Goal: Obtain resource: Download file/media

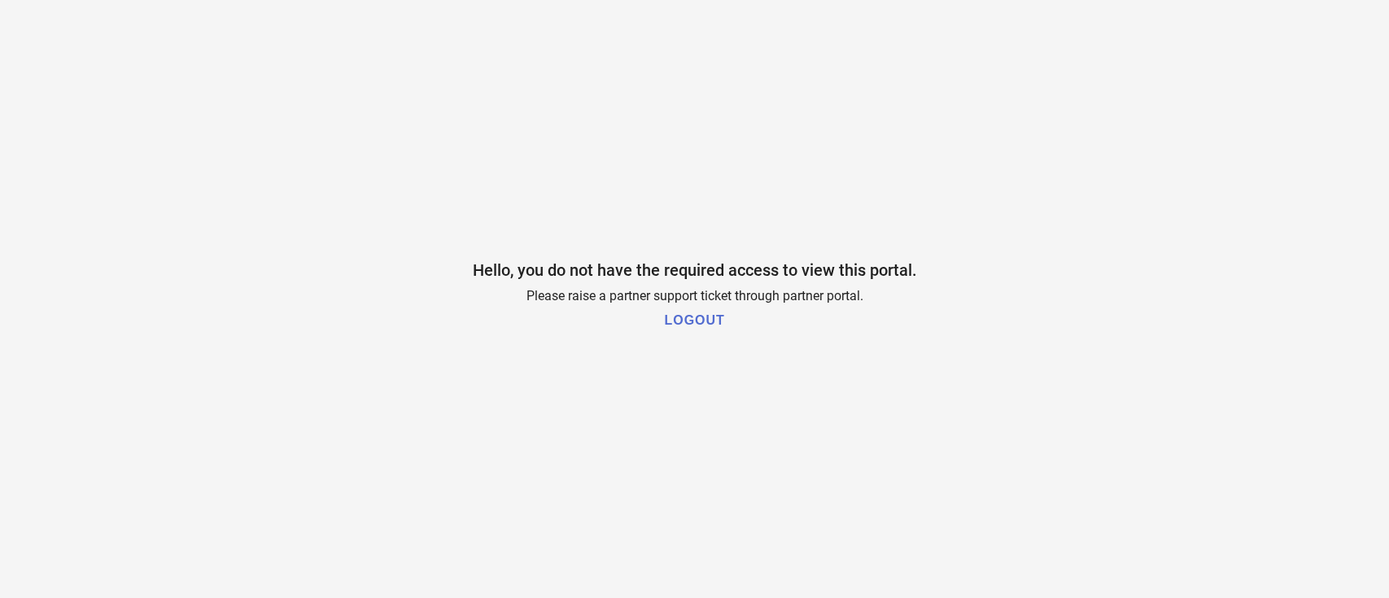
click at [683, 322] on h1 "LOGOUT" at bounding box center [694, 320] width 60 height 15
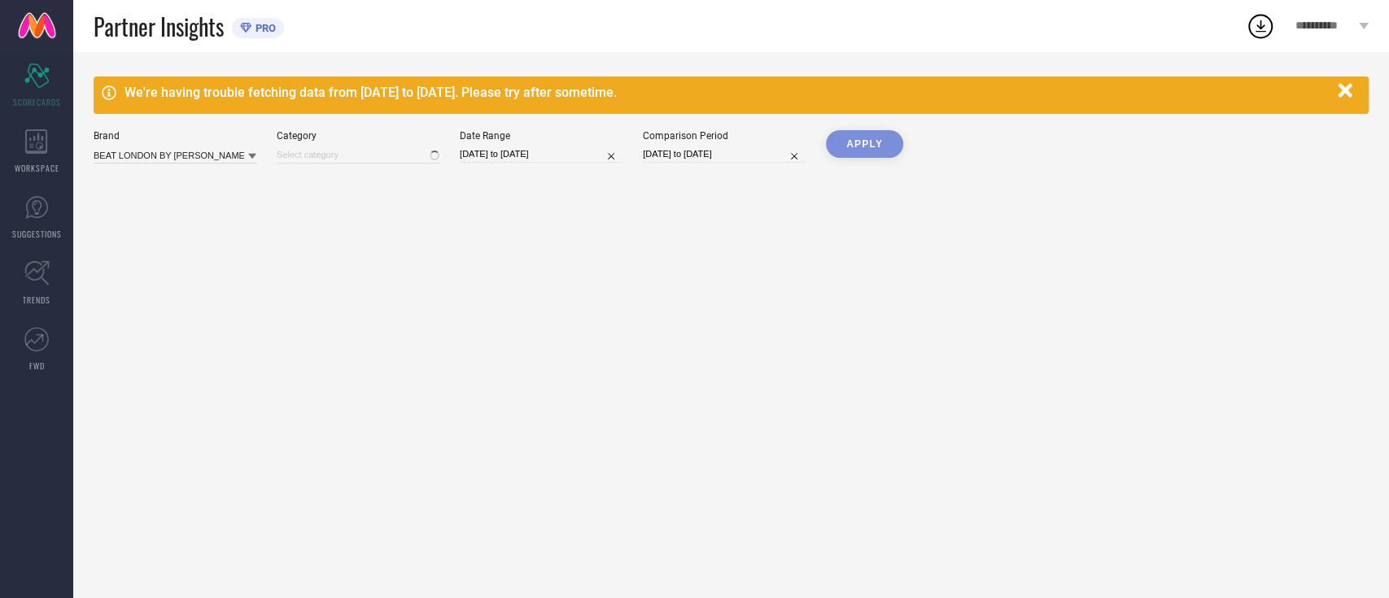
type input "All"
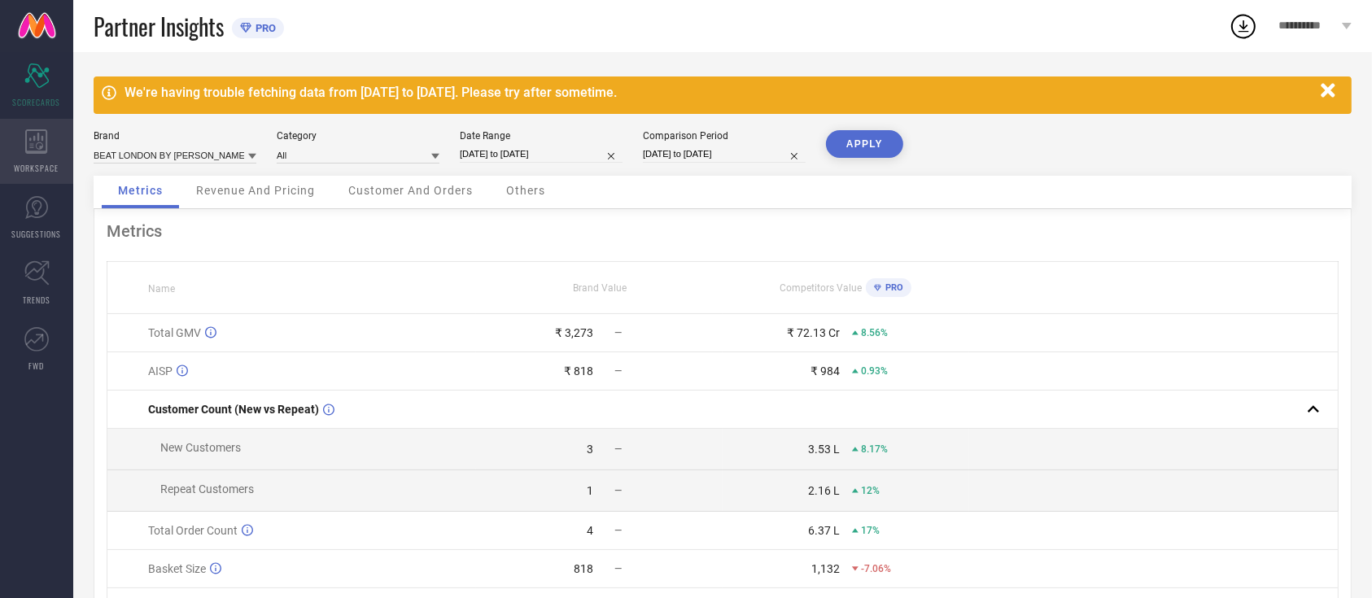
click at [35, 162] on span "WORKSPACE" at bounding box center [37, 168] width 45 height 12
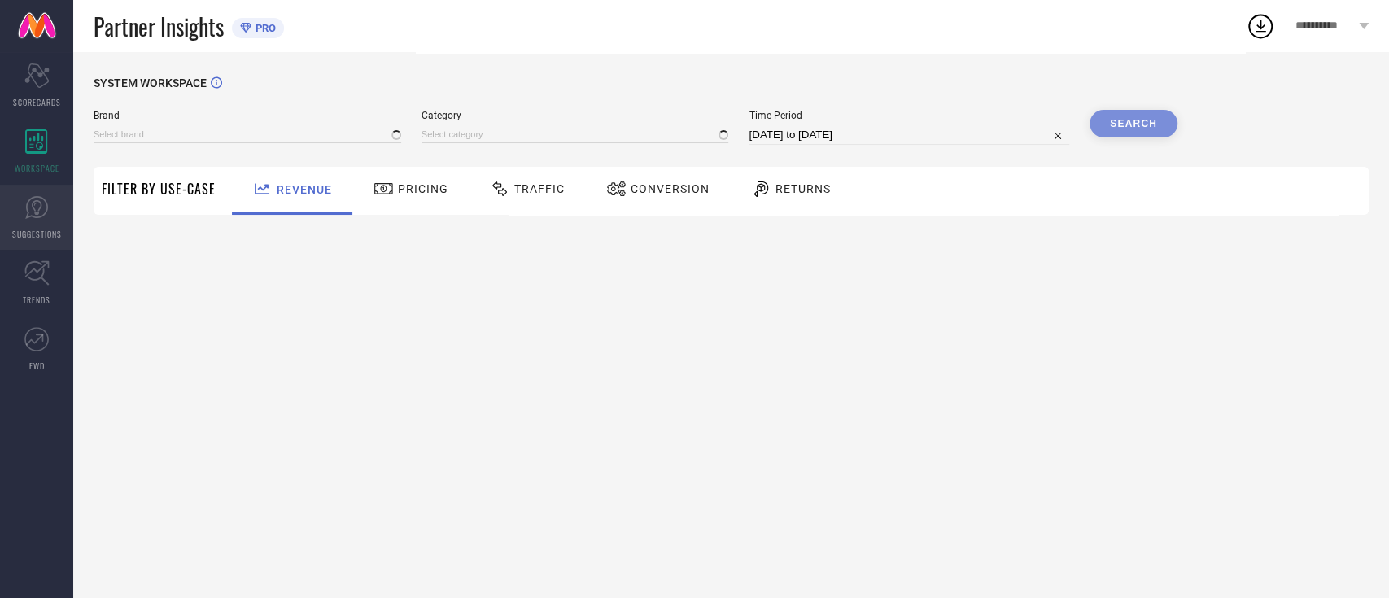
type input "BEAT LONDON BY [PERSON_NAME]"
type input "All"
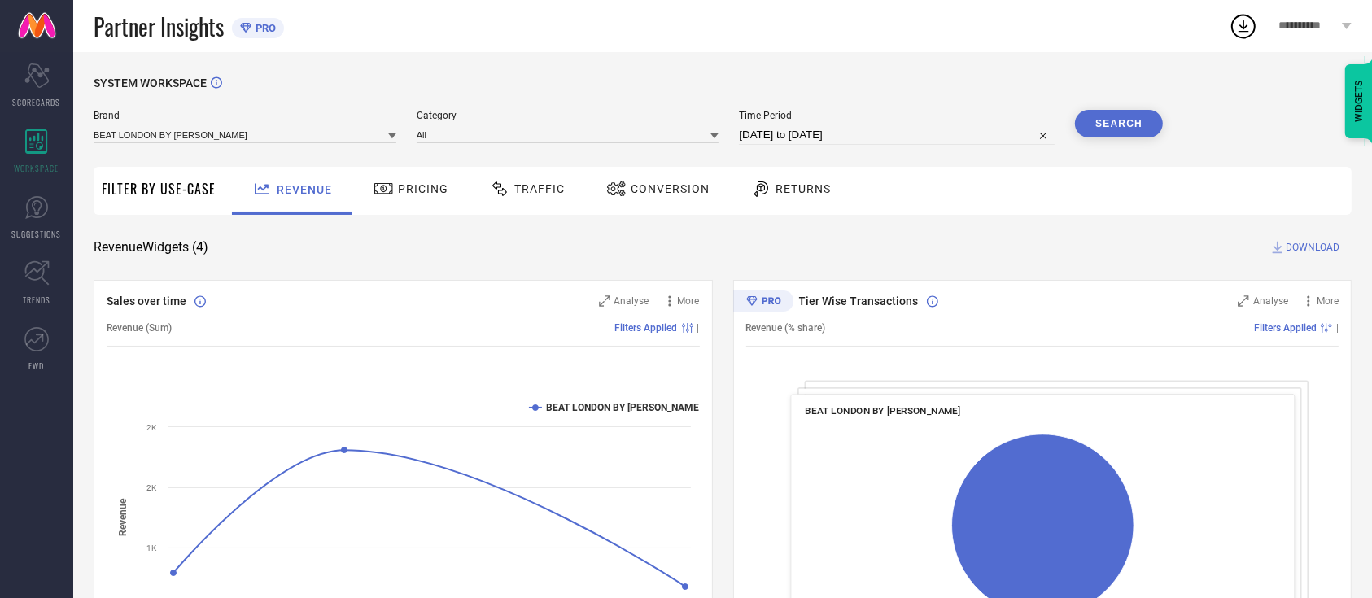
click at [319, 126] on div "BEAT LONDON BY [PERSON_NAME]" at bounding box center [245, 134] width 303 height 18
click at [316, 133] on input at bounding box center [245, 134] width 303 height 17
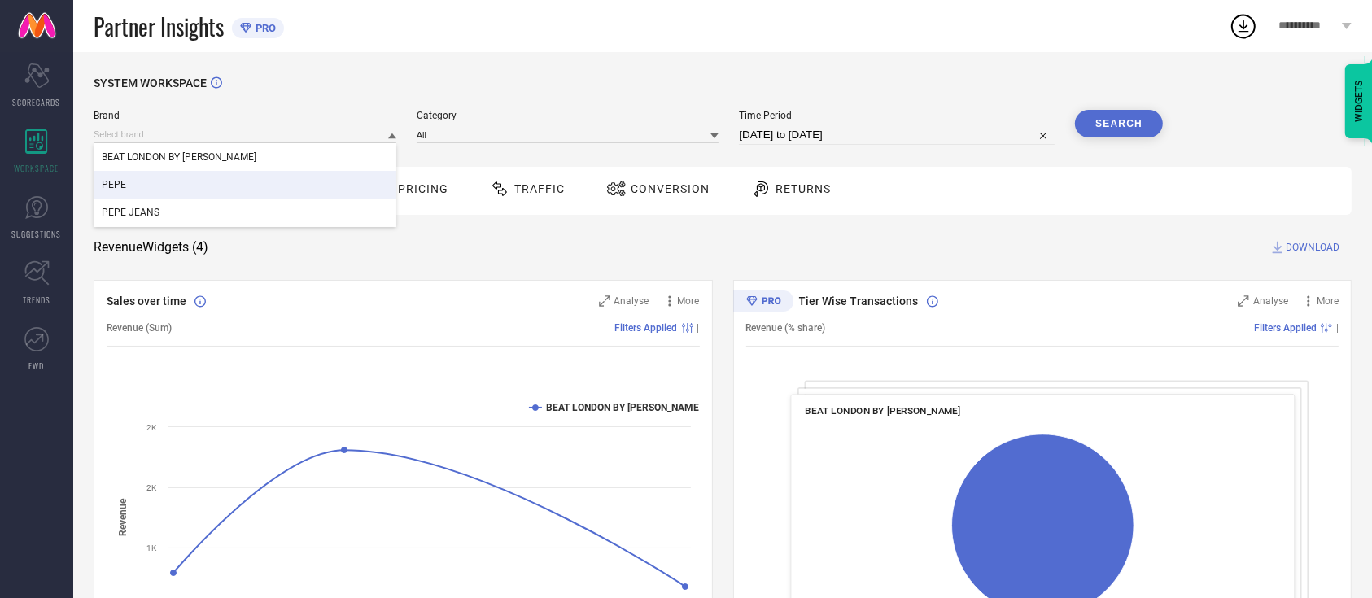
click at [227, 196] on div "PEPE" at bounding box center [245, 185] width 303 height 28
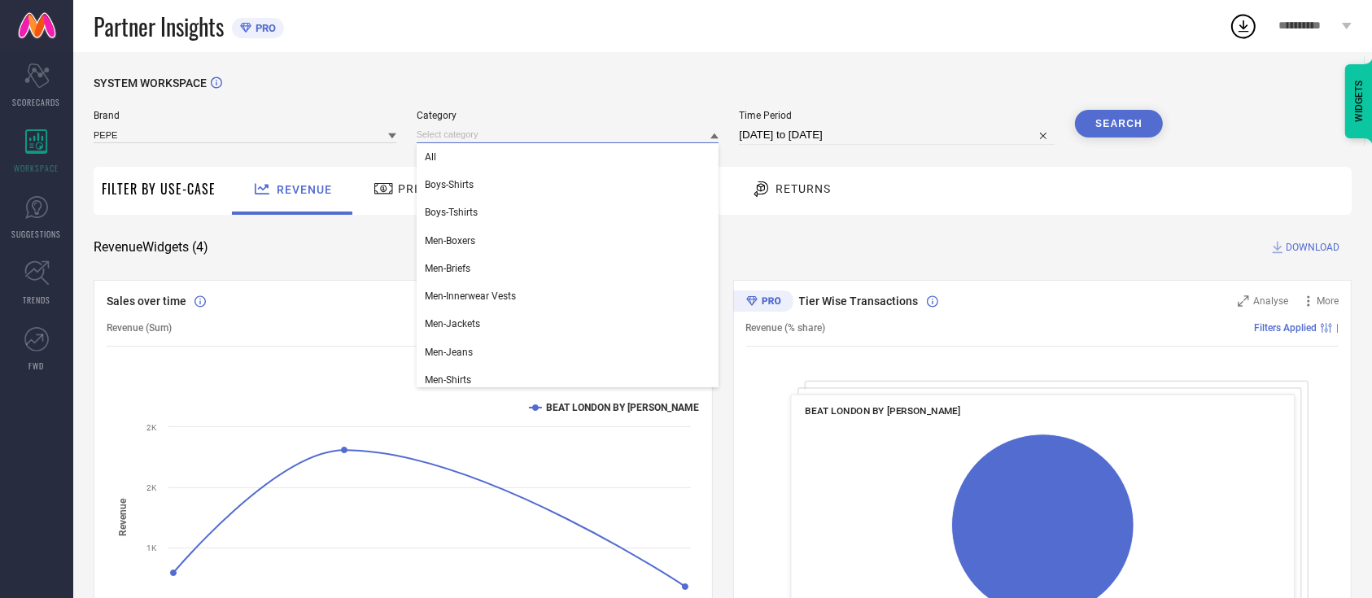
click at [505, 137] on input at bounding box center [568, 134] width 303 height 17
click at [500, 157] on div "All" at bounding box center [568, 157] width 303 height 28
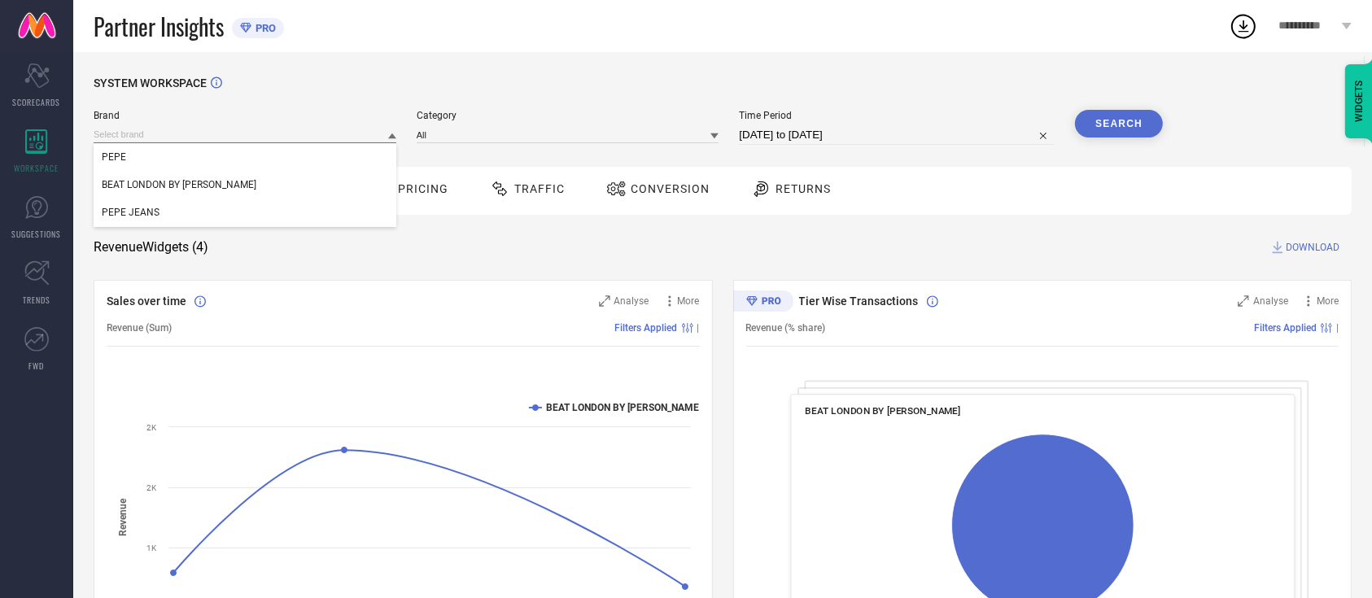
click at [383, 137] on input at bounding box center [245, 134] width 303 height 17
click at [319, 205] on div "PEPE JEANS" at bounding box center [245, 213] width 303 height 28
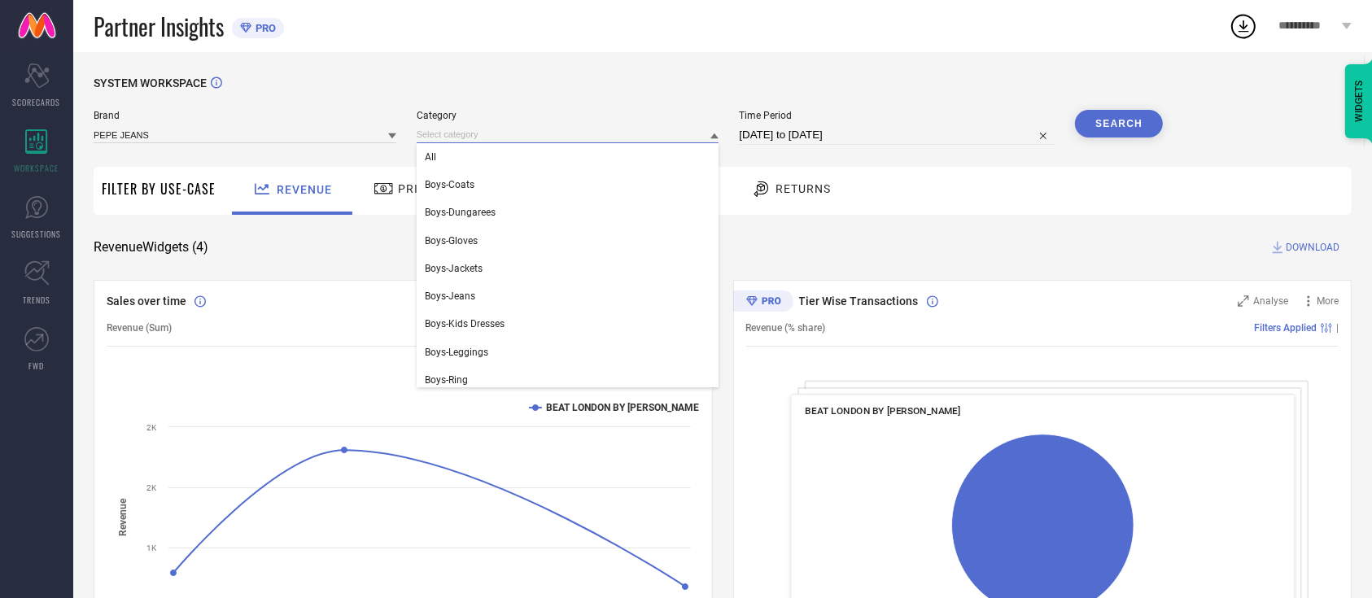
click at [634, 140] on input at bounding box center [568, 134] width 303 height 17
click at [603, 164] on div "All" at bounding box center [568, 157] width 303 height 28
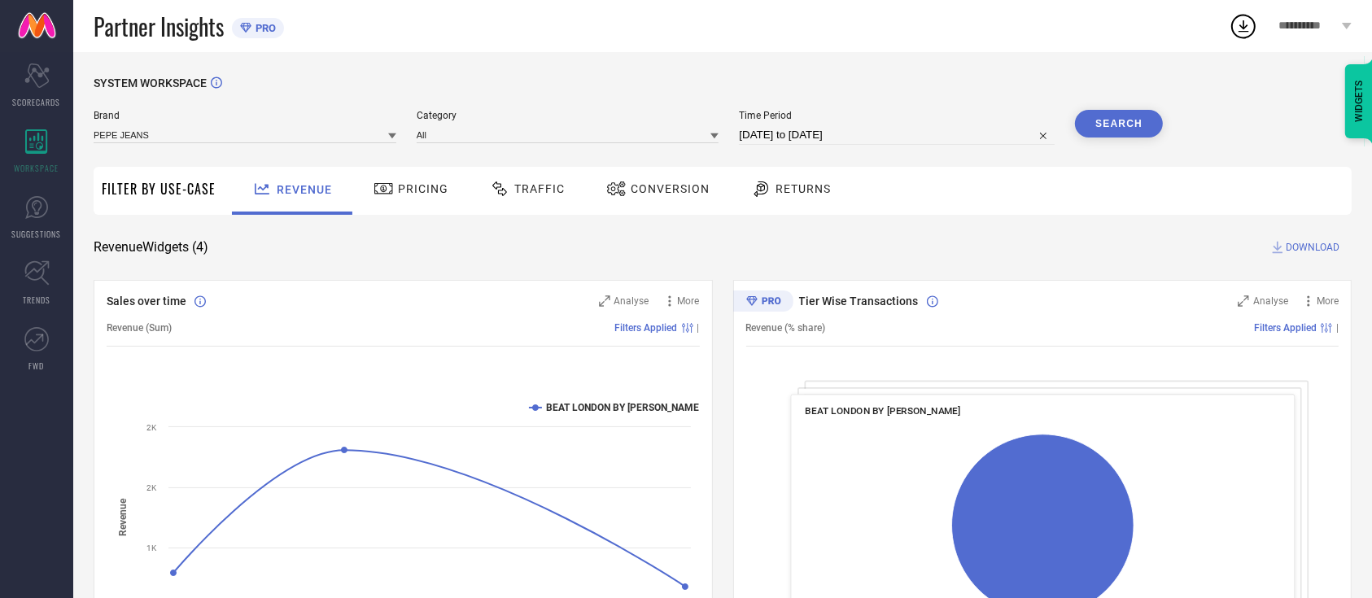
click at [850, 133] on input "[DATE] to [DATE]" at bounding box center [897, 135] width 316 height 20
select select "6"
select select "2025"
select select "7"
select select "2025"
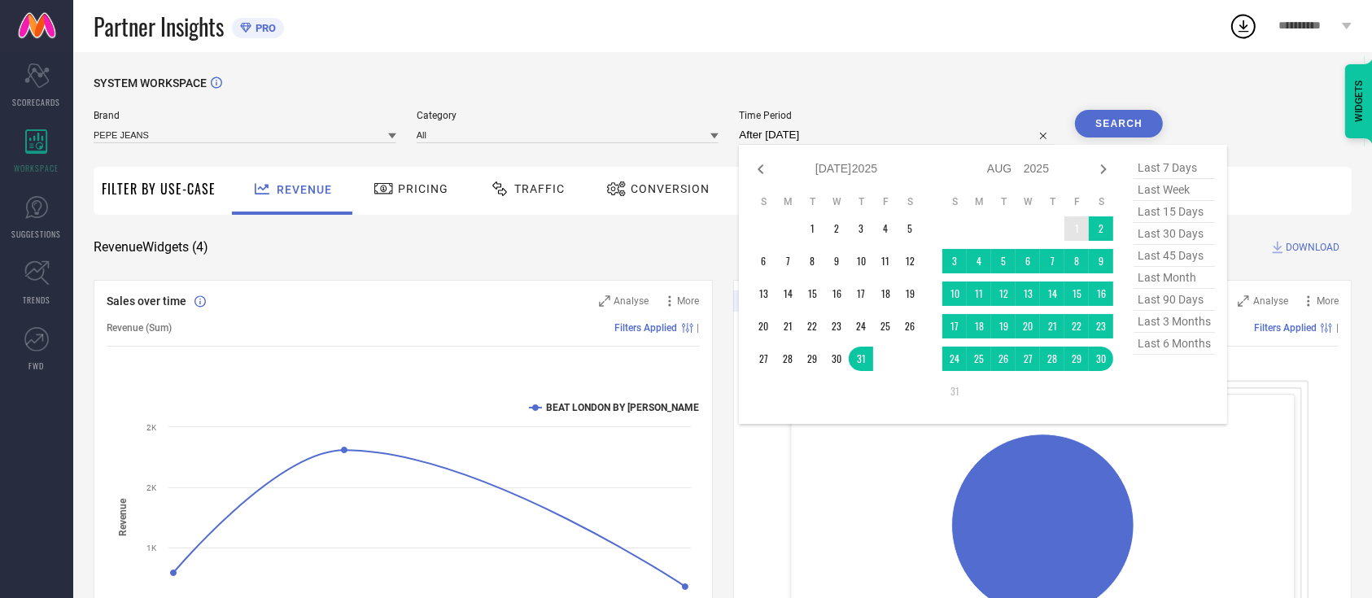
click at [1077, 230] on td "1" at bounding box center [1076, 228] width 24 height 24
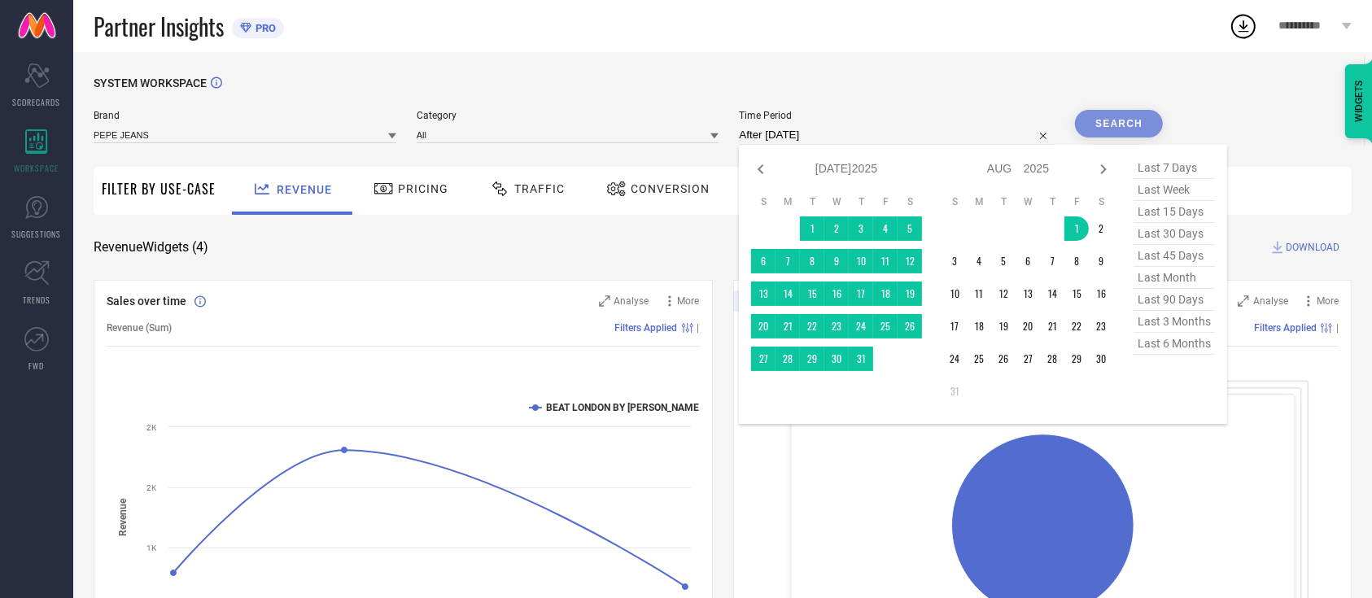
click at [1188, 235] on span "last 30 days" at bounding box center [1173, 234] width 81 height 22
type input "[DATE] to [DATE]"
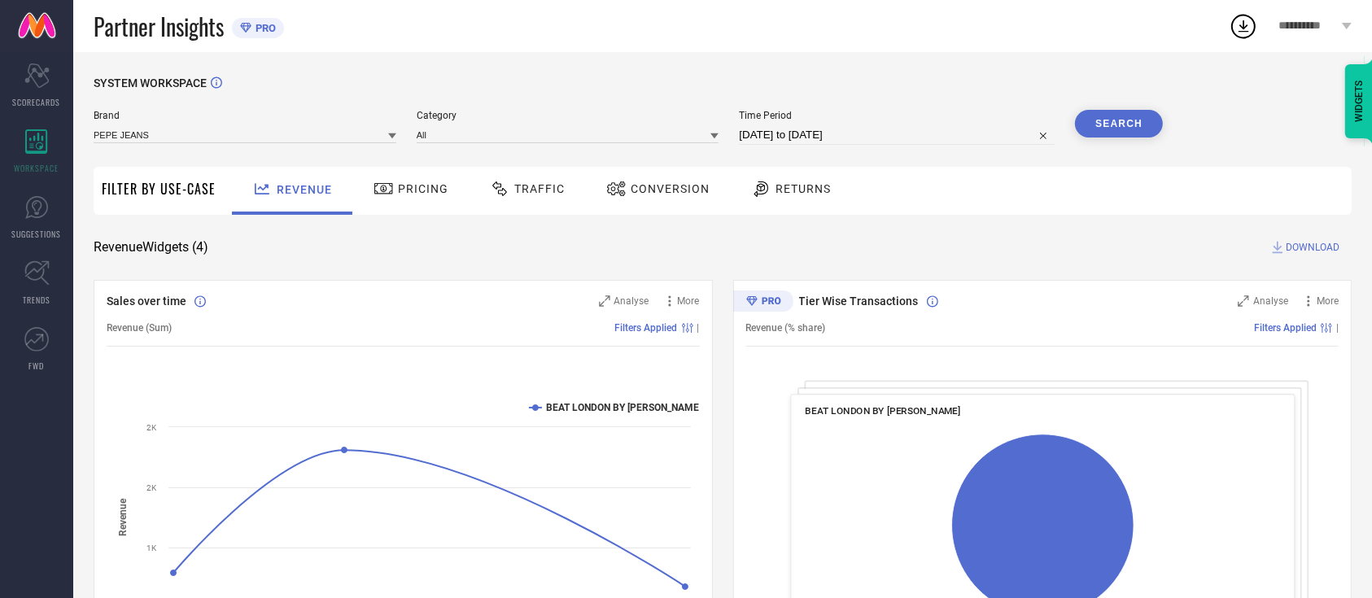
click at [1128, 124] on button "Search" at bounding box center [1119, 124] width 88 height 28
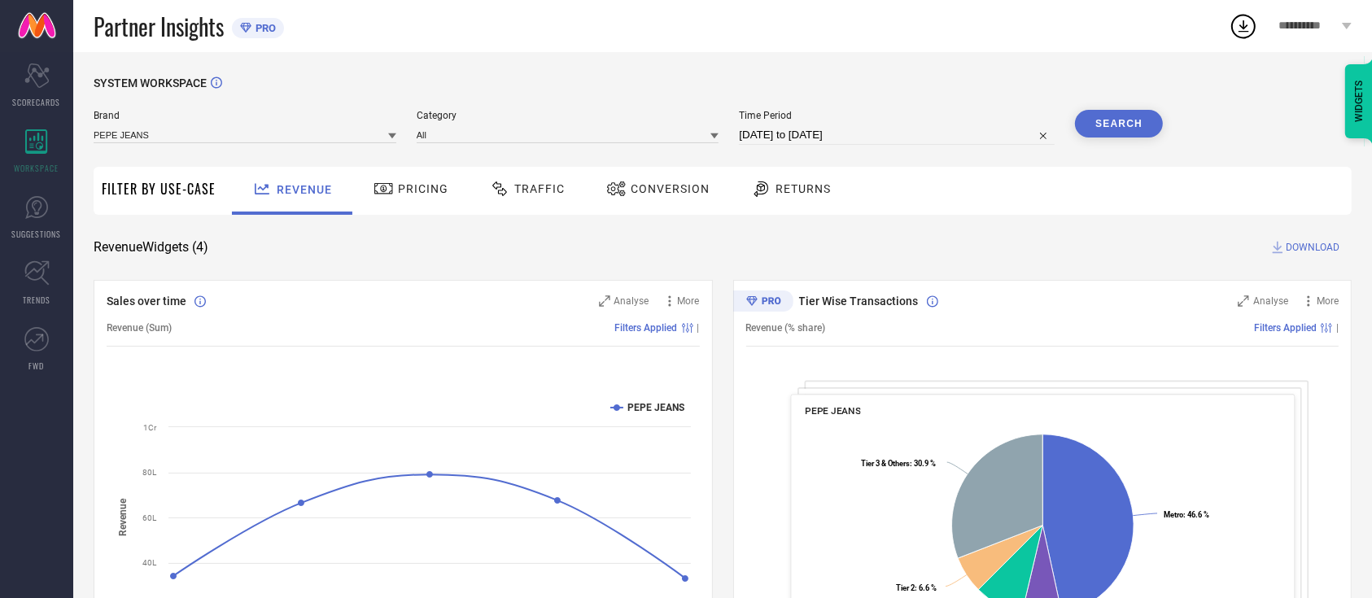
click at [435, 189] on span "Pricing" at bounding box center [423, 188] width 50 height 13
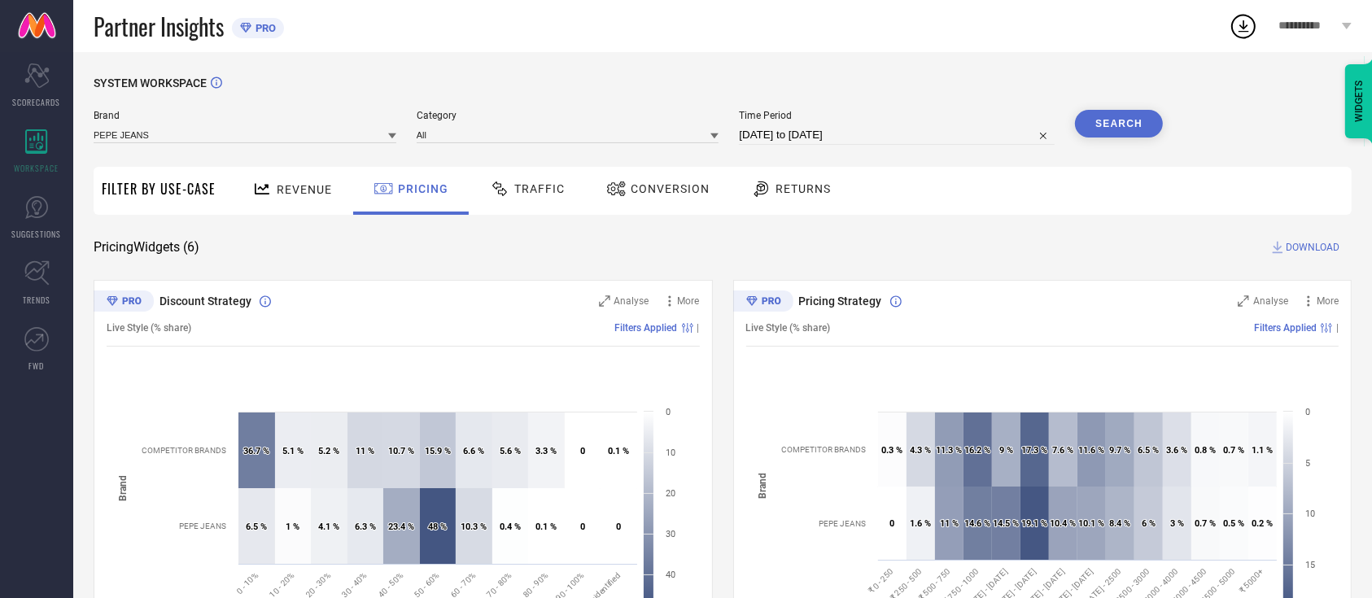
click at [513, 207] on div "Traffic" at bounding box center [527, 191] width 116 height 48
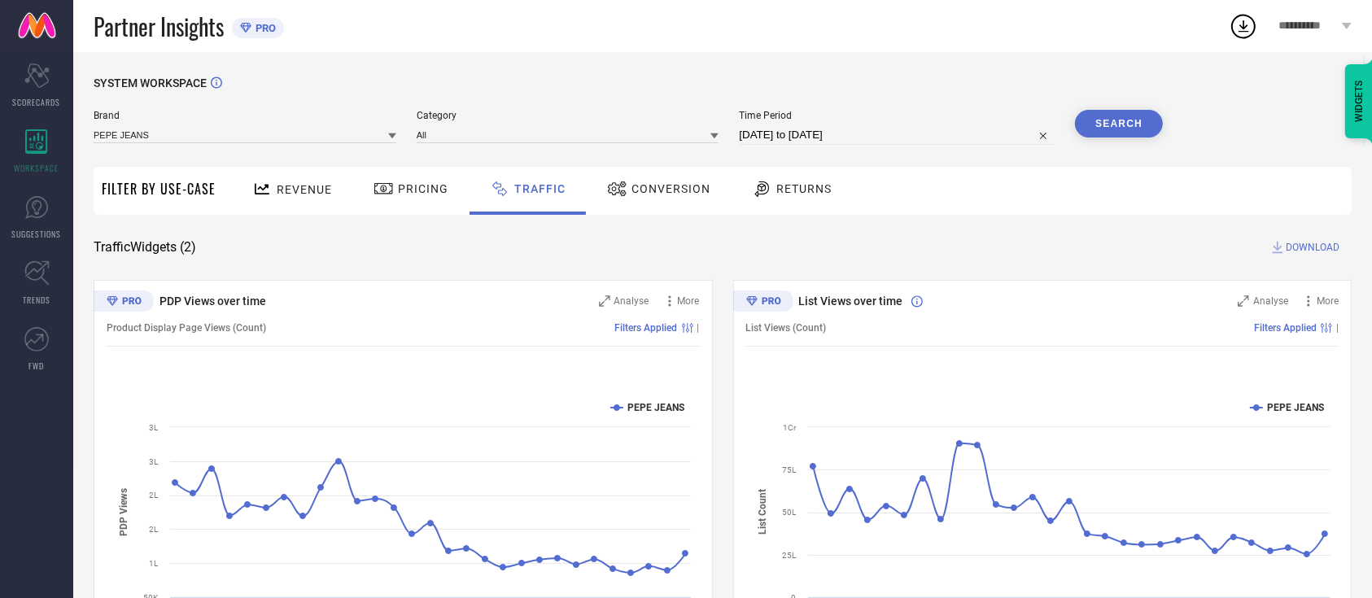
click at [665, 199] on div "Conversion" at bounding box center [658, 189] width 111 height 28
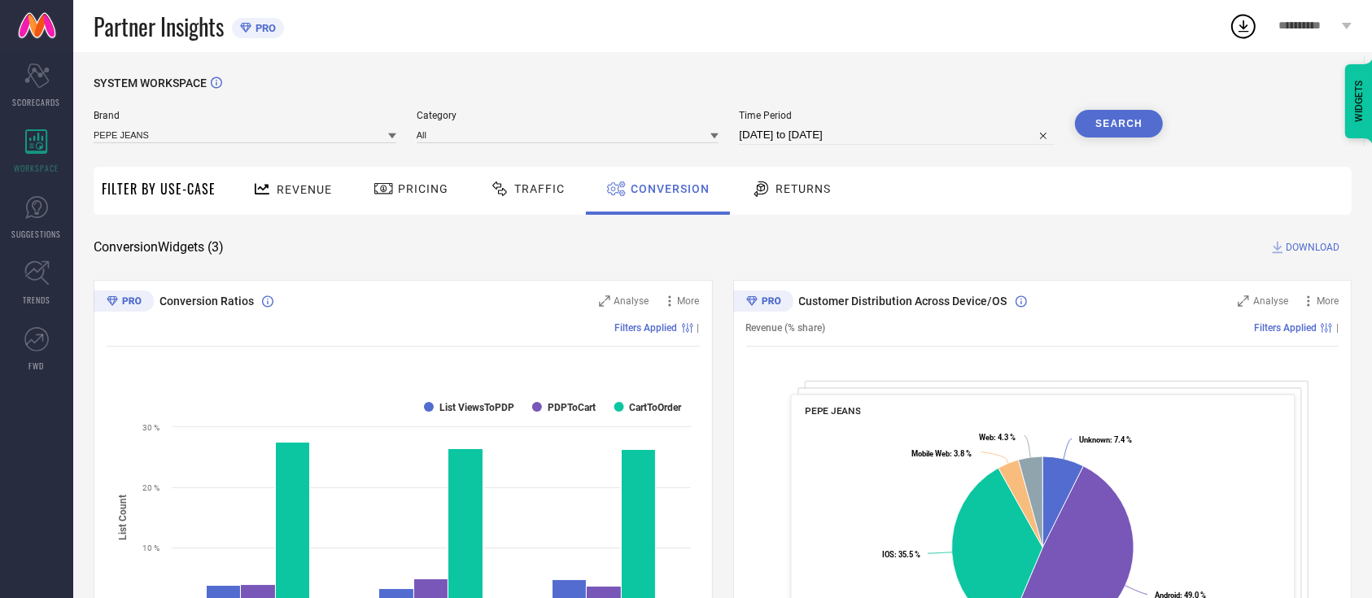
click at [801, 194] on span "Returns" at bounding box center [802, 188] width 55 height 13
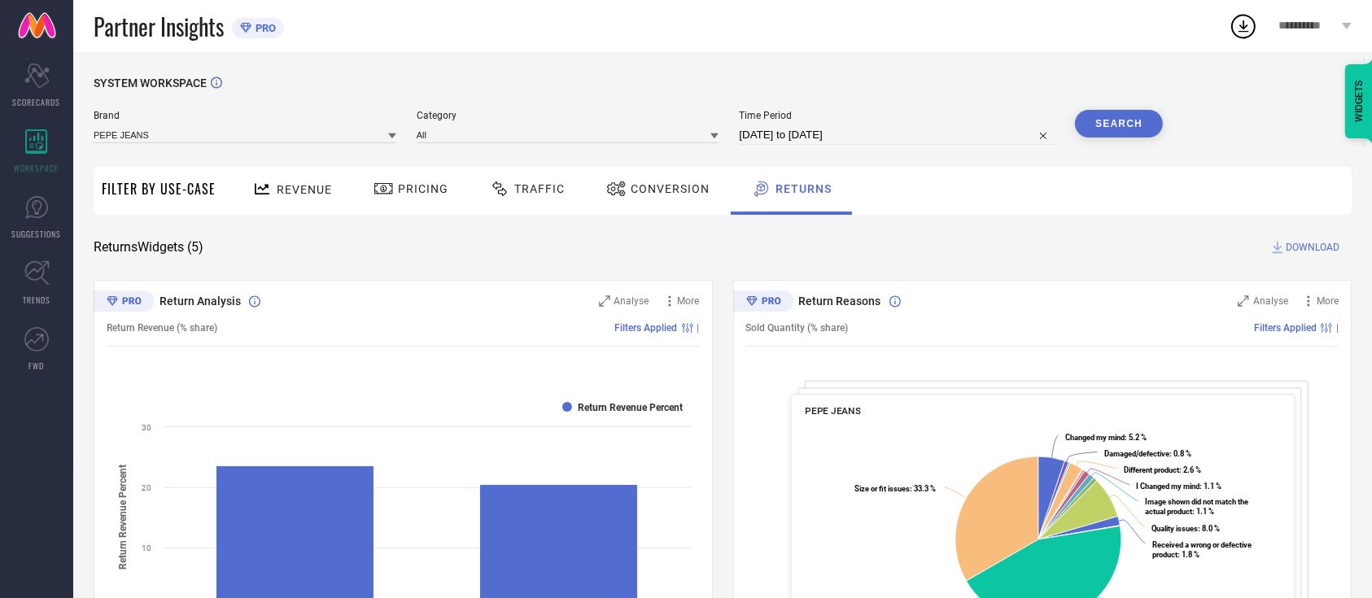
click at [1309, 244] on span "DOWNLOAD" at bounding box center [1312, 247] width 54 height 16
click at [1242, 28] on icon at bounding box center [1243, 26] width 11 height 12
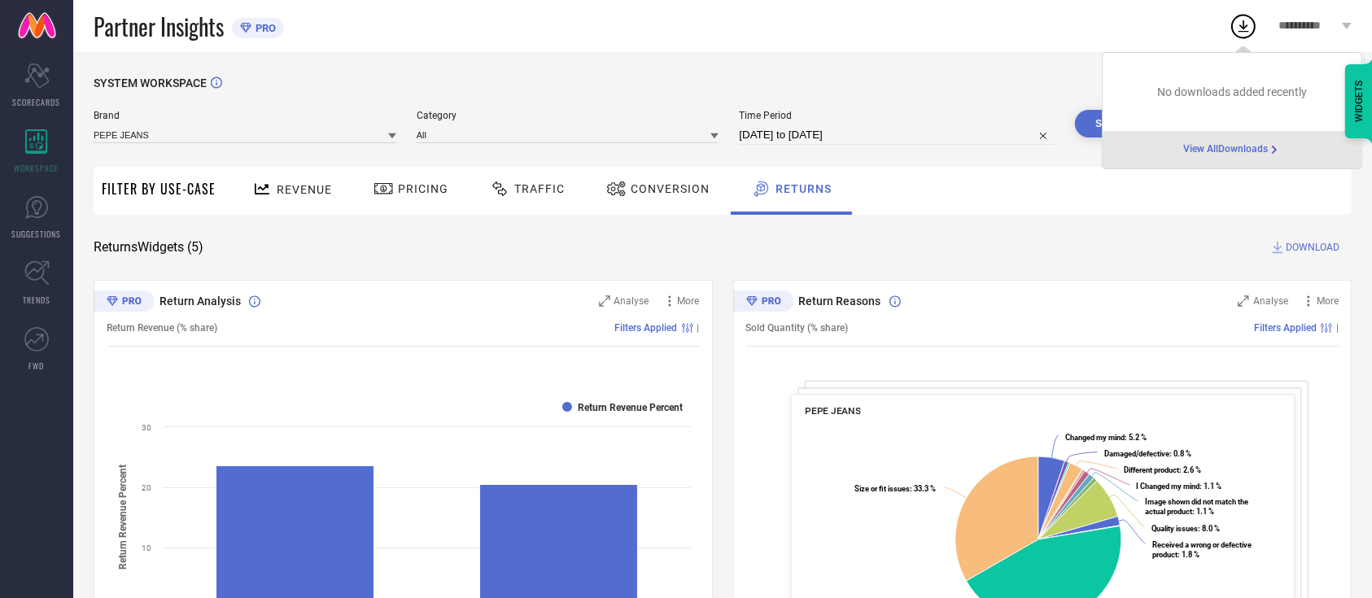
click at [1215, 146] on span "View All Downloads" at bounding box center [1225, 149] width 85 height 13
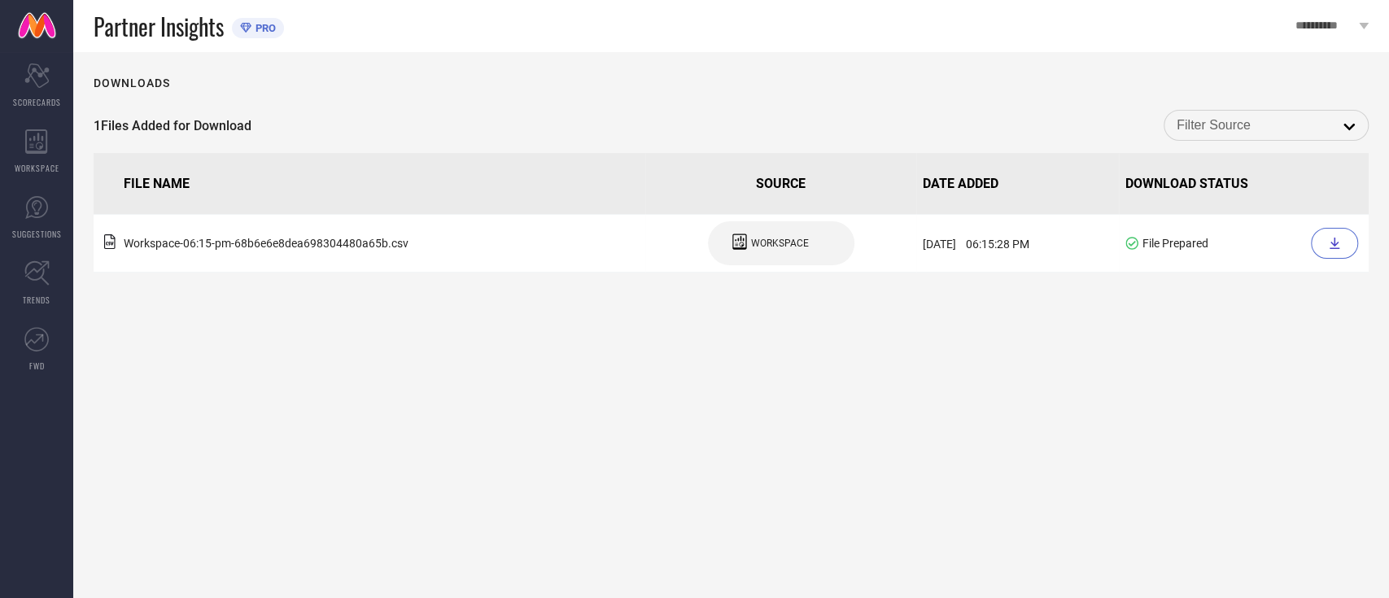
click at [533, 131] on div "1 Files Added for Download open" at bounding box center [731, 125] width 1275 height 31
click at [46, 154] on div "WORKSPACE" at bounding box center [36, 151] width 73 height 65
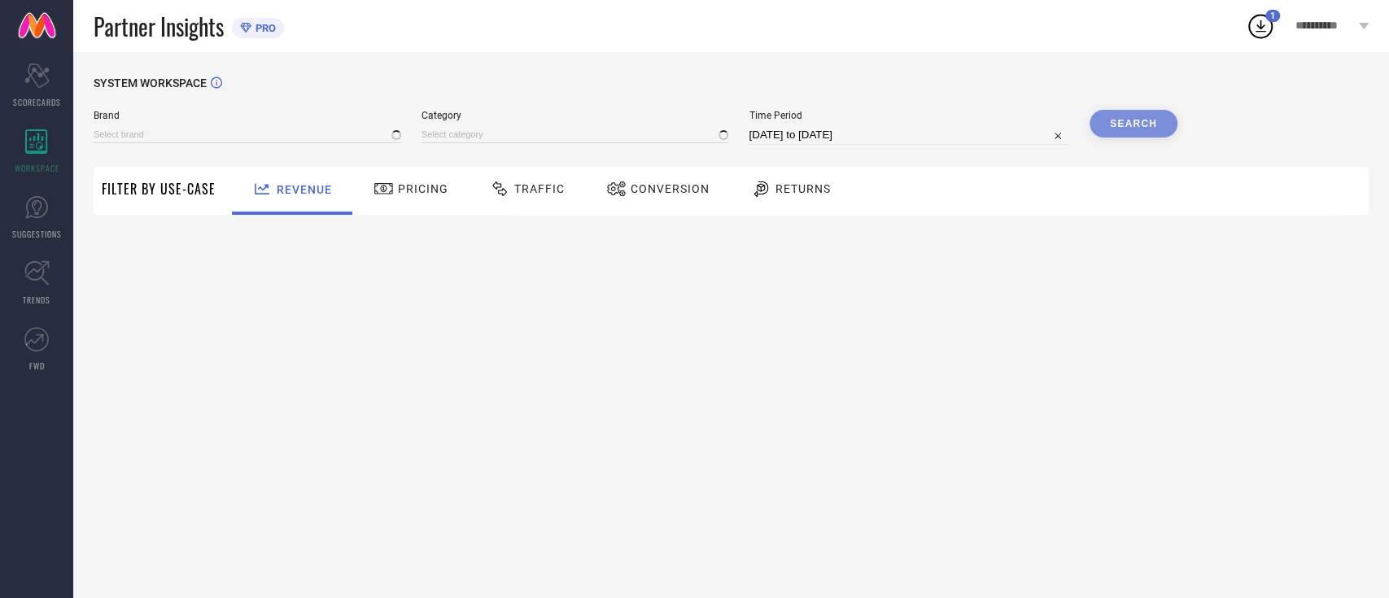
type input "BEAT LONDON BY [PERSON_NAME]"
type input "All"
click at [622, 185] on icon at bounding box center [616, 189] width 20 height 20
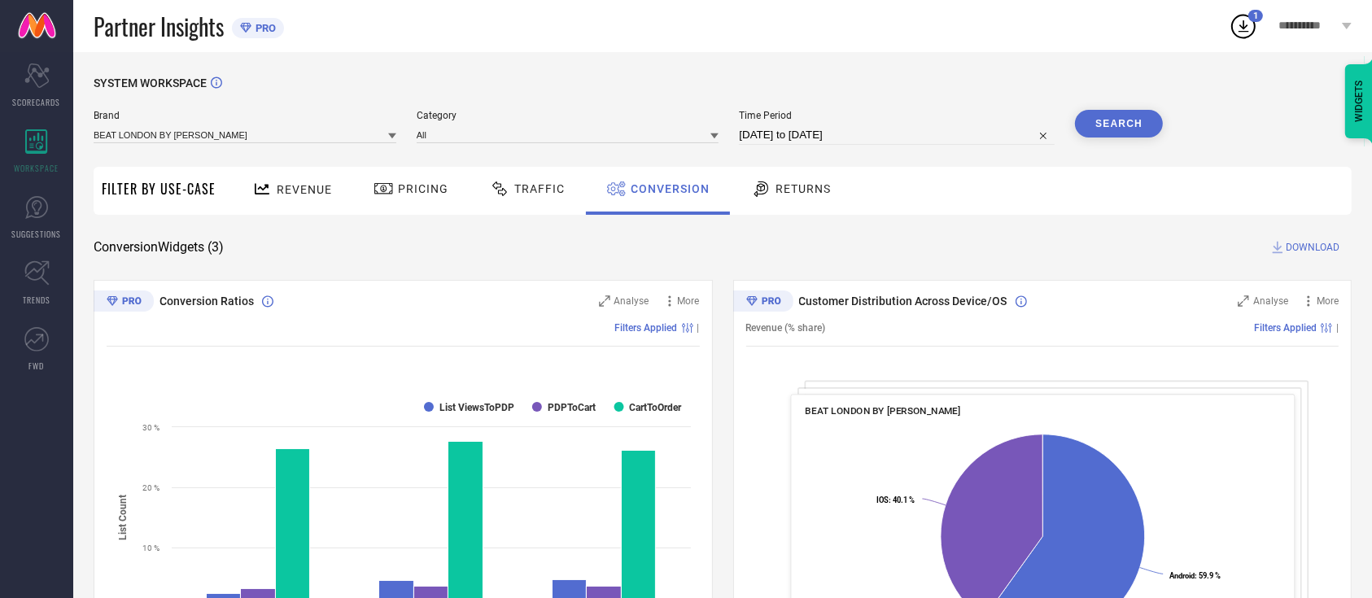
click at [541, 187] on span "Traffic" at bounding box center [539, 188] width 50 height 13
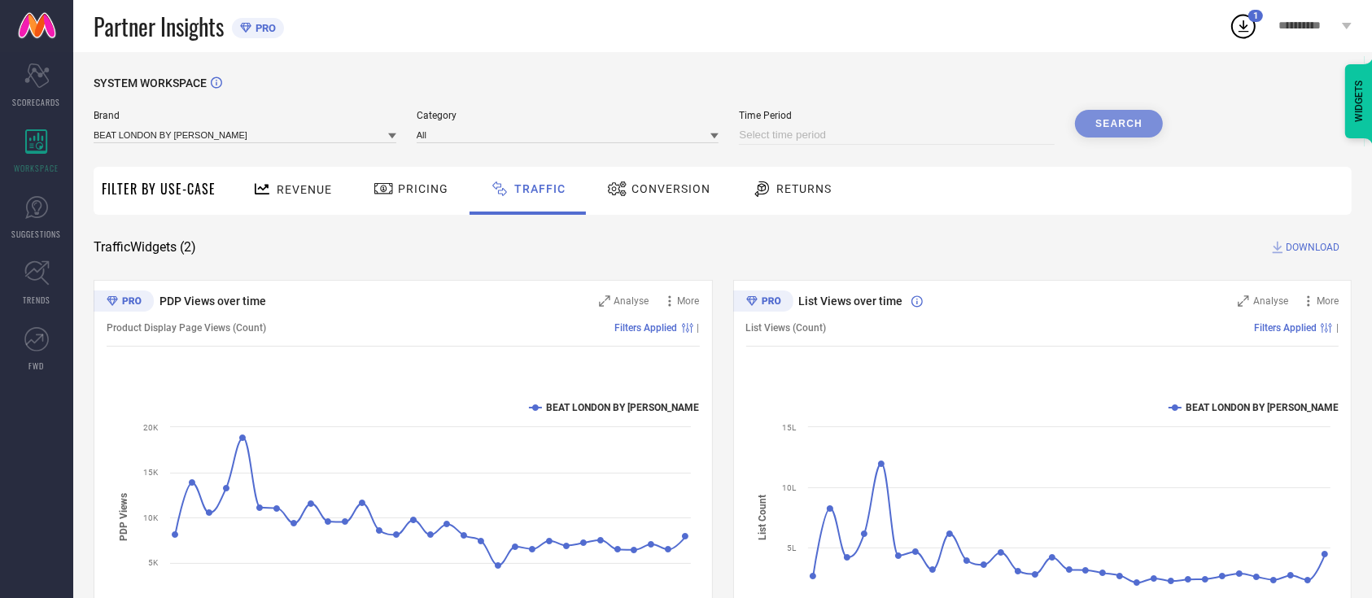
click at [1034, 132] on input at bounding box center [897, 135] width 316 height 20
select select "8"
select select "2025"
select select "9"
select select "2025"
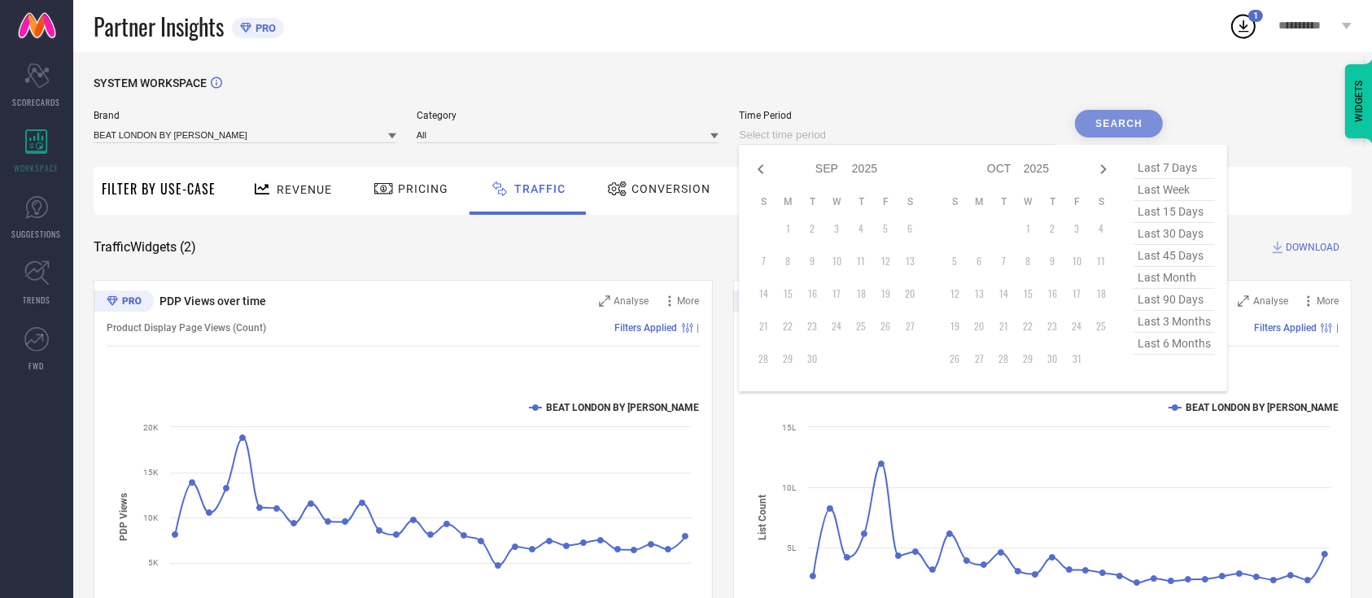
click at [1158, 239] on span "last 30 days" at bounding box center [1173, 234] width 81 height 22
type input "03-08-2025 to 01-09-2025"
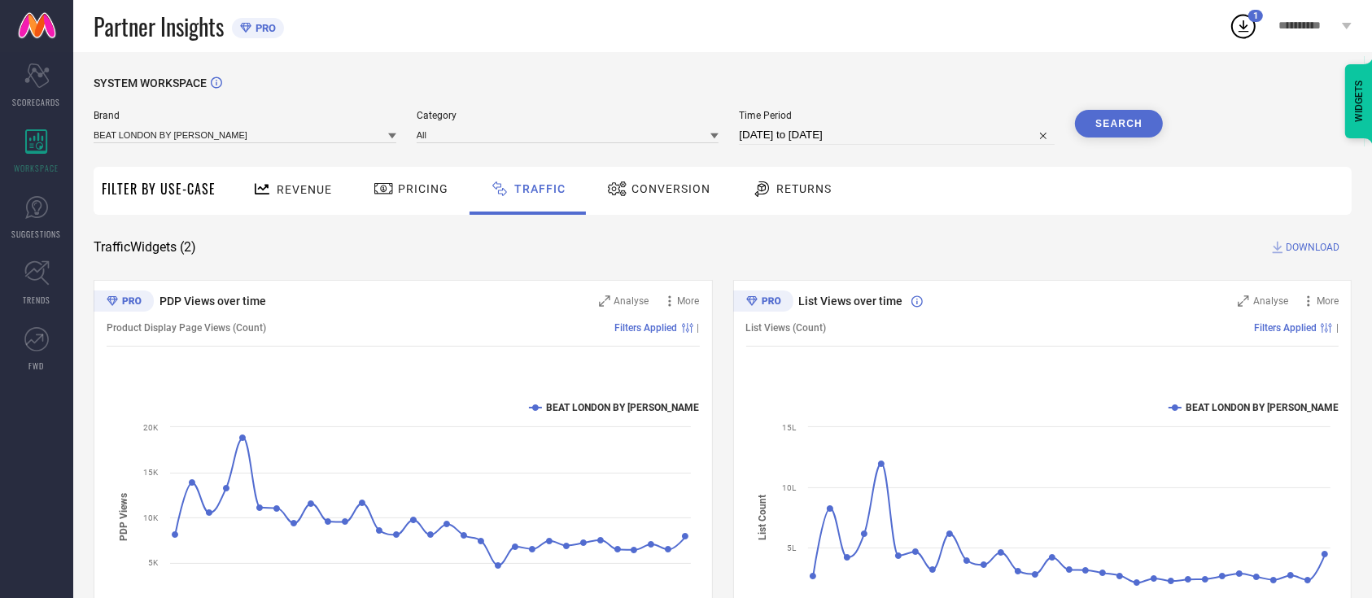
click at [229, 124] on div "Brand BEAT LONDON BY PEPE JEANS" at bounding box center [245, 127] width 303 height 35
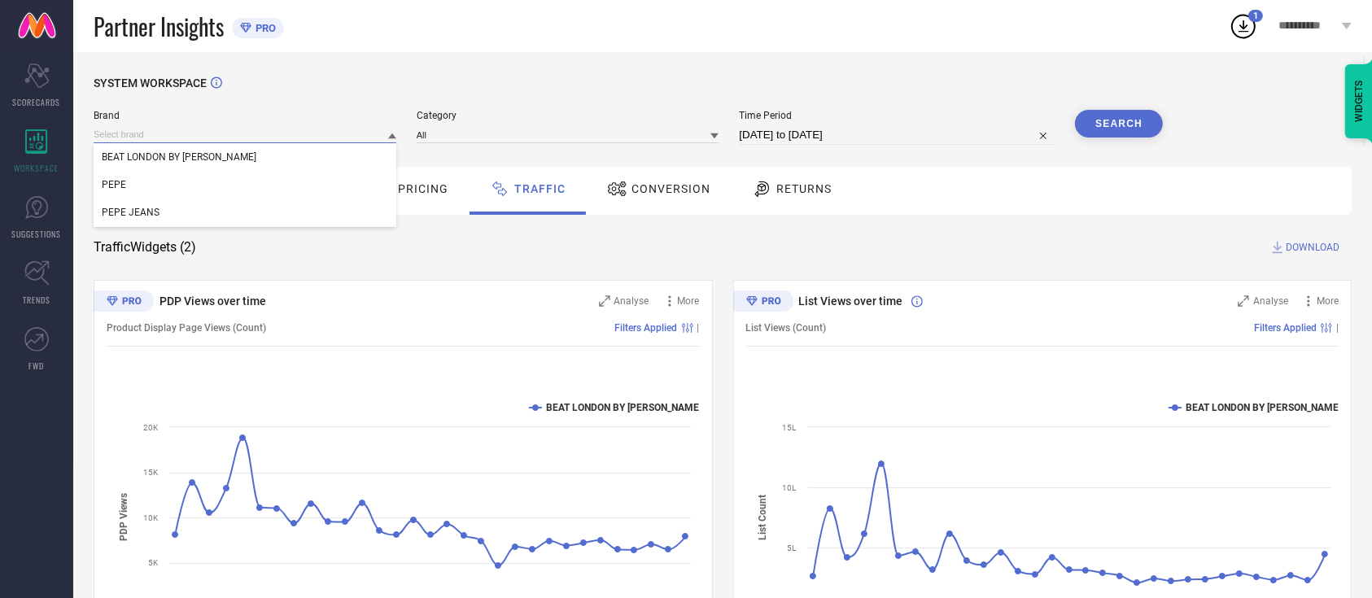
click at [237, 136] on input at bounding box center [245, 134] width 303 height 17
click at [249, 201] on div "PEPE JEANS" at bounding box center [245, 213] width 303 height 28
type input "01-08-2025 to 30-08-2025"
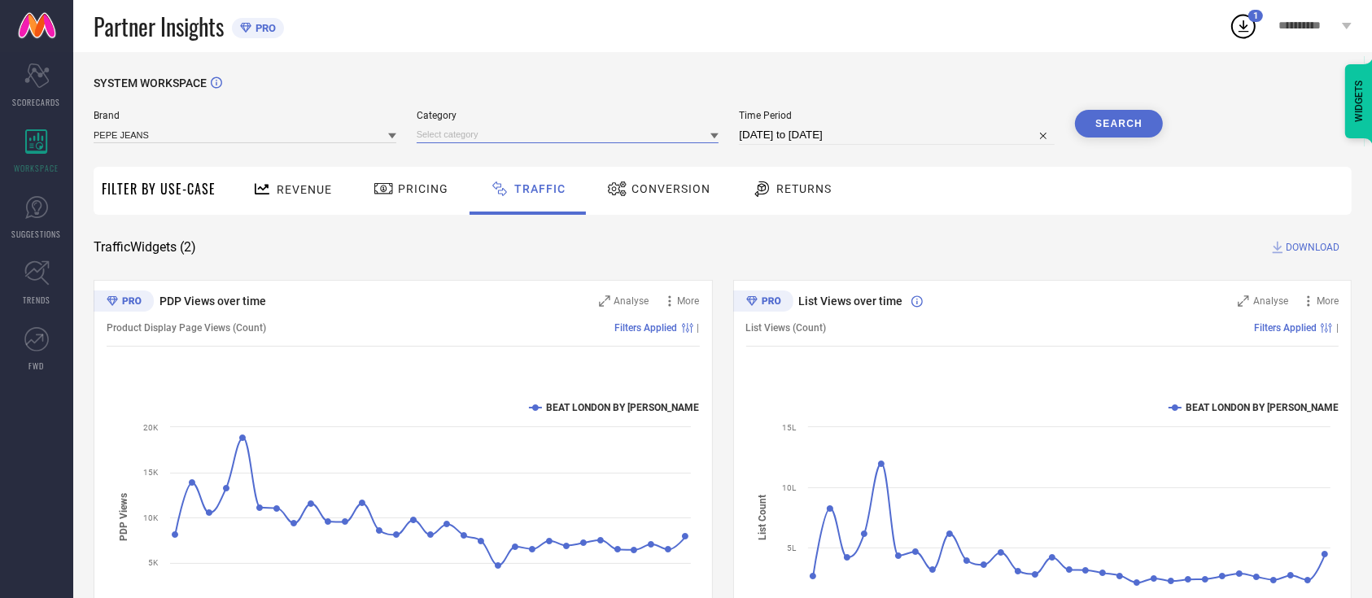
click at [542, 138] on input at bounding box center [568, 134] width 303 height 17
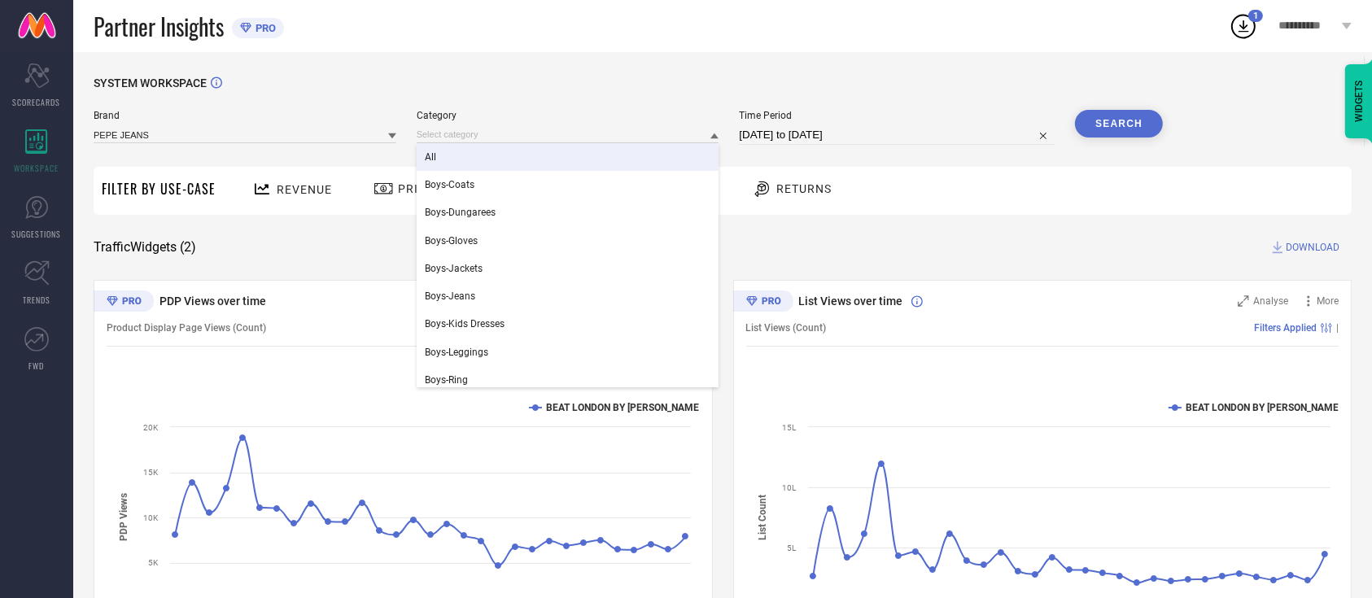
click at [542, 159] on div "All" at bounding box center [568, 157] width 303 height 28
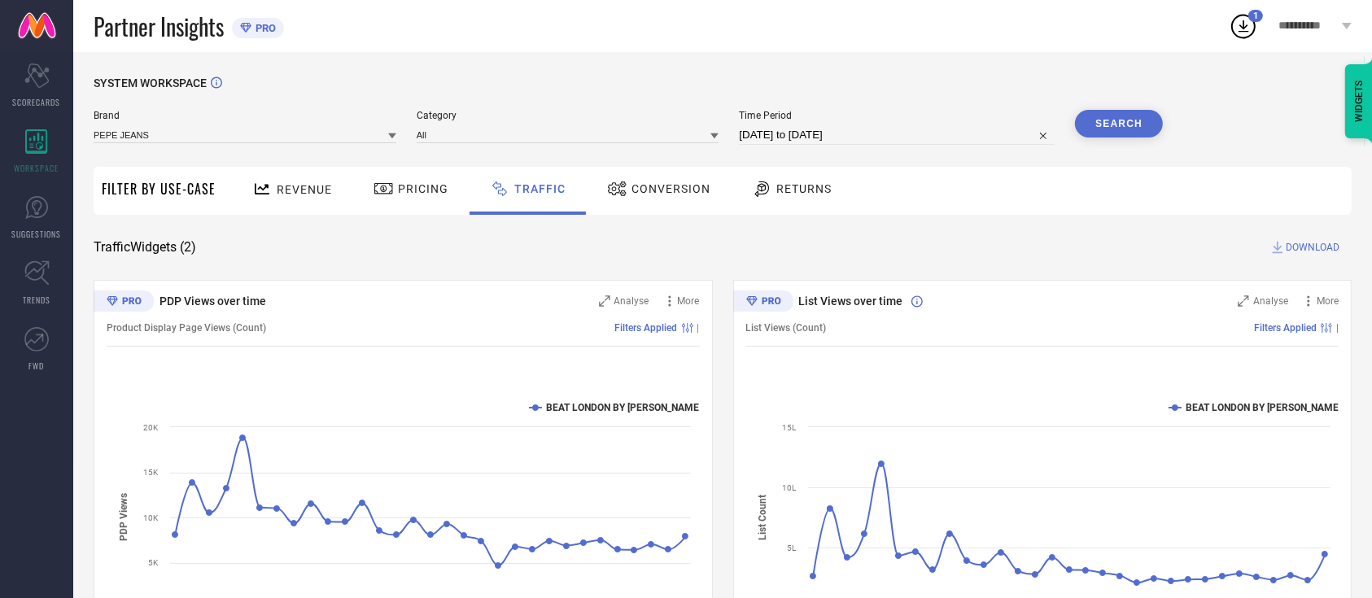
click at [1108, 113] on button "Search" at bounding box center [1119, 124] width 88 height 28
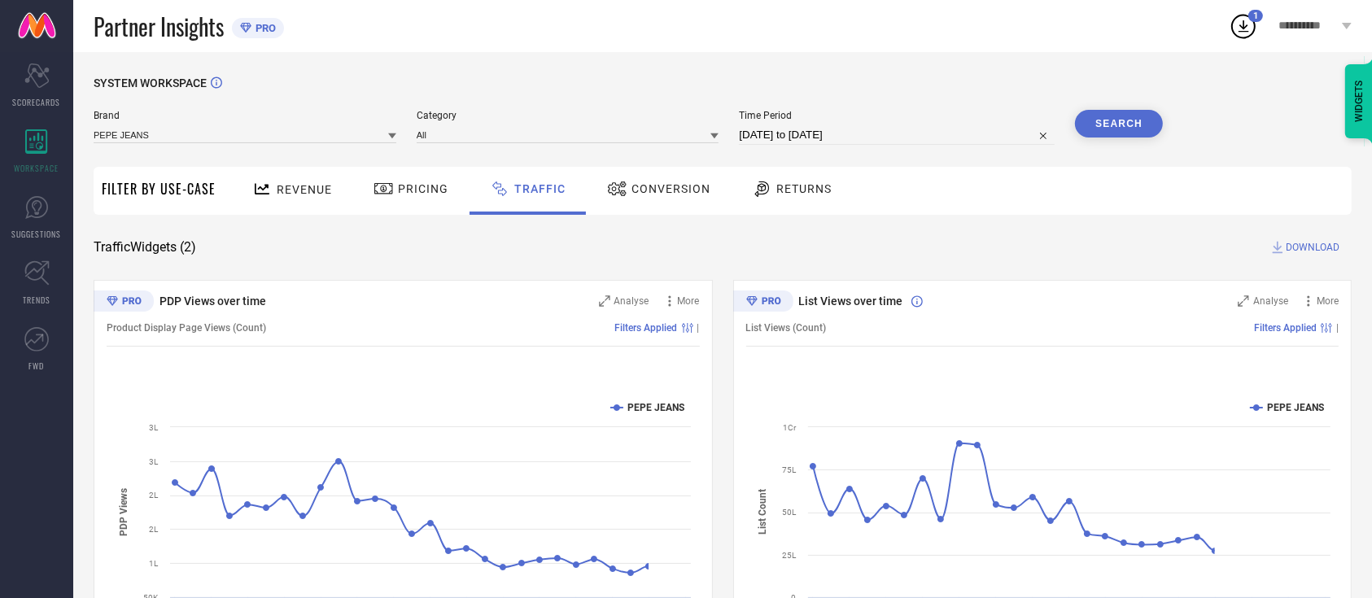
click at [1293, 244] on span "DOWNLOAD" at bounding box center [1312, 247] width 54 height 16
click at [1242, 33] on icon at bounding box center [1242, 25] width 29 height 29
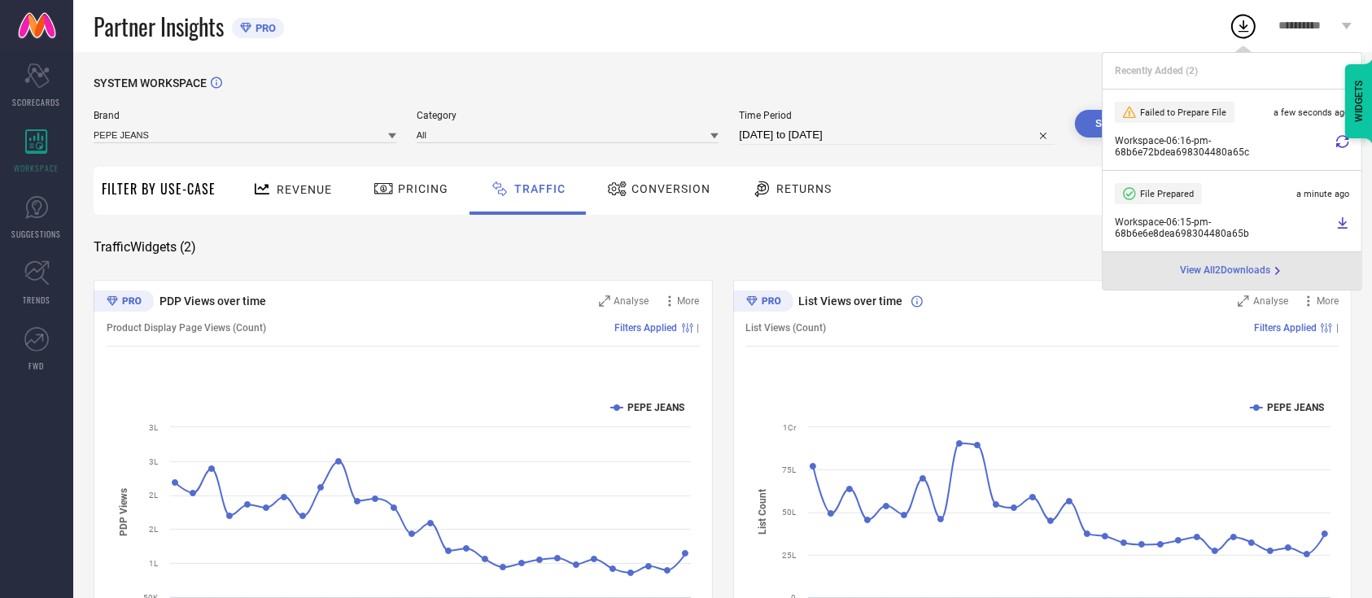
click at [1341, 142] on icon at bounding box center [1342, 141] width 13 height 13
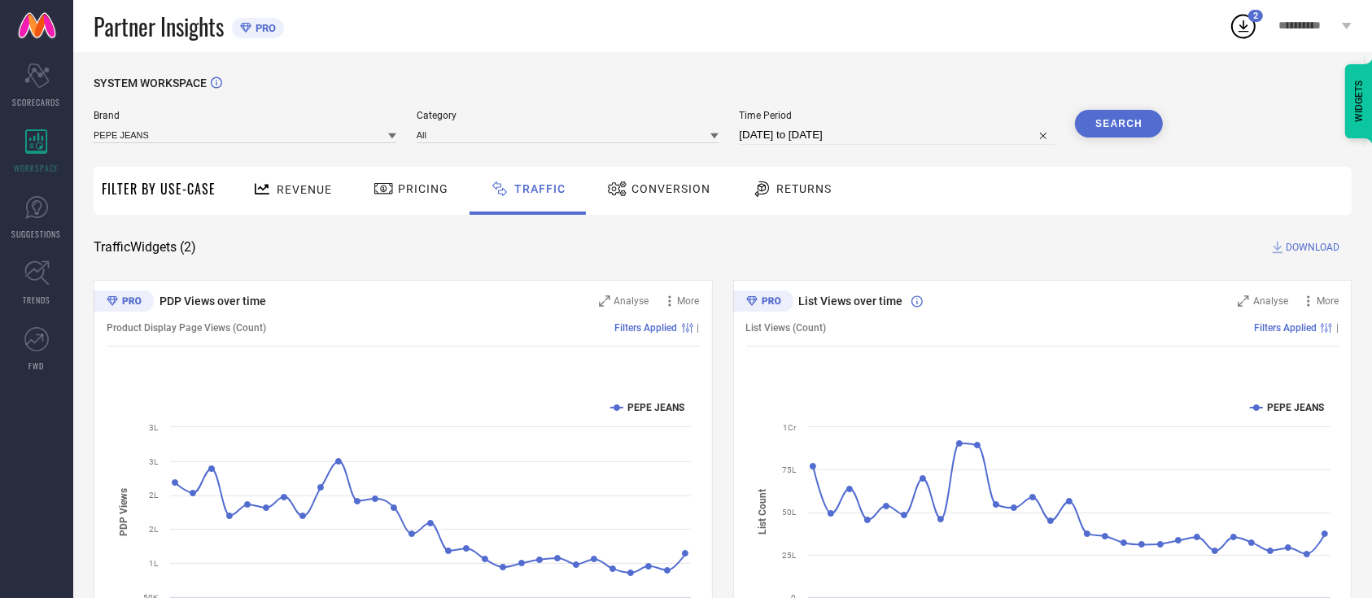
click at [1246, 25] on icon at bounding box center [1242, 25] width 29 height 29
click at [1363, 103] on div "WIDGETS" at bounding box center [1359, 101] width 28 height 74
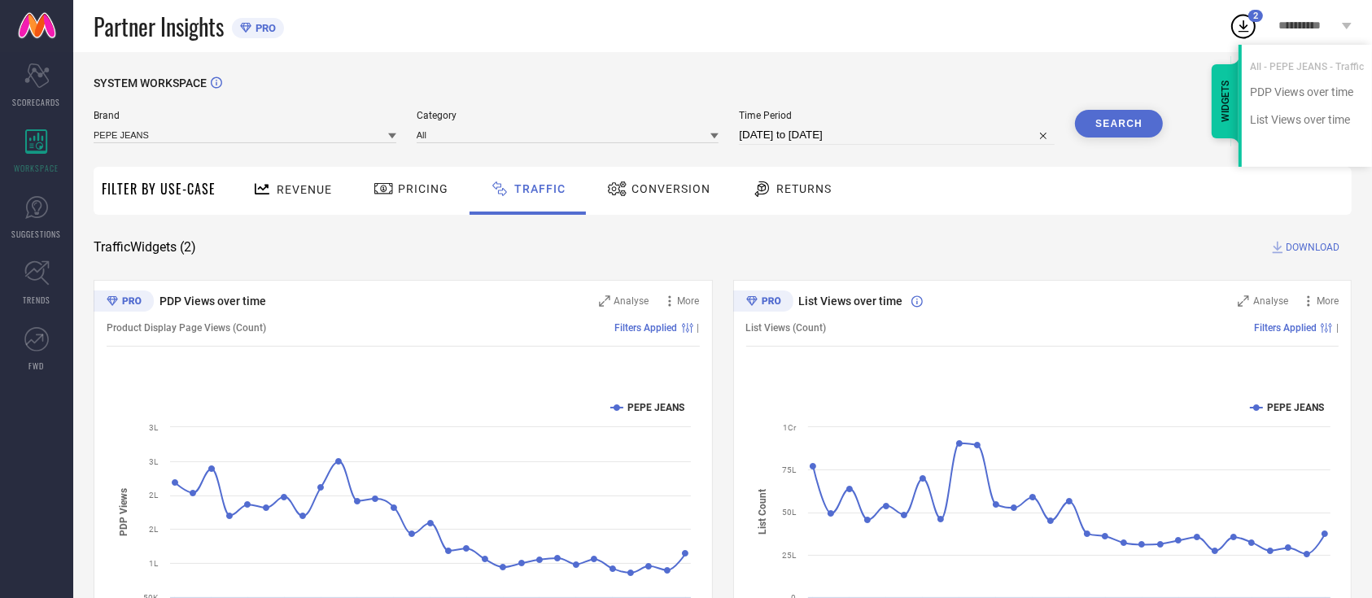
click at [1329, 63] on div "All - PEPE JEANS - Traffic" at bounding box center [1306, 59] width 130 height 28
click at [1175, 52] on div "WIDGETS All - PEPE JEANS - Traffic PDP Views over time List Views over time" at bounding box center [1267, 106] width 207 height 122
drag, startPoint x: 1218, startPoint y: 116, endPoint x: 1230, endPoint y: 101, distance: 19.1
click at [1220, 116] on div "WIDGETS" at bounding box center [1225, 101] width 28 height 74
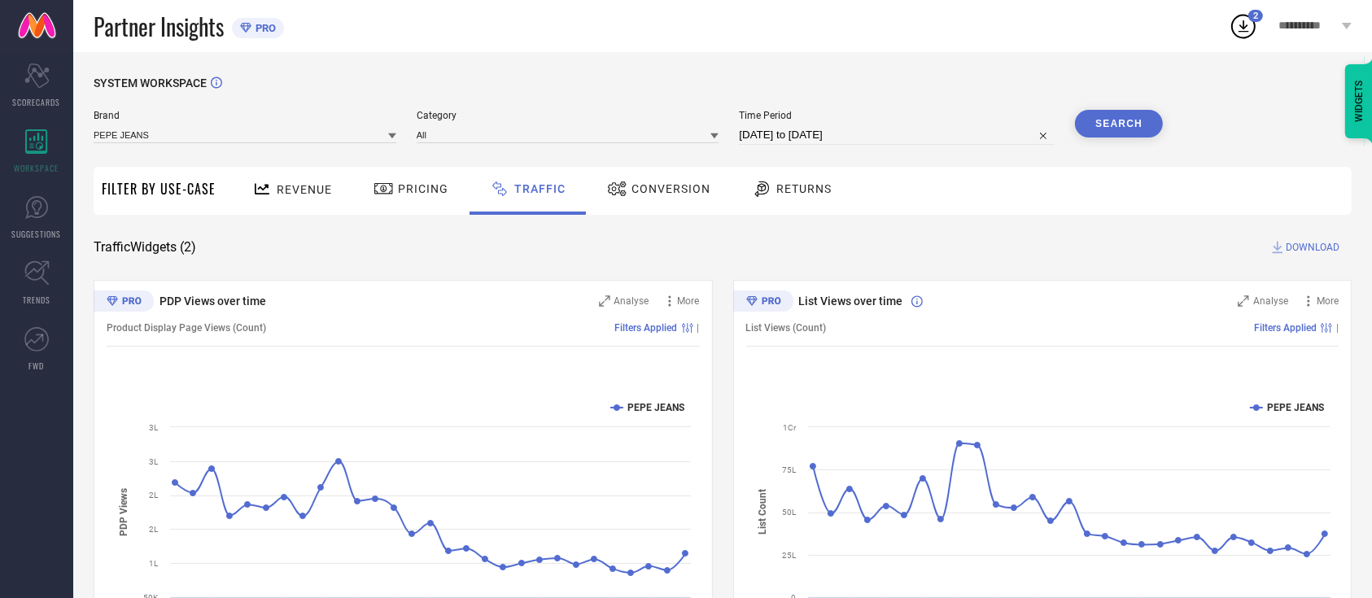
click at [1236, 37] on icon at bounding box center [1242, 25] width 29 height 29
click at [1233, 17] on icon at bounding box center [1242, 25] width 29 height 29
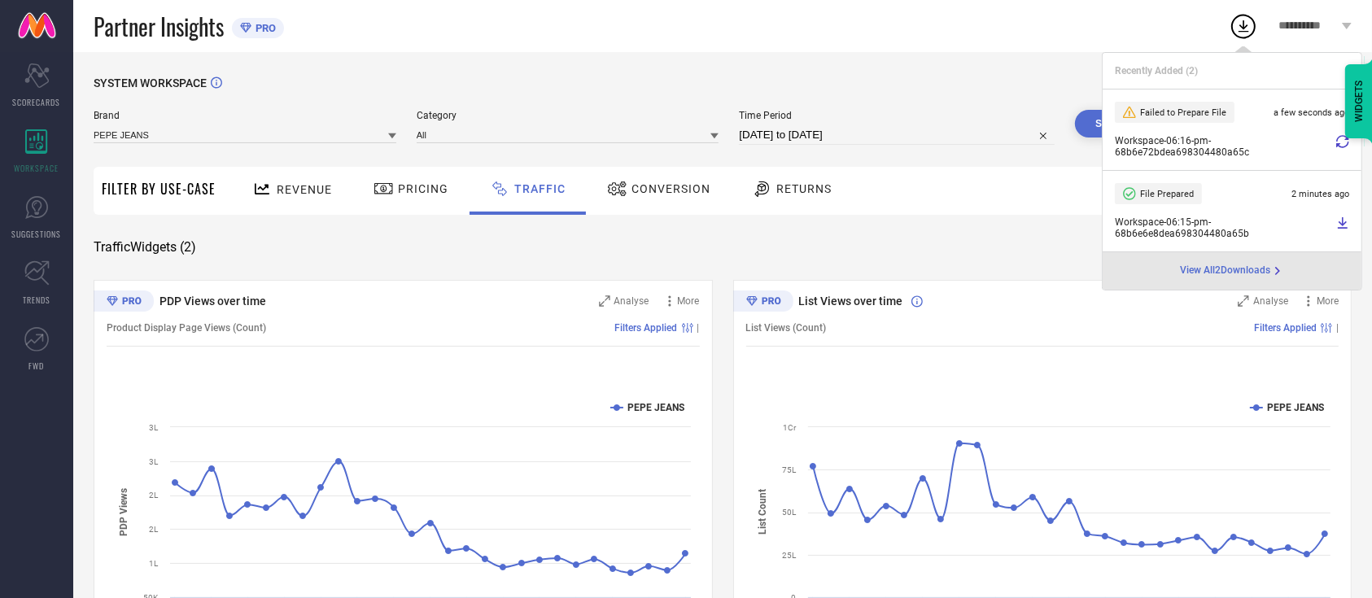
click at [1341, 140] on icon at bounding box center [1342, 141] width 13 height 13
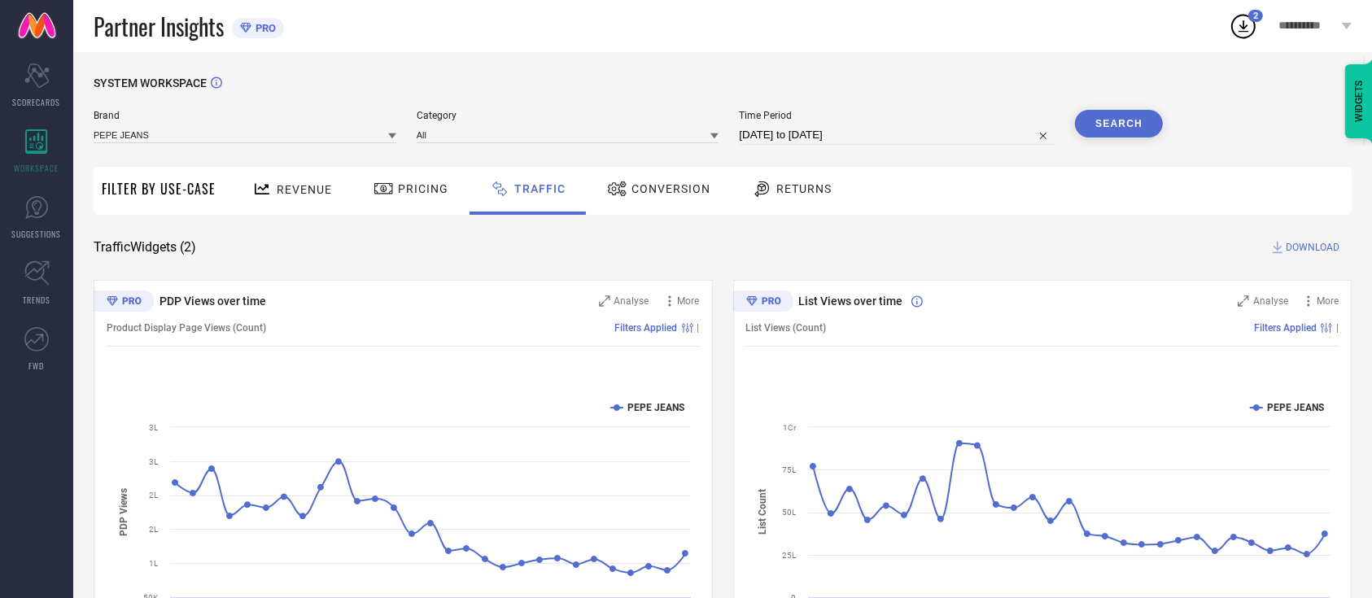
click at [1249, 24] on icon at bounding box center [1242, 25] width 29 height 29
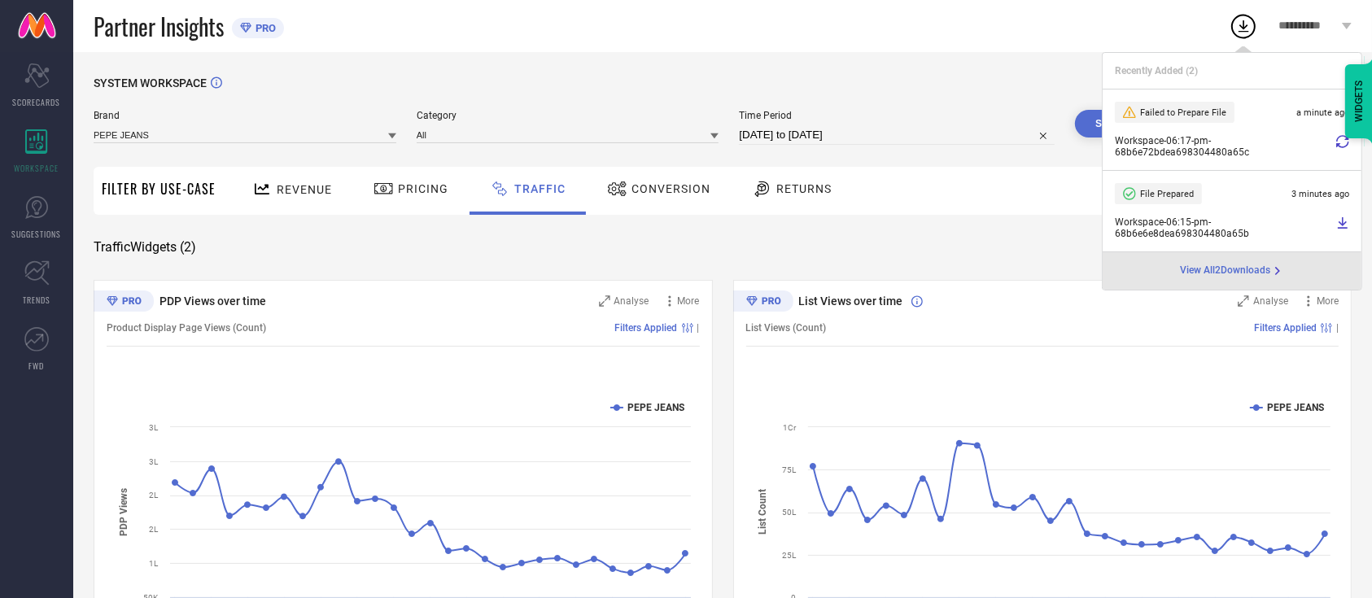
click at [1344, 142] on icon at bounding box center [1342, 141] width 13 height 13
click at [1058, 224] on div "SYSTEM WORKSPACE Brand PEPE JEANS Category All Time Period 01-08-2025 to 30-08-…" at bounding box center [723, 381] width 1258 height 610
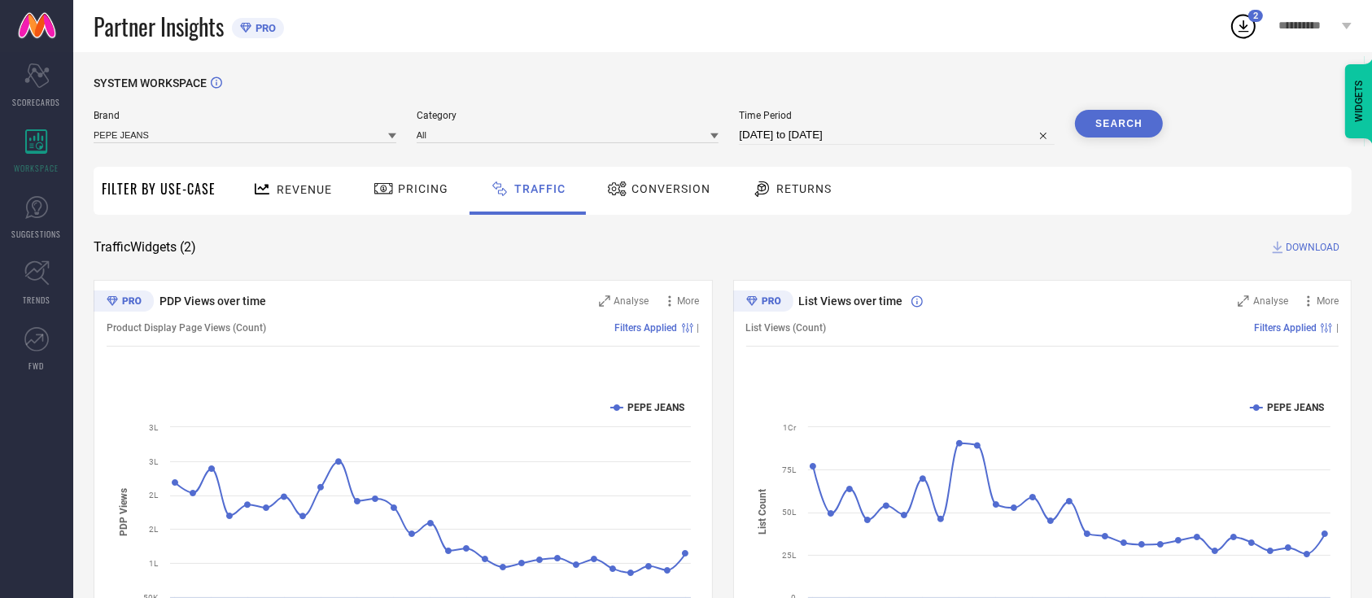
click at [1327, 244] on span "DOWNLOAD" at bounding box center [1312, 247] width 54 height 16
click at [1248, 31] on icon at bounding box center [1243, 26] width 11 height 12
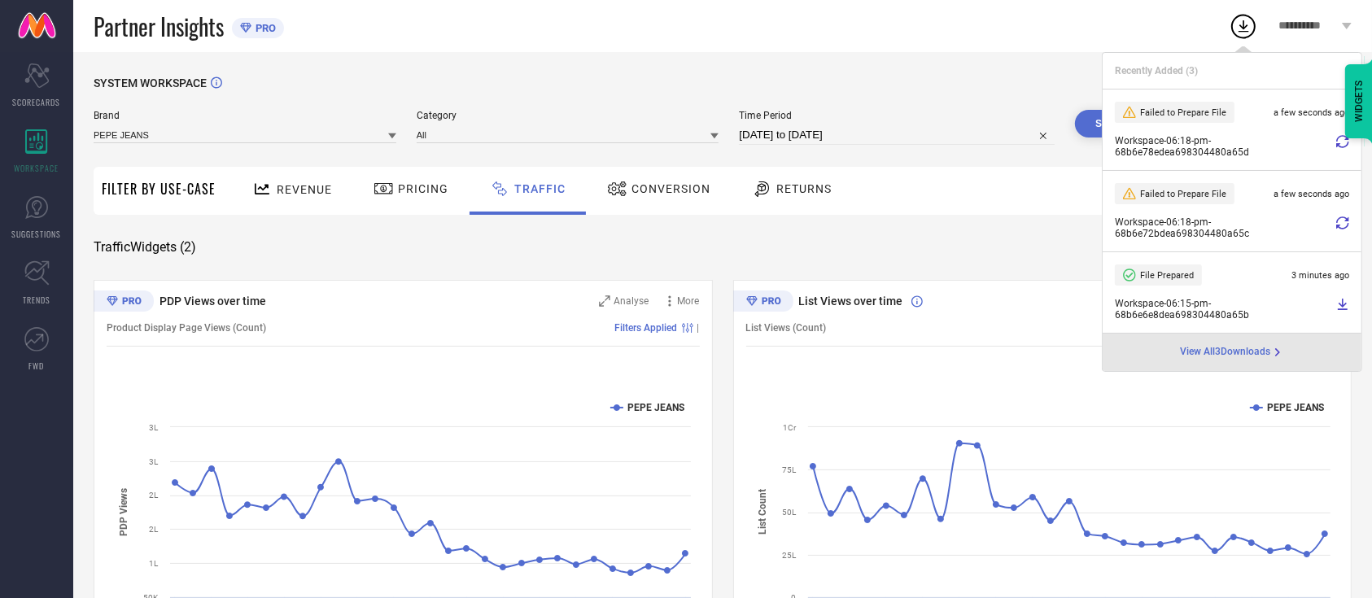
click at [1340, 140] on icon at bounding box center [1342, 141] width 13 height 13
drag, startPoint x: 996, startPoint y: 213, endPoint x: 966, endPoint y: 201, distance: 31.7
click at [983, 209] on div "Revenue Pricing Traffic Conversion Returns" at bounding box center [788, 191] width 1128 height 48
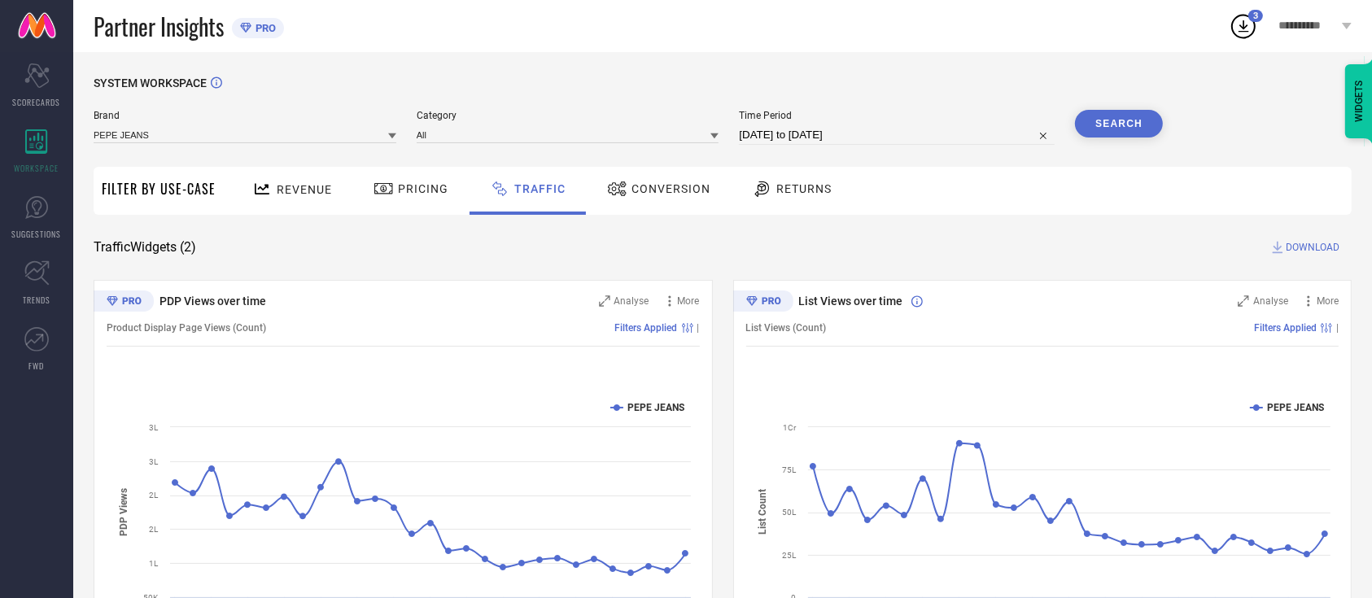
click at [898, 132] on input "01-08-2025 to 30-08-2025" at bounding box center [897, 135] width 316 height 20
select select "7"
select select "2025"
select select "8"
select select "2025"
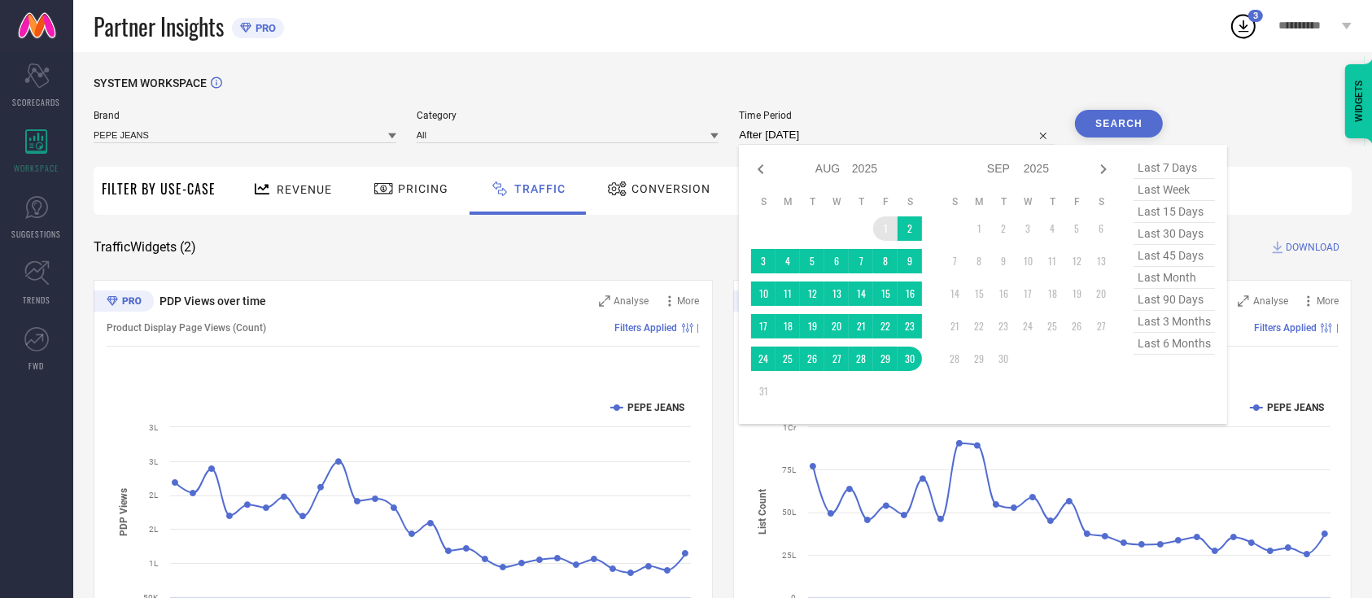
click at [880, 225] on td "1" at bounding box center [885, 228] width 24 height 24
type input "01-08-2025 to 27-08-2025"
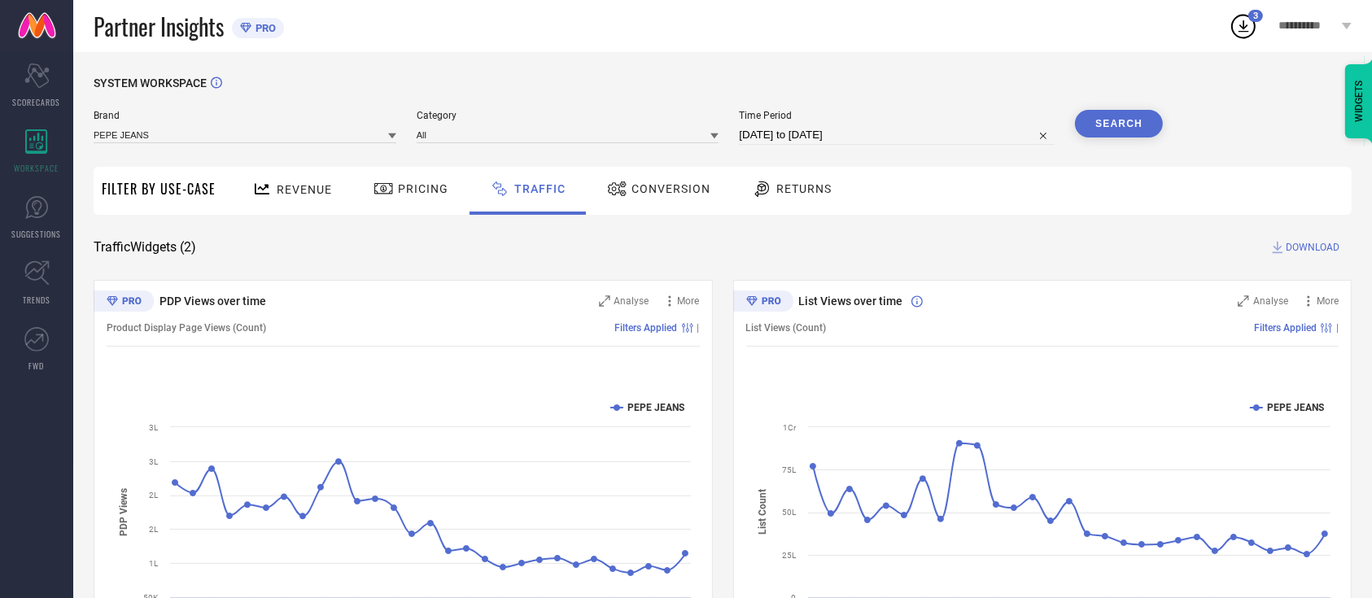
click at [1096, 128] on button "Search" at bounding box center [1119, 124] width 88 height 28
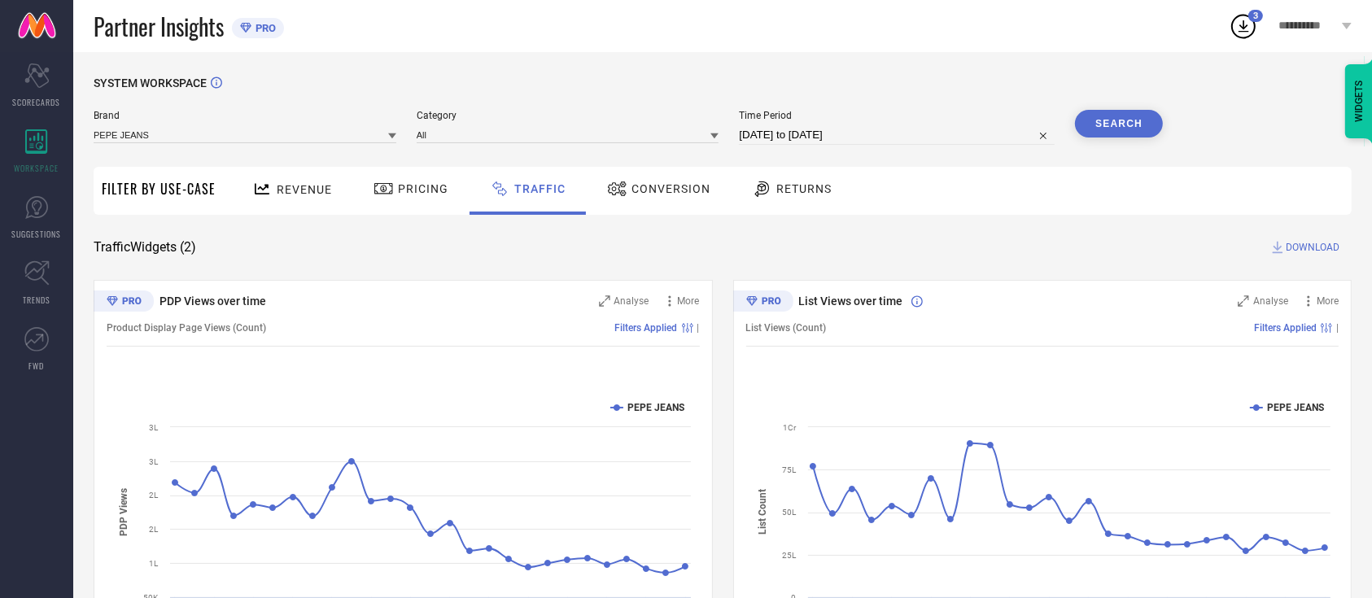
click at [1328, 244] on span "DOWNLOAD" at bounding box center [1312, 247] width 54 height 16
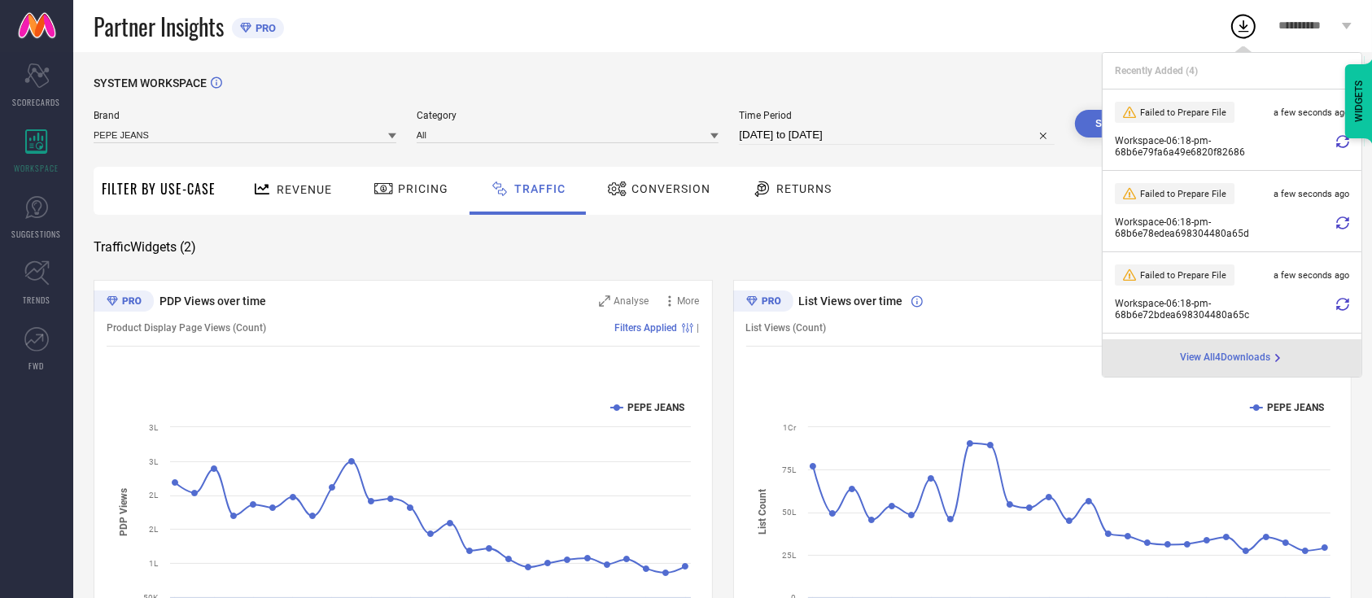
click at [1336, 139] on icon at bounding box center [1342, 141] width 13 height 13
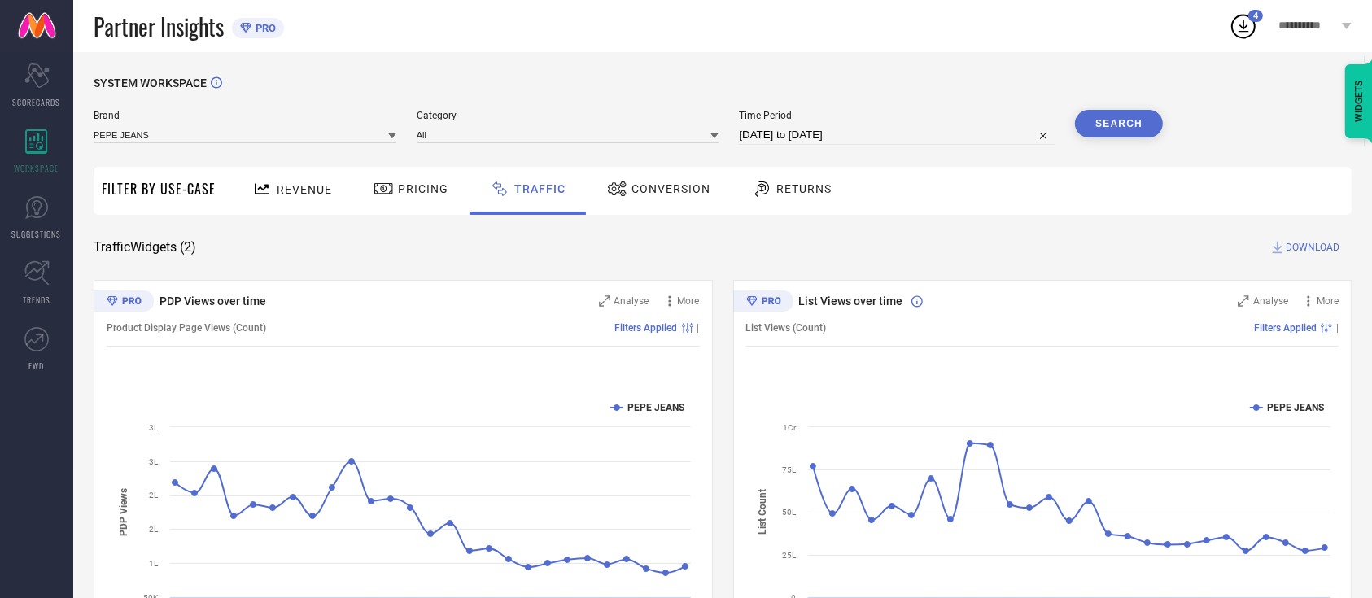
click at [1329, 229] on div "SYSTEM WORKSPACE Brand PEPE JEANS Category All Time Period 01-08-2025 to 27-08-…" at bounding box center [723, 381] width 1258 height 610
drag, startPoint x: 1240, startPoint y: 22, endPoint x: 1238, endPoint y: 38, distance: 16.4
click at [1238, 23] on icon at bounding box center [1242, 25] width 29 height 29
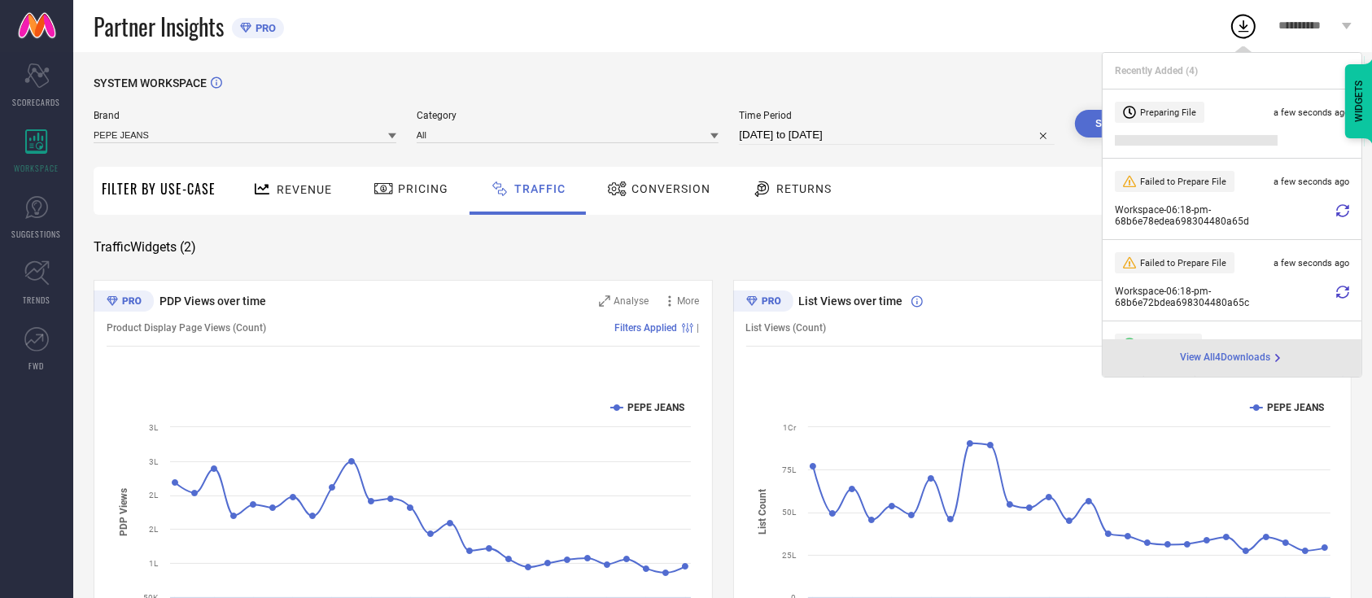
click at [1193, 125] on li "Preparing File a few seconds ago" at bounding box center [1231, 123] width 259 height 69
click at [1181, 115] on span "Preparing File" at bounding box center [1168, 112] width 56 height 11
drag, startPoint x: 1193, startPoint y: 113, endPoint x: 1110, endPoint y: 104, distance: 83.5
click at [1110, 104] on li "Preparing File a few seconds ago" at bounding box center [1231, 123] width 259 height 69
click at [1241, 107] on div "Preparing File a few seconds ago" at bounding box center [1232, 112] width 234 height 21
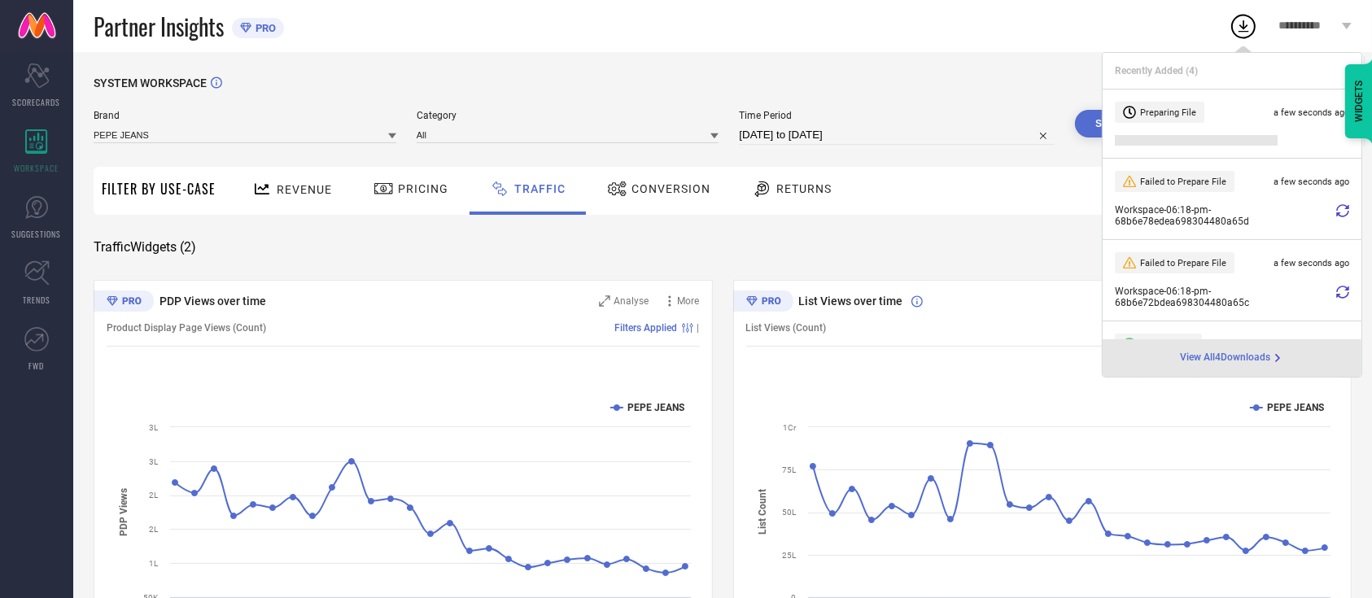
click at [1224, 129] on li "Preparing File a few seconds ago" at bounding box center [1231, 123] width 259 height 69
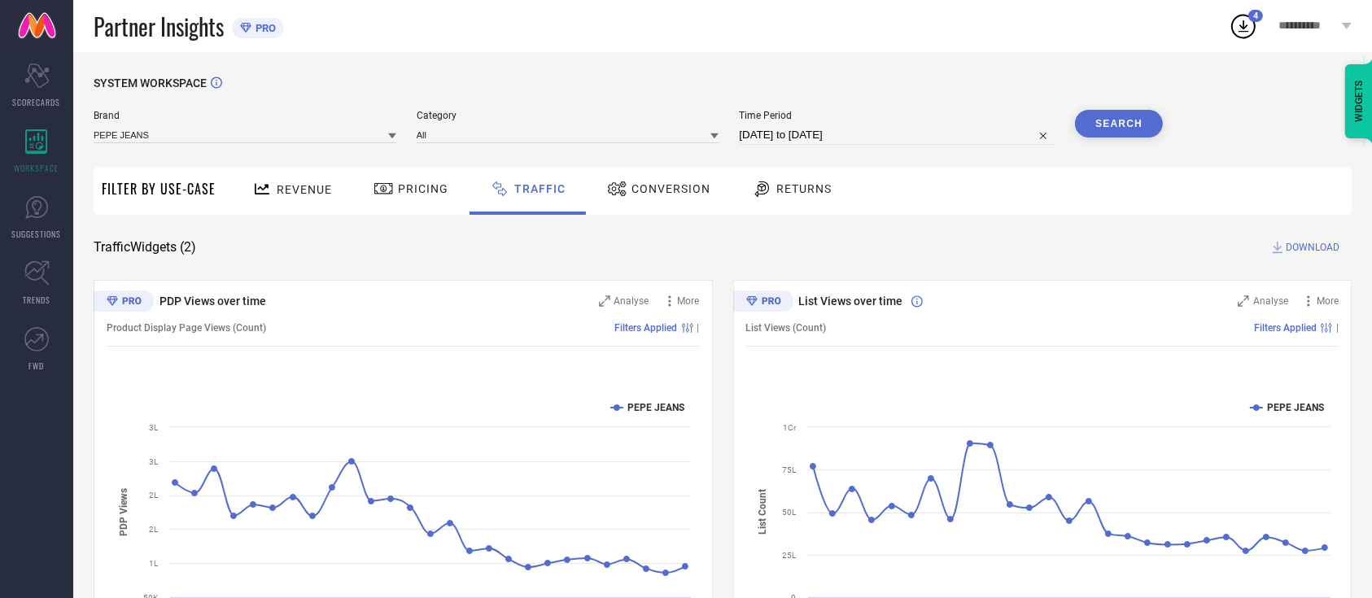
click at [1228, 36] on icon at bounding box center [1242, 25] width 29 height 29
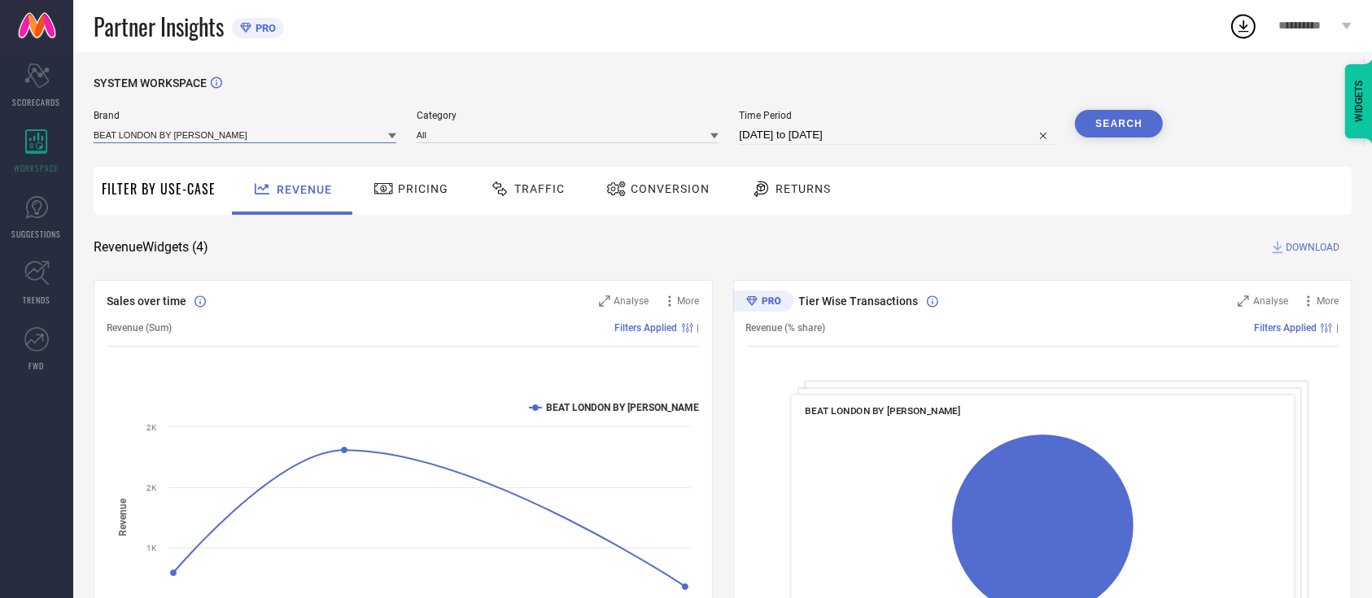
click at [297, 138] on input at bounding box center [245, 134] width 303 height 17
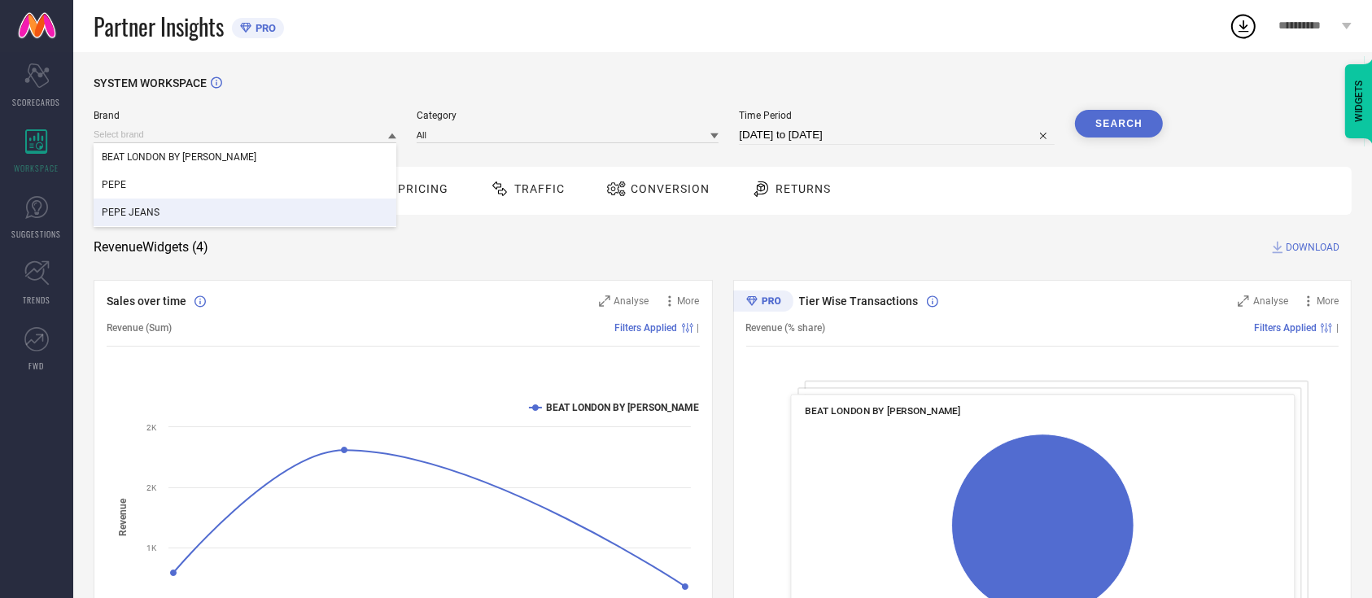
click at [273, 206] on div "PEPE JEANS" at bounding box center [245, 213] width 303 height 28
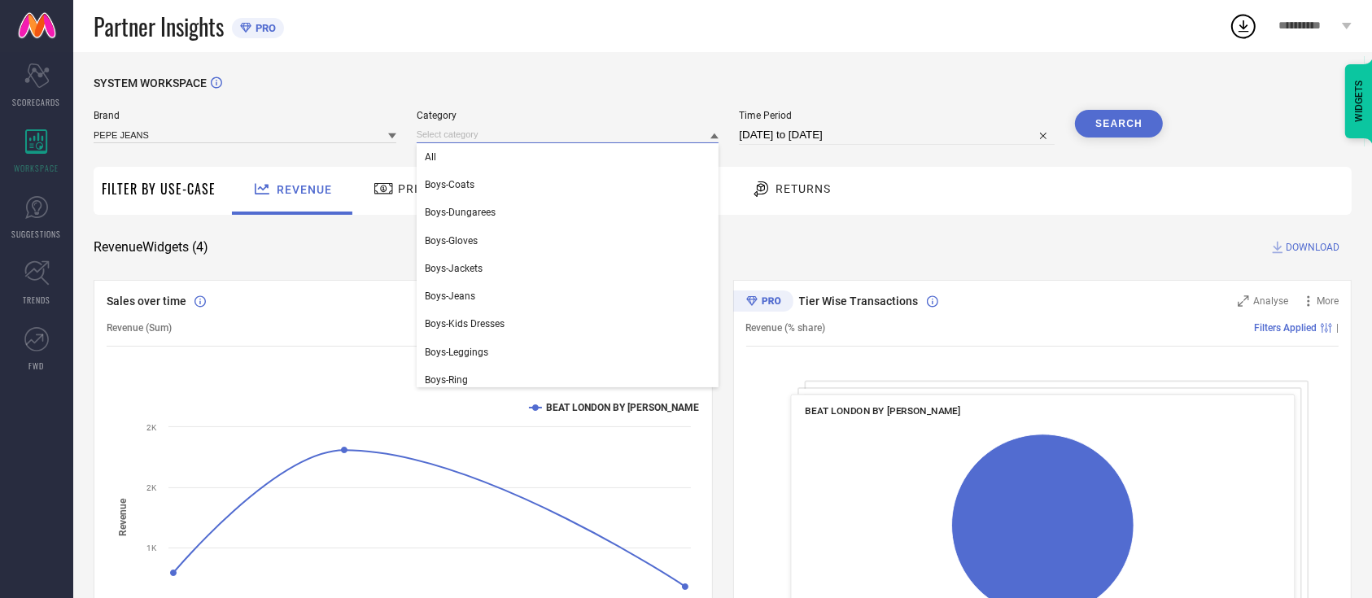
click at [602, 138] on input at bounding box center [568, 134] width 303 height 17
click at [589, 159] on div "All" at bounding box center [568, 157] width 303 height 28
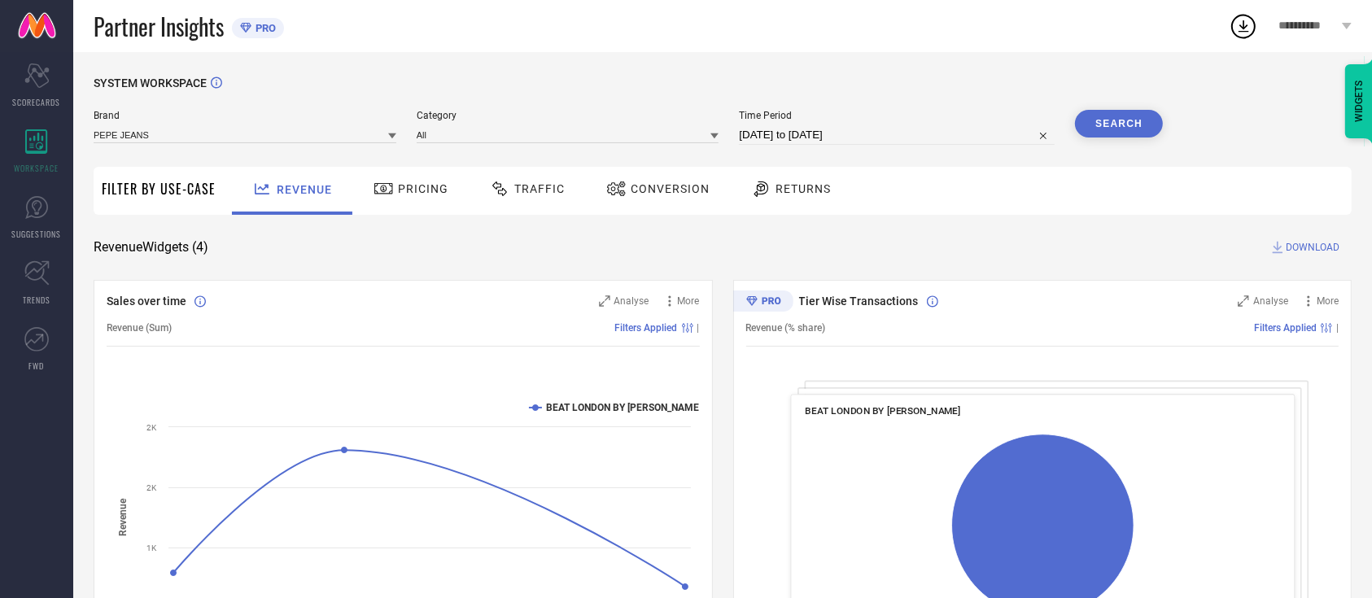
click at [788, 142] on input "[DATE] to [DATE]" at bounding box center [897, 135] width 316 height 20
select select "6"
select select "2025"
select select "7"
select select "2025"
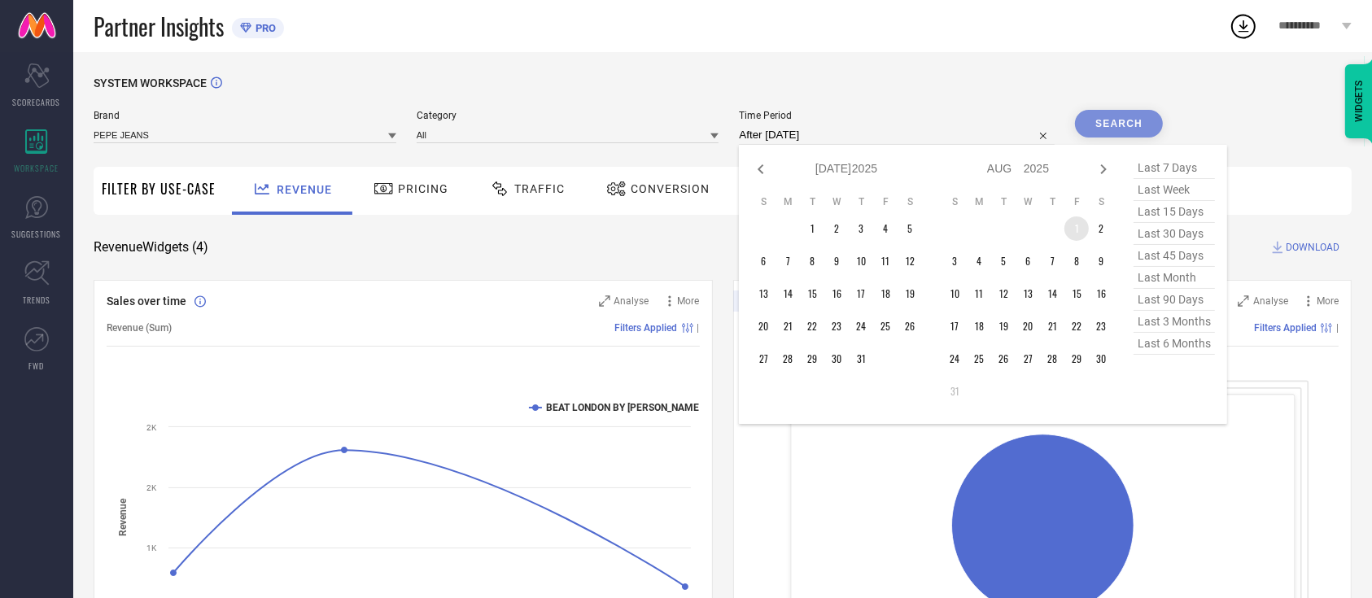
click at [1069, 223] on td "1" at bounding box center [1076, 228] width 24 height 24
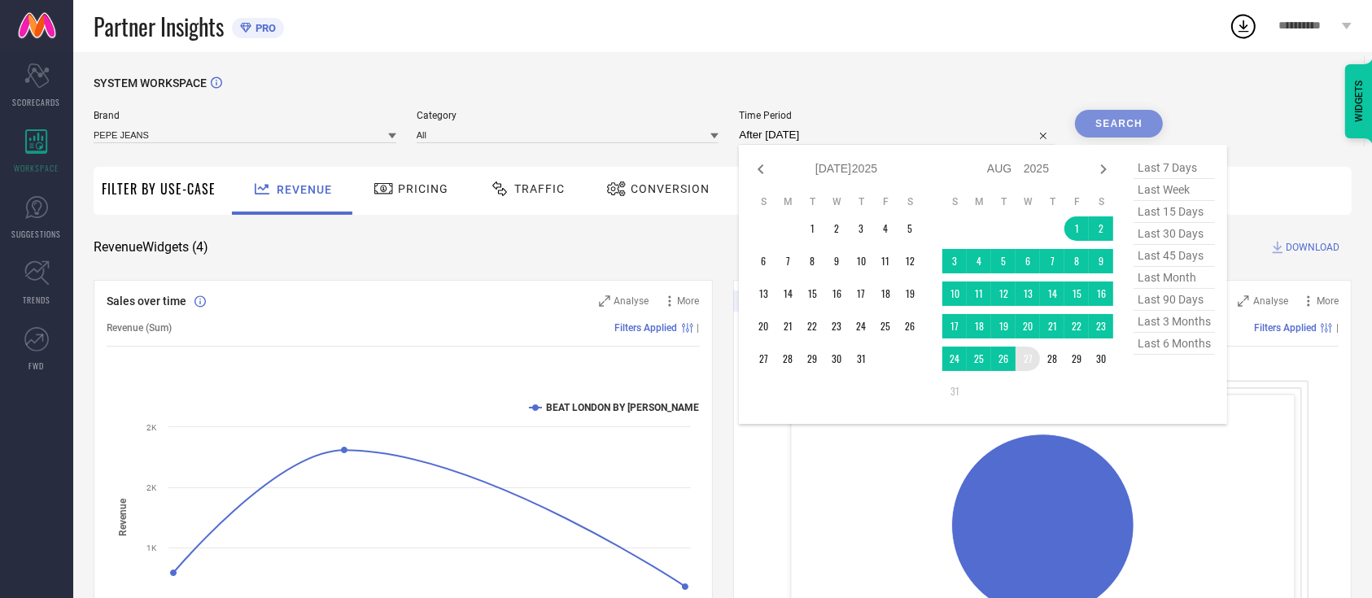
type input "[DATE] to [DATE]"
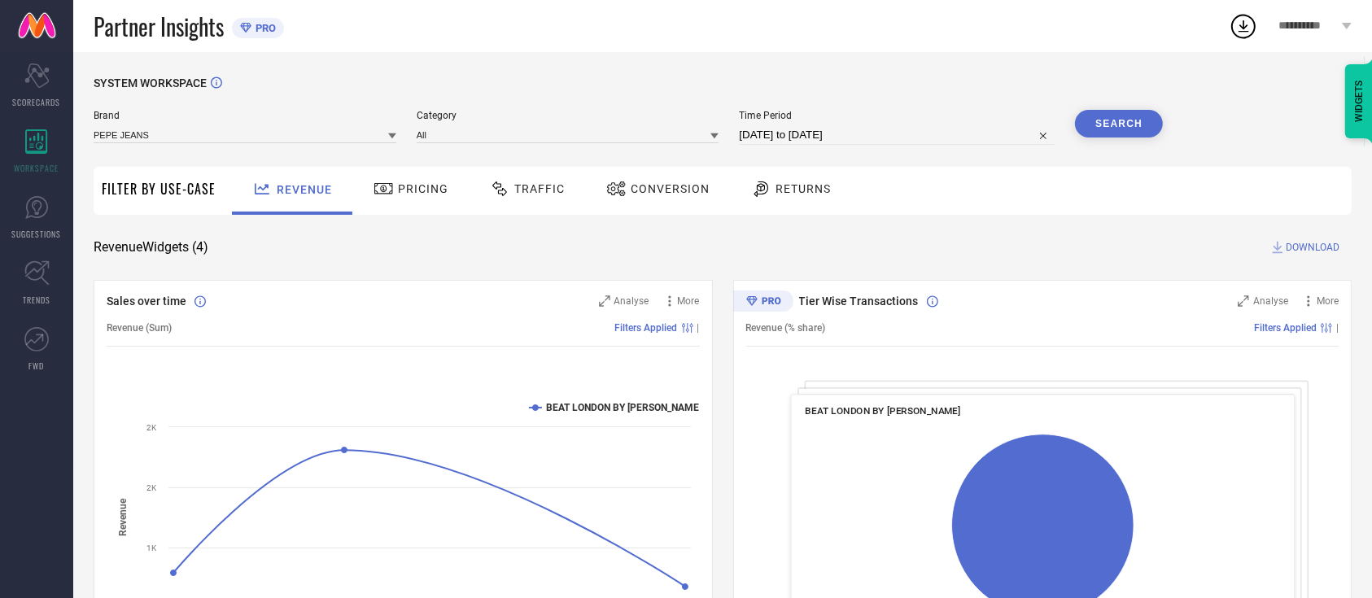
select select "7"
select select "2025"
select select "8"
select select "2025"
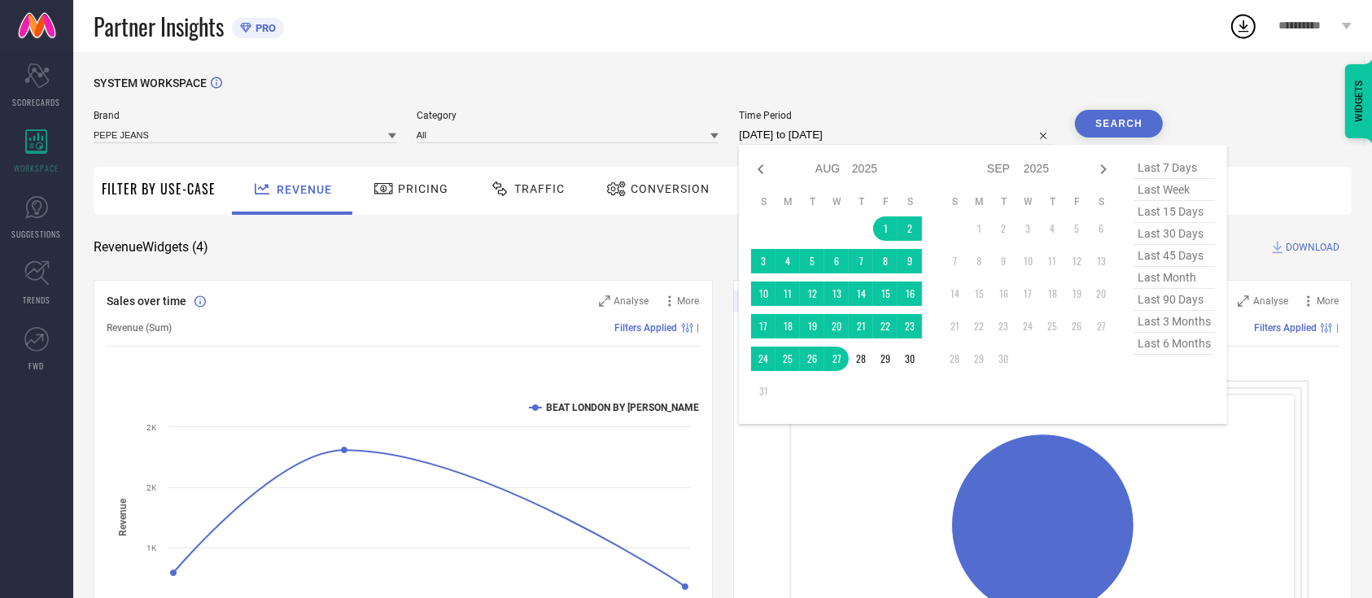
click at [893, 135] on input "[DATE] to [DATE]" at bounding box center [897, 135] width 316 height 20
click at [1120, 121] on button "Search" at bounding box center [1119, 124] width 88 height 28
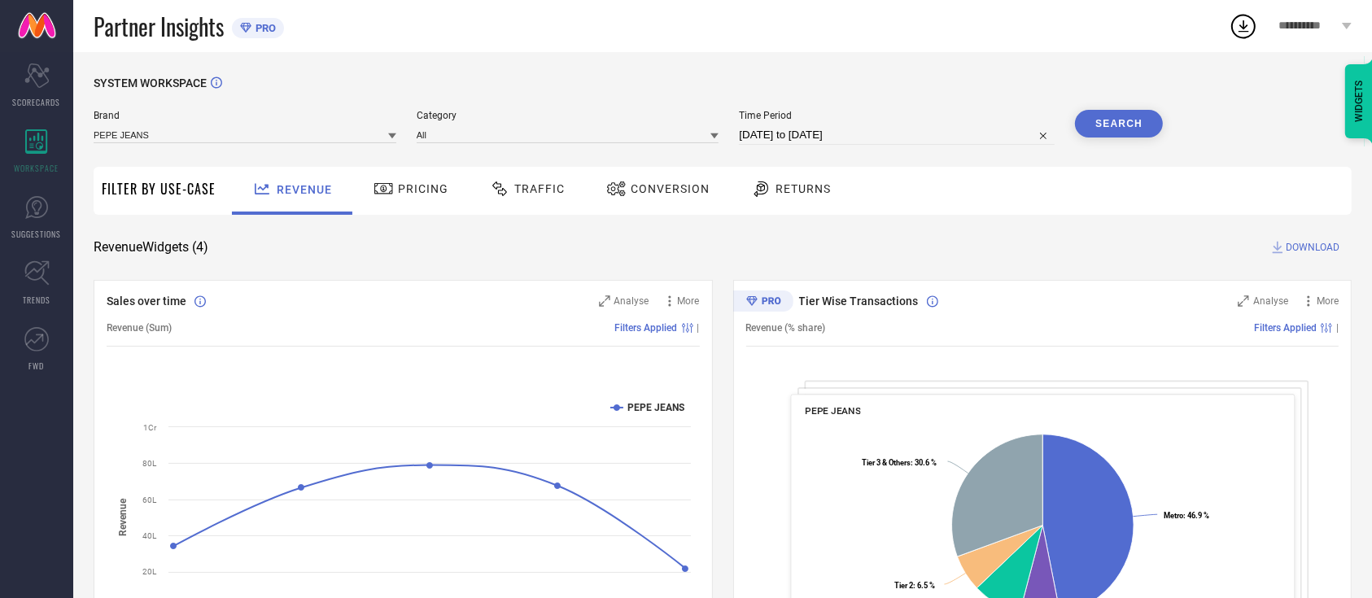
click at [524, 199] on div "Traffic" at bounding box center [527, 189] width 83 height 28
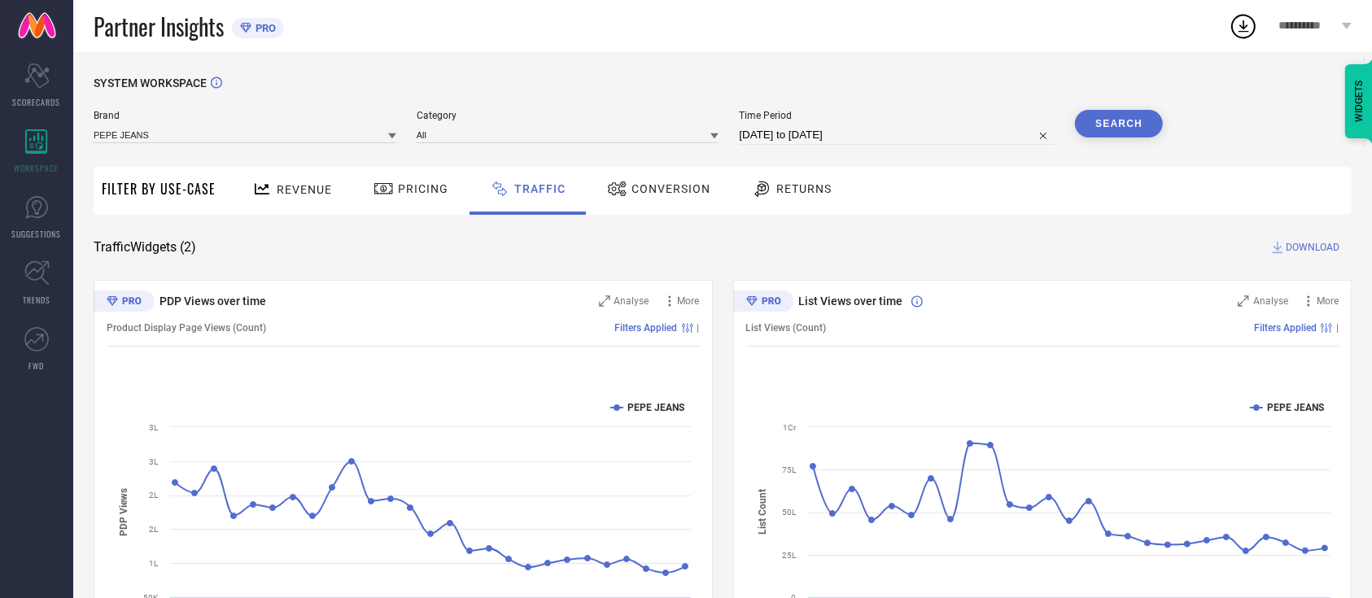
click at [1065, 265] on div "SYSTEM WORKSPACE Brand PEPE JEANS Category All Time Period 01-08-2025 to 27-08-…" at bounding box center [723, 381] width 1258 height 610
click at [1245, 27] on icon at bounding box center [1243, 26] width 11 height 12
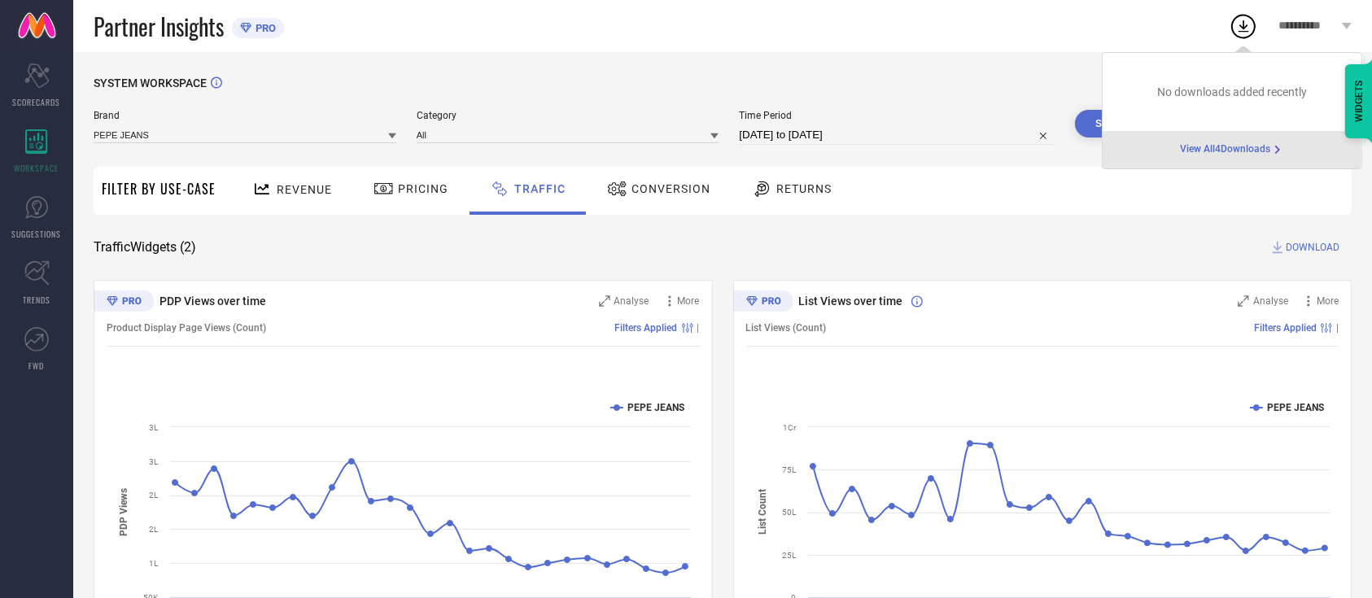
click at [1267, 149] on span "View All 4 Downloads" at bounding box center [1225, 149] width 90 height 13
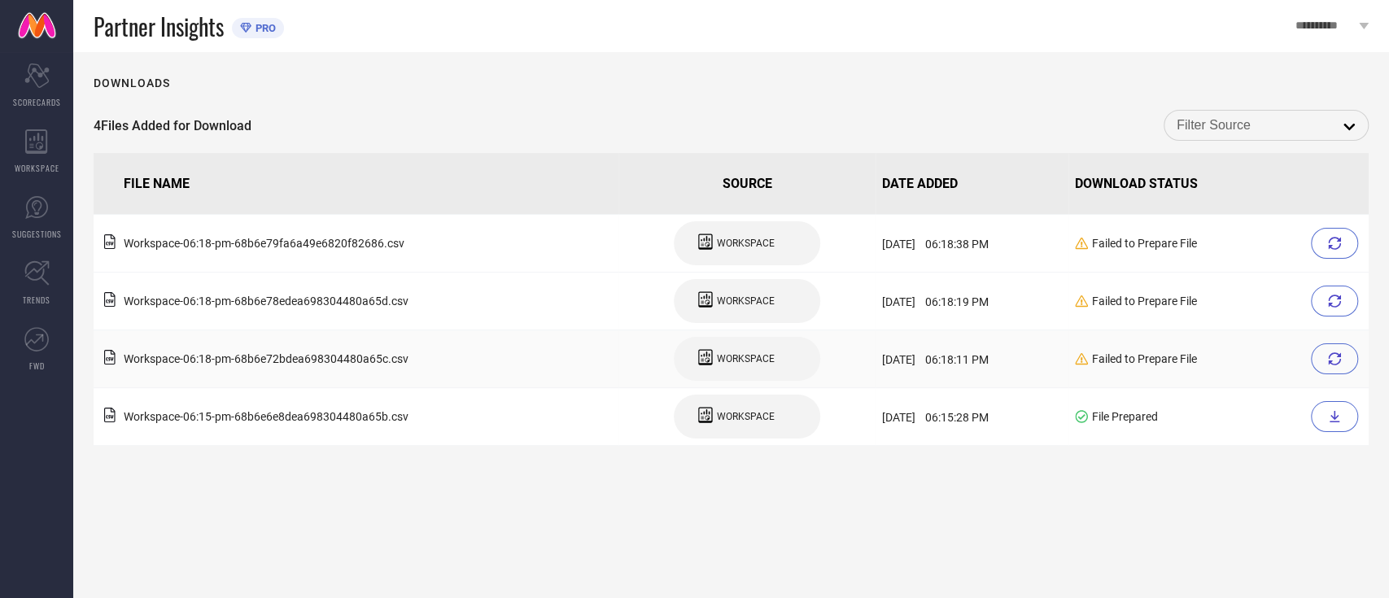
click at [1342, 357] on div at bounding box center [1334, 358] width 47 height 31
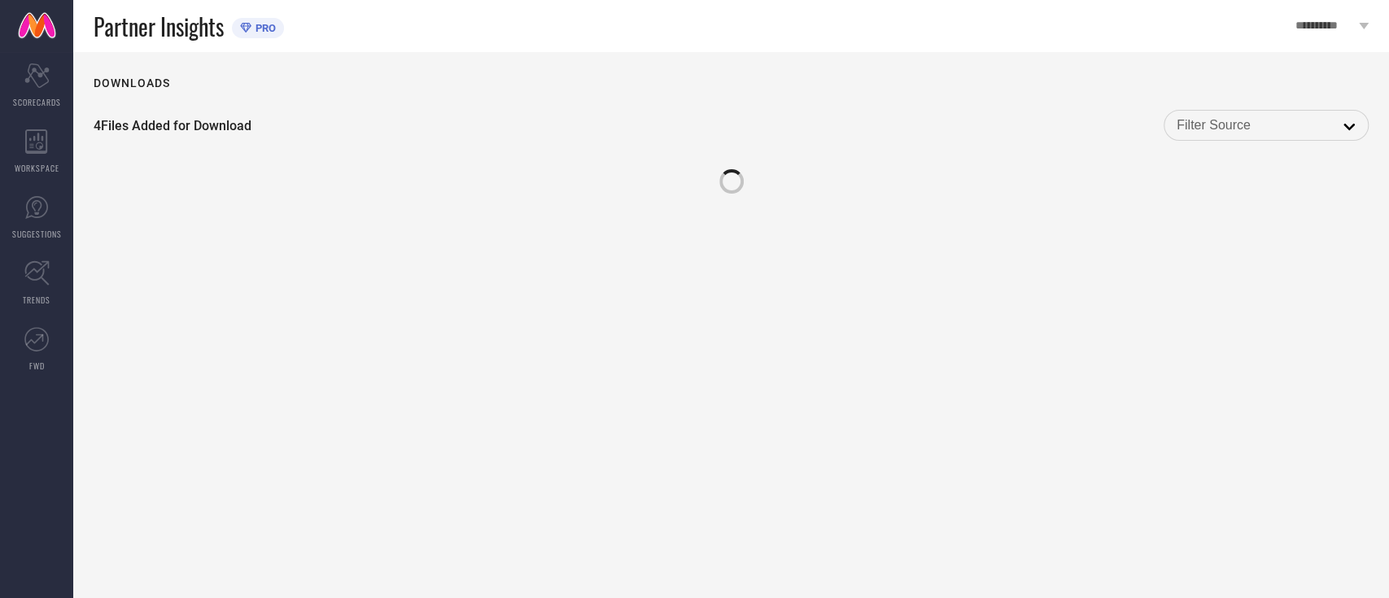
click at [1334, 361] on div "Downloads 4 Files Added for Download open" at bounding box center [731, 325] width 1316 height 546
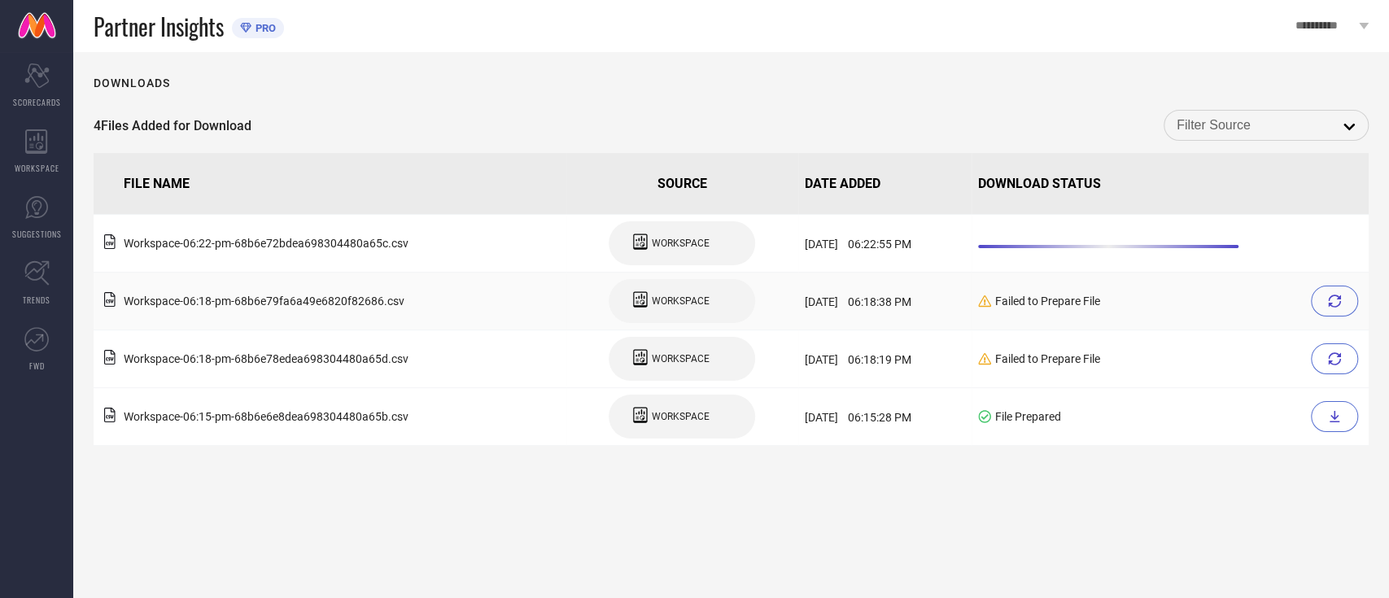
click at [1332, 299] on icon at bounding box center [1334, 301] width 13 height 13
click at [1333, 304] on icon at bounding box center [1334, 301] width 13 height 13
click at [1328, 360] on icon at bounding box center [1334, 358] width 13 height 13
click at [1250, 136] on input at bounding box center [1265, 125] width 179 height 21
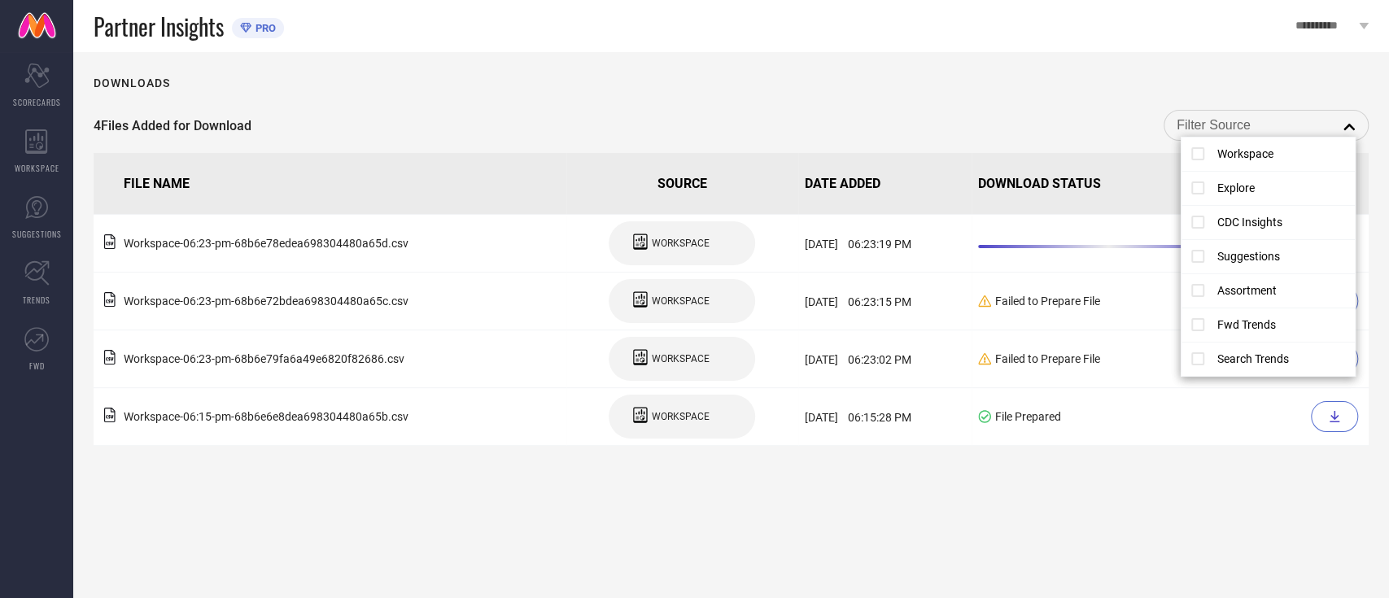
drag, startPoint x: 1016, startPoint y: 132, endPoint x: 728, endPoint y: 122, distance: 288.2
click at [989, 130] on div "4 Files Added for Download close" at bounding box center [731, 125] width 1275 height 31
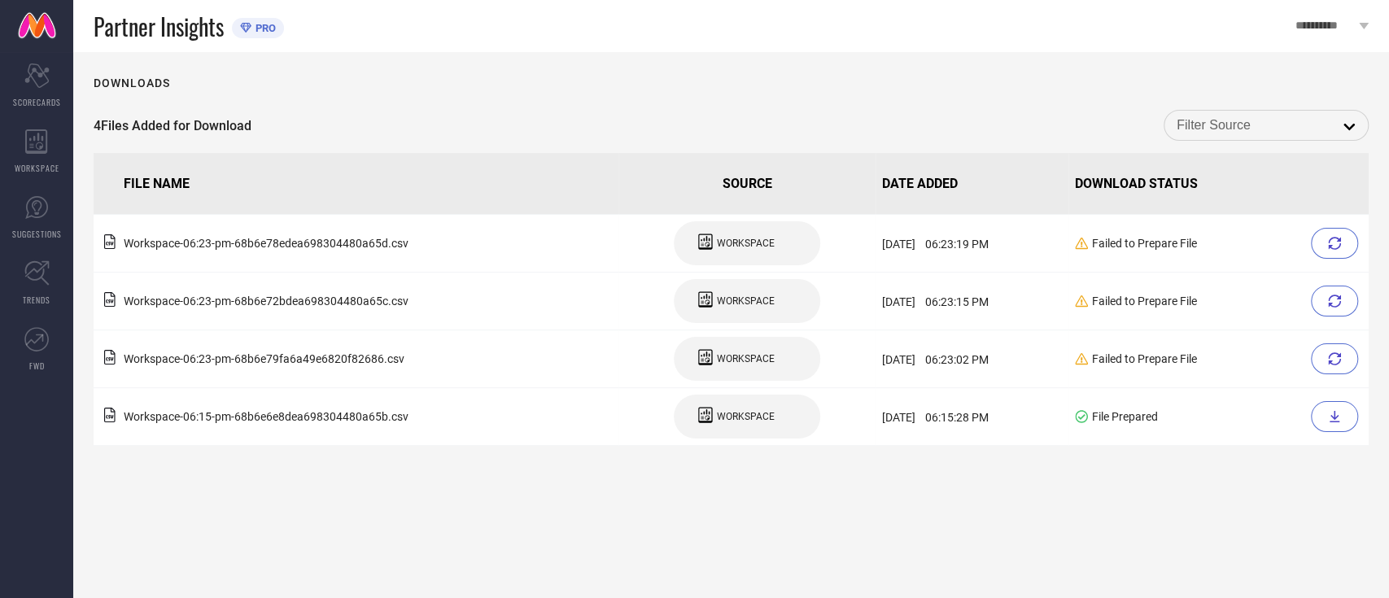
click at [529, 65] on div "Downloads 4 Files Added for Download open FILE NAME SOURCE DATE ADDED DOWNLOAD …" at bounding box center [731, 325] width 1316 height 546
click at [1320, 239] on div at bounding box center [1334, 243] width 47 height 31
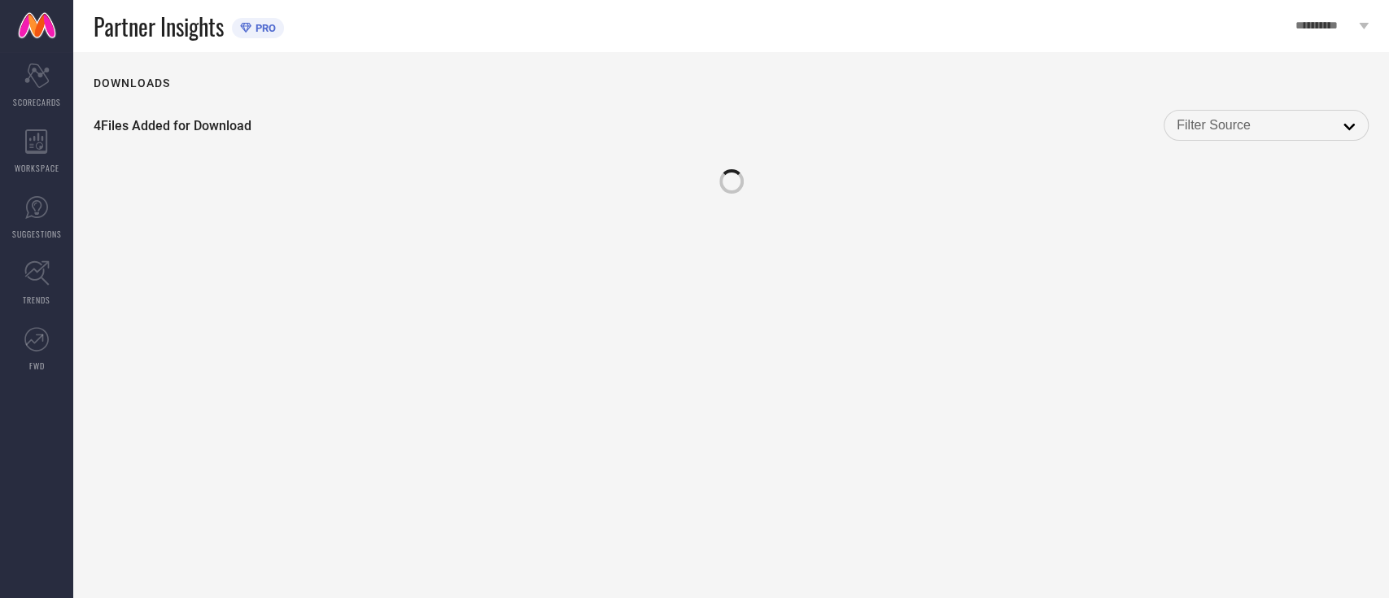
click at [1333, 296] on div "Downloads 4 Files Added for Download open" at bounding box center [731, 325] width 1316 height 546
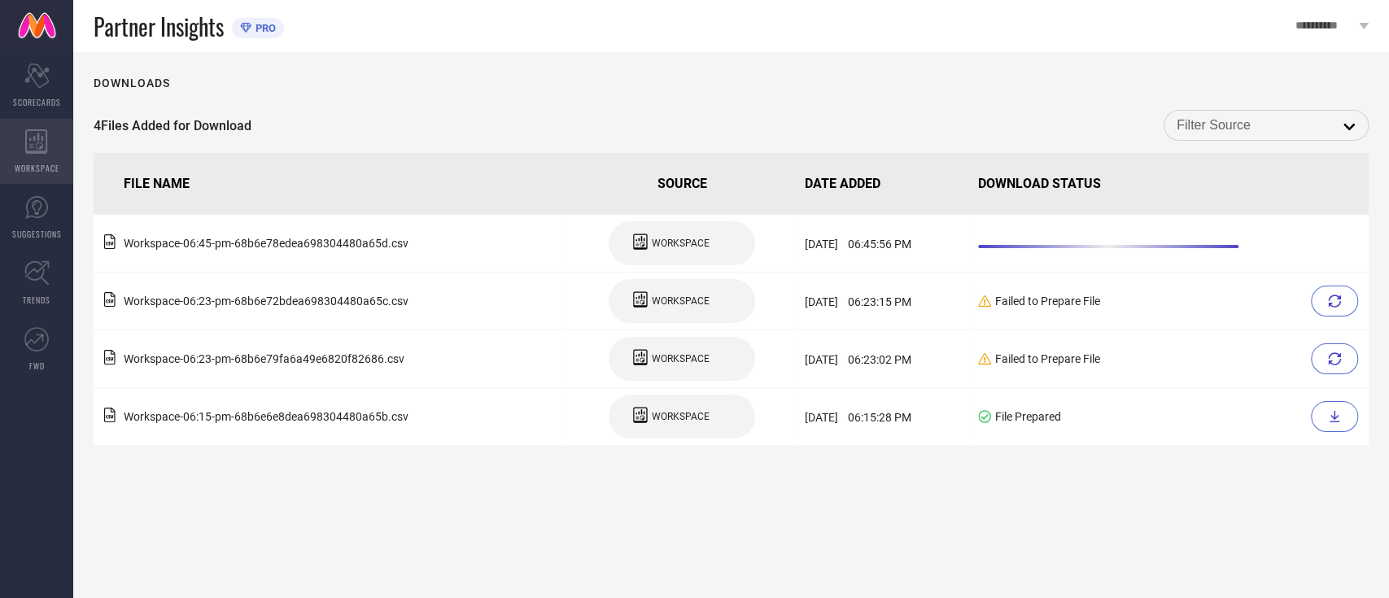
click at [30, 140] on icon at bounding box center [36, 141] width 22 height 24
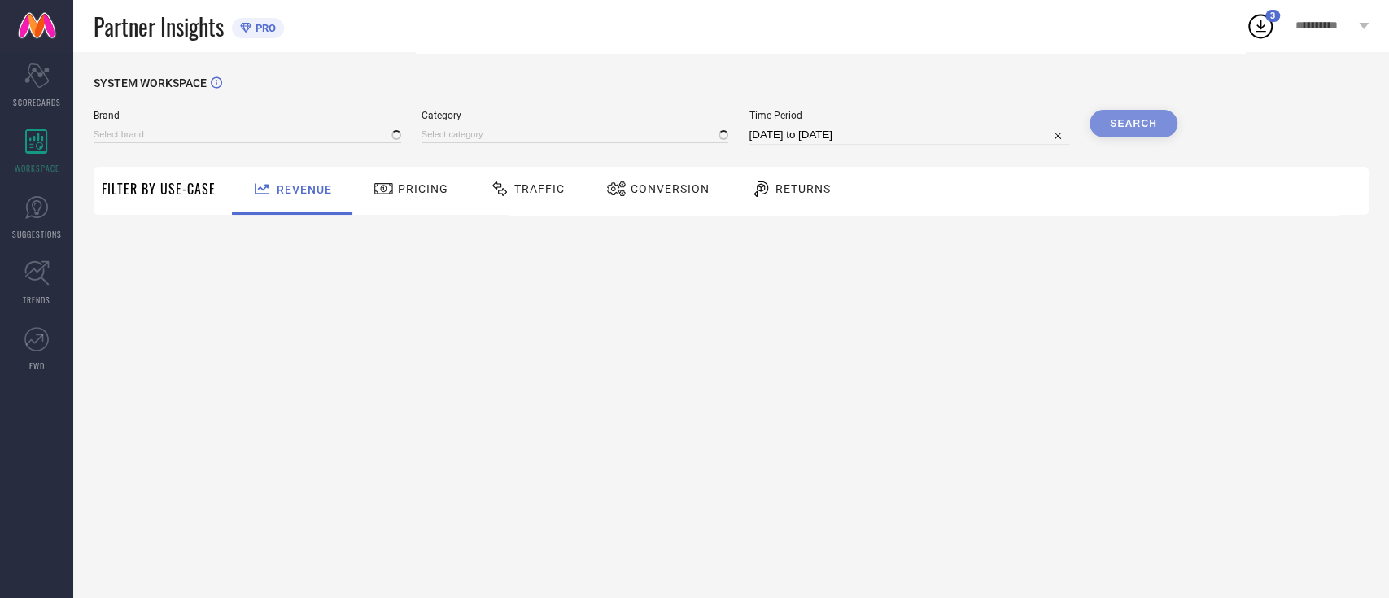
type input "BEAT LONDON BY [PERSON_NAME]"
type input "All"
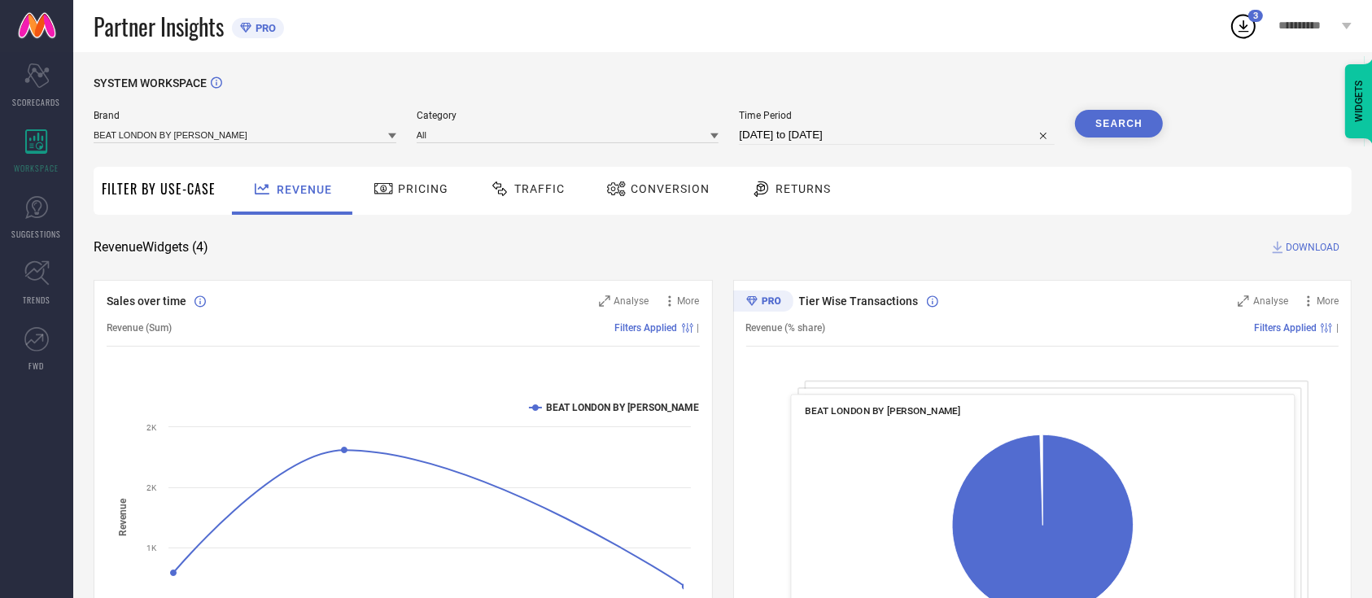
click at [516, 190] on span "Traffic" at bounding box center [539, 188] width 50 height 13
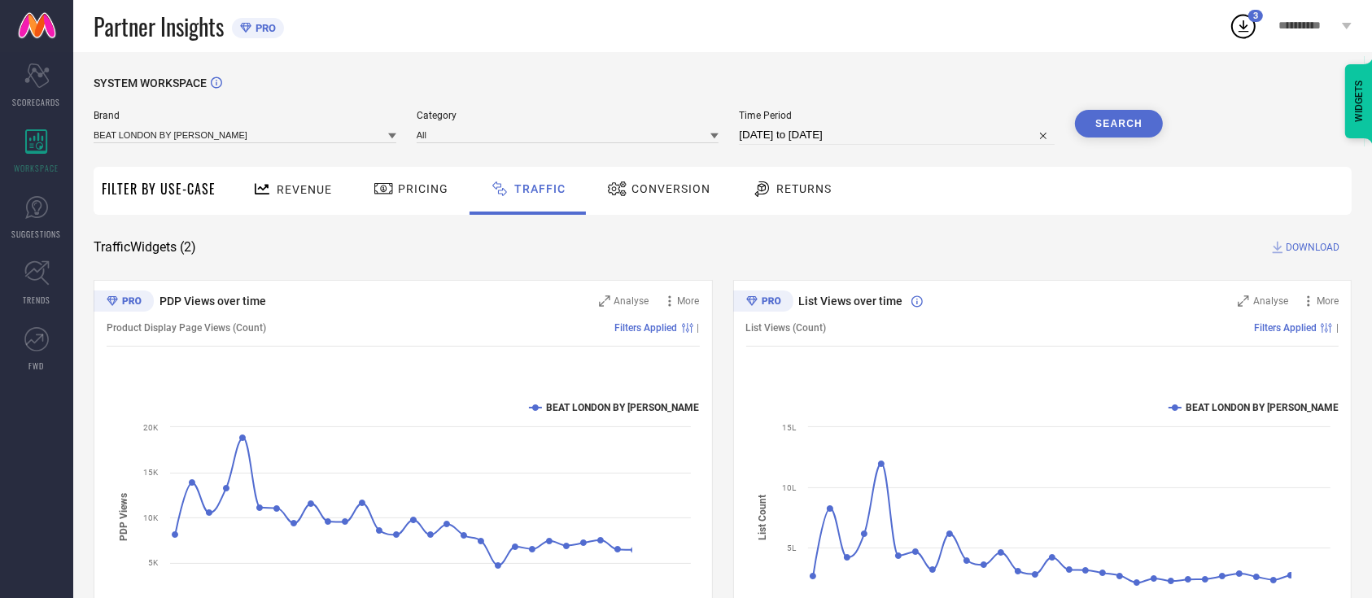
click at [1320, 242] on span "DOWNLOAD" at bounding box center [1312, 247] width 54 height 16
click at [388, 137] on icon at bounding box center [392, 136] width 8 height 8
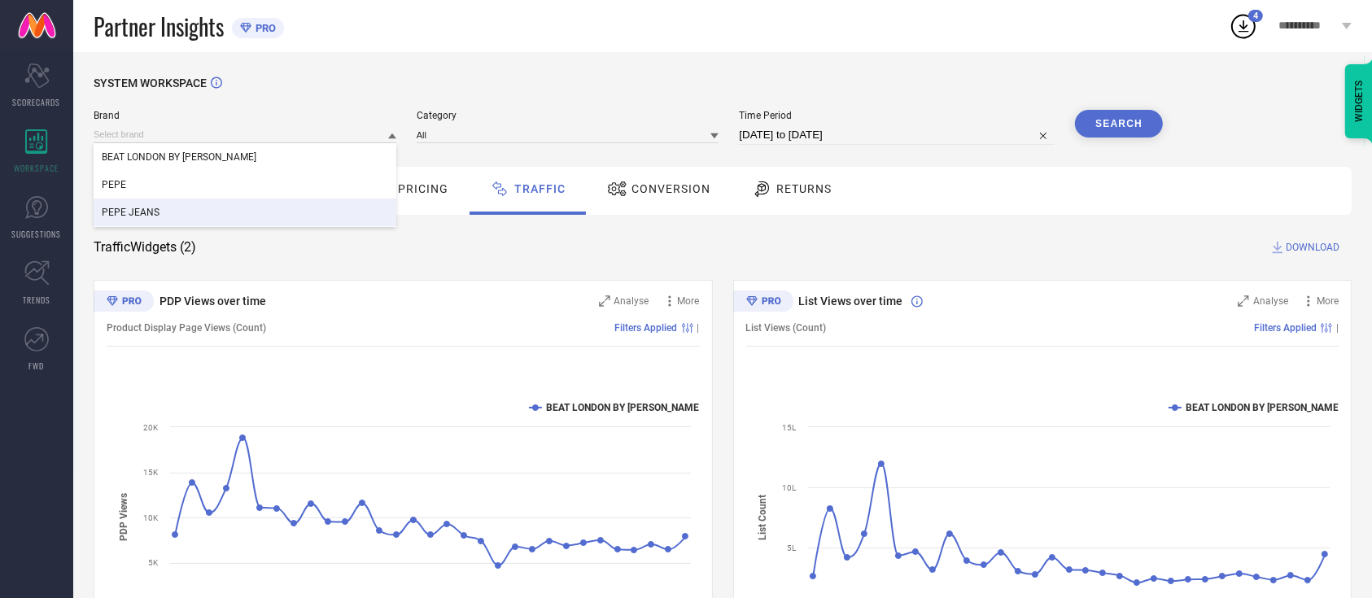
click at [276, 226] on div "PEPE JEANS" at bounding box center [245, 213] width 303 height 28
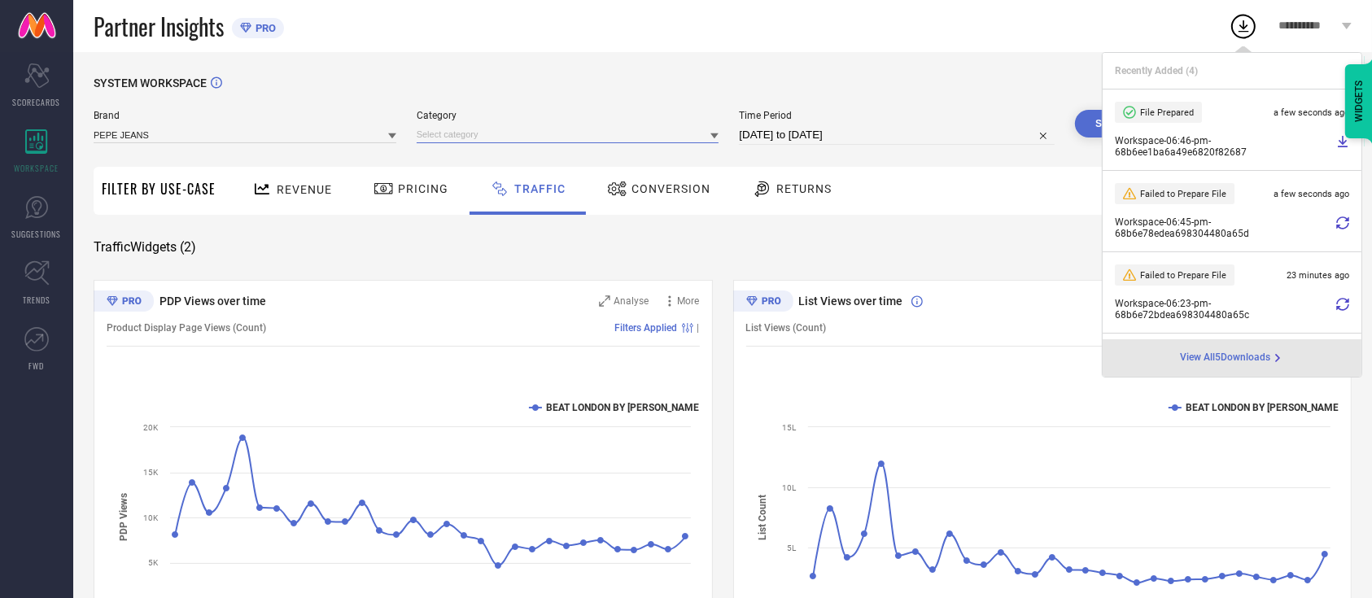
click at [579, 133] on input at bounding box center [568, 134] width 303 height 17
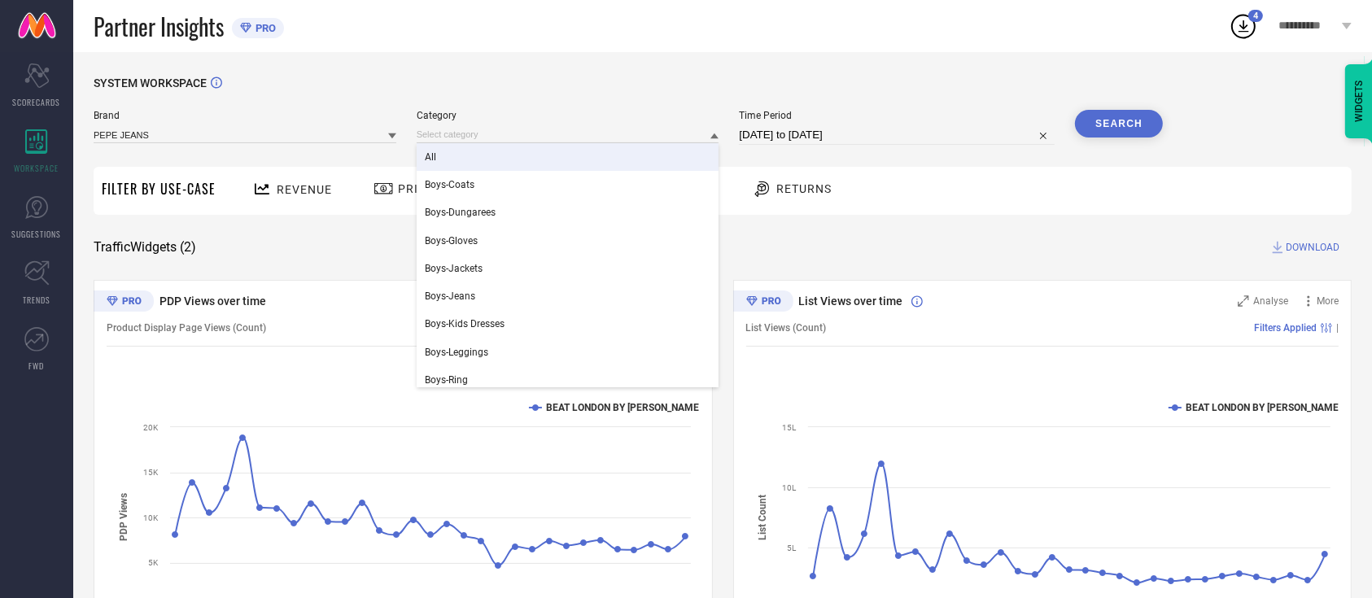
click at [574, 157] on div "All" at bounding box center [568, 157] width 303 height 28
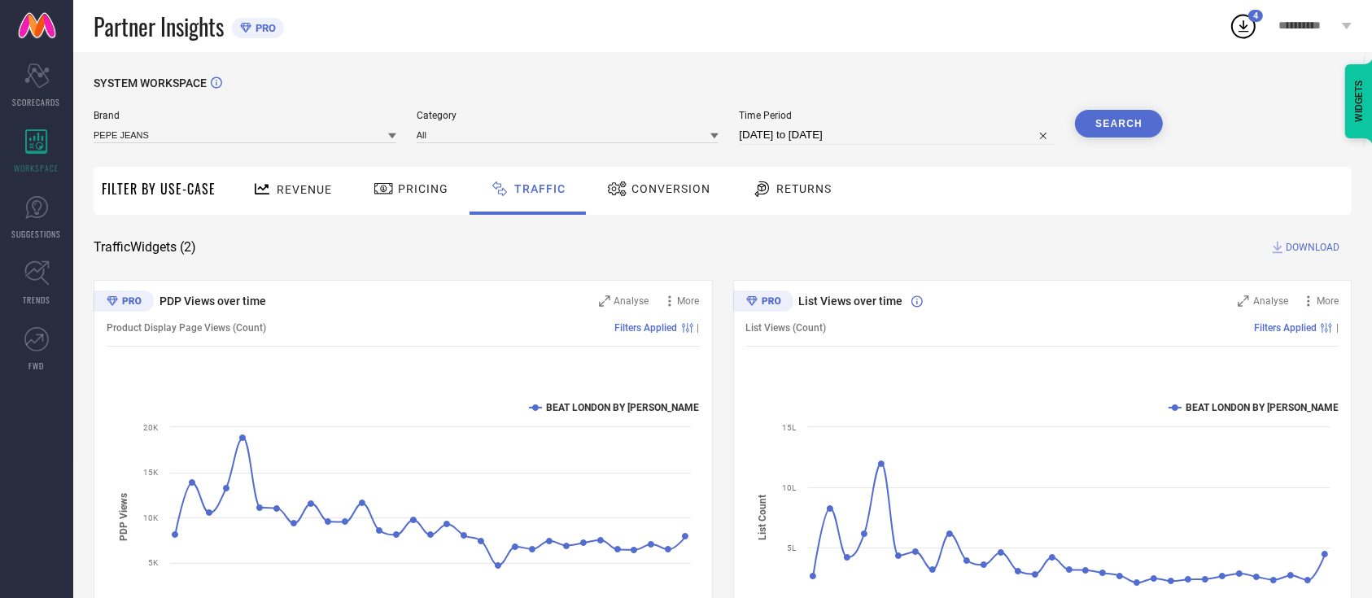
click at [885, 131] on input "[DATE] to [DATE]" at bounding box center [897, 135] width 316 height 20
select select "6"
select select "2025"
select select "7"
select select "2025"
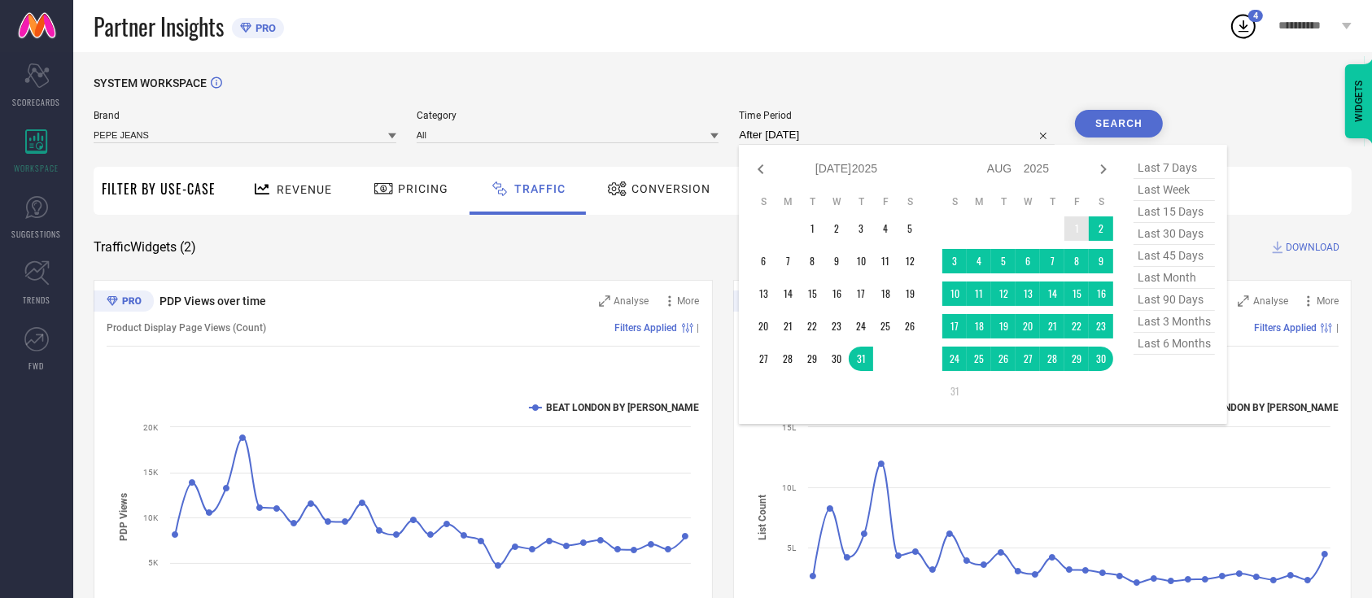
click at [1071, 228] on td "1" at bounding box center [1076, 228] width 24 height 24
type input "01-08-2025 to 27-08-2025"
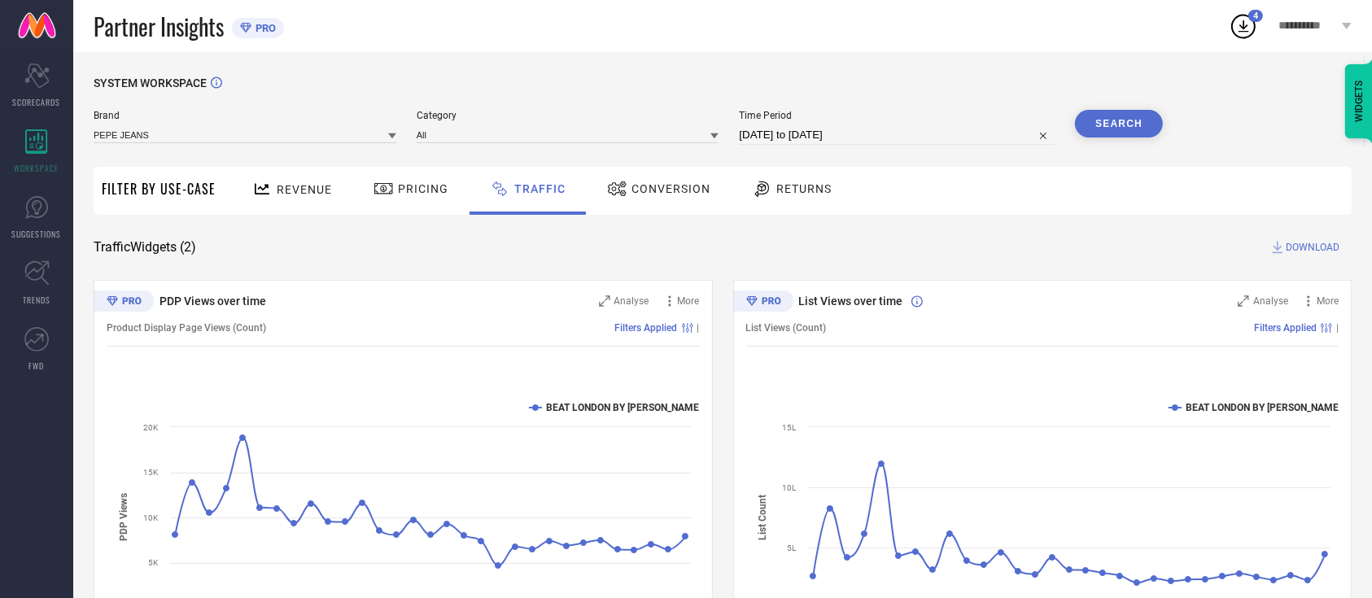
click at [1097, 118] on button "Search" at bounding box center [1119, 124] width 88 height 28
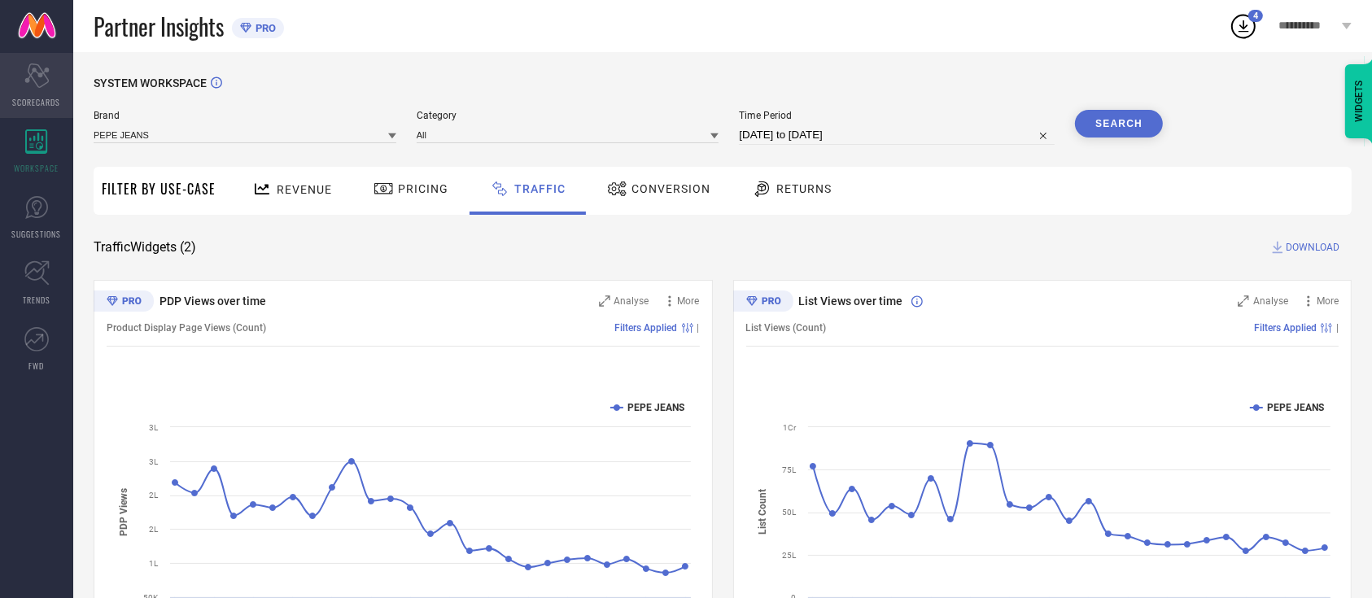
click at [33, 90] on div "Scorecard SCORECARDS" at bounding box center [36, 85] width 73 height 65
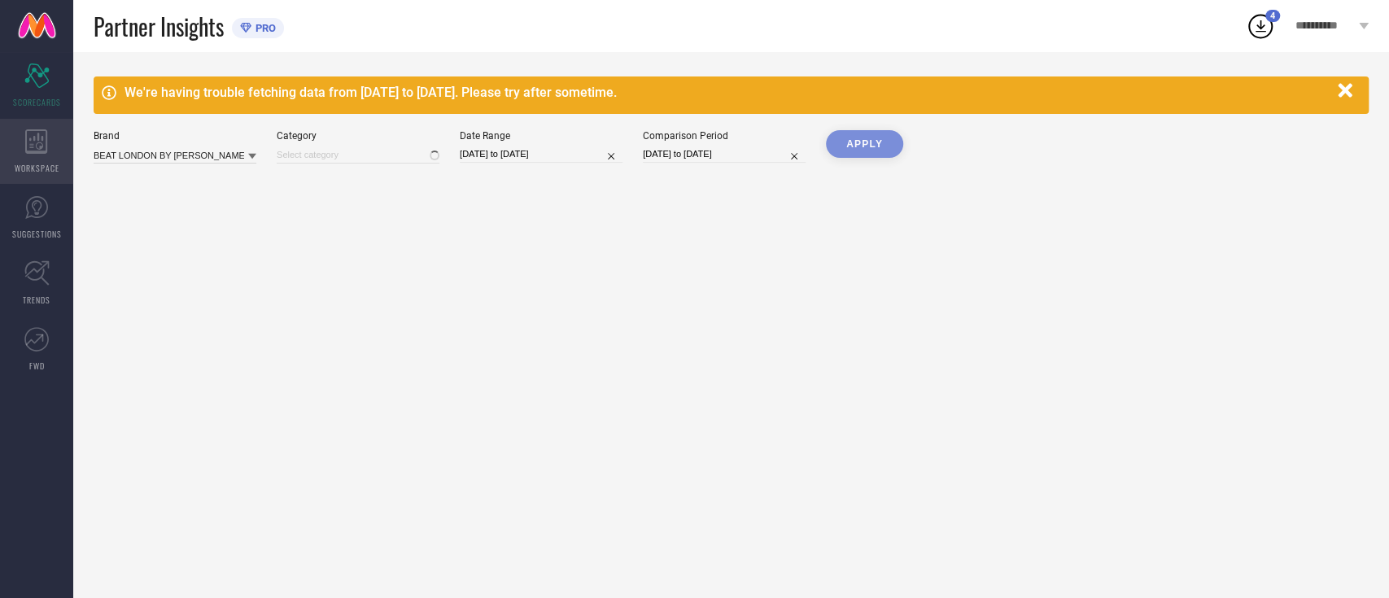
type input "All"
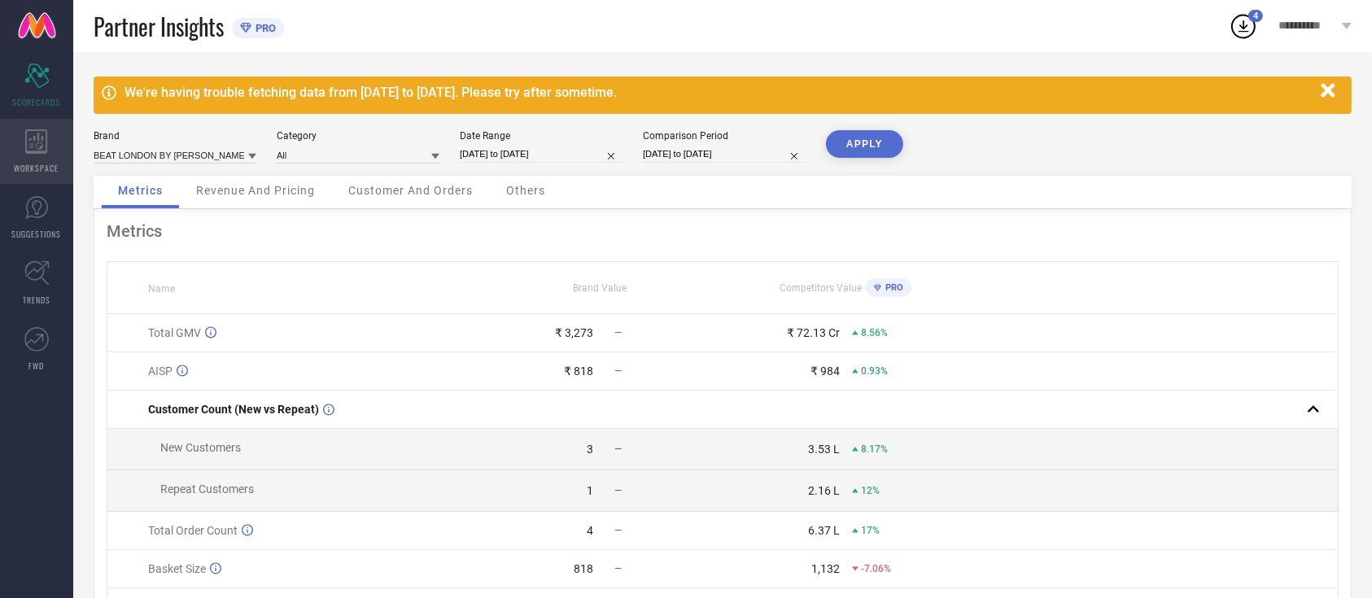
click at [52, 153] on div "WORKSPACE" at bounding box center [36, 151] width 73 height 65
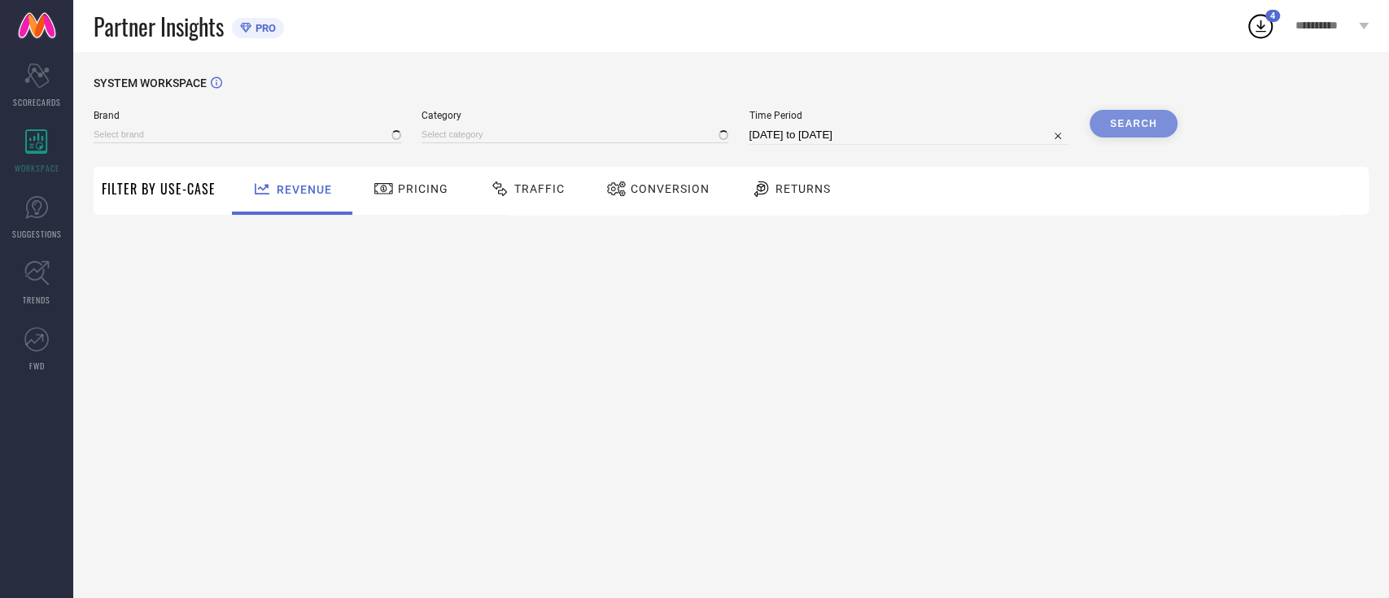
type input "BEAT LONDON BY [PERSON_NAME]"
type input "All"
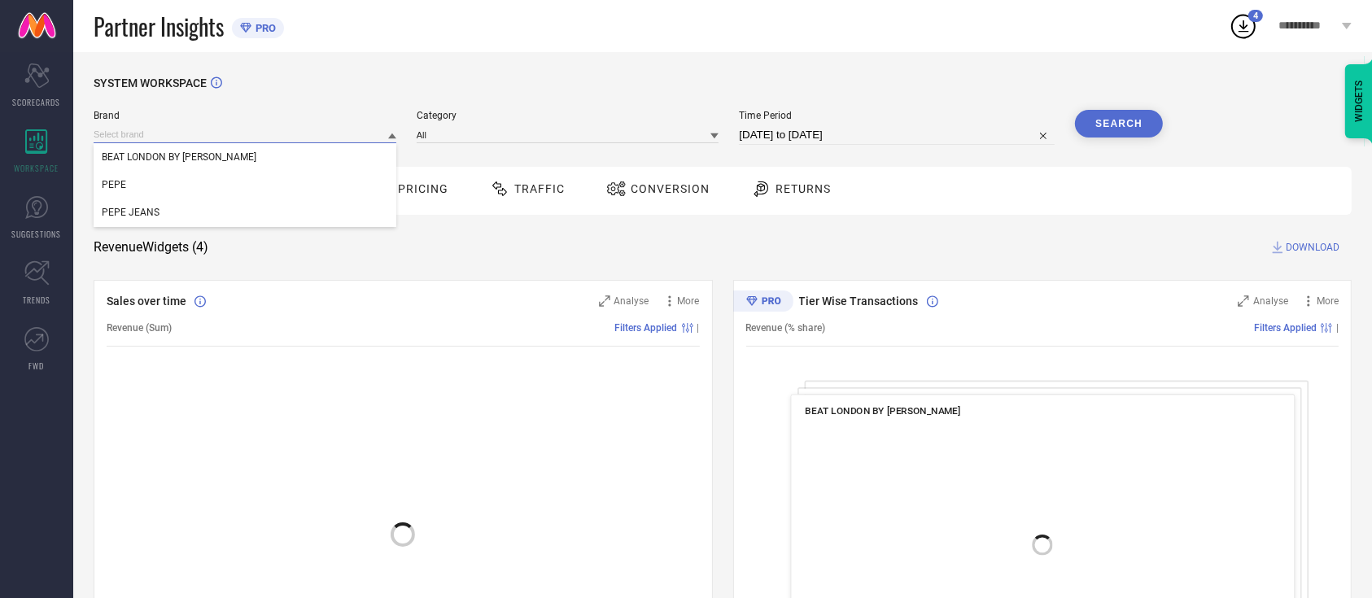
click at [364, 129] on input at bounding box center [245, 134] width 303 height 17
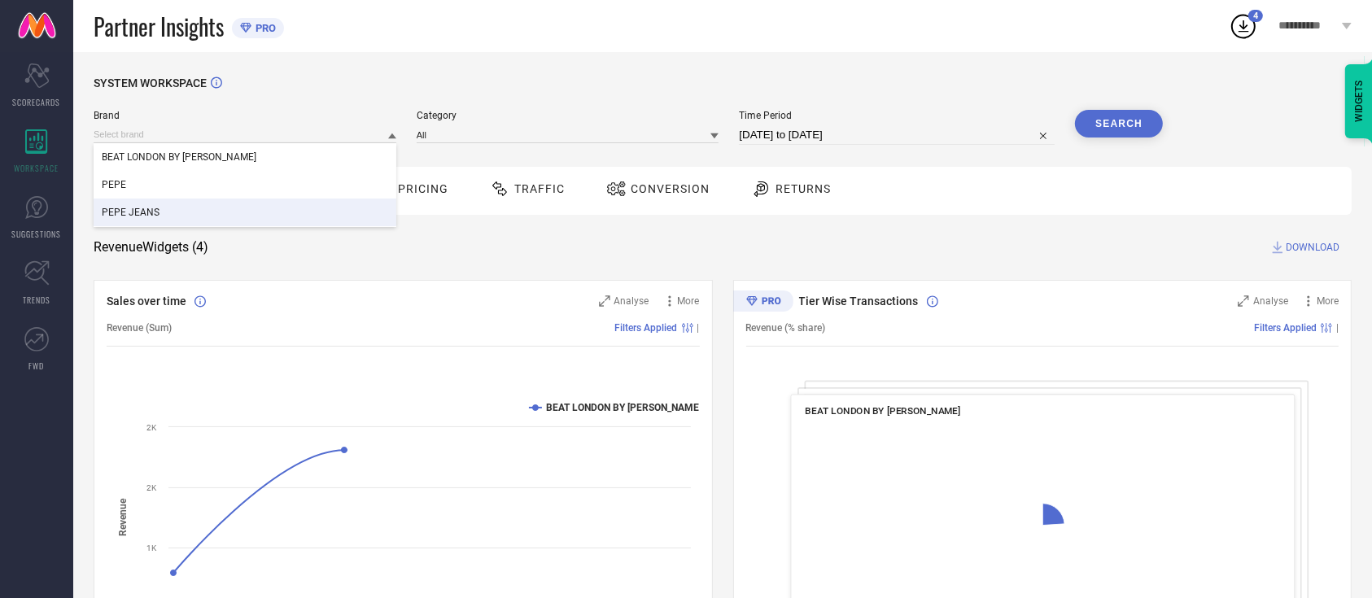
click at [351, 203] on div "PEPE JEANS" at bounding box center [245, 213] width 303 height 28
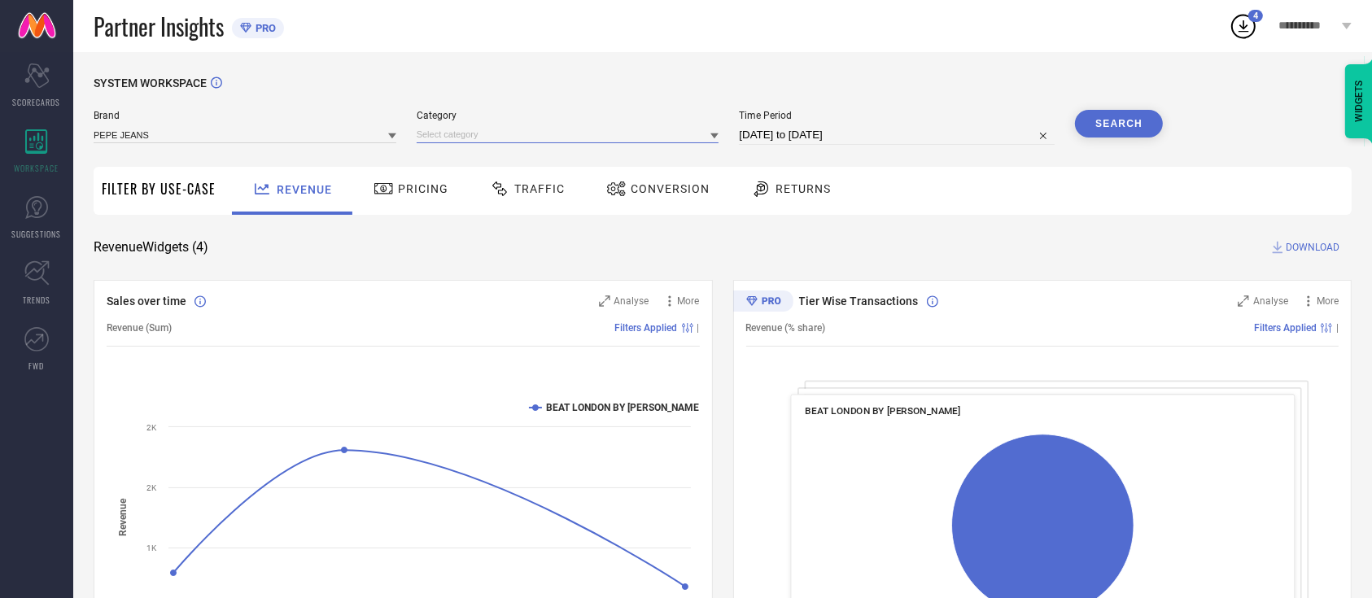
click at [693, 136] on input at bounding box center [568, 134] width 303 height 17
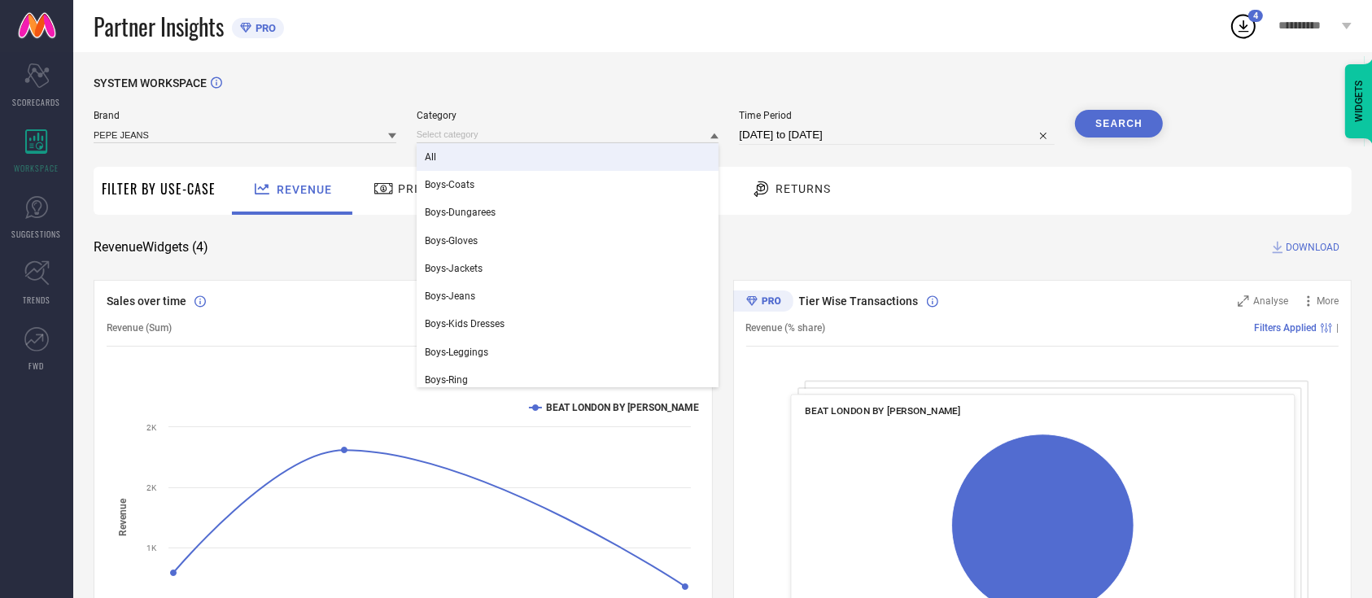
click at [653, 159] on div "All" at bounding box center [568, 157] width 303 height 28
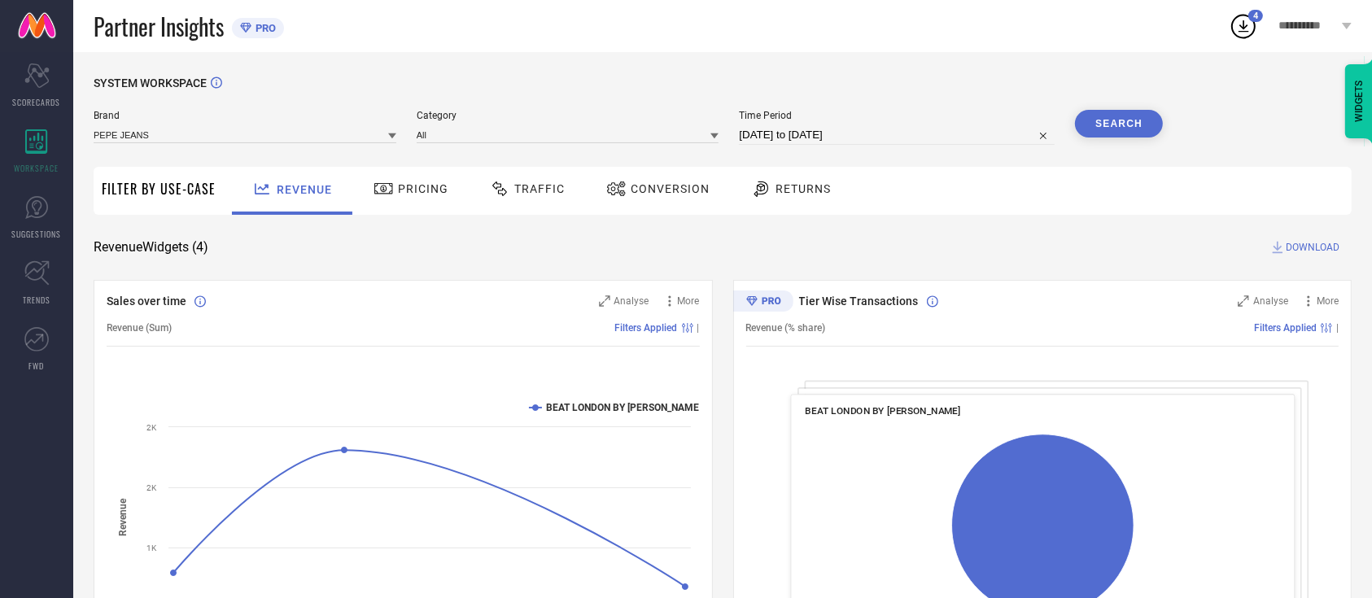
select select "6"
select select "2025"
select select "7"
select select "2025"
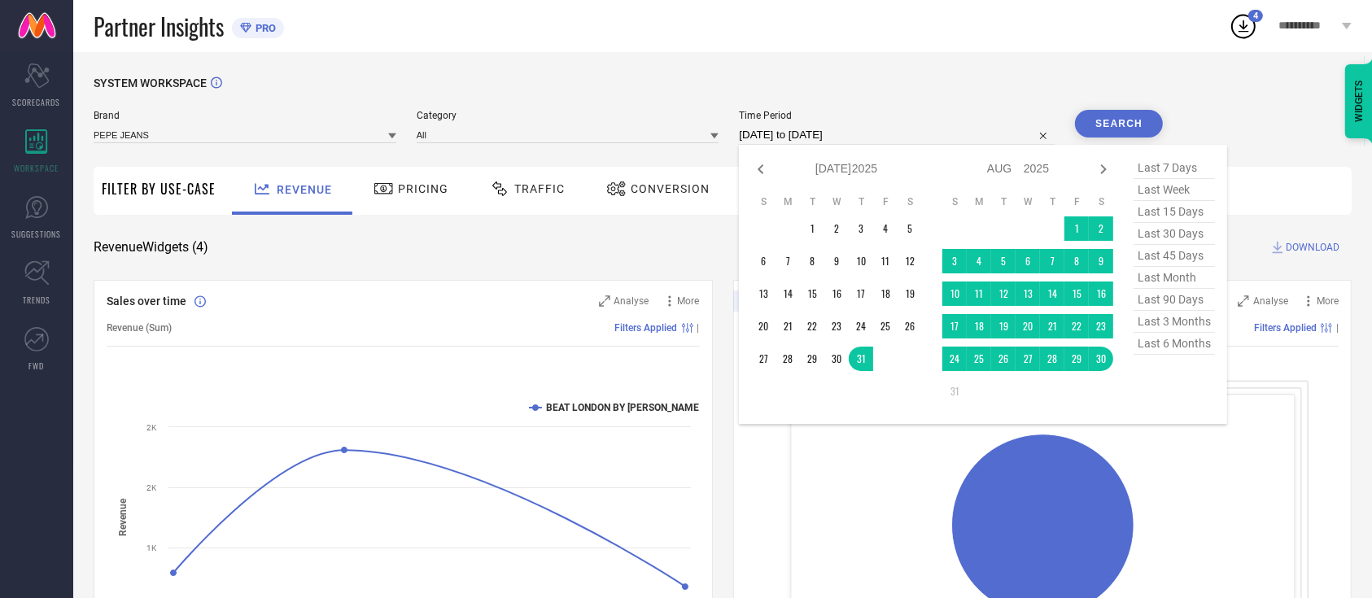
click at [905, 141] on input "[DATE] to [DATE]" at bounding box center [897, 135] width 316 height 20
click at [1076, 224] on td "1" at bounding box center [1076, 228] width 24 height 24
type input "01-08-2025 to 27-08-2025"
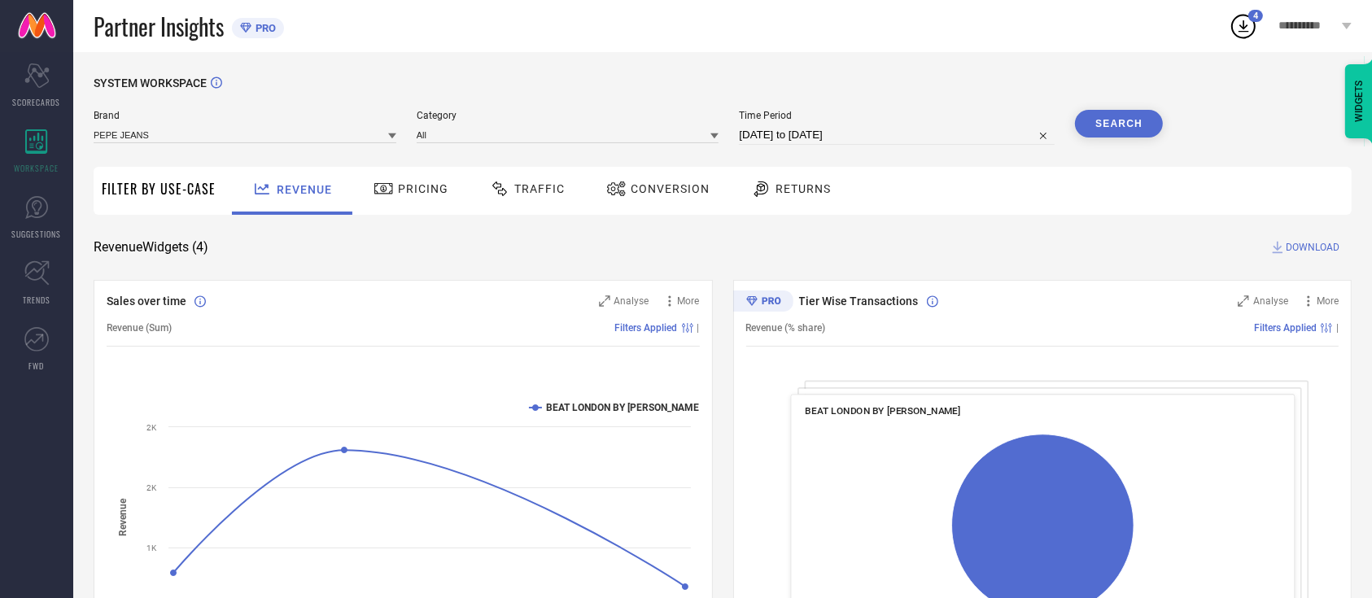
click at [1132, 120] on button "Search" at bounding box center [1119, 124] width 88 height 28
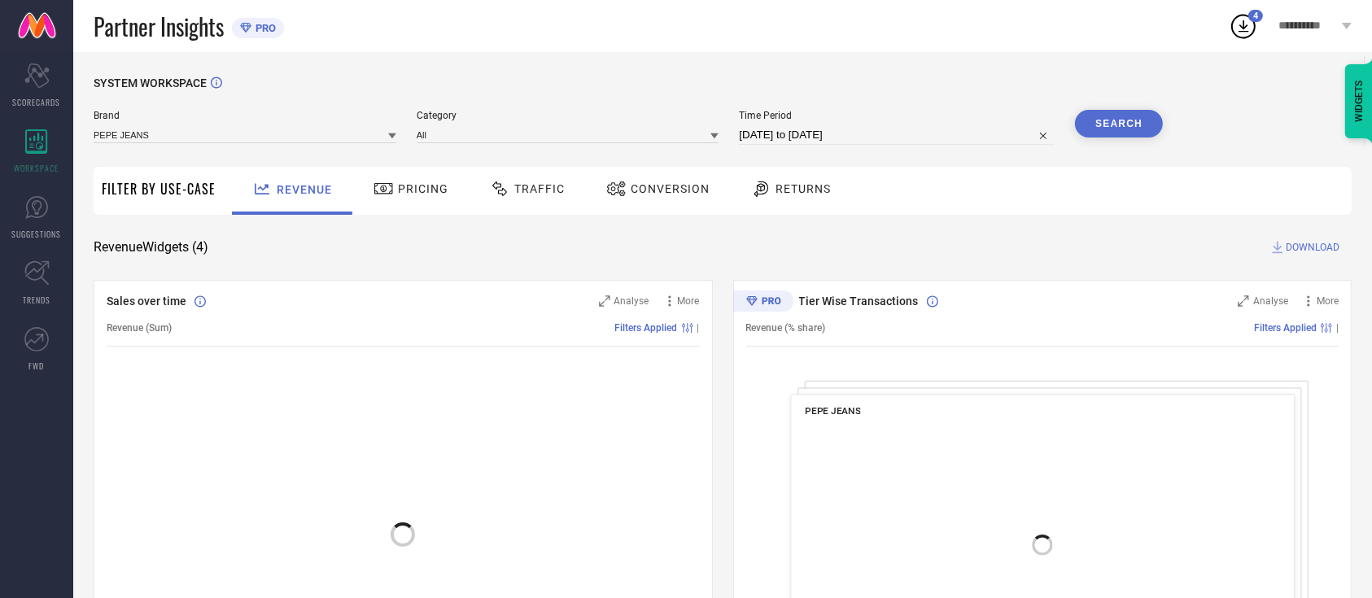
click at [538, 190] on span "Traffic" at bounding box center [539, 188] width 50 height 13
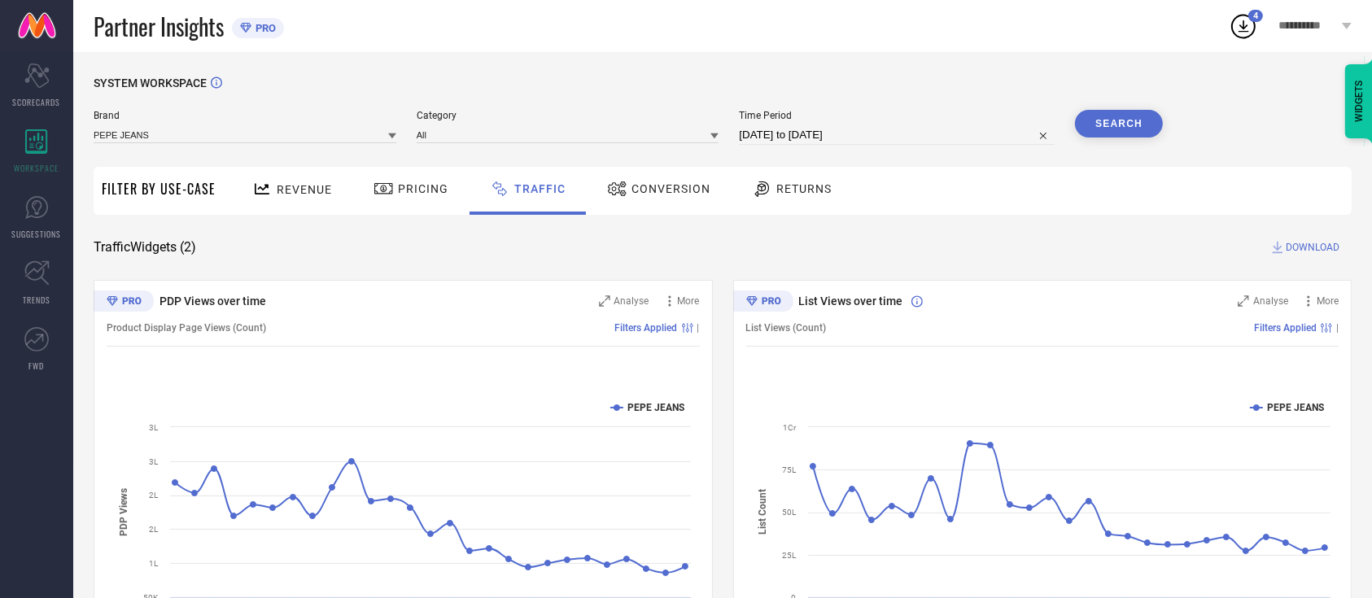
click at [1292, 245] on span "DOWNLOAD" at bounding box center [1312, 247] width 54 height 16
click at [1237, 20] on icon at bounding box center [1242, 25] width 29 height 29
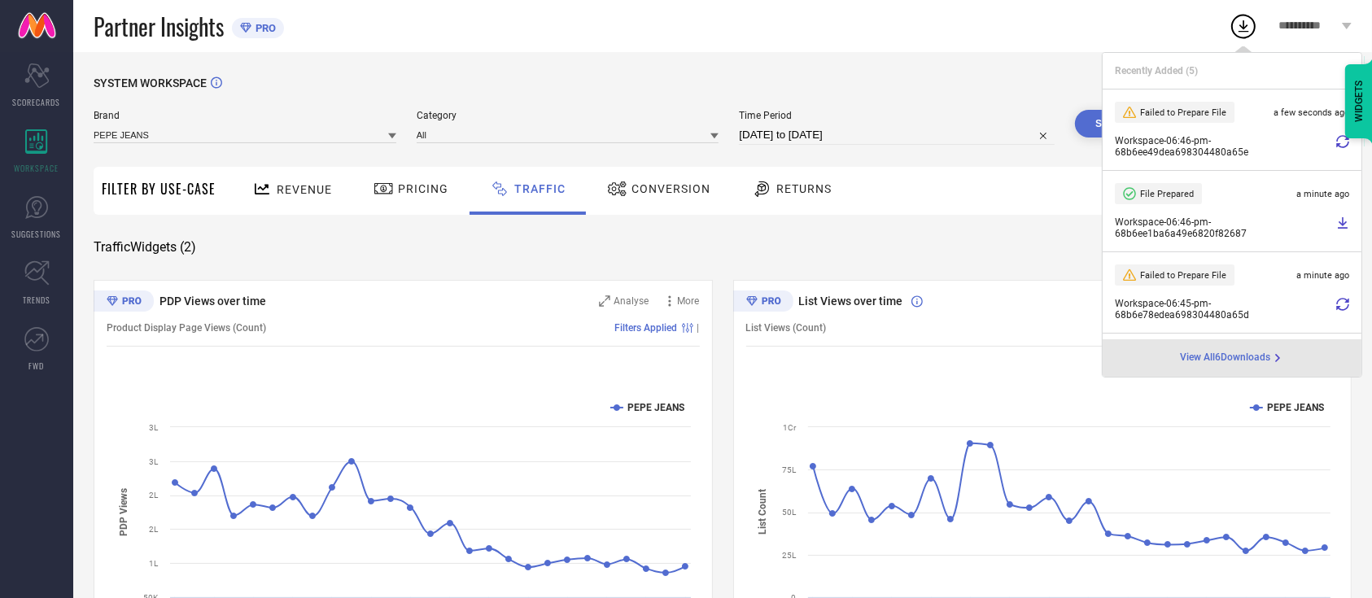
click at [1336, 141] on icon at bounding box center [1342, 141] width 13 height 13
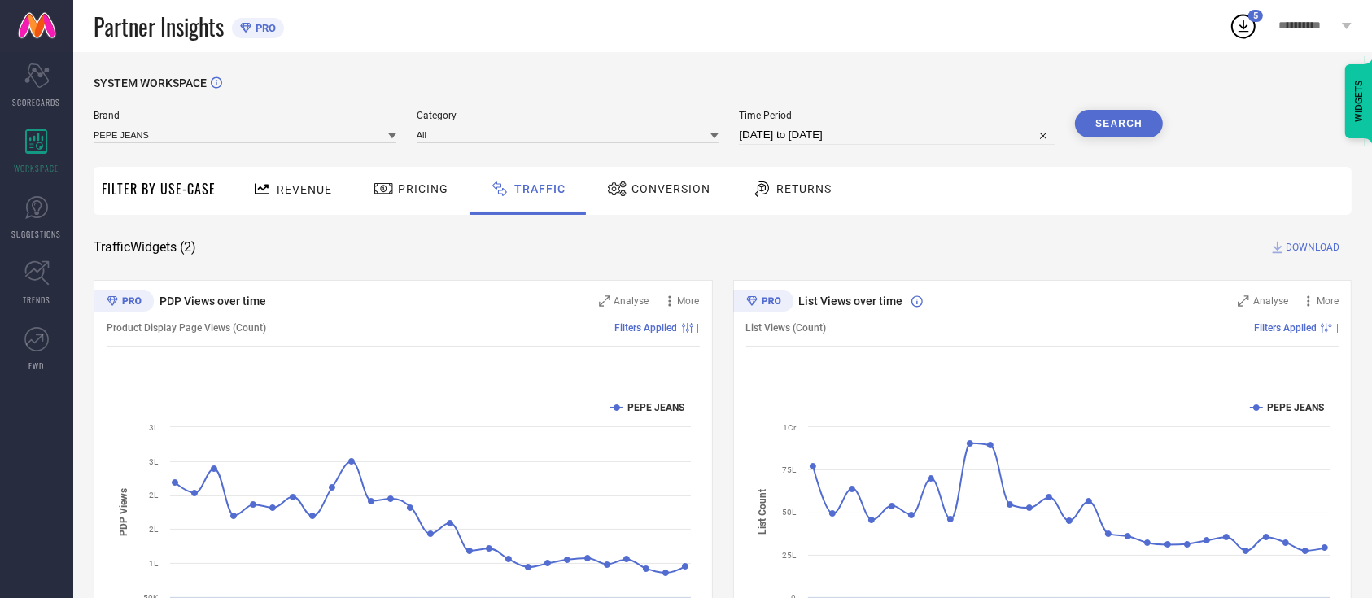
click at [1249, 32] on icon at bounding box center [1242, 25] width 29 height 29
click at [1248, 36] on circle at bounding box center [1243, 26] width 23 height 23
click at [1051, 73] on div "SYSTEM WORKSPACE Brand PEPE JEANS Category All Time Period 01-08-2025 to 27-08-…" at bounding box center [722, 381] width 1298 height 659
select select "7"
select select "2025"
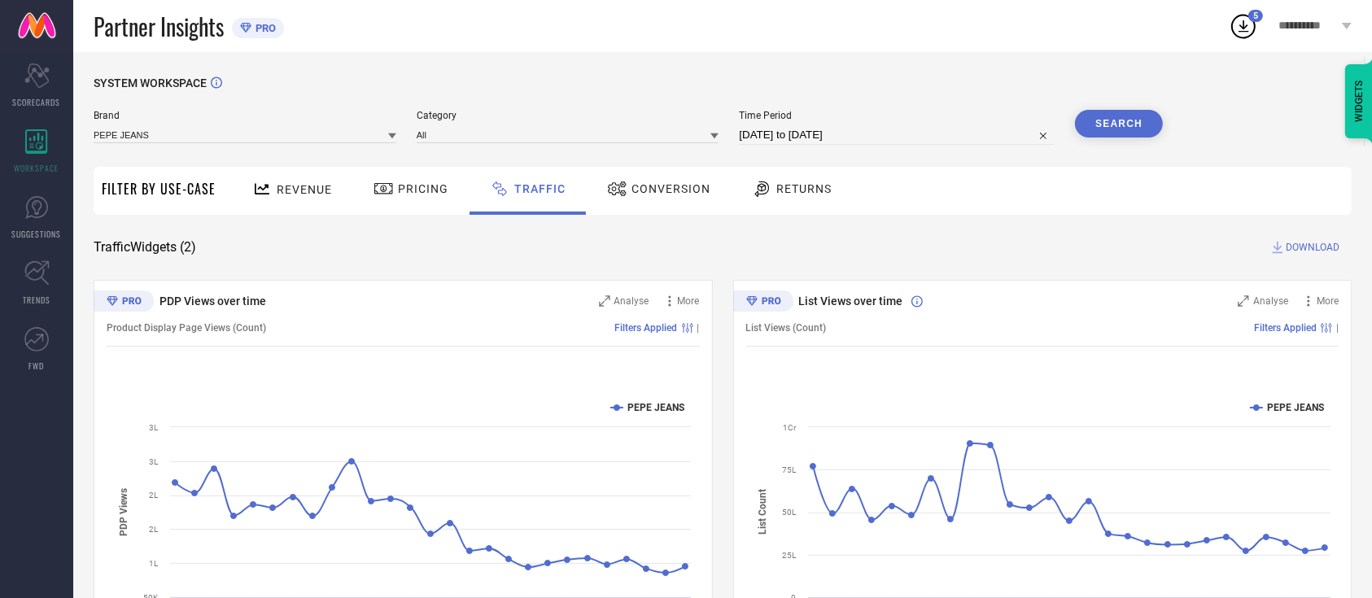
select select "8"
select select "2025"
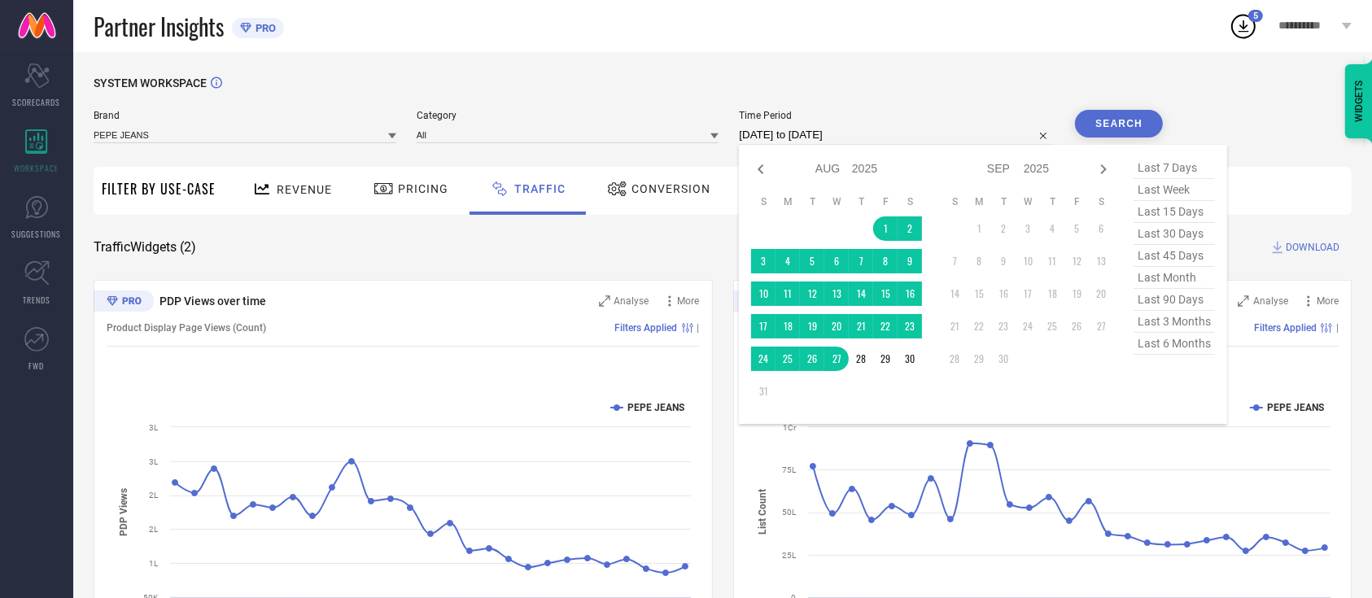
click at [901, 136] on input "01-08-2025 to 27-08-2025" at bounding box center [897, 135] width 316 height 20
click at [1187, 278] on span "last month" at bounding box center [1173, 278] width 81 height 22
type input "01-08-2025 to 30-08-2025"
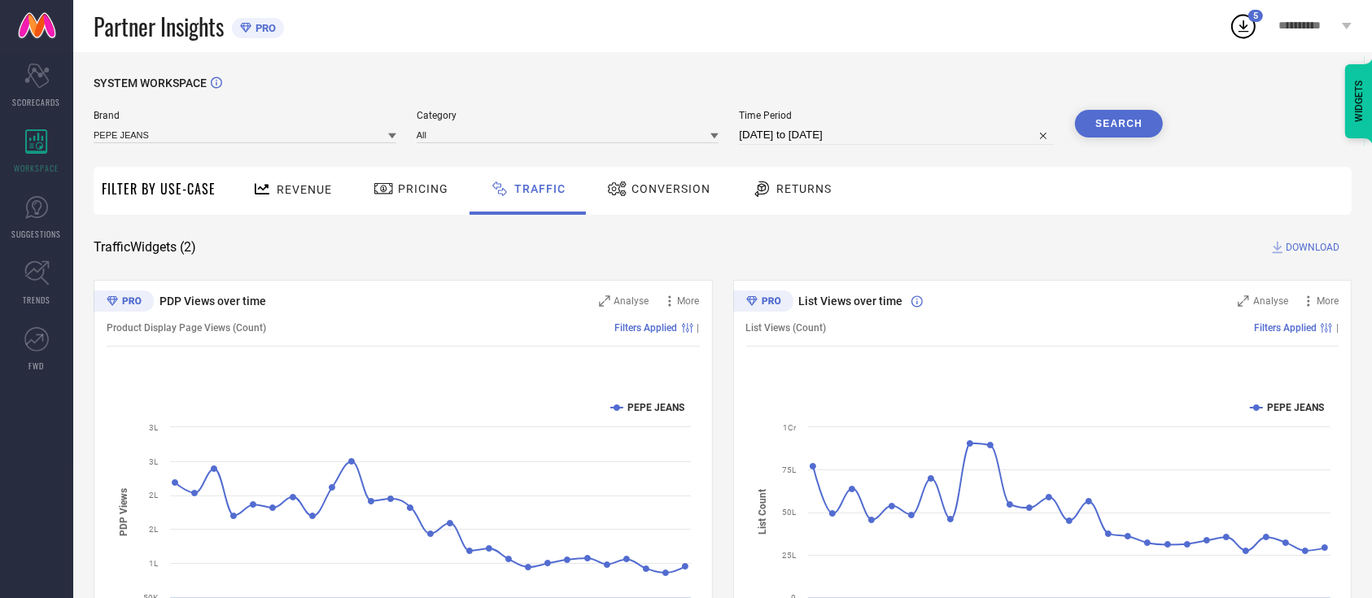
click at [1126, 126] on button "Search" at bounding box center [1119, 124] width 88 height 28
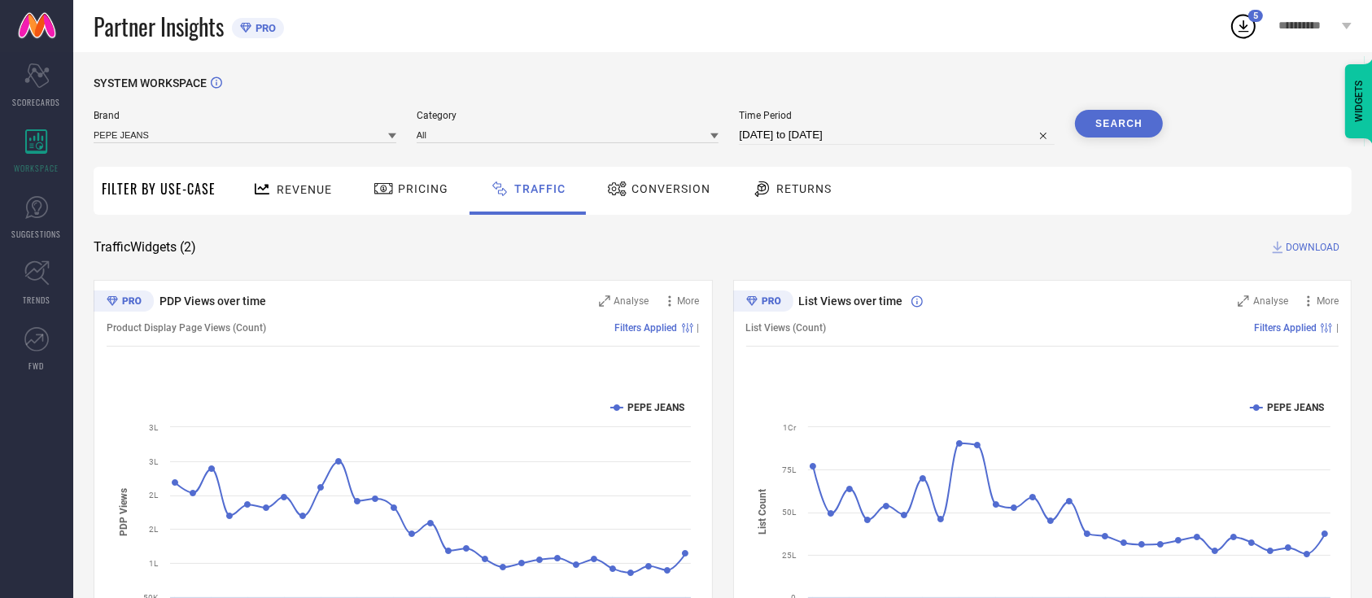
click at [1289, 247] on span "DOWNLOAD" at bounding box center [1312, 247] width 54 height 16
click at [1237, 32] on icon at bounding box center [1242, 25] width 29 height 29
click at [1180, 20] on div "Partner Insights PRO" at bounding box center [661, 26] width 1135 height 52
click at [1094, 37] on div "Partner Insights PRO" at bounding box center [661, 26] width 1135 height 52
click at [1251, 24] on icon at bounding box center [1242, 25] width 29 height 29
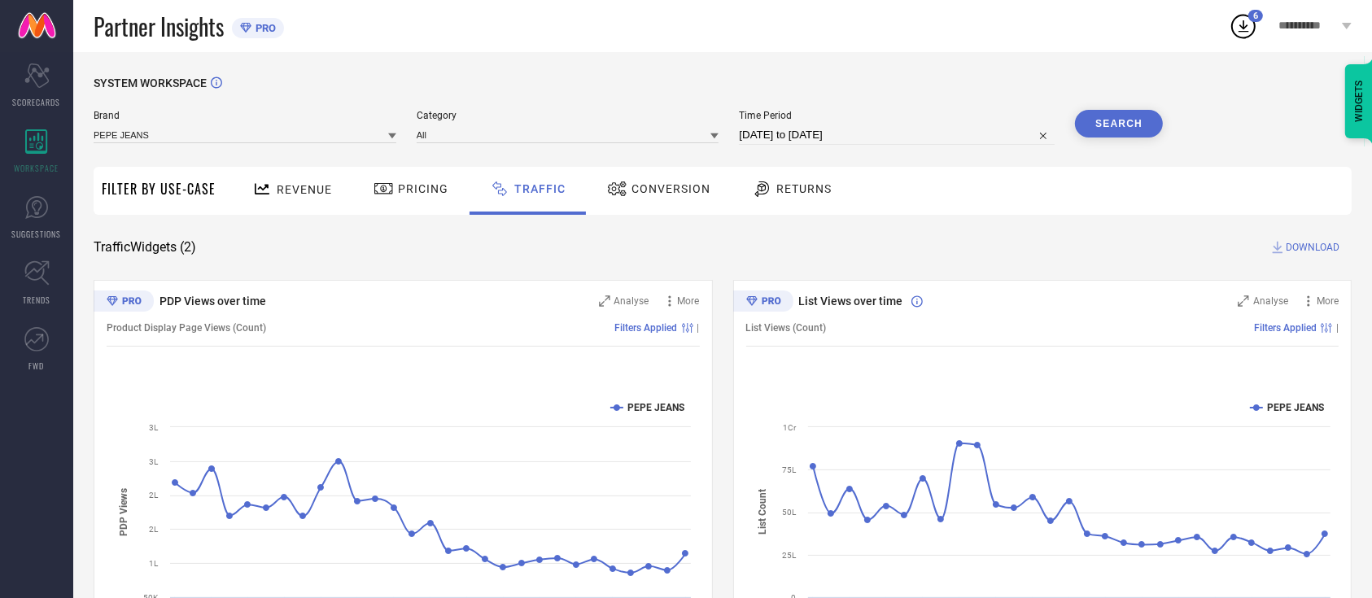
click at [1041, 63] on div "SYSTEM WORKSPACE Brand PEPE JEANS Category All Time Period 01-08-2025 to 30-08-…" at bounding box center [722, 381] width 1298 height 659
click at [620, 190] on icon at bounding box center [617, 189] width 20 height 20
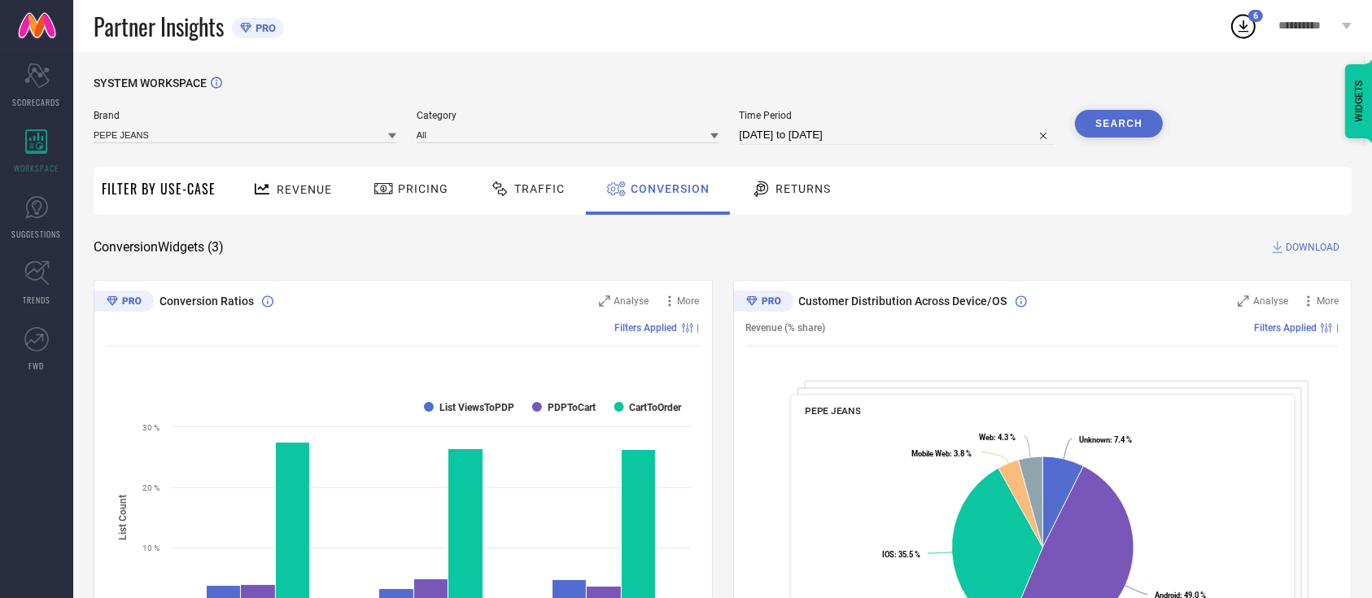
click at [1296, 247] on span "DOWNLOAD" at bounding box center [1312, 247] width 54 height 16
click at [1241, 24] on icon at bounding box center [1242, 25] width 29 height 29
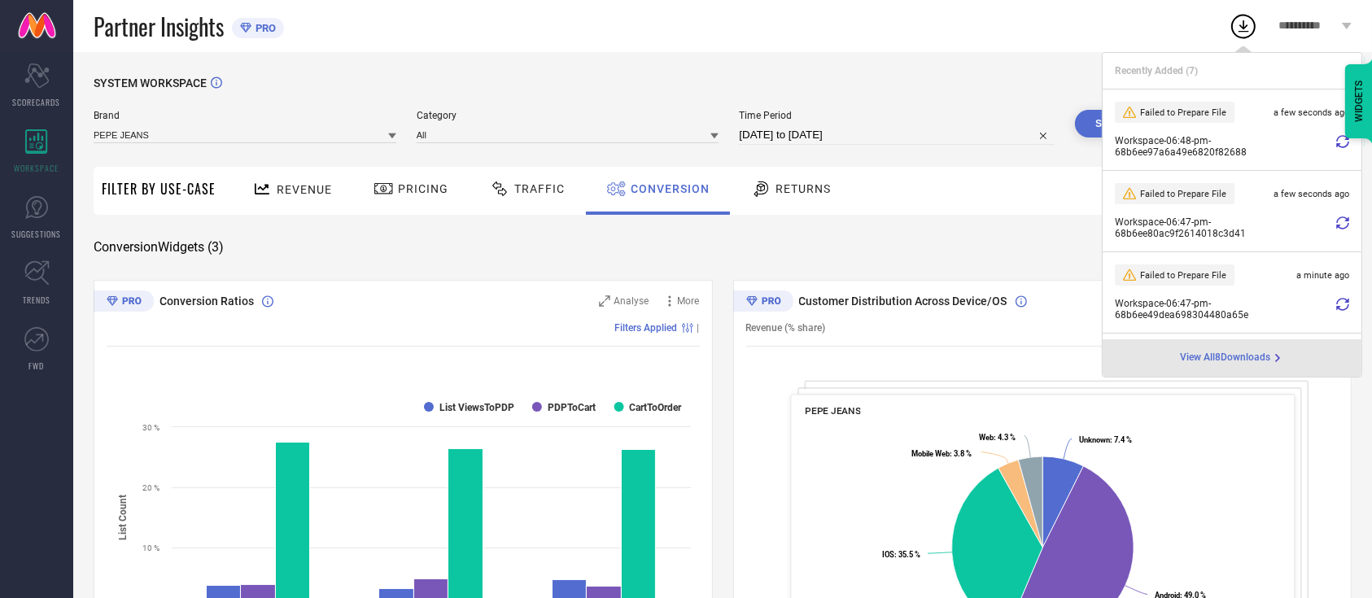
click at [986, 147] on div "Brand PEPE JEANS Category All Time Period 01-08-2025 to 30-08-2025 Search" at bounding box center [628, 134] width 1069 height 49
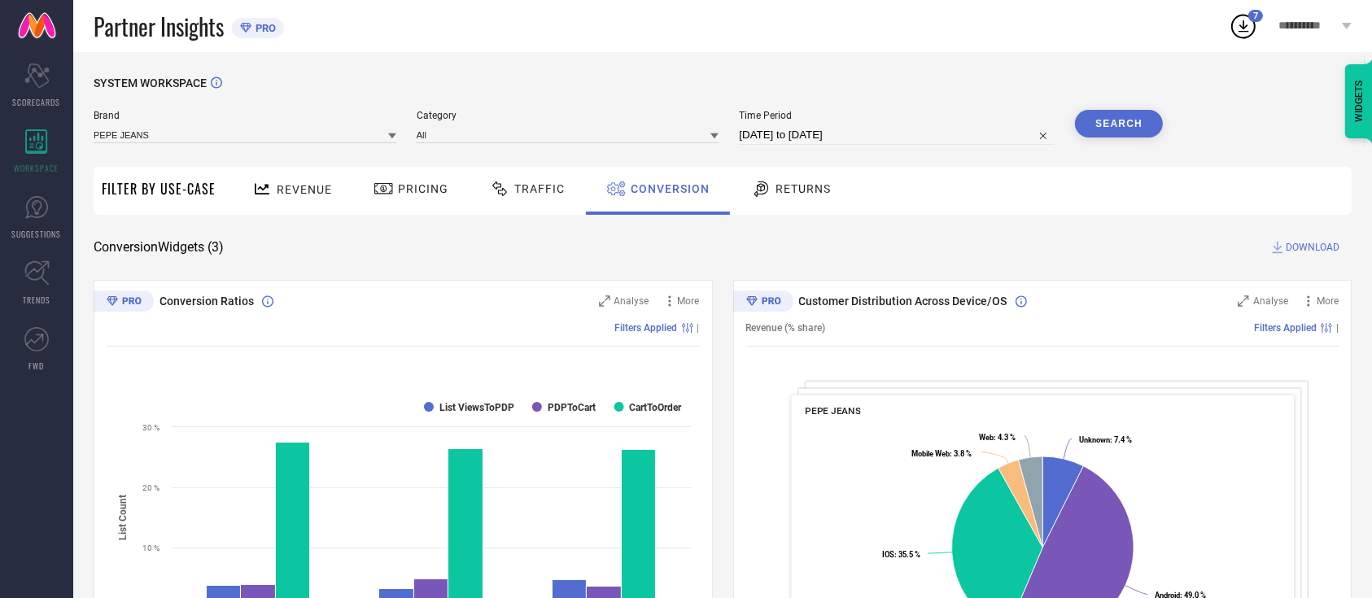
select select "7"
select select "2025"
select select "8"
select select "2025"
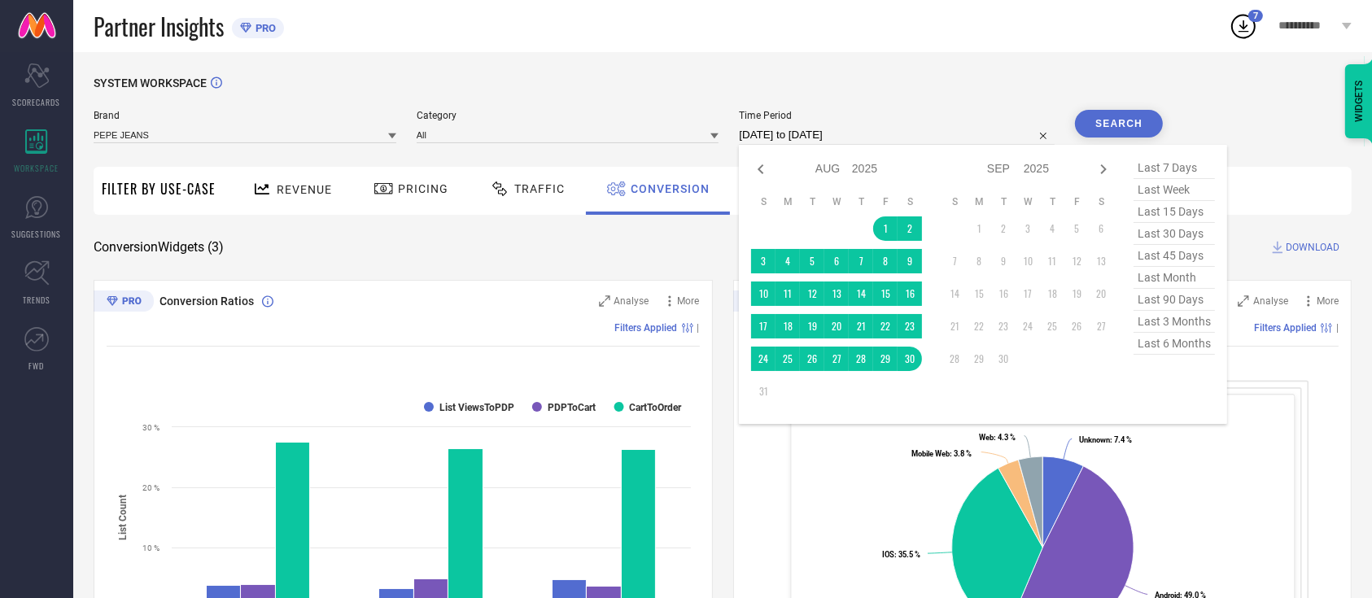
click at [984, 133] on input "01-08-2025 to 30-08-2025" at bounding box center [897, 135] width 316 height 20
click at [888, 225] on td "1" at bounding box center [885, 228] width 24 height 24
type input "01-08-2025 to 25-08-2025"
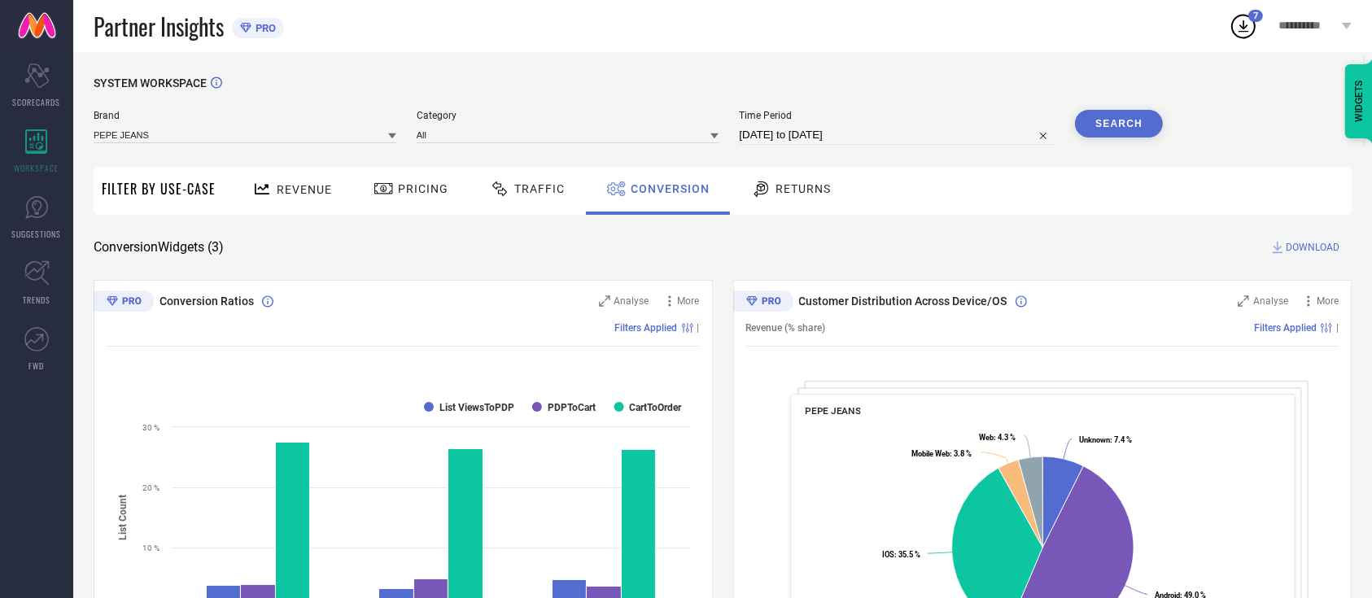
click at [1103, 124] on button "Search" at bounding box center [1119, 124] width 88 height 28
click at [1306, 242] on span "DOWNLOAD" at bounding box center [1312, 247] width 54 height 16
click at [1243, 19] on icon at bounding box center [1242, 25] width 29 height 29
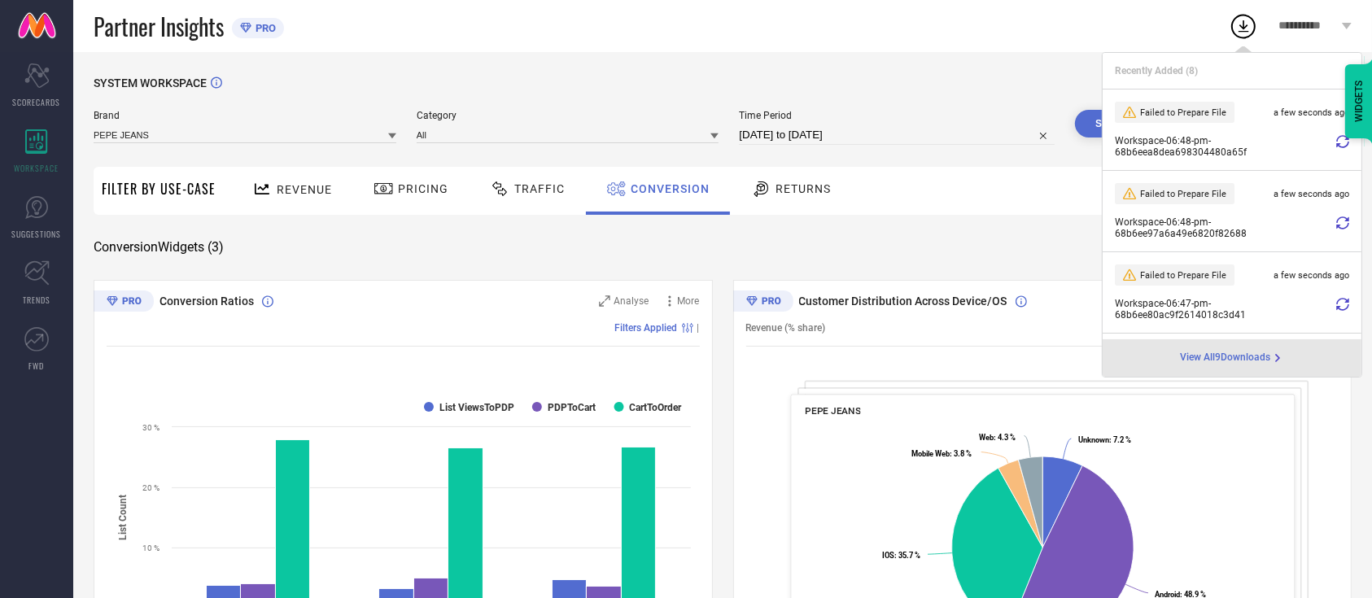
click at [1336, 140] on icon at bounding box center [1342, 141] width 13 height 13
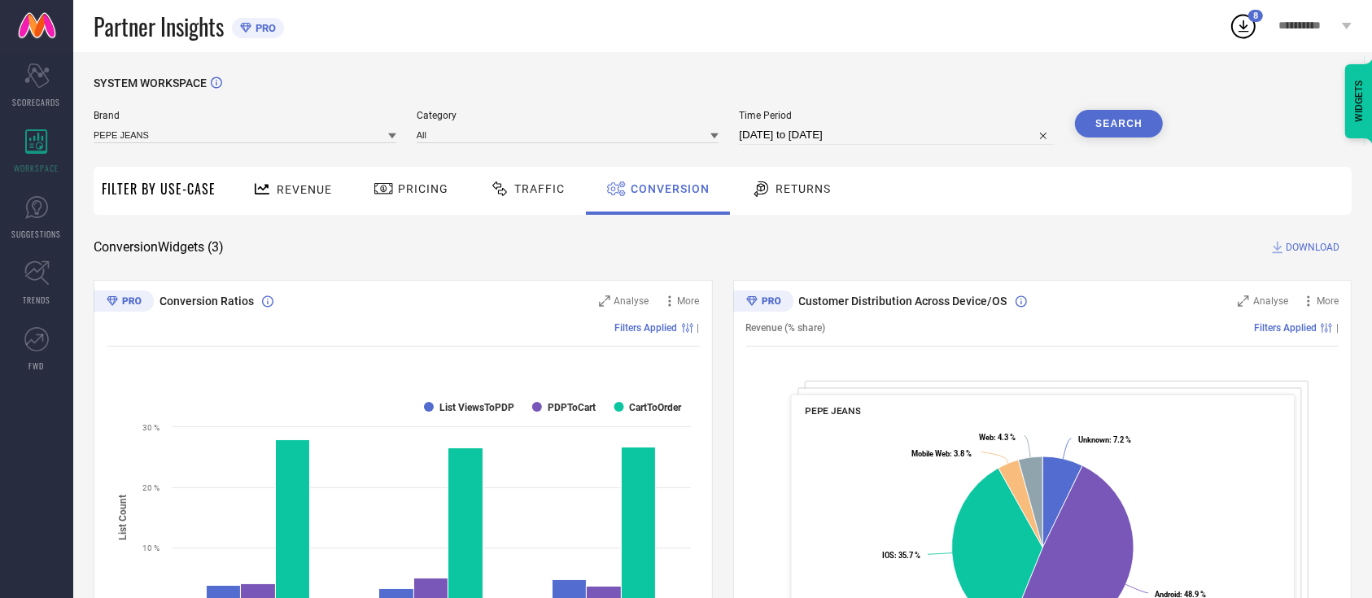
click at [1246, 28] on icon at bounding box center [1242, 25] width 29 height 29
click at [1245, 32] on icon at bounding box center [1243, 26] width 11 height 12
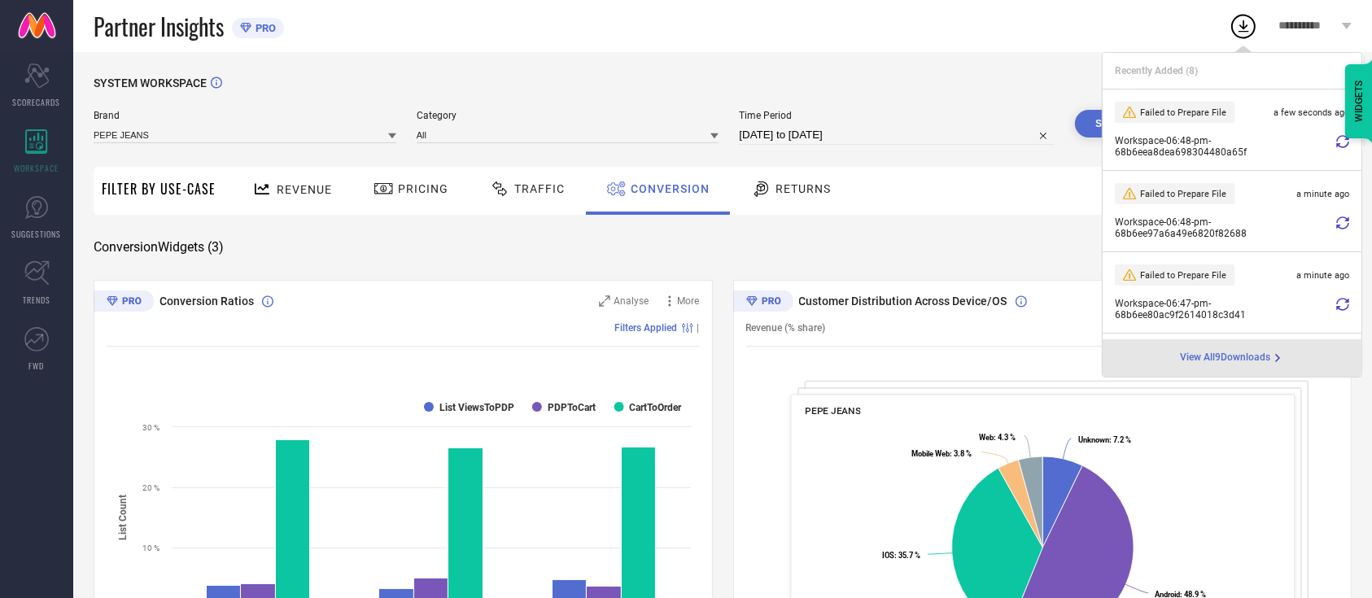
click at [1041, 46] on div "Partner Insights PRO" at bounding box center [661, 26] width 1135 height 52
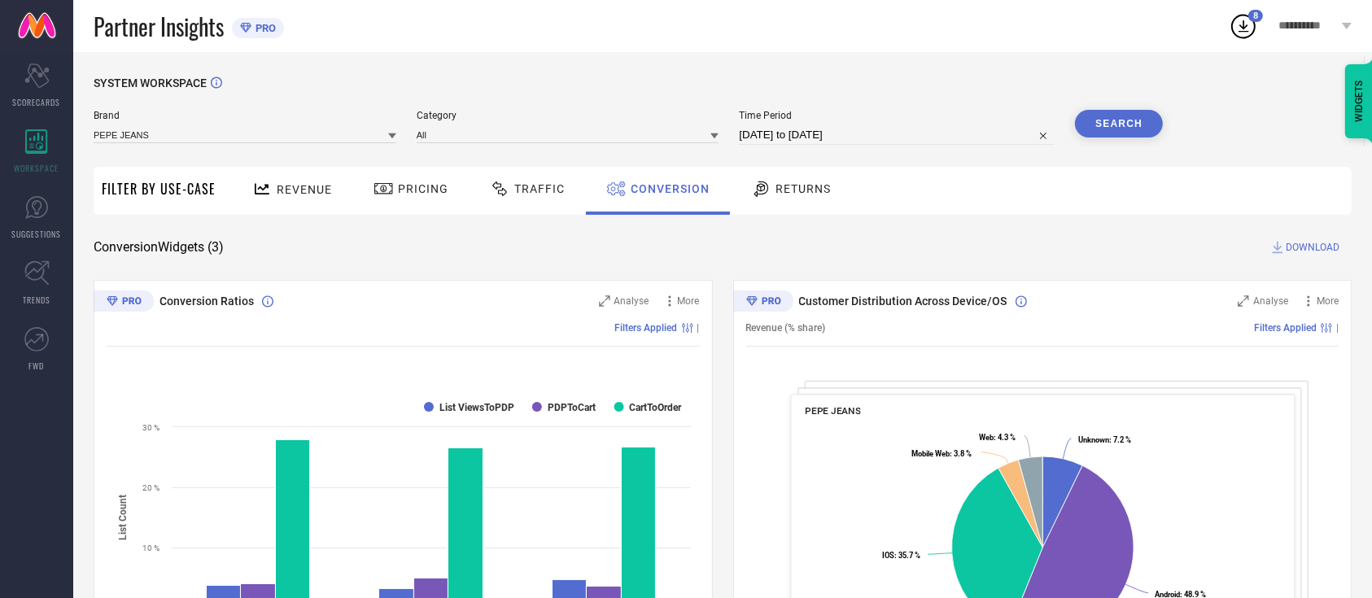
click at [851, 129] on input "01-08-2025 to 25-08-2025" at bounding box center [897, 135] width 316 height 20
select select "7"
select select "2025"
select select "8"
select select "2025"
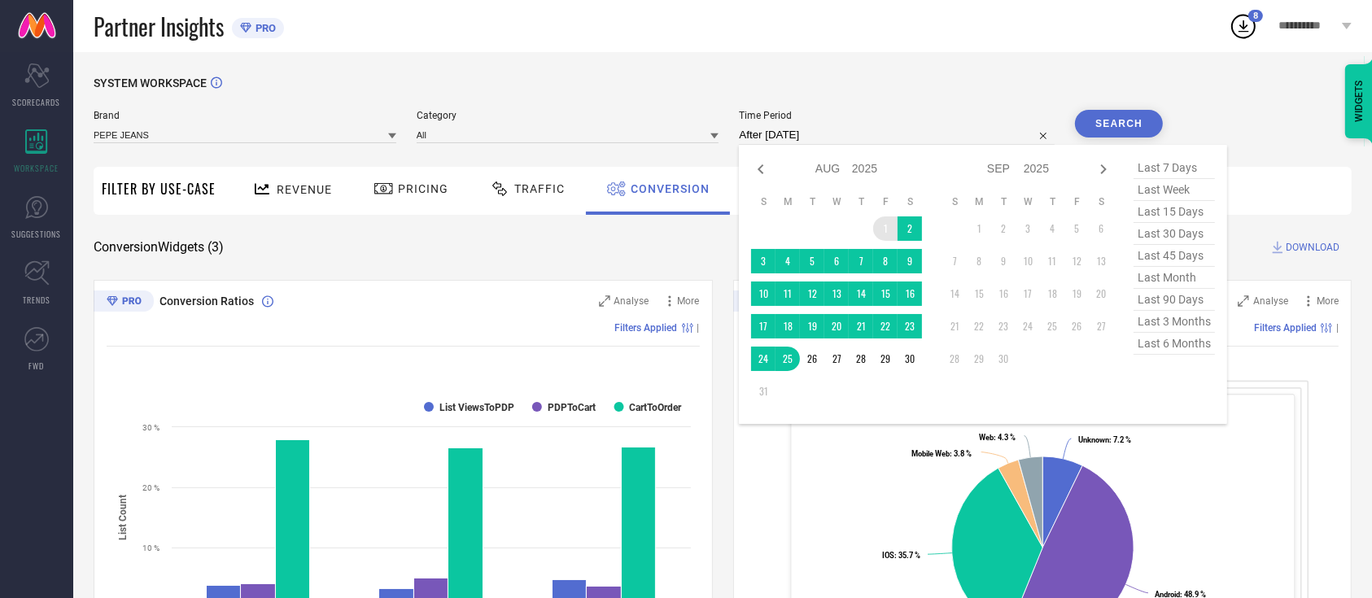
click at [892, 224] on td "1" at bounding box center [885, 228] width 24 height 24
type input "01-08-2025 to 23-08-2025"
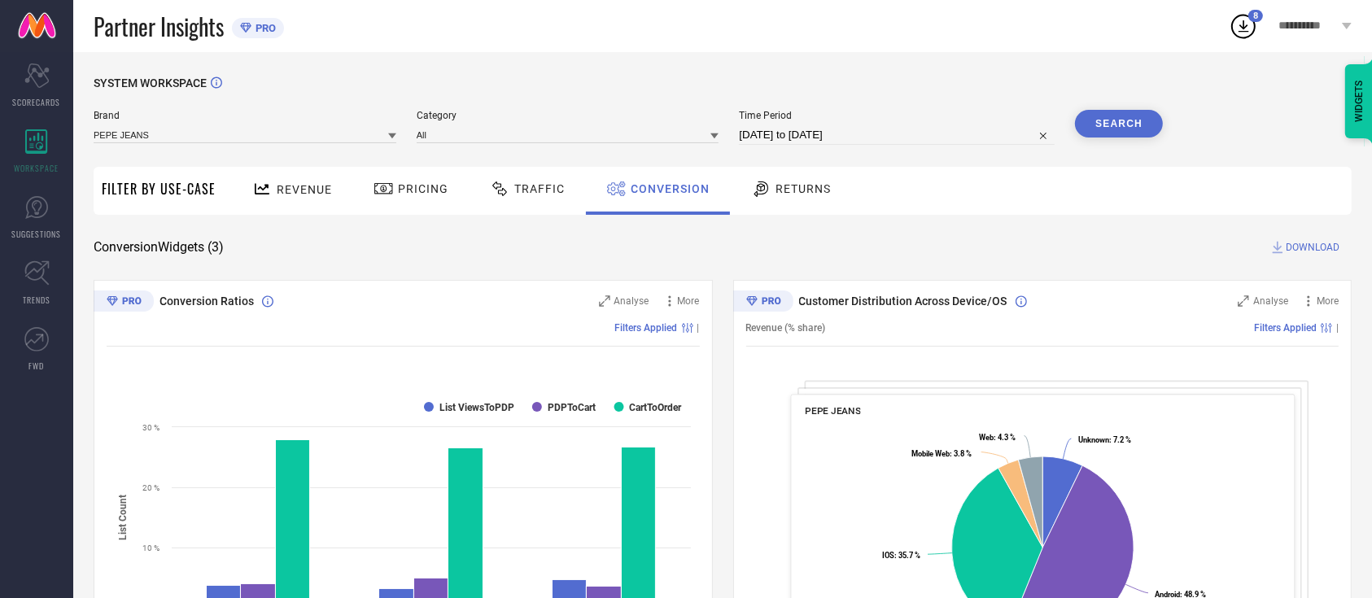
click at [1119, 129] on button "Search" at bounding box center [1119, 124] width 88 height 28
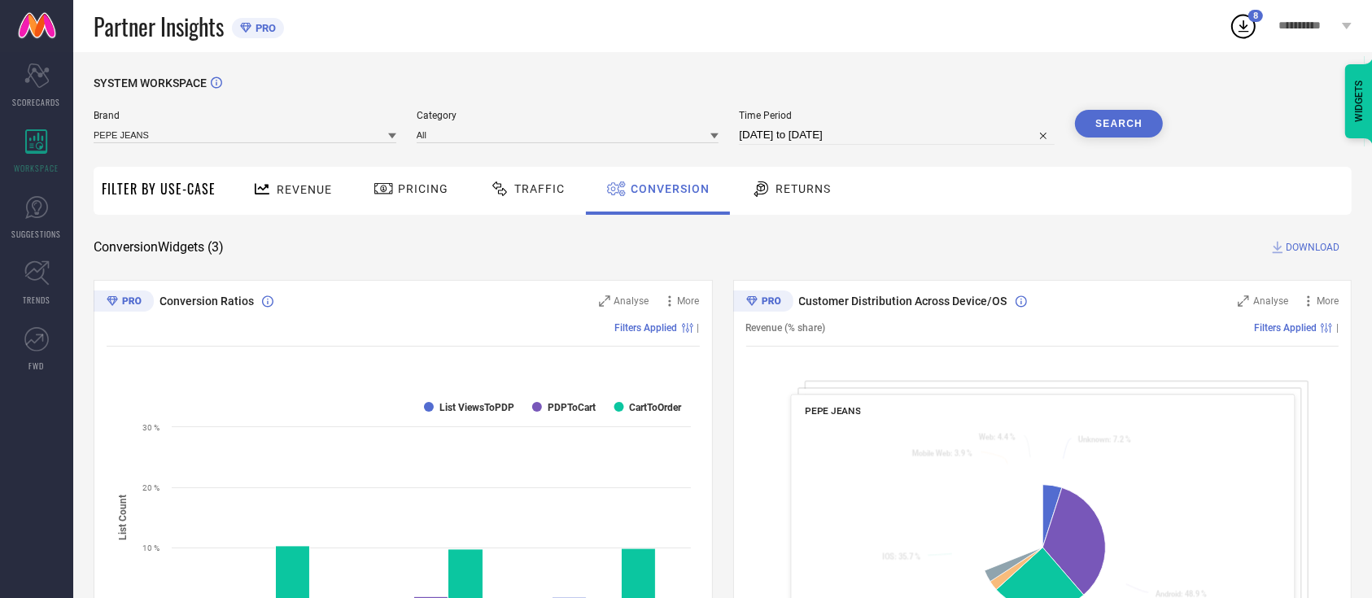
click at [1297, 253] on span "DOWNLOAD" at bounding box center [1312, 247] width 54 height 16
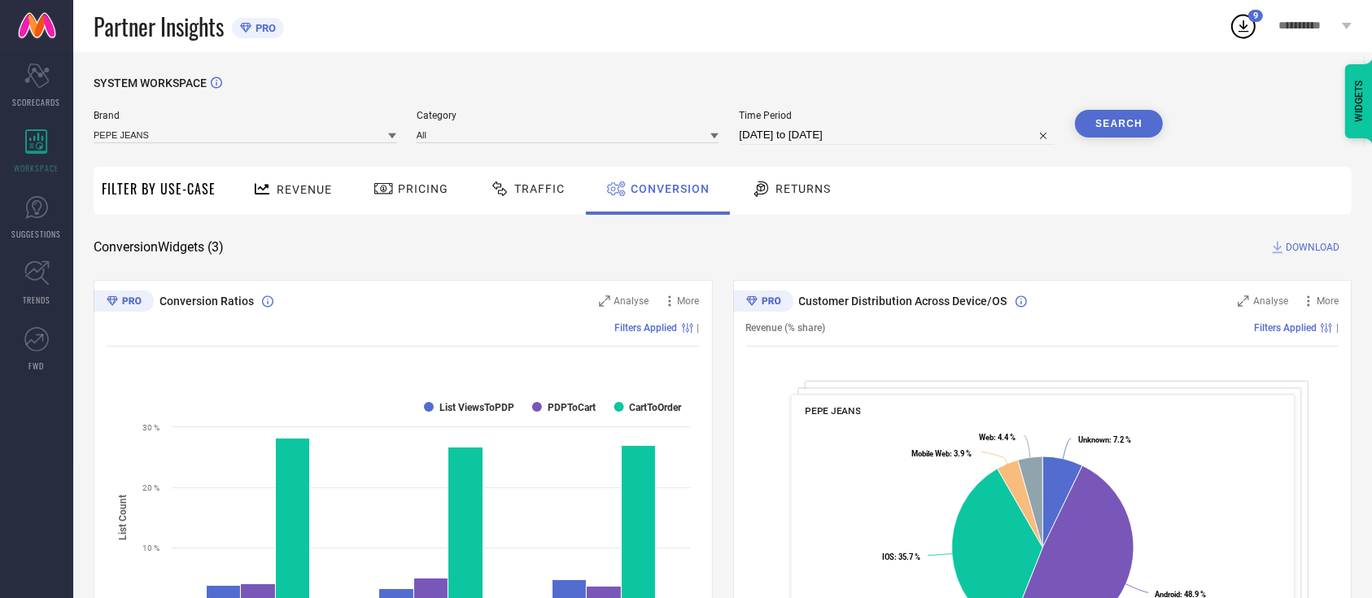
click at [1242, 23] on icon at bounding box center [1242, 25] width 29 height 29
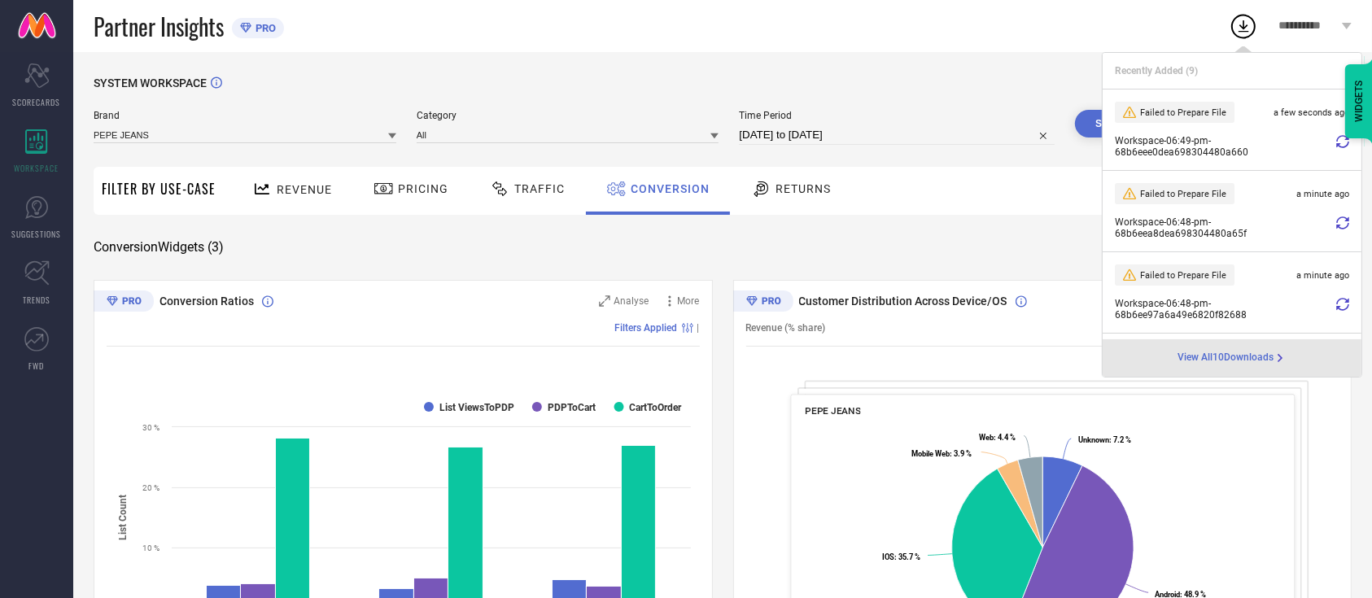
click at [1336, 135] on icon at bounding box center [1342, 141] width 13 height 13
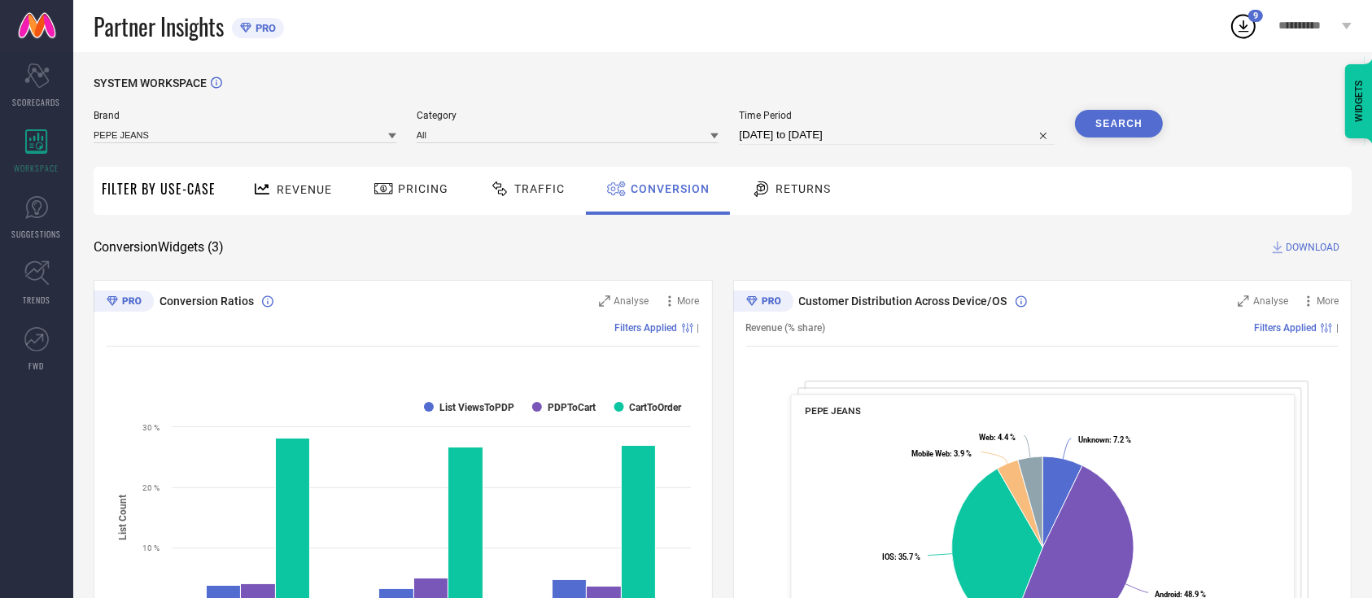
click at [1248, 26] on icon at bounding box center [1242, 25] width 29 height 29
click at [988, 69] on div "SYSTEM WORKSPACE Brand PEPE JEANS Category All Time Period 01-08-2025 to 23-08-…" at bounding box center [722, 595] width 1298 height 1086
click at [267, 191] on icon at bounding box center [262, 189] width 20 height 20
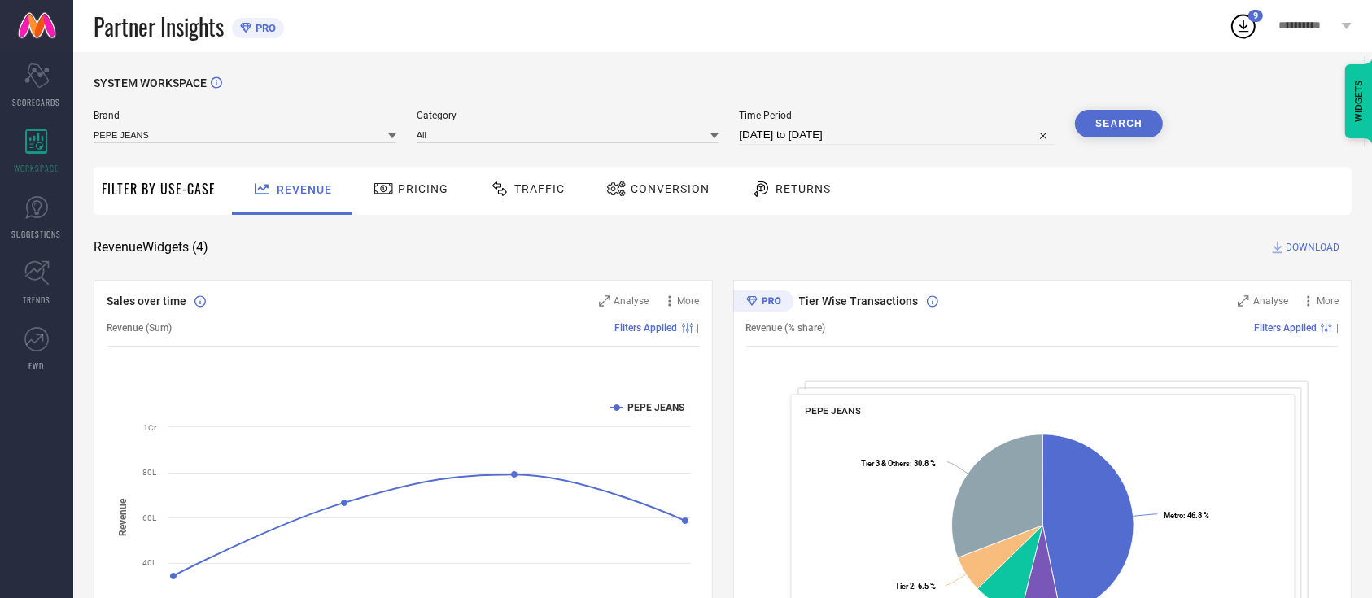
click at [543, 199] on div "Traffic" at bounding box center [527, 189] width 83 height 28
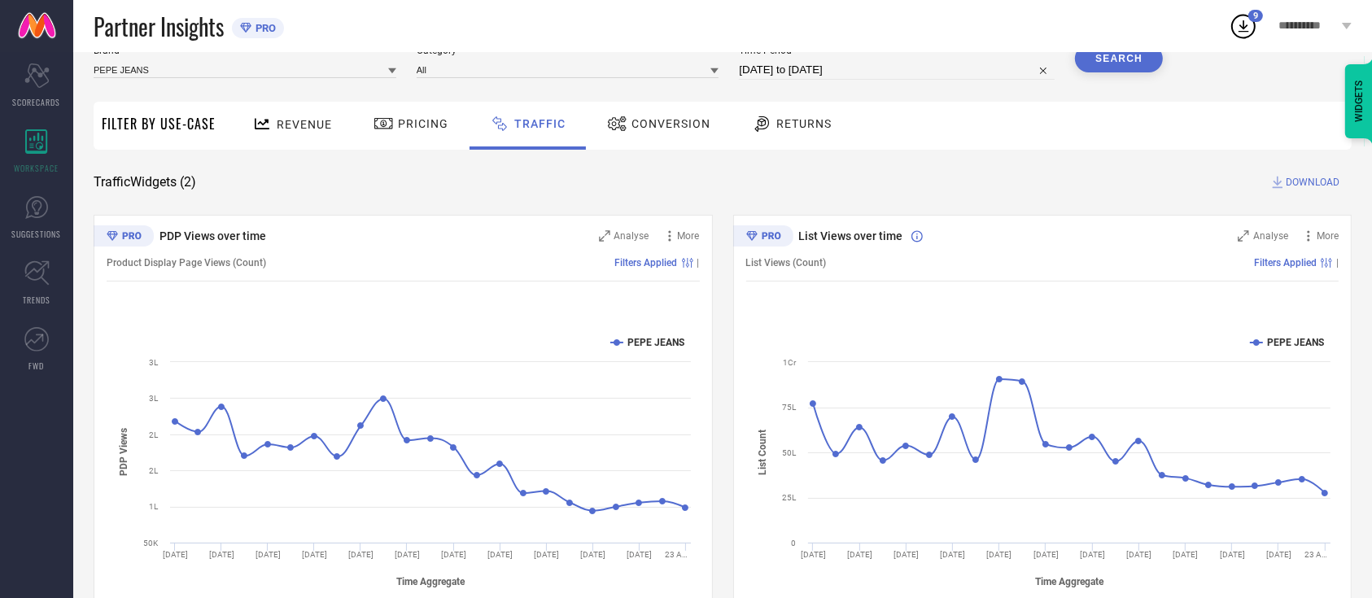
scroll to position [113, 0]
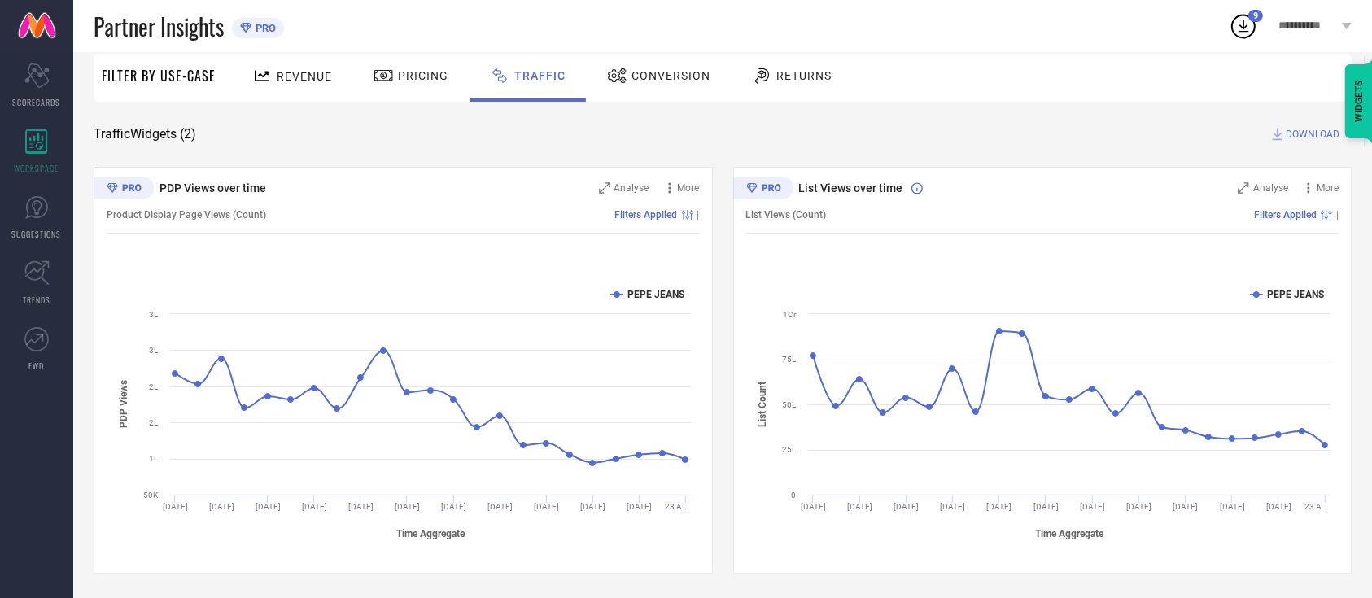
click at [622, 78] on icon at bounding box center [617, 76] width 20 height 20
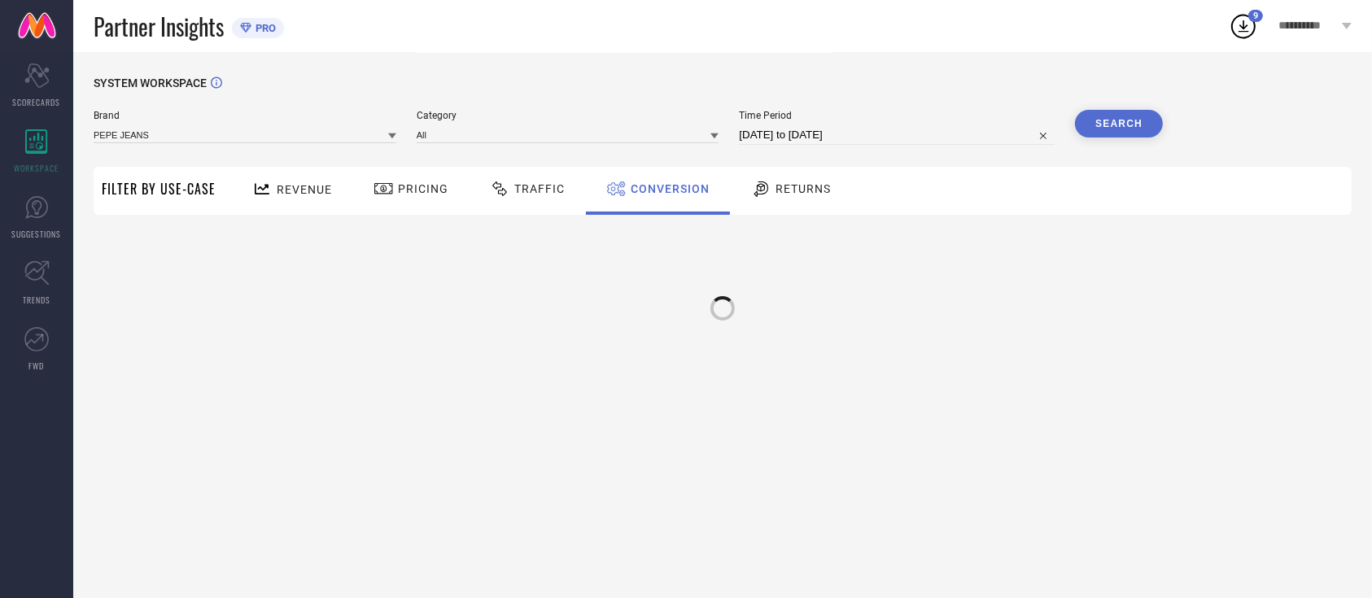
scroll to position [0, 0]
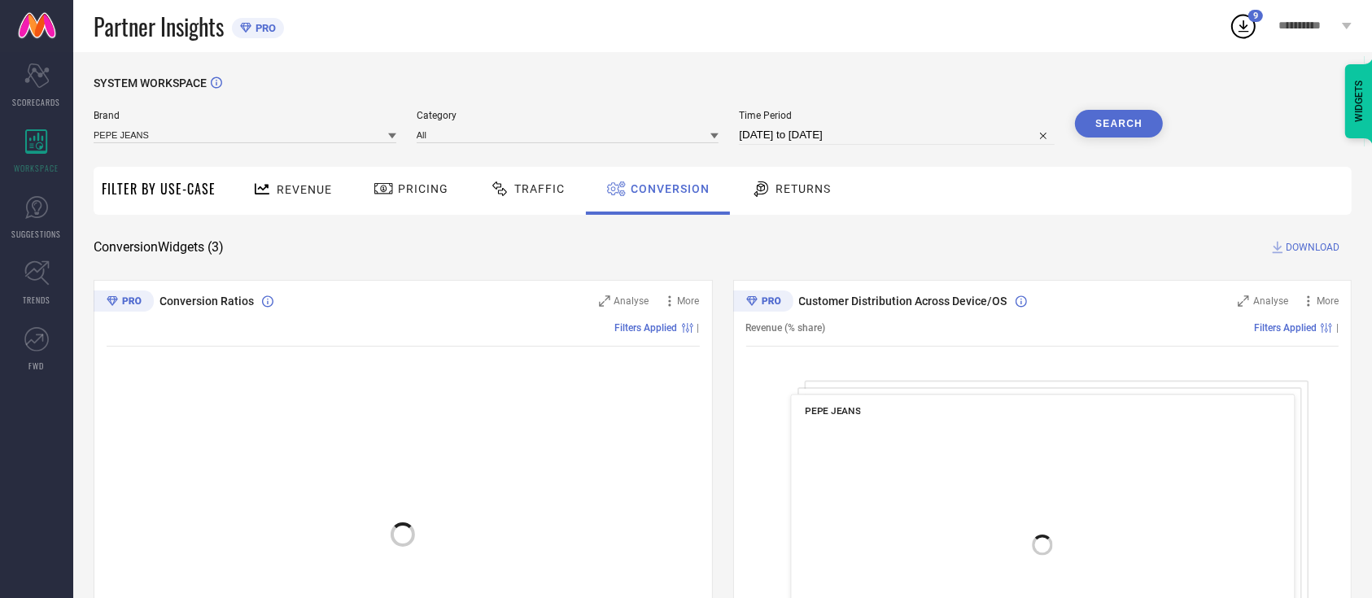
click at [1237, 29] on icon at bounding box center [1242, 25] width 29 height 29
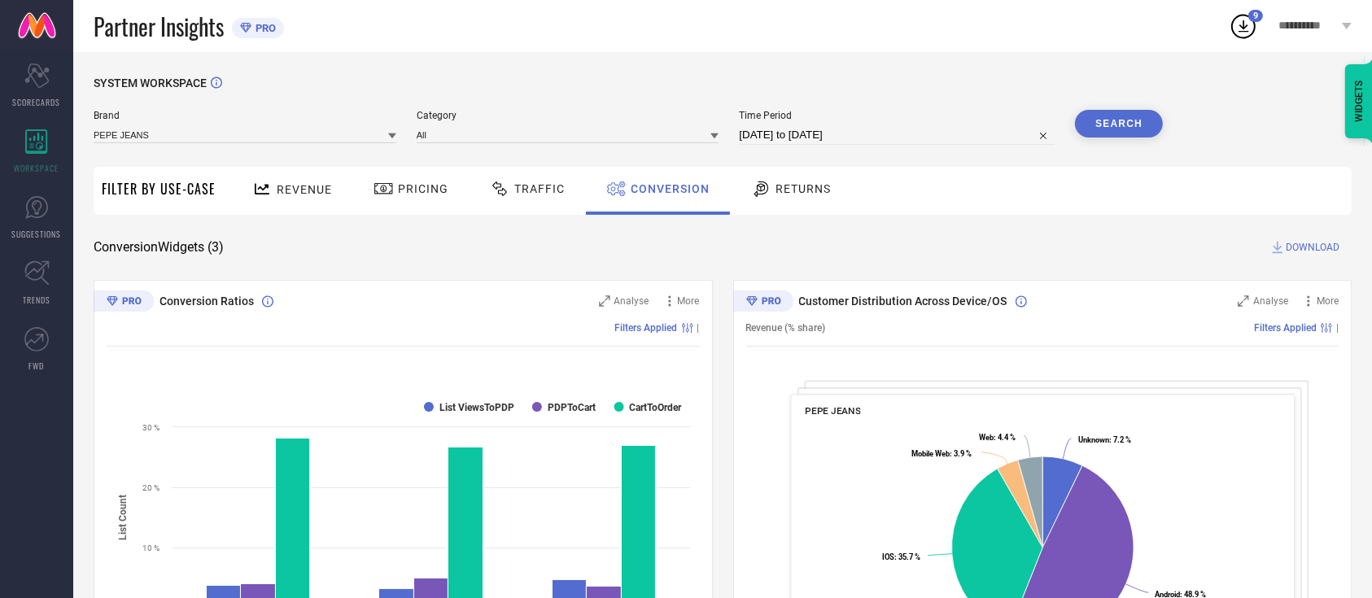
click at [1249, 25] on icon at bounding box center [1242, 25] width 29 height 29
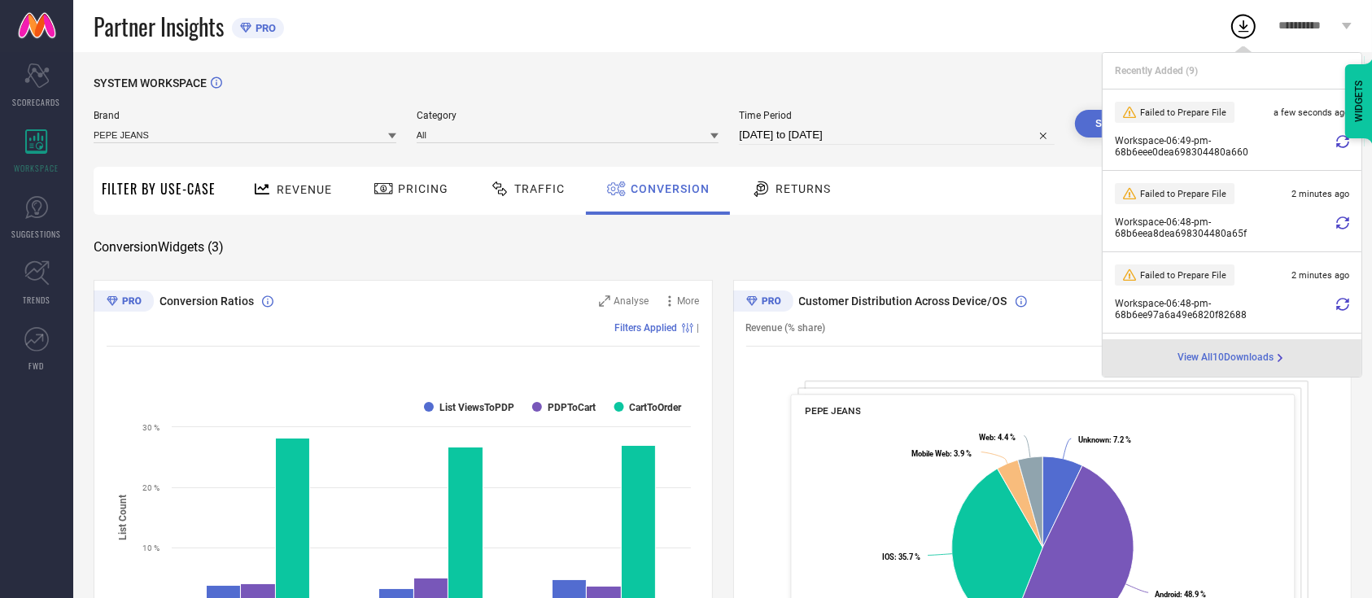
click at [1245, 24] on icon at bounding box center [1242, 25] width 29 height 29
click at [959, 127] on input "01-08-2025 to 23-08-2025" at bounding box center [897, 135] width 316 height 20
select select "7"
select select "2025"
select select "8"
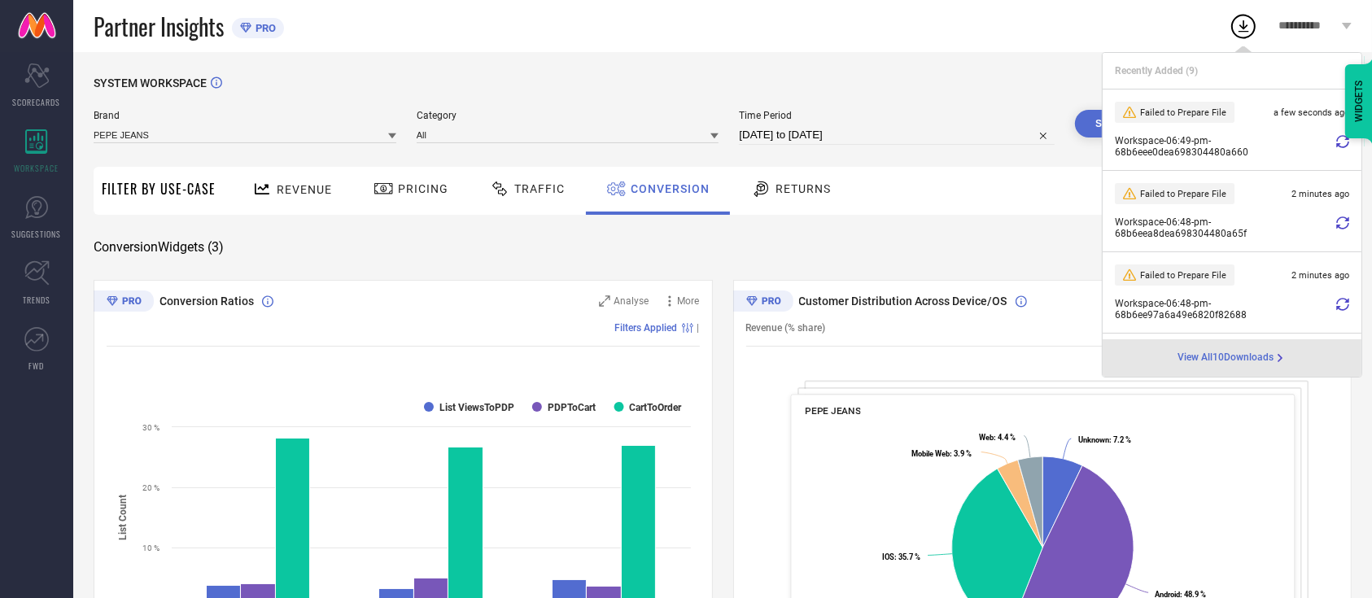
select select "2025"
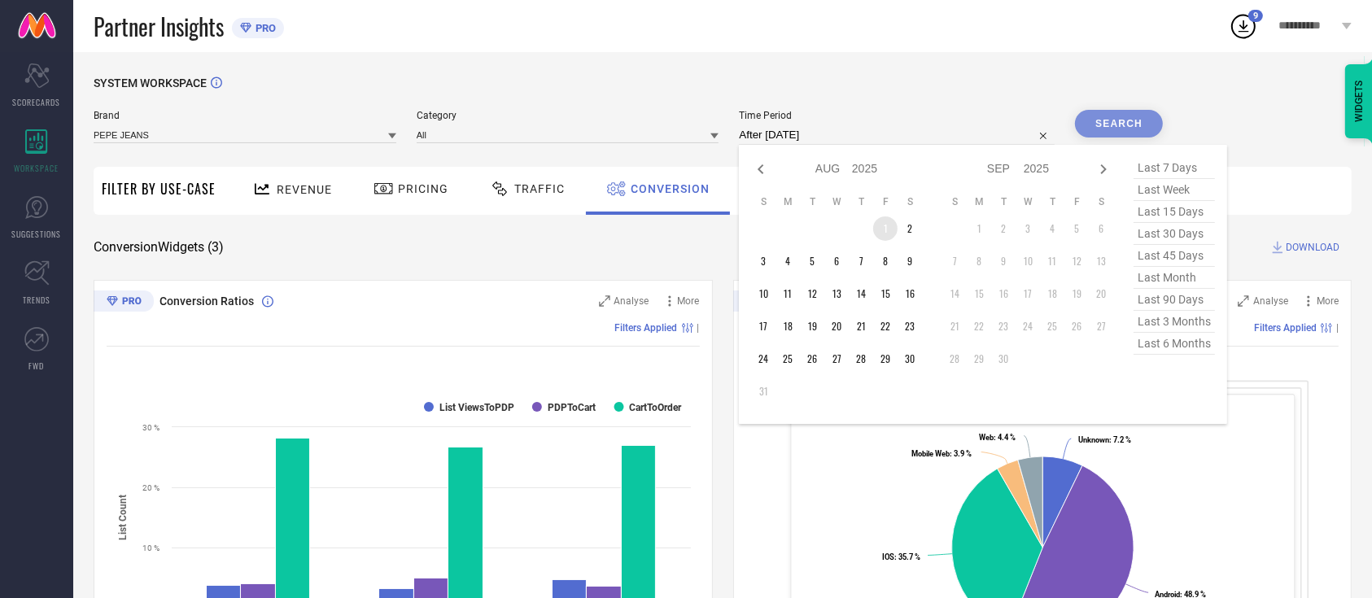
click at [885, 225] on td "1" at bounding box center [885, 228] width 24 height 24
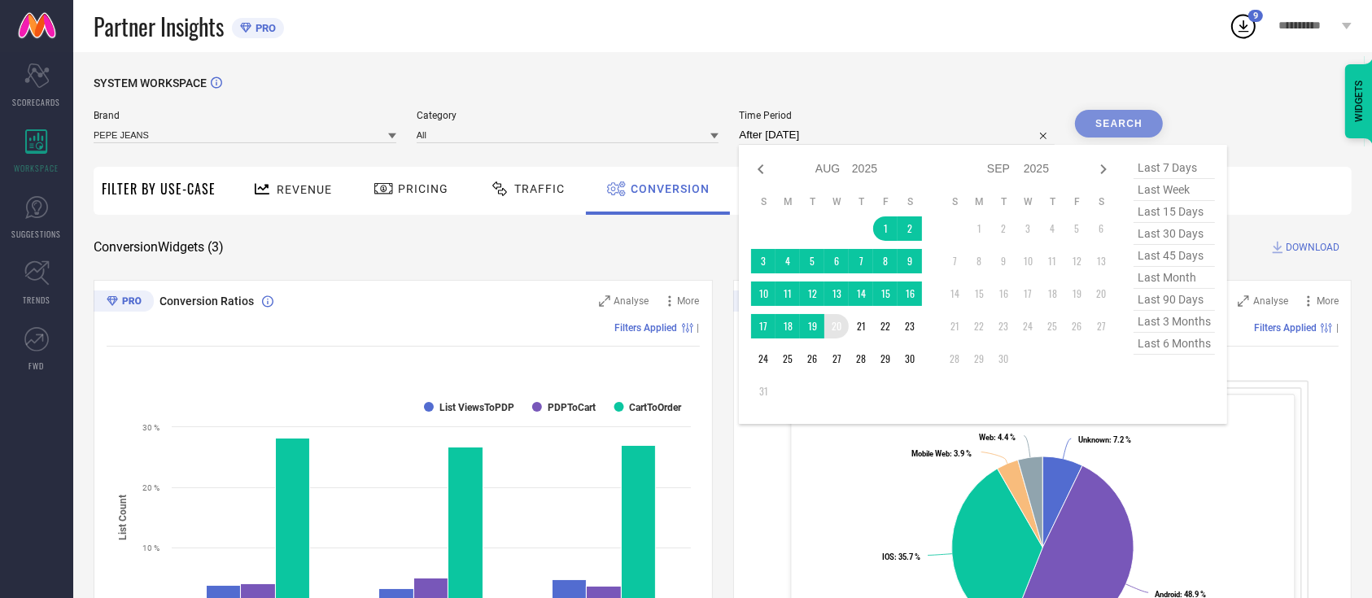
type input "01-08-2025 to 20-08-2025"
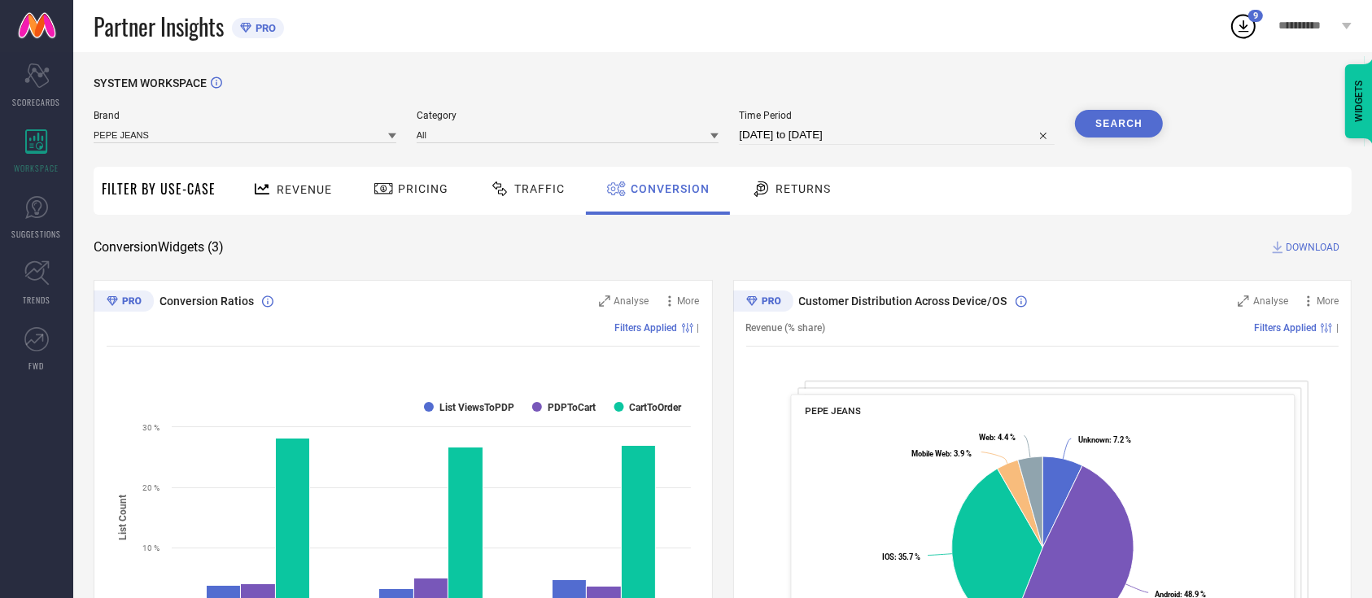
click at [1138, 120] on button "Search" at bounding box center [1119, 124] width 88 height 28
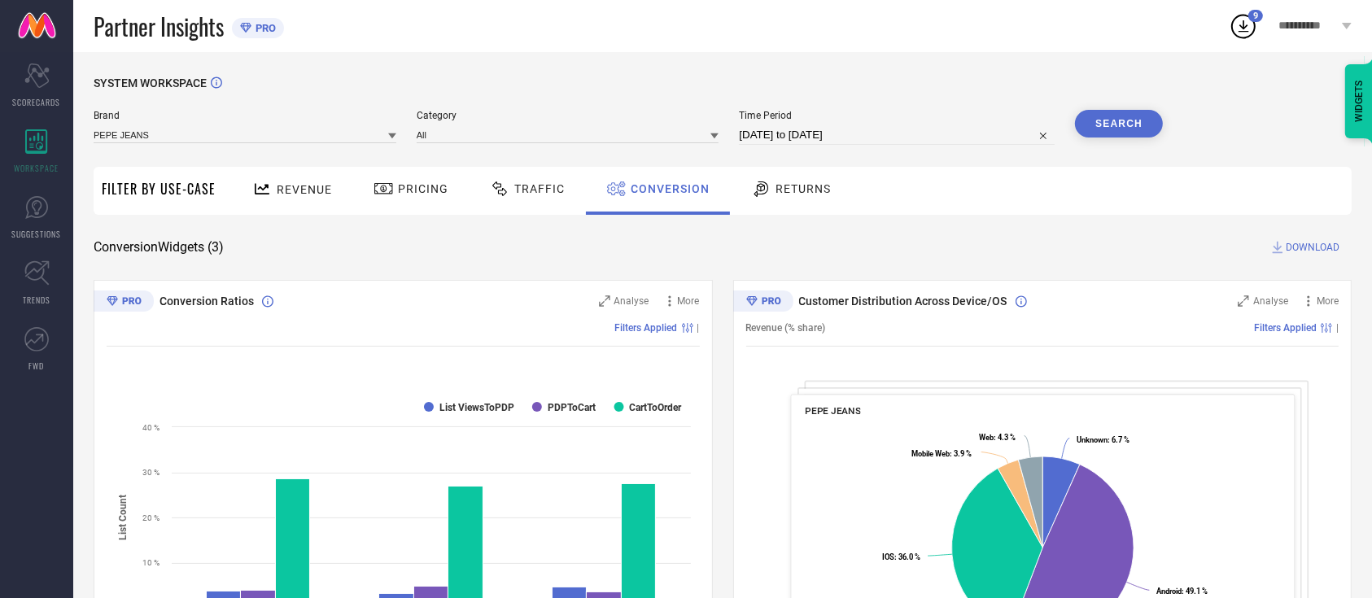
click at [1294, 244] on span "DOWNLOAD" at bounding box center [1312, 247] width 54 height 16
click at [1237, 23] on icon at bounding box center [1242, 25] width 29 height 29
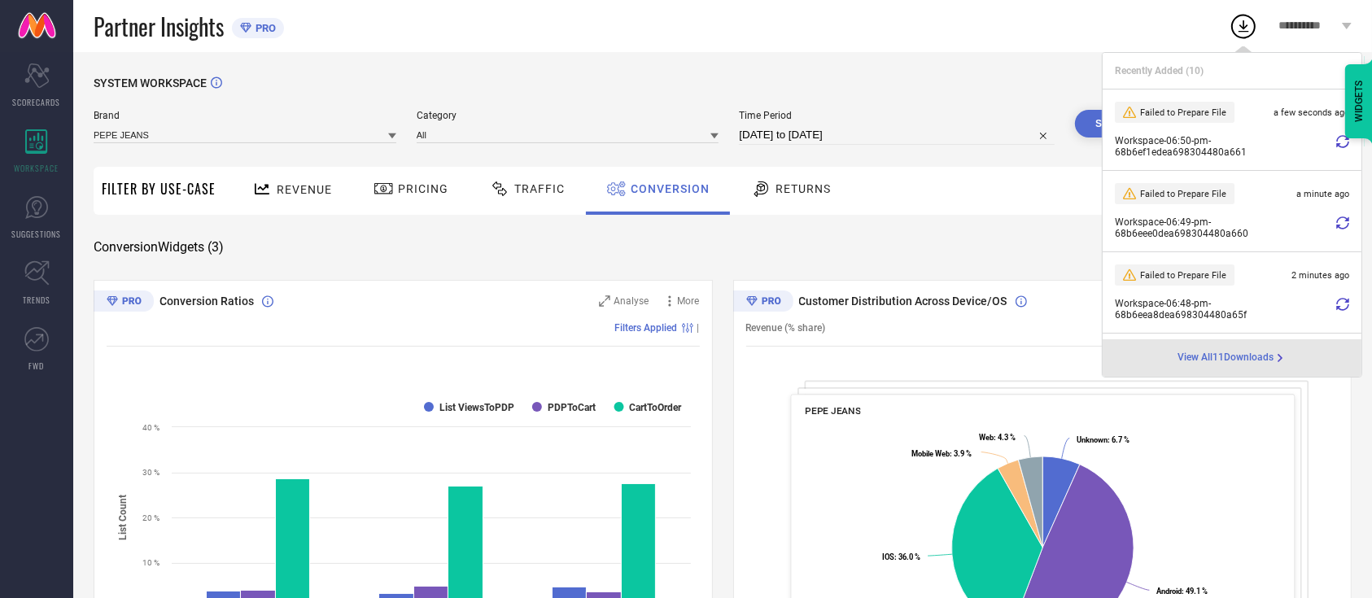
click at [1336, 144] on icon at bounding box center [1342, 141] width 13 height 13
click at [1041, 65] on div "SYSTEM WORKSPACE Brand PEPE JEANS Category All Time Period 01-08-2025 to 20-08-…" at bounding box center [722, 595] width 1298 height 1086
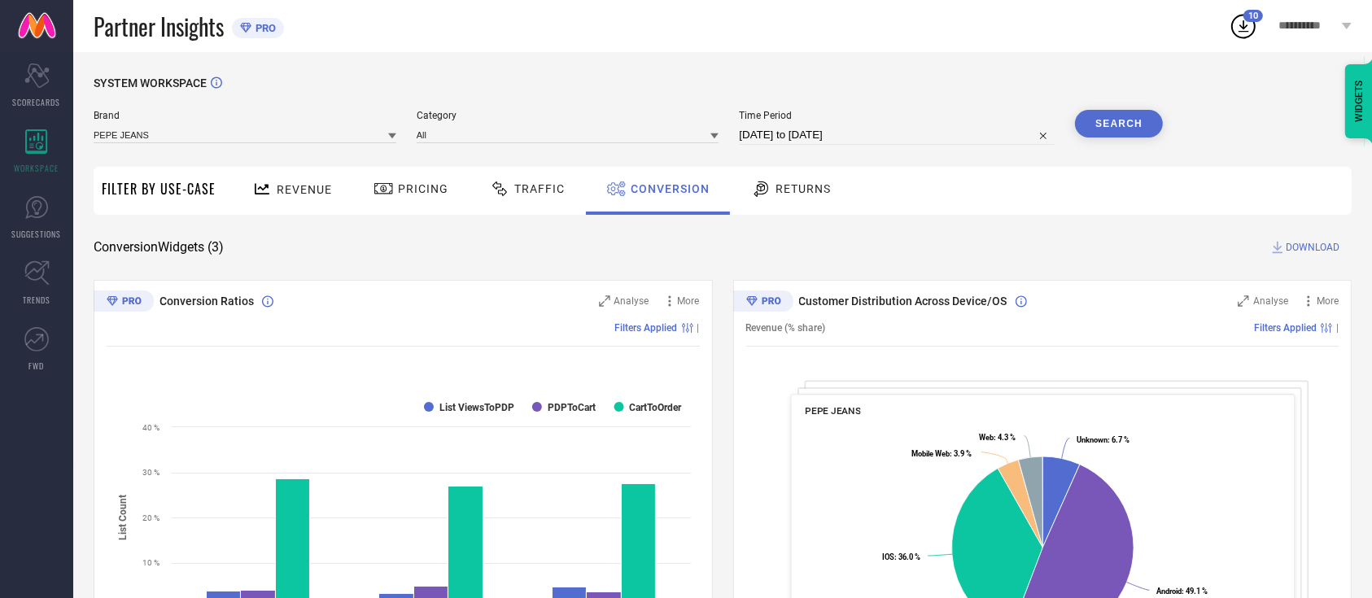
click at [1232, 25] on circle at bounding box center [1243, 26] width 23 height 23
click at [931, 258] on div "SYSTEM WORKSPACE Brand PEPE JEANS Category All Time Period 01-08-2025 to 20-08-…" at bounding box center [723, 594] width 1258 height 1037
click at [1244, 31] on icon at bounding box center [1243, 26] width 11 height 12
click at [798, 250] on div "Conversion Widgets ( 3 ) DOWNLOAD" at bounding box center [723, 247] width 1258 height 16
click at [1237, 15] on icon at bounding box center [1242, 25] width 29 height 29
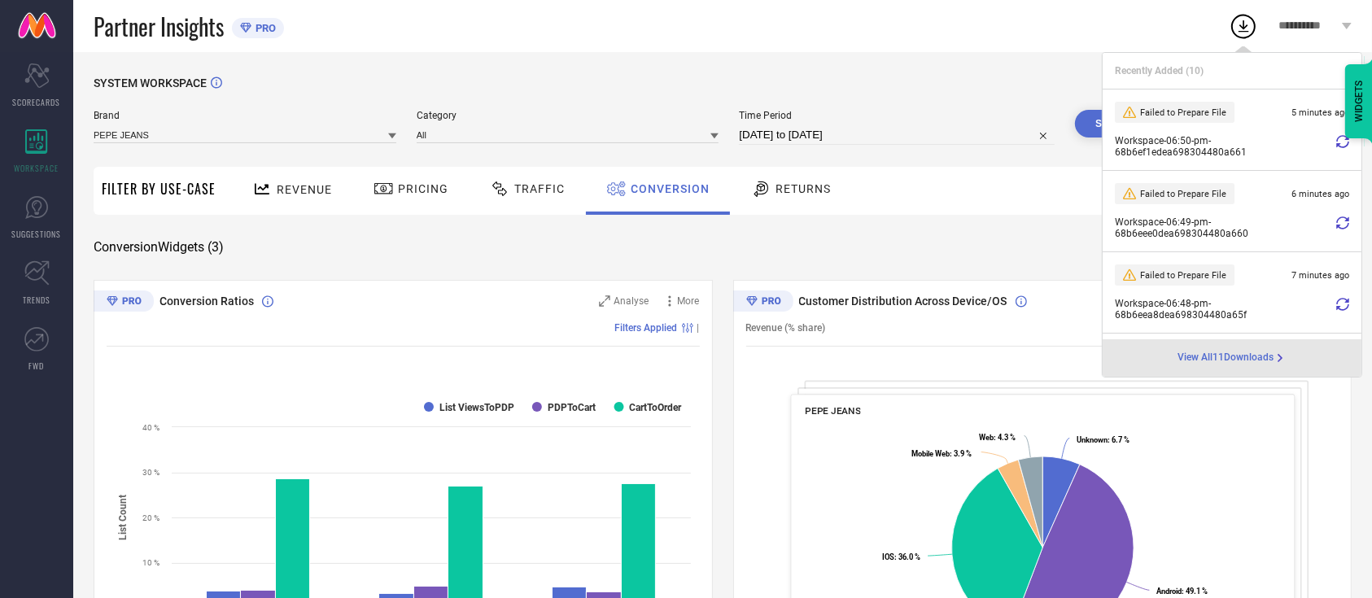
click at [1336, 143] on icon at bounding box center [1342, 141] width 13 height 13
click at [1096, 38] on div "Partner Insights PRO" at bounding box center [661, 26] width 1135 height 52
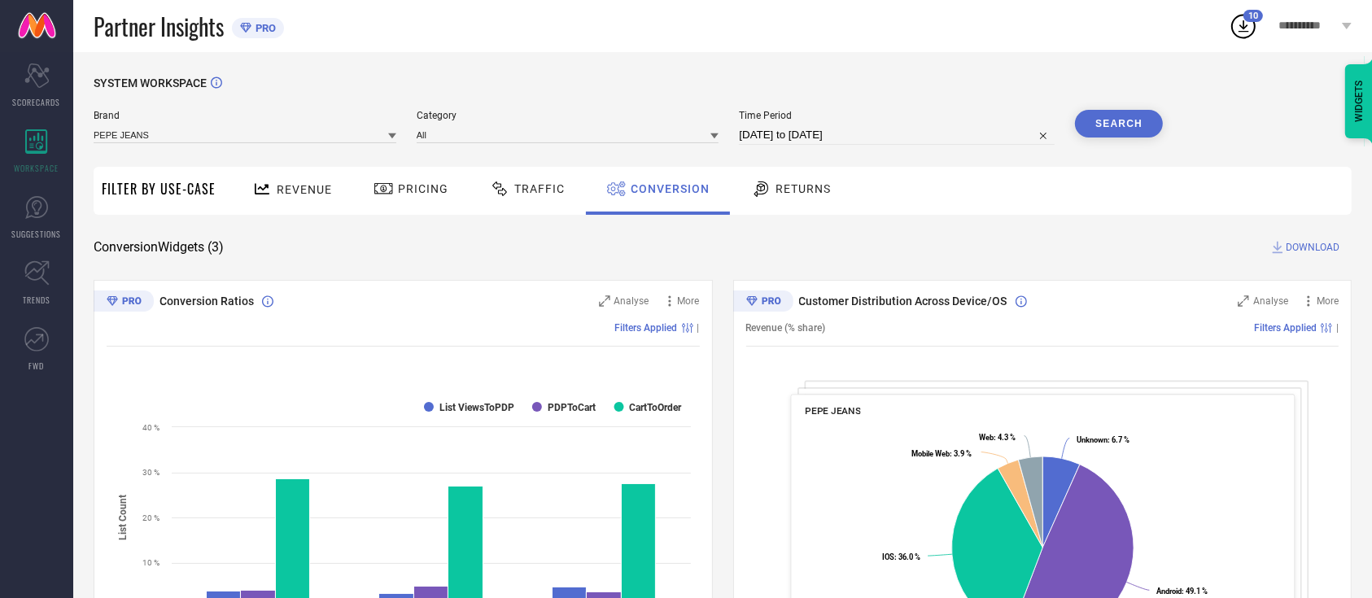
click at [1253, 24] on icon at bounding box center [1242, 25] width 29 height 29
click at [1243, 19] on div "10" at bounding box center [1253, 16] width 20 height 12
click at [1046, 55] on div "SYSTEM WORKSPACE Brand PEPE JEANS Category All Time Period 01-08-2025 to 20-08-…" at bounding box center [722, 595] width 1298 height 1086
select select "7"
select select "2025"
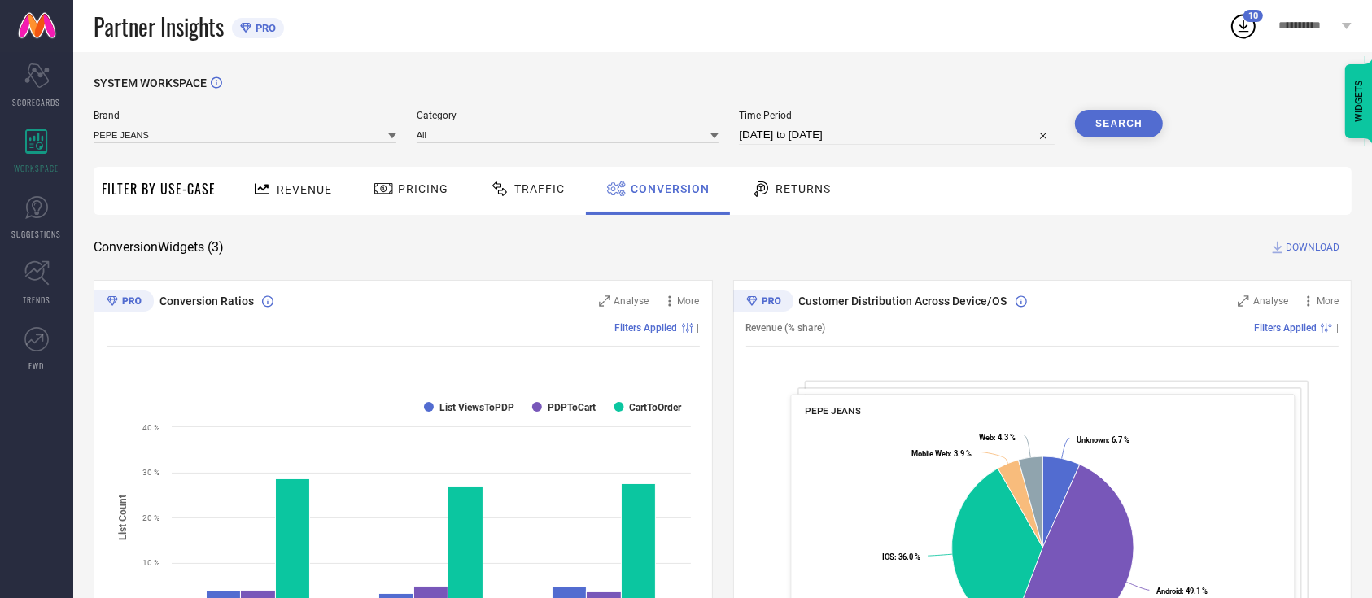
select select "8"
select select "2025"
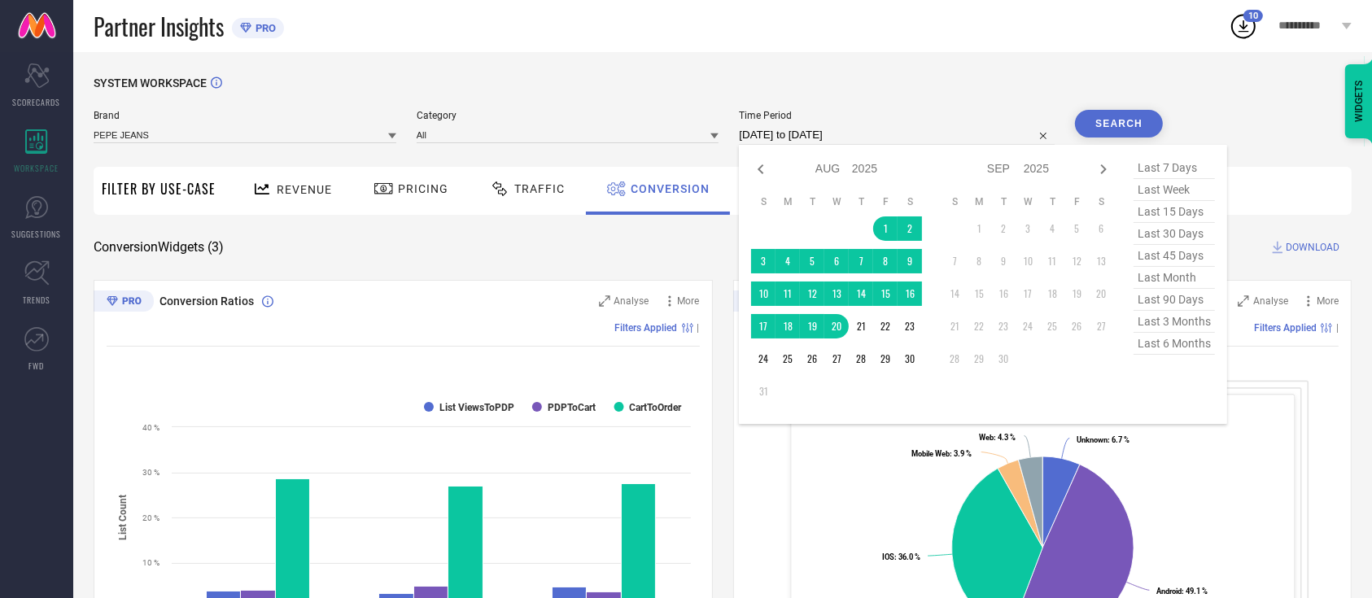
click at [976, 140] on input "01-08-2025 to 20-08-2025" at bounding box center [897, 135] width 316 height 20
click at [1184, 277] on span "last month" at bounding box center [1173, 278] width 81 height 22
type input "01-08-2025 to 30-08-2025"
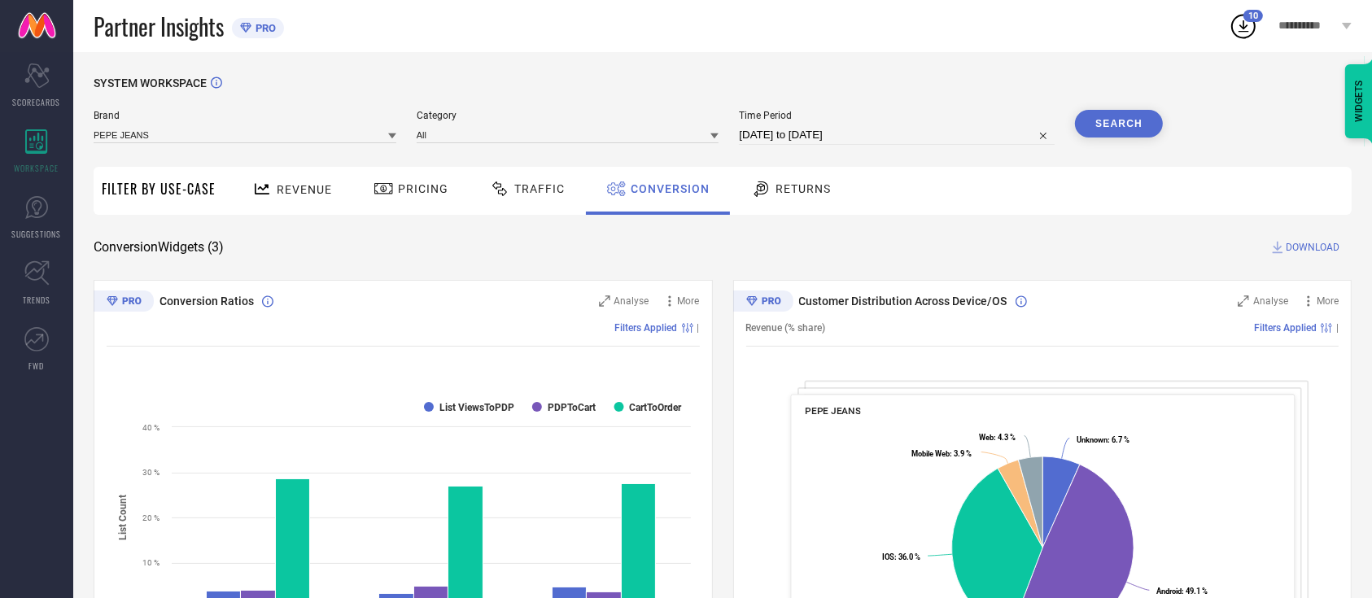
click at [1132, 124] on button "Search" at bounding box center [1119, 124] width 88 height 28
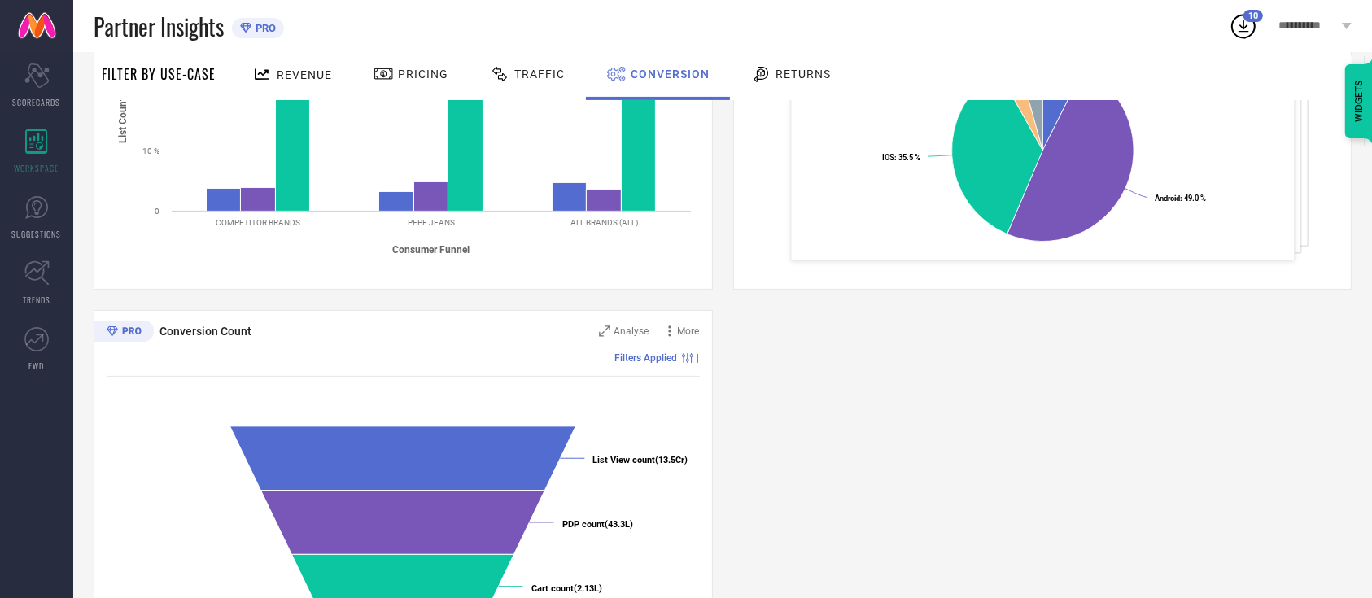
scroll to position [106, 0]
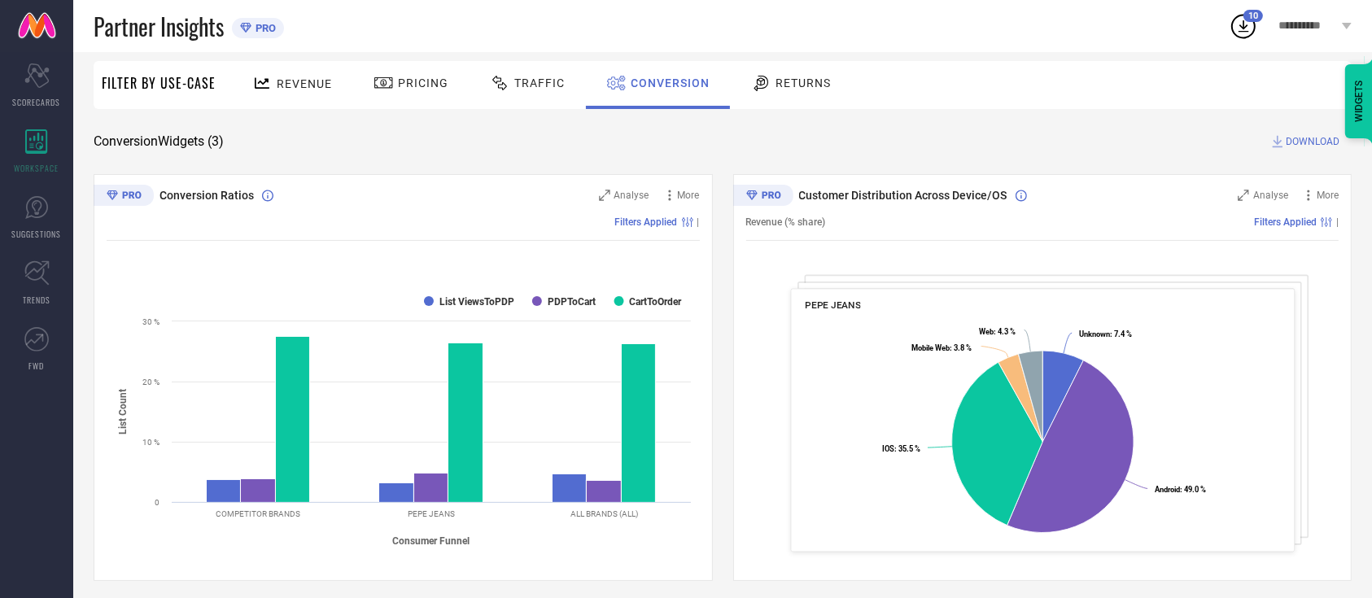
click at [1314, 142] on span "DOWNLOAD" at bounding box center [1312, 141] width 54 height 16
click at [1238, 32] on icon at bounding box center [1242, 25] width 29 height 29
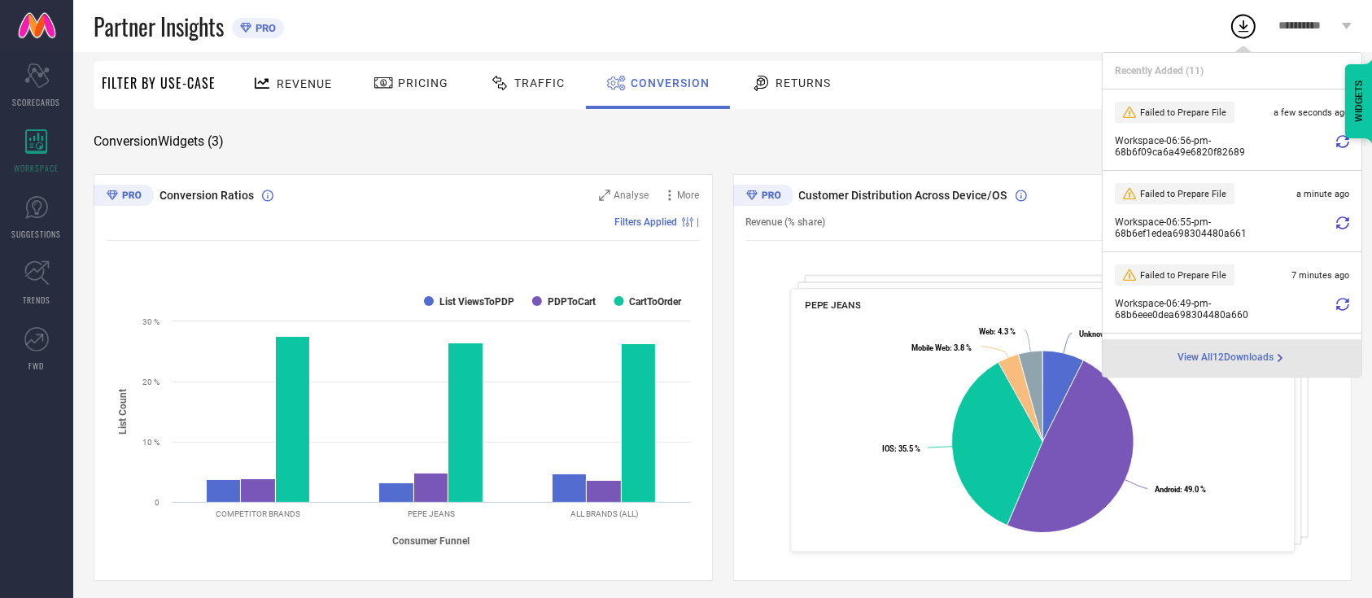
click at [1336, 135] on icon at bounding box center [1342, 141] width 13 height 13
click at [1058, 107] on div "Revenue Pricing Traffic Conversion Returns" at bounding box center [788, 85] width 1128 height 48
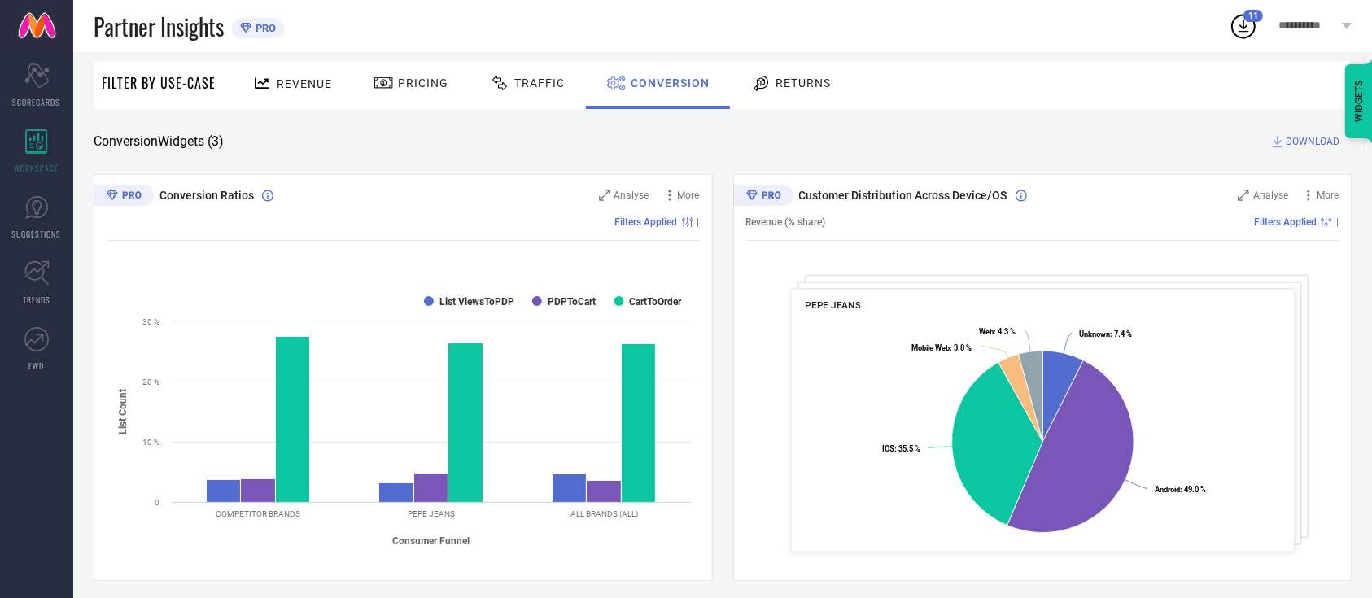
click at [1250, 19] on span "11" at bounding box center [1253, 16] width 10 height 11
click at [1243, 34] on icon at bounding box center [1242, 25] width 29 height 29
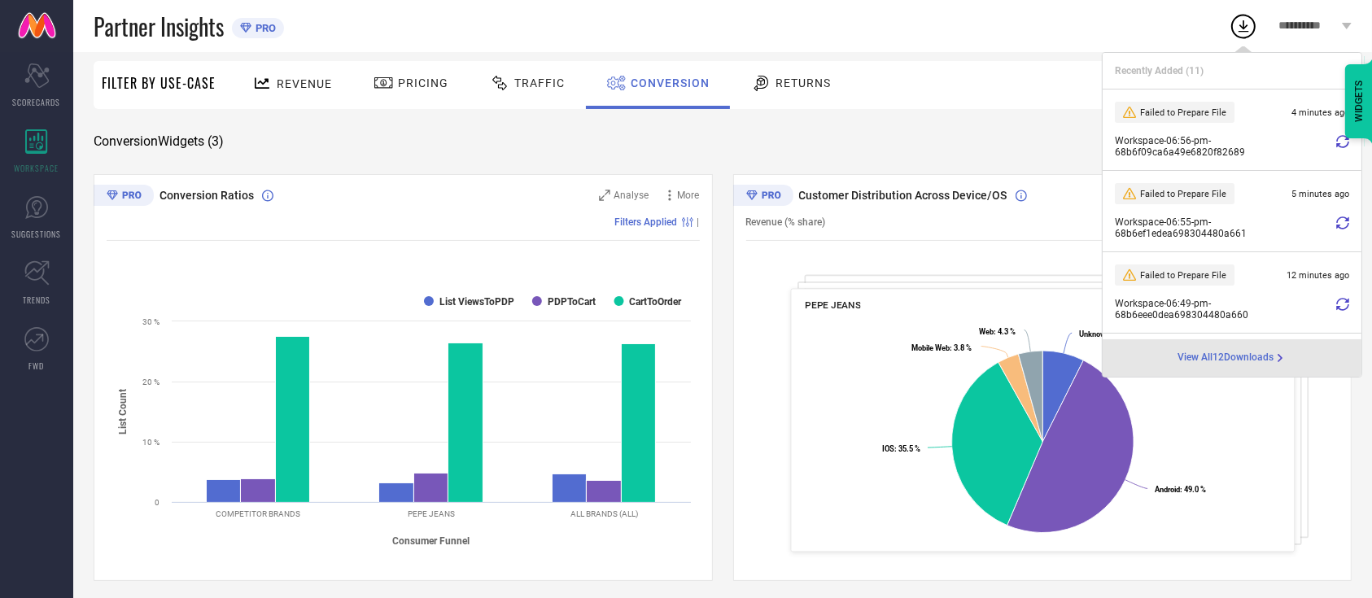
click at [1336, 137] on icon at bounding box center [1342, 141] width 13 height 13
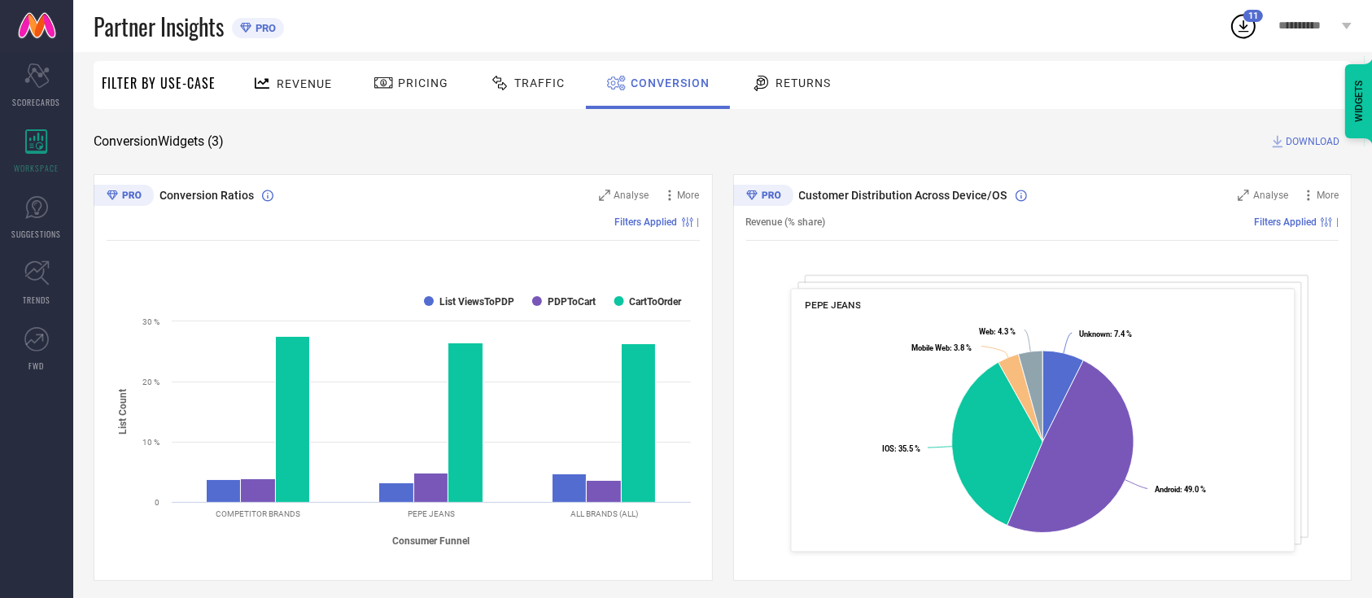
click at [1250, 20] on span "11" at bounding box center [1253, 16] width 10 height 11
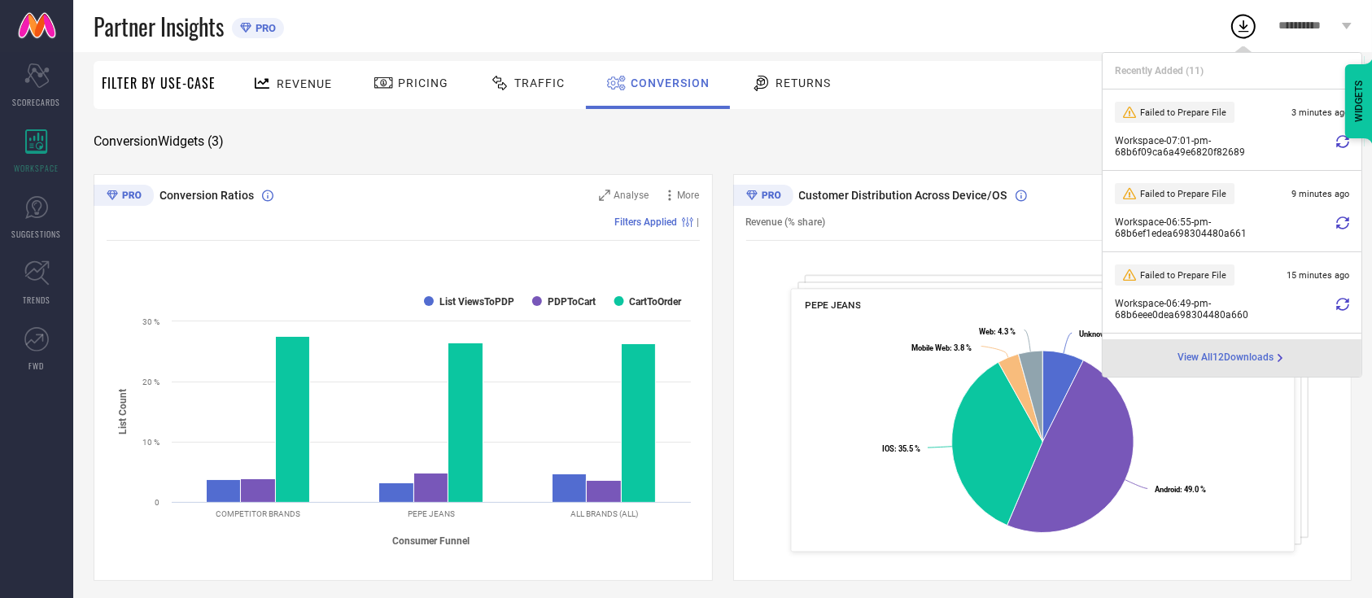
click at [1336, 139] on icon at bounding box center [1342, 141] width 13 height 13
click at [1336, 219] on icon at bounding box center [1342, 222] width 13 height 13
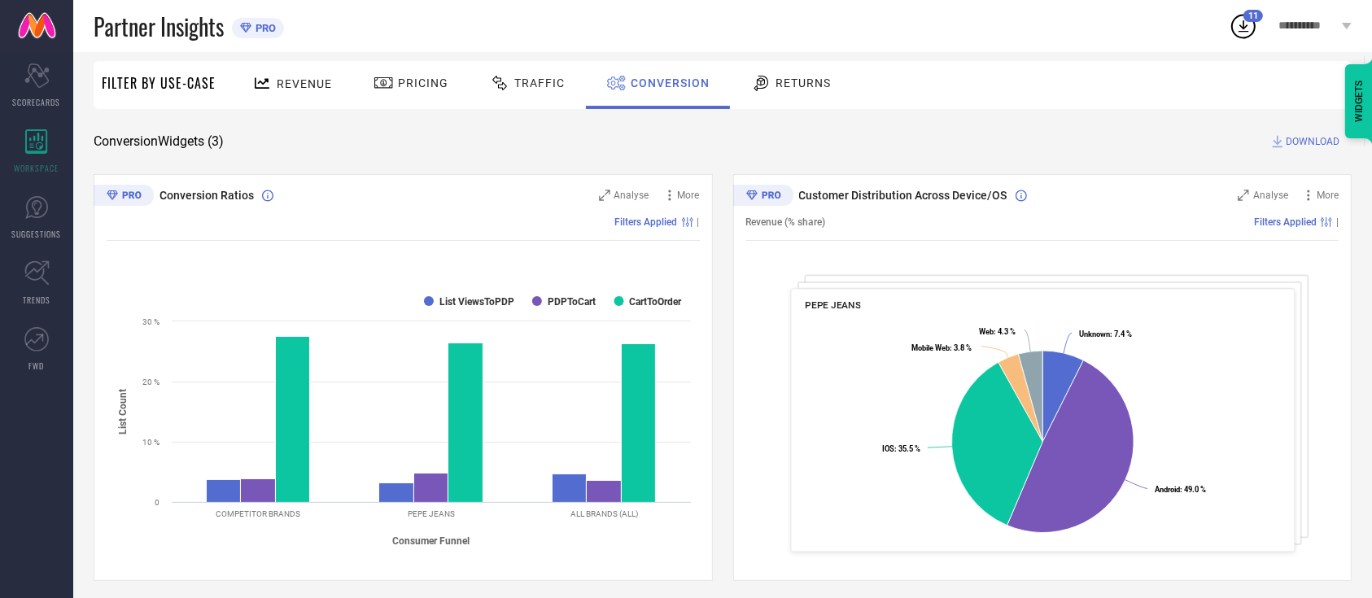
click at [1243, 15] on div "11" at bounding box center [1253, 16] width 20 height 12
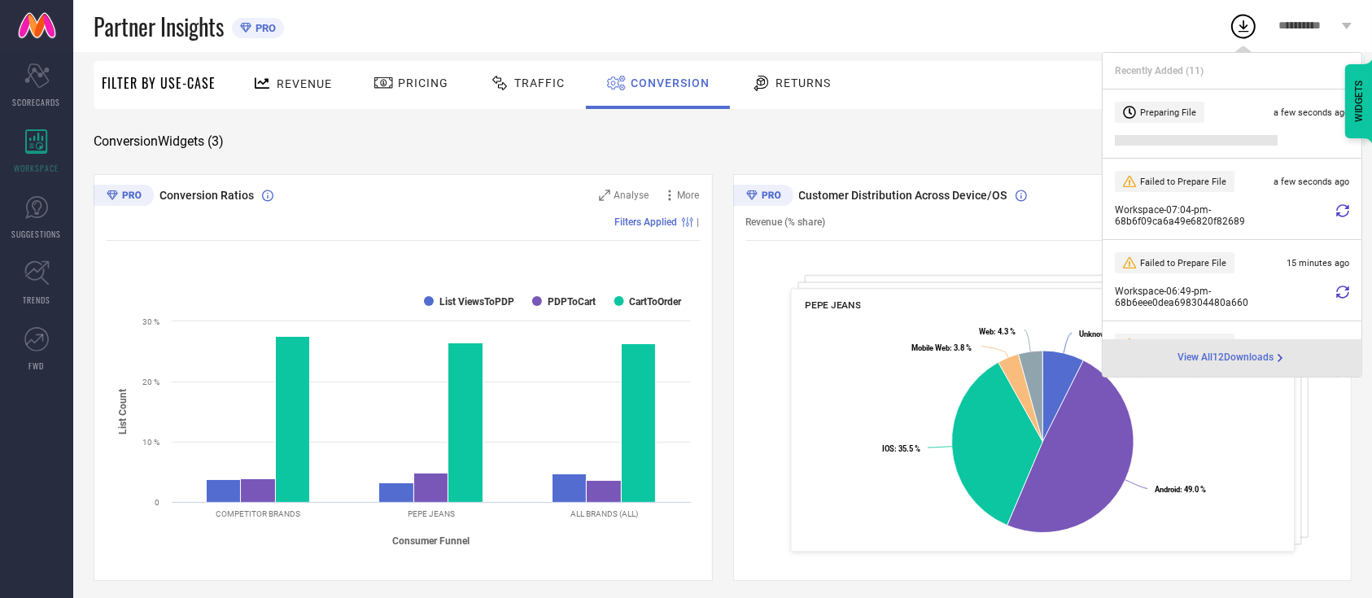
click at [1243, 362] on span "View All 12 Downloads" at bounding box center [1225, 357] width 96 height 13
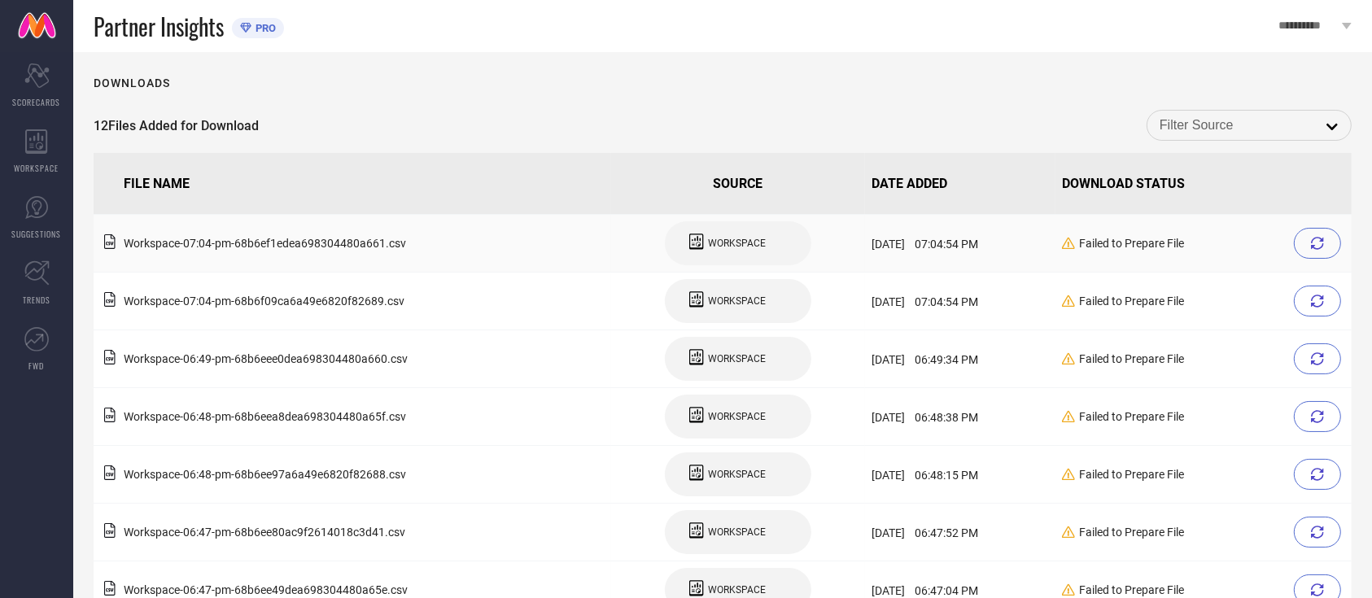
click at [1178, 246] on span "Failed to Prepare File" at bounding box center [1131, 243] width 105 height 13
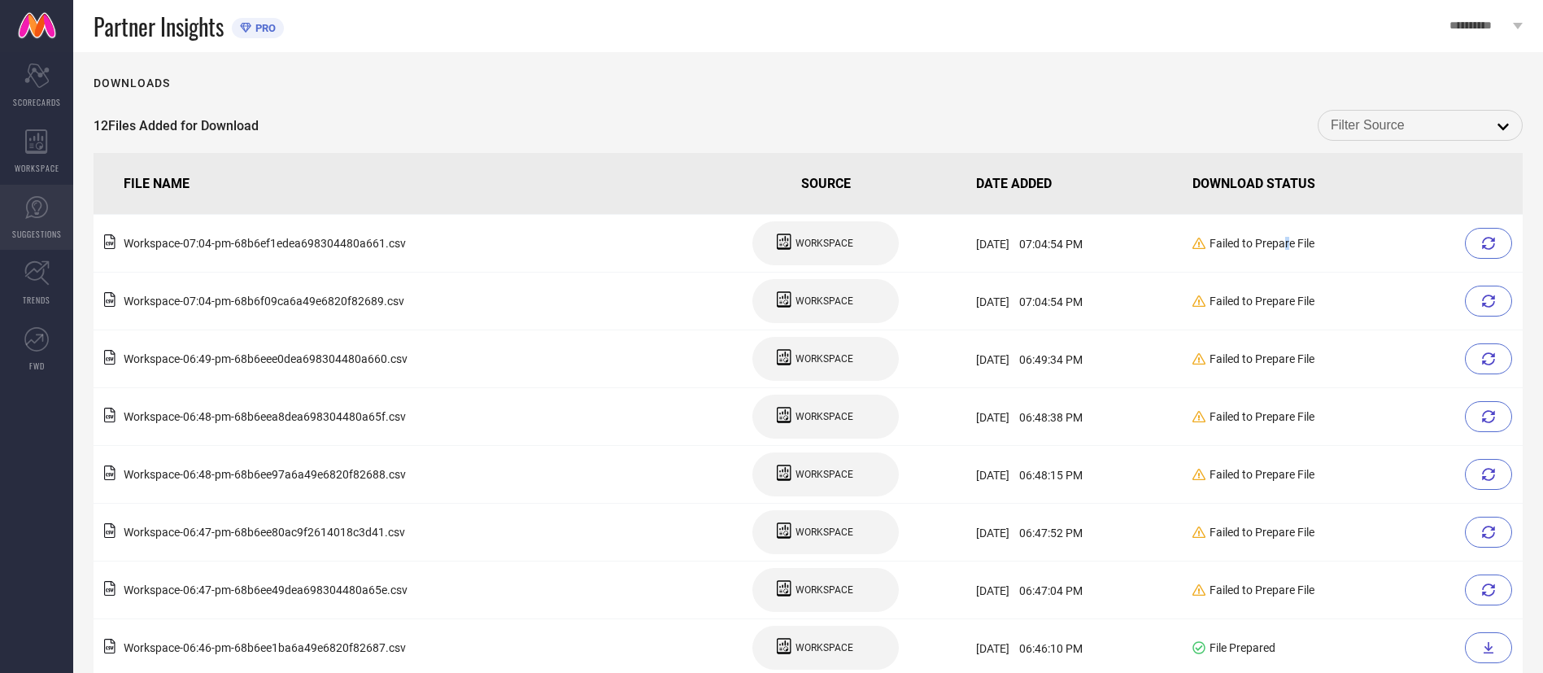
click at [26, 216] on icon at bounding box center [36, 207] width 24 height 24
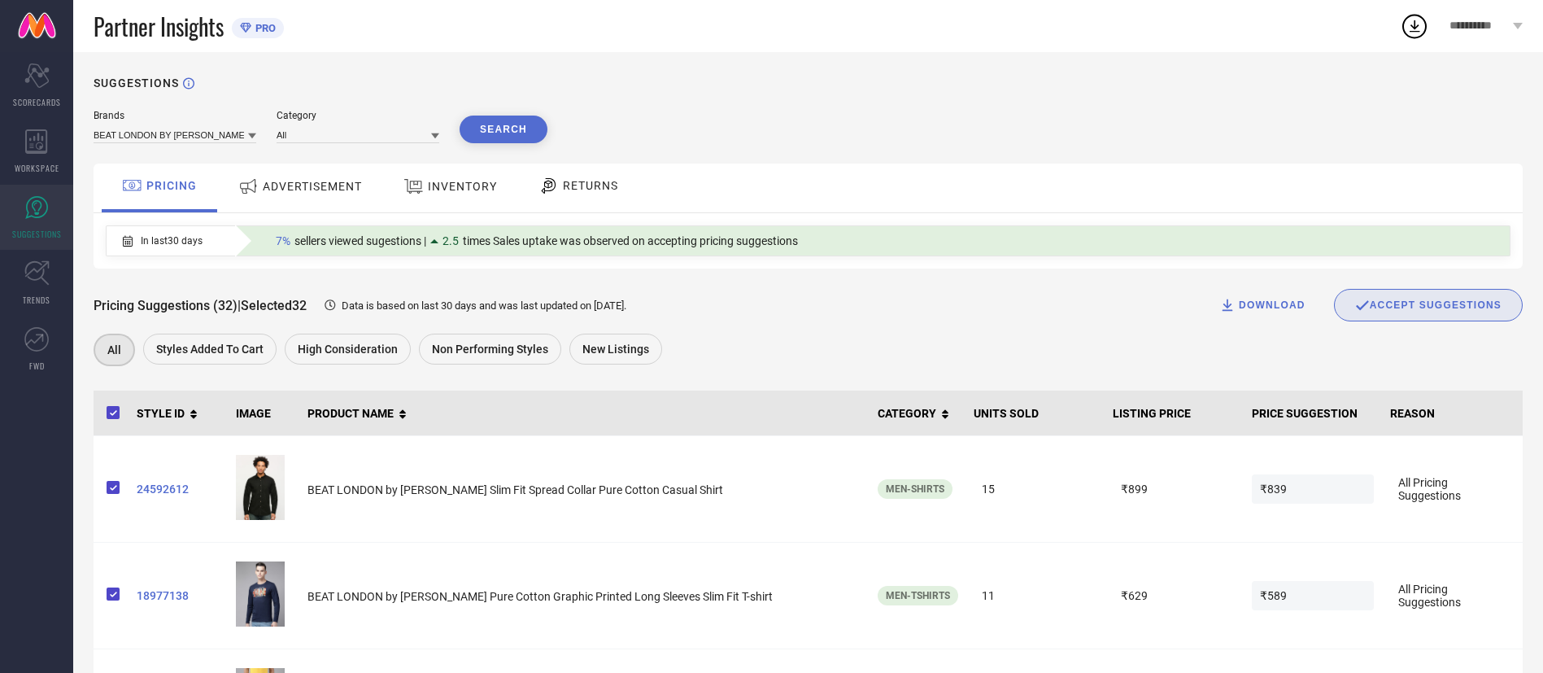
click at [307, 183] on span "ADVERTISEMENT" at bounding box center [312, 186] width 99 height 13
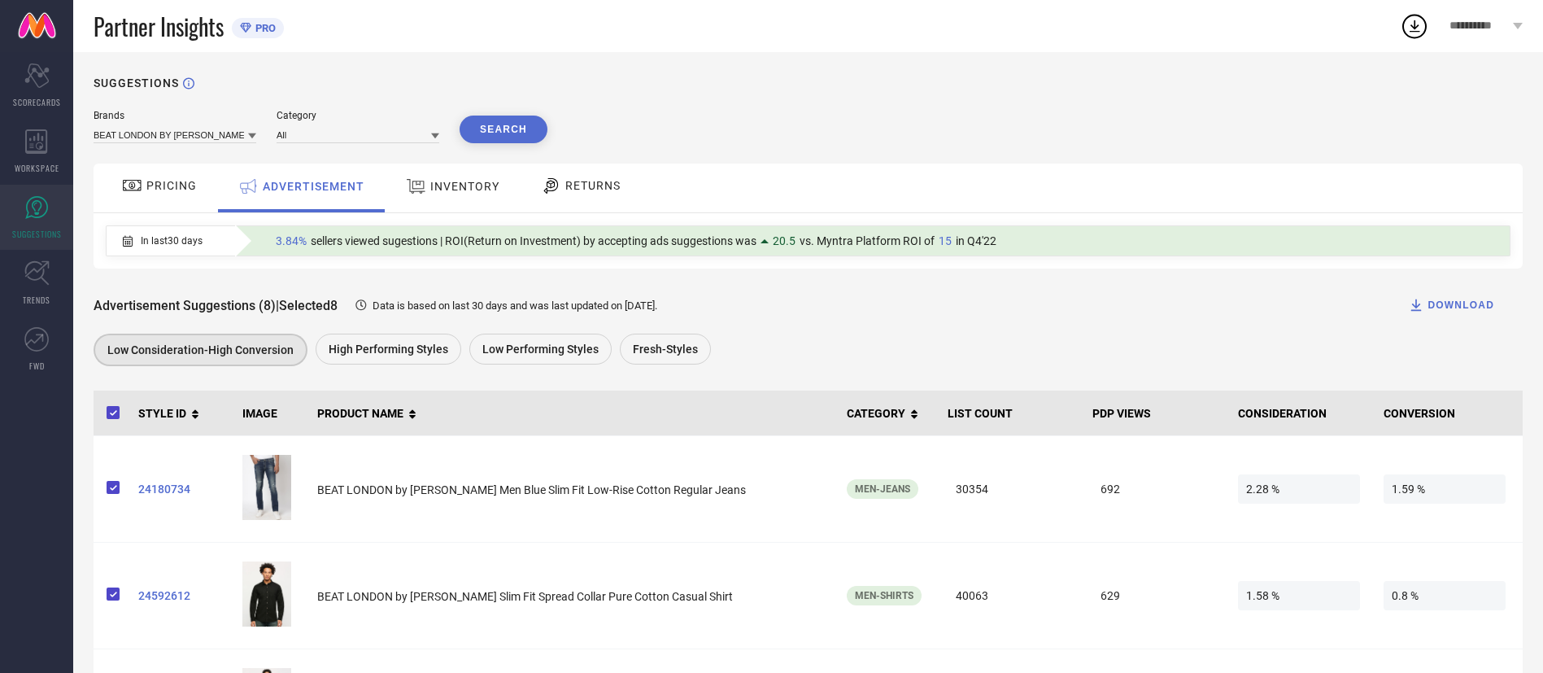
click at [181, 182] on span "PRICING" at bounding box center [171, 185] width 50 height 13
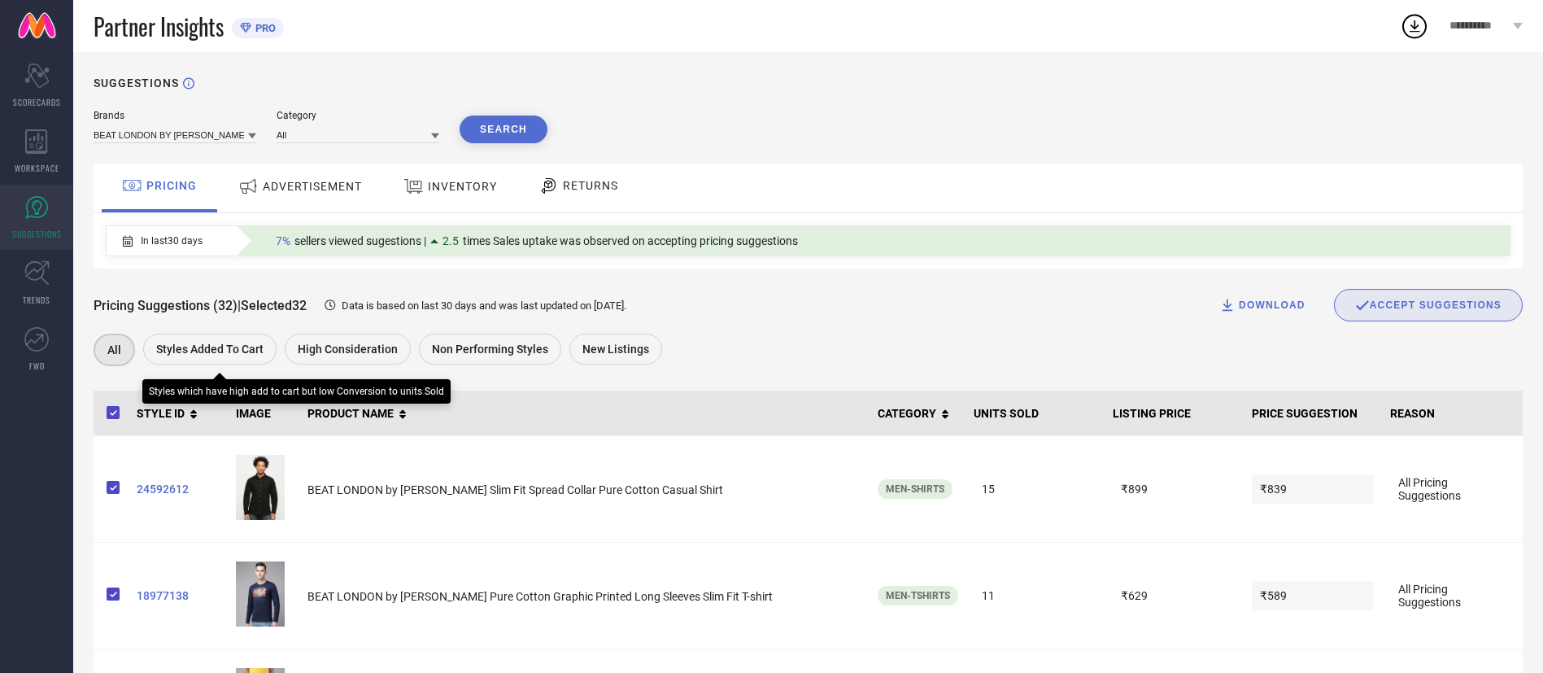
click at [178, 350] on span "Styles Added To Cart" at bounding box center [209, 349] width 107 height 13
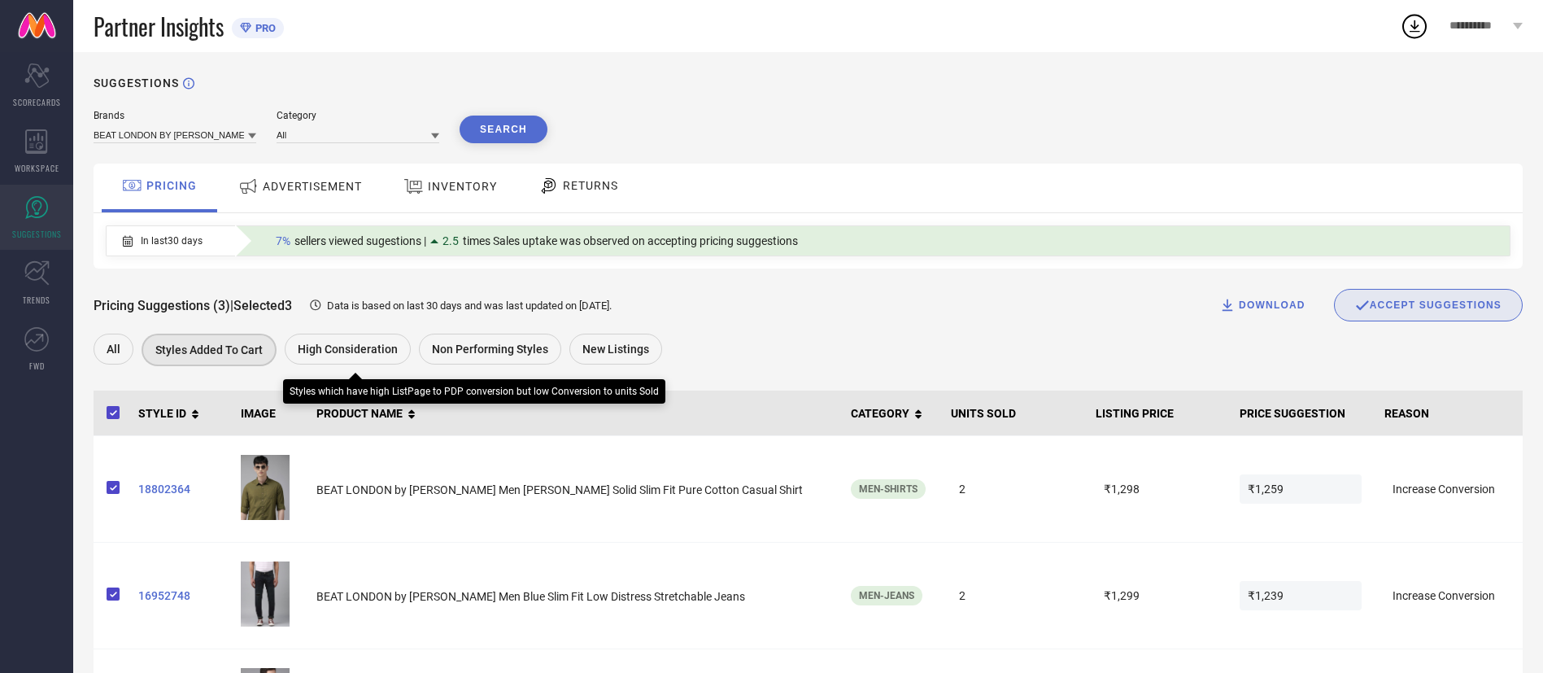
click at [374, 364] on div "High Consideration" at bounding box center [348, 349] width 126 height 31
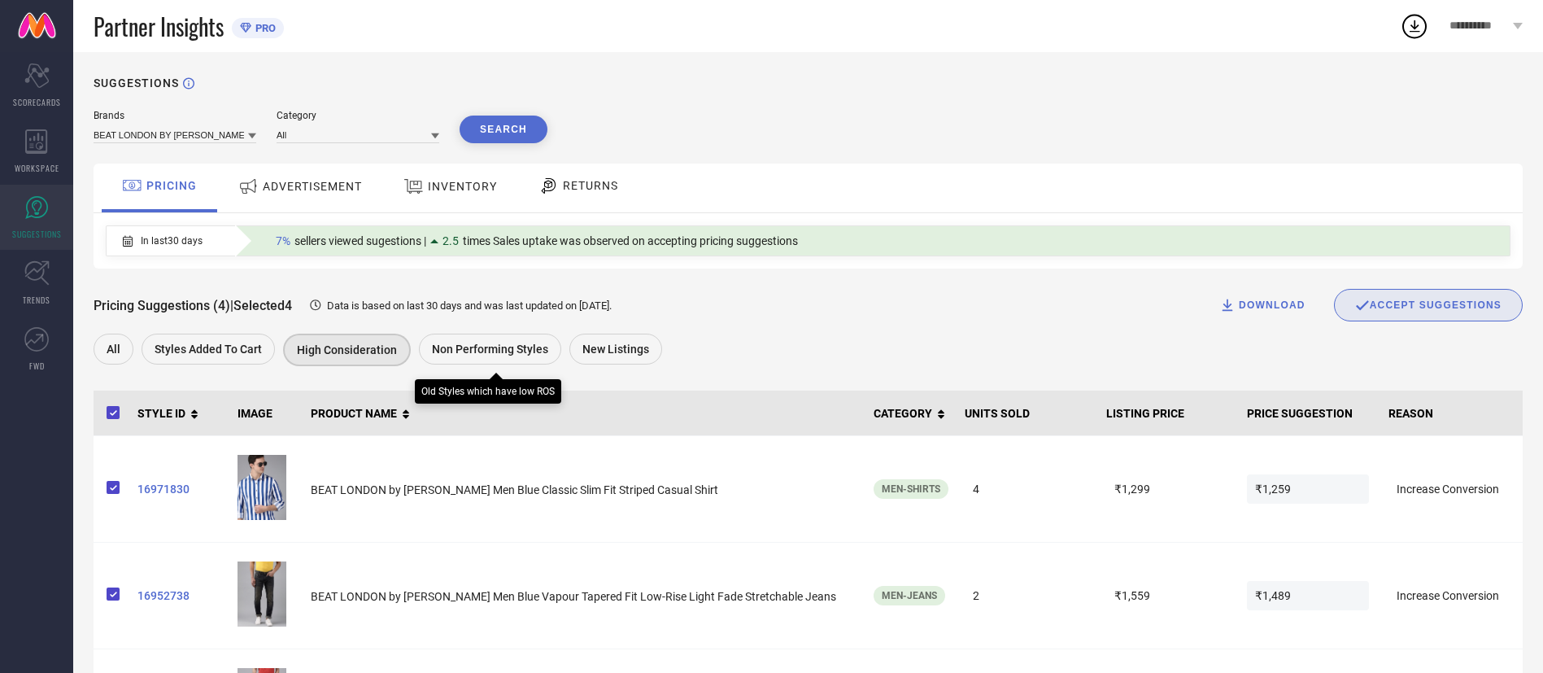
click at [467, 356] on span "Non Performing Styles" at bounding box center [490, 349] width 116 height 13
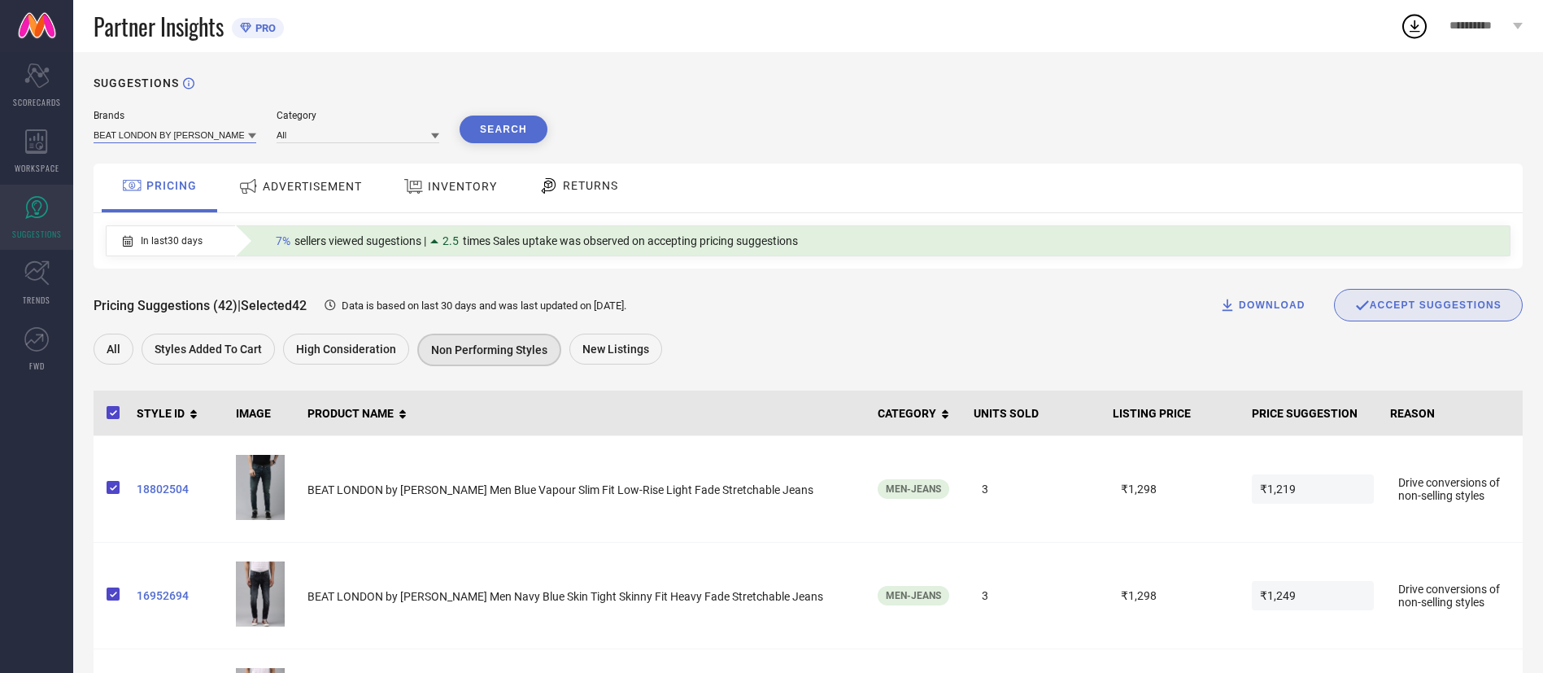
click at [246, 142] on input at bounding box center [175, 134] width 163 height 17
click at [213, 202] on div "PEPE JEANS" at bounding box center [175, 213] width 163 height 28
click at [414, 135] on input at bounding box center [358, 134] width 163 height 17
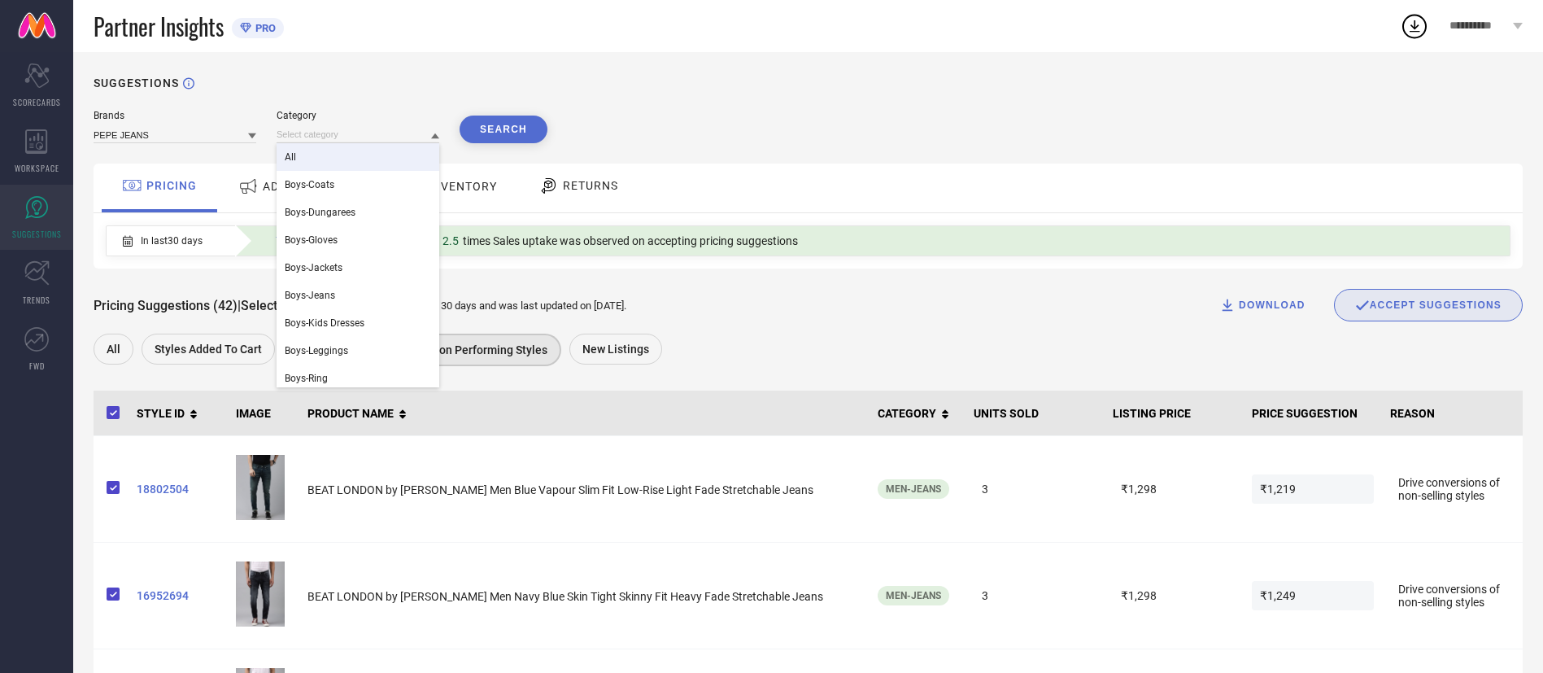
click at [407, 166] on div "All" at bounding box center [358, 157] width 163 height 28
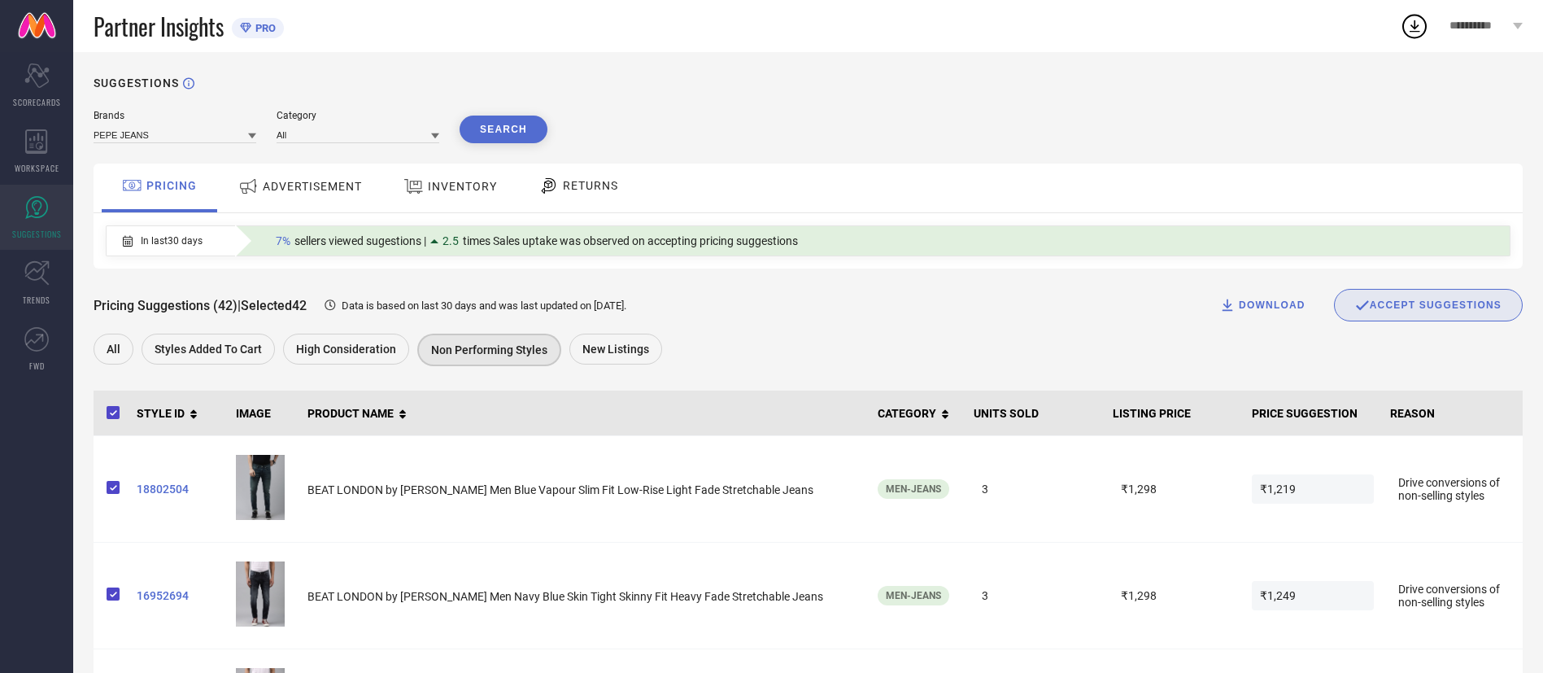
click at [513, 126] on button "Search" at bounding box center [504, 130] width 88 height 28
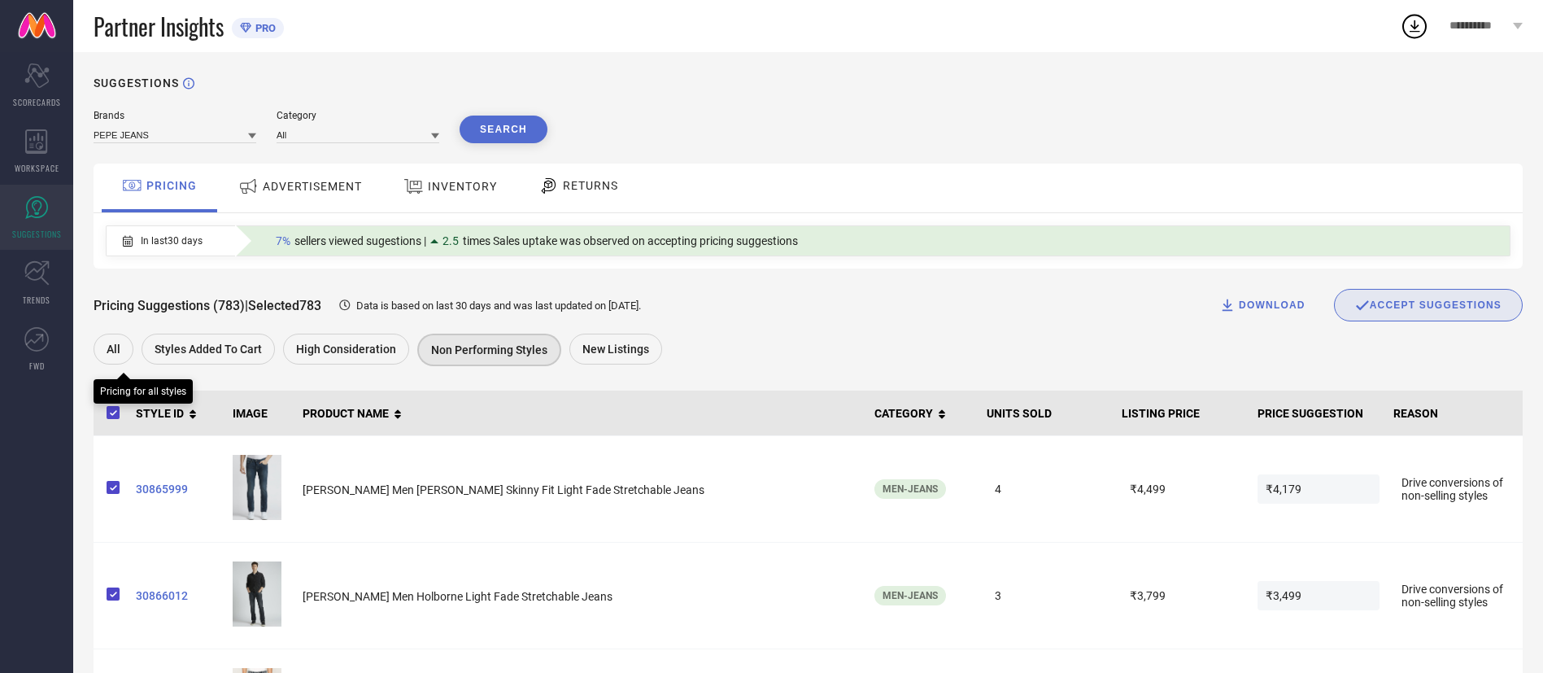
click at [103, 347] on div "All" at bounding box center [114, 349] width 40 height 31
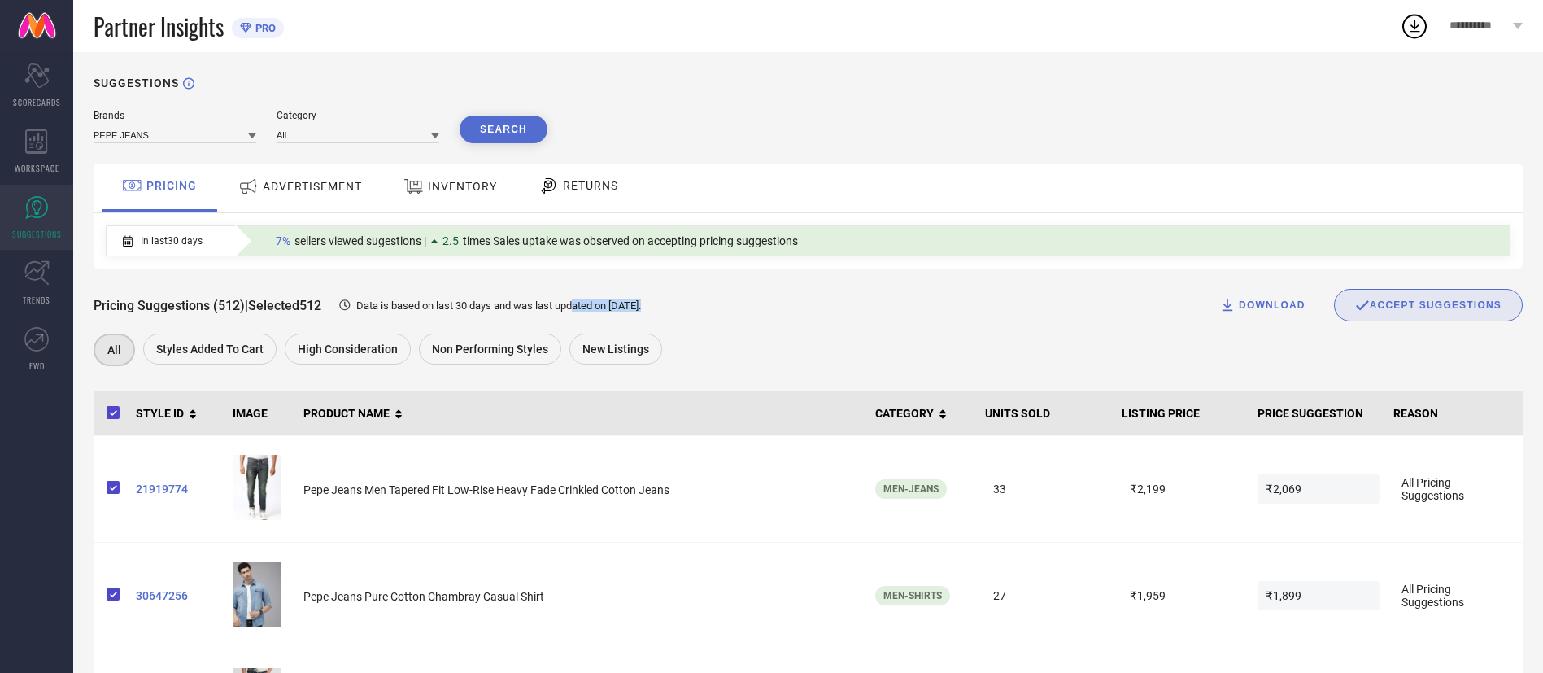
drag, startPoint x: 587, startPoint y: 308, endPoint x: 783, endPoint y: 298, distance: 195.5
click at [783, 298] on div "Pricing Suggestions (512) | Selected 512 Data is based on last 30 days and was …" at bounding box center [808, 305] width 1429 height 33
click at [46, 33] on link at bounding box center [36, 26] width 73 height 52
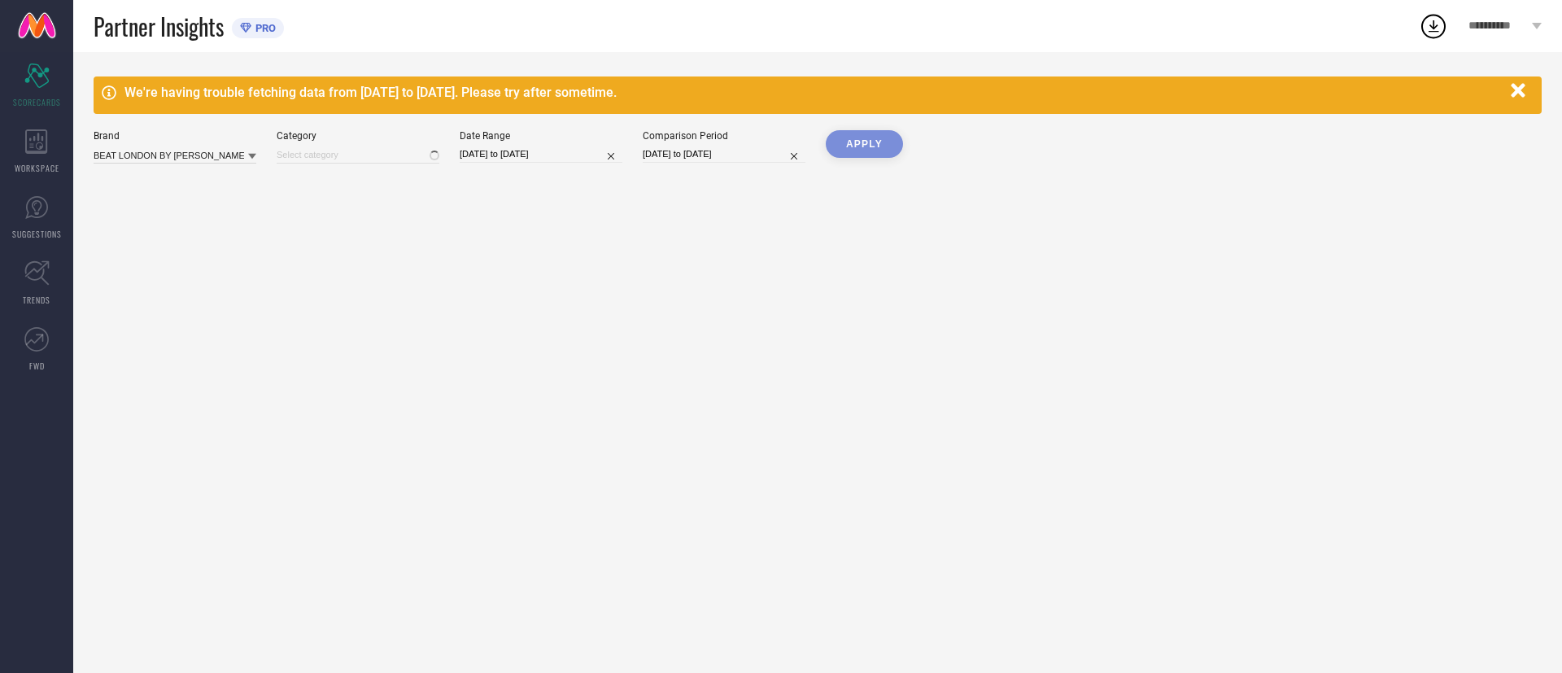
type input "All"
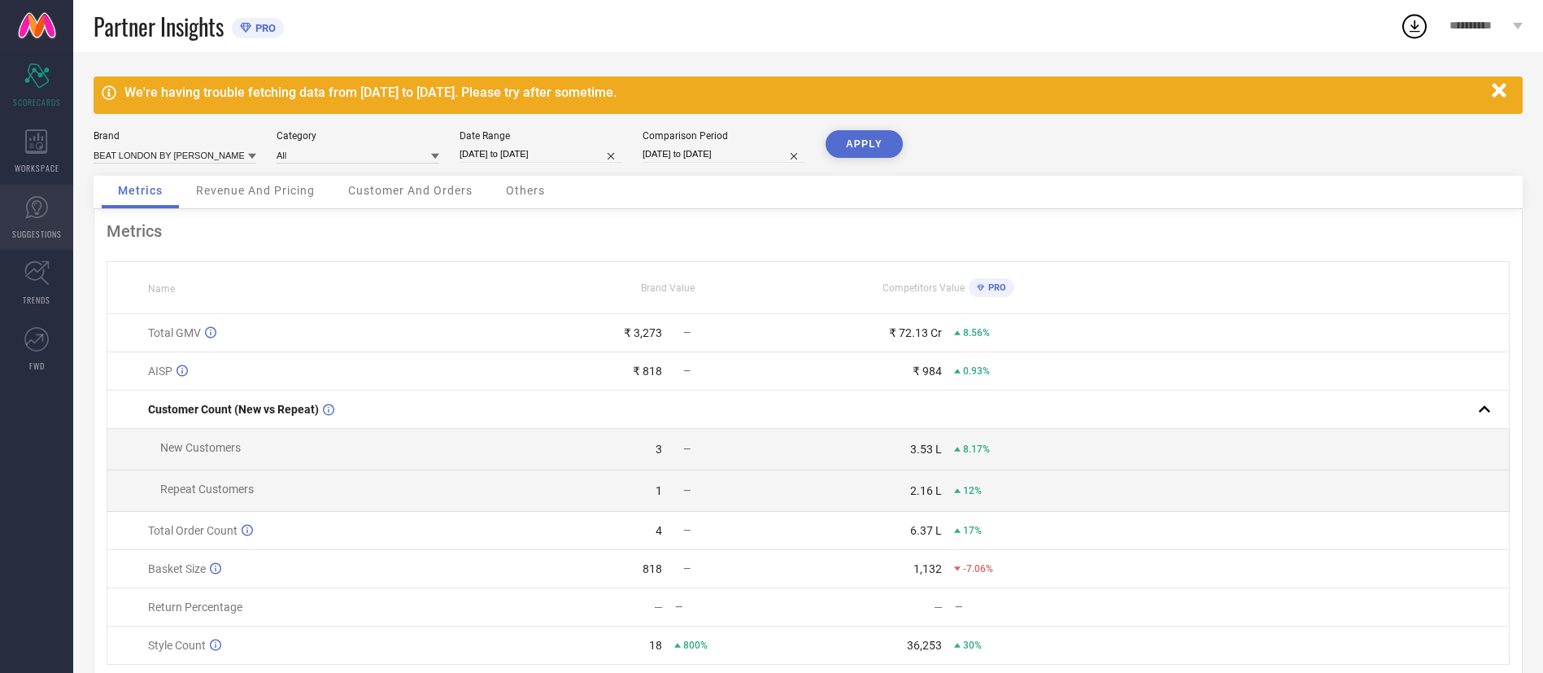
click at [41, 221] on link "SUGGESTIONS" at bounding box center [36, 217] width 73 height 65
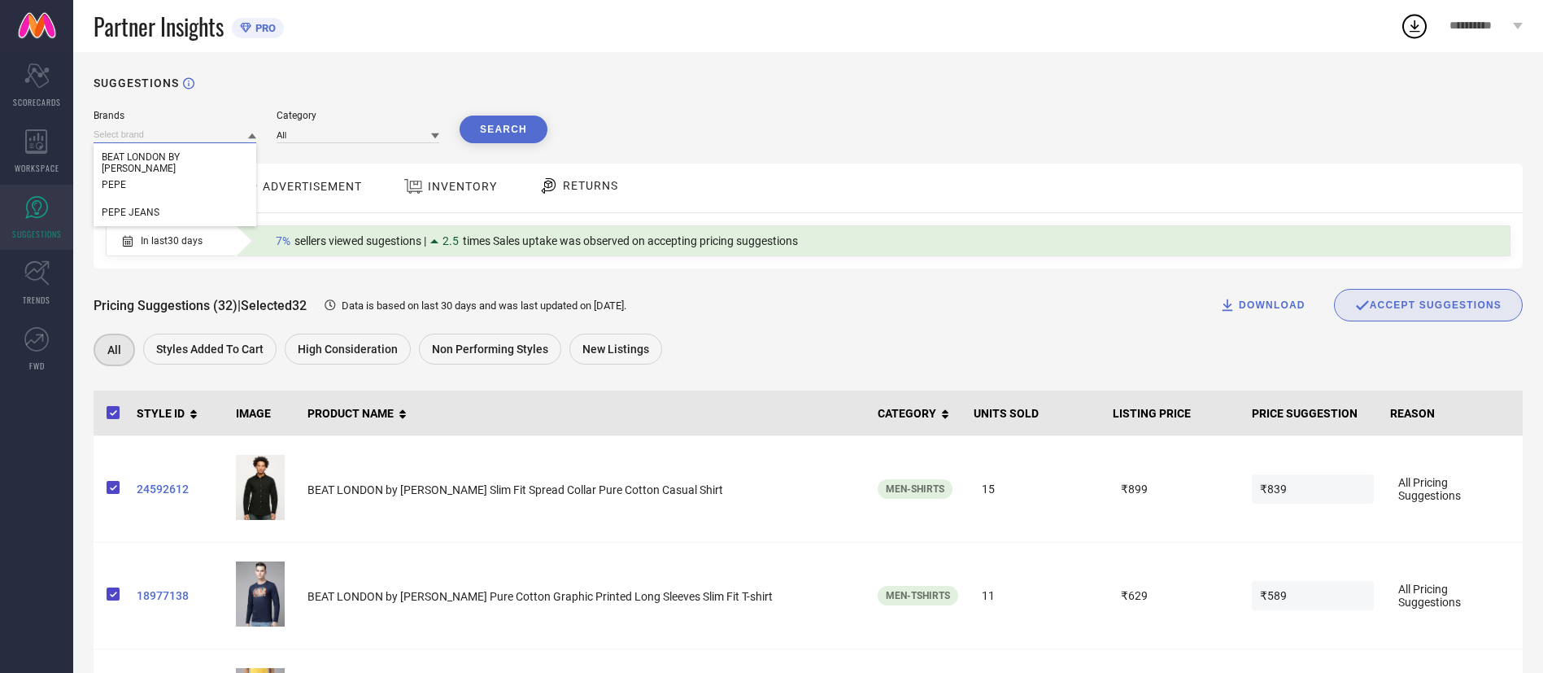
click at [233, 133] on input at bounding box center [175, 134] width 163 height 17
click at [235, 206] on div "PEPE JEANS" at bounding box center [175, 213] width 163 height 28
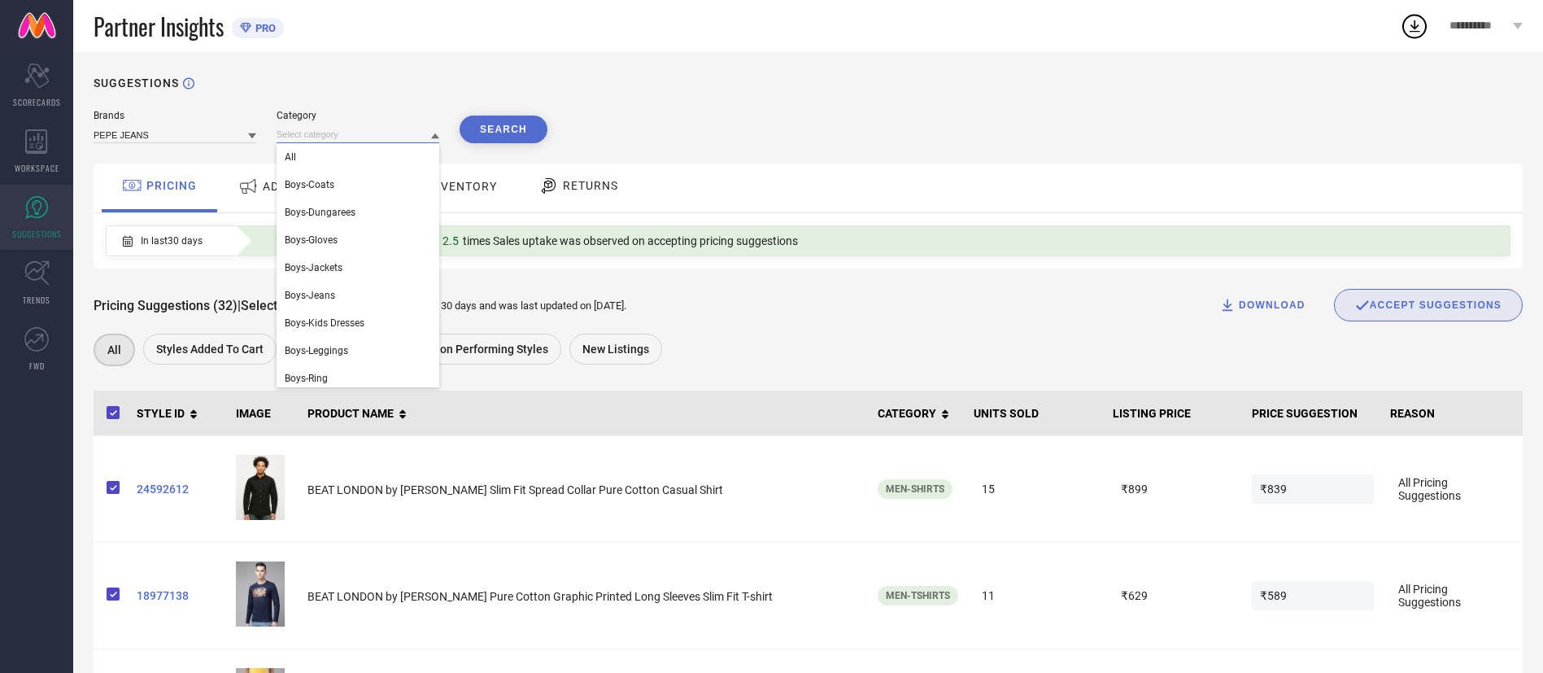
click at [427, 138] on input at bounding box center [358, 134] width 163 height 17
click at [409, 164] on div "All" at bounding box center [358, 157] width 163 height 28
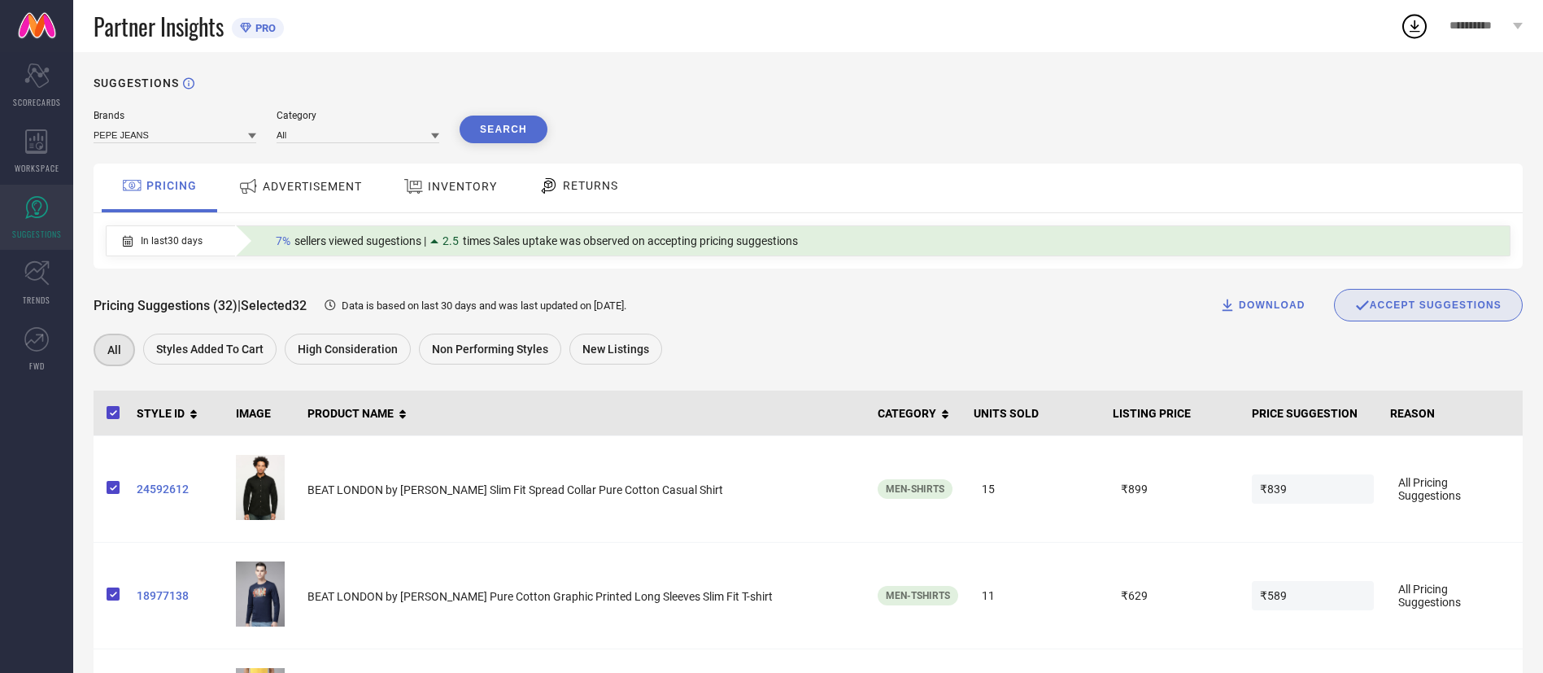
click at [507, 125] on button "Search" at bounding box center [504, 130] width 88 height 28
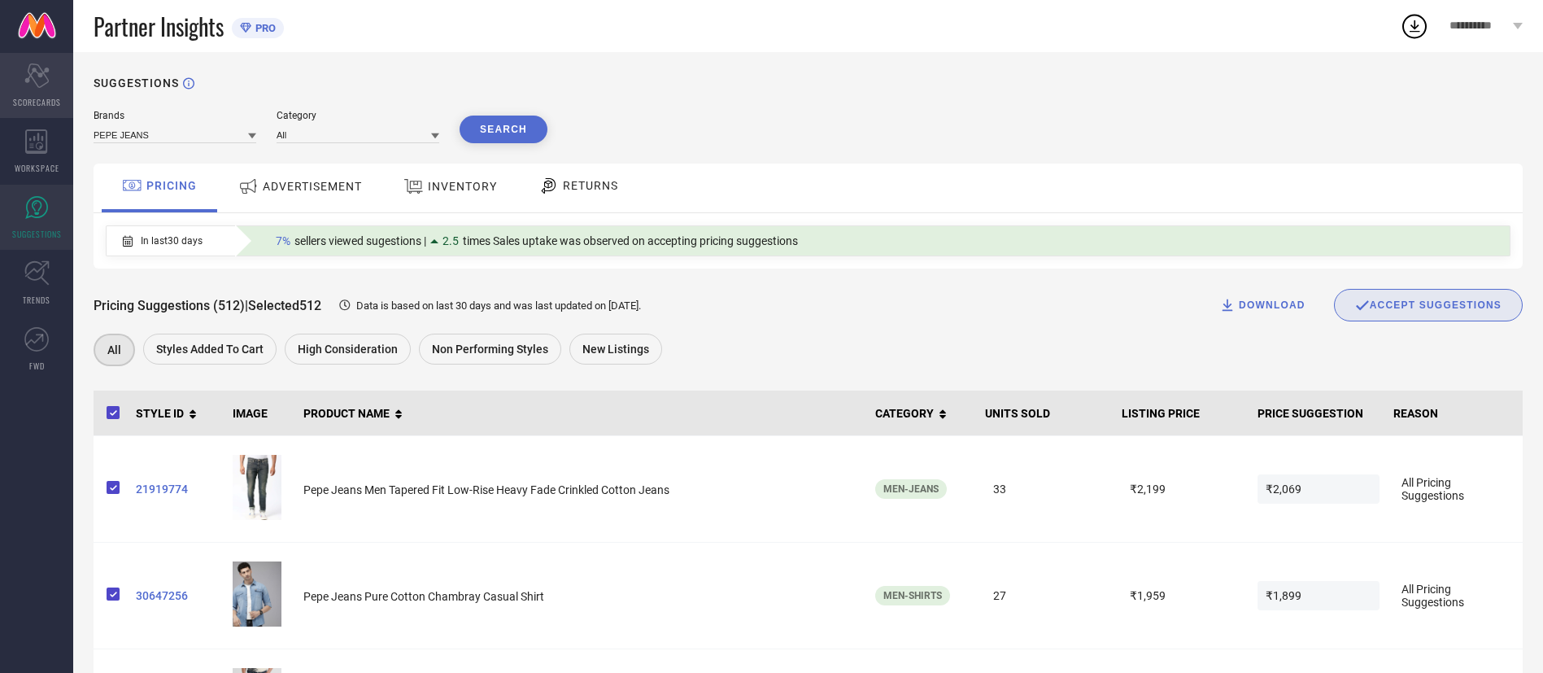
click at [41, 93] on div "Scorecard SCORECARDS" at bounding box center [36, 85] width 73 height 65
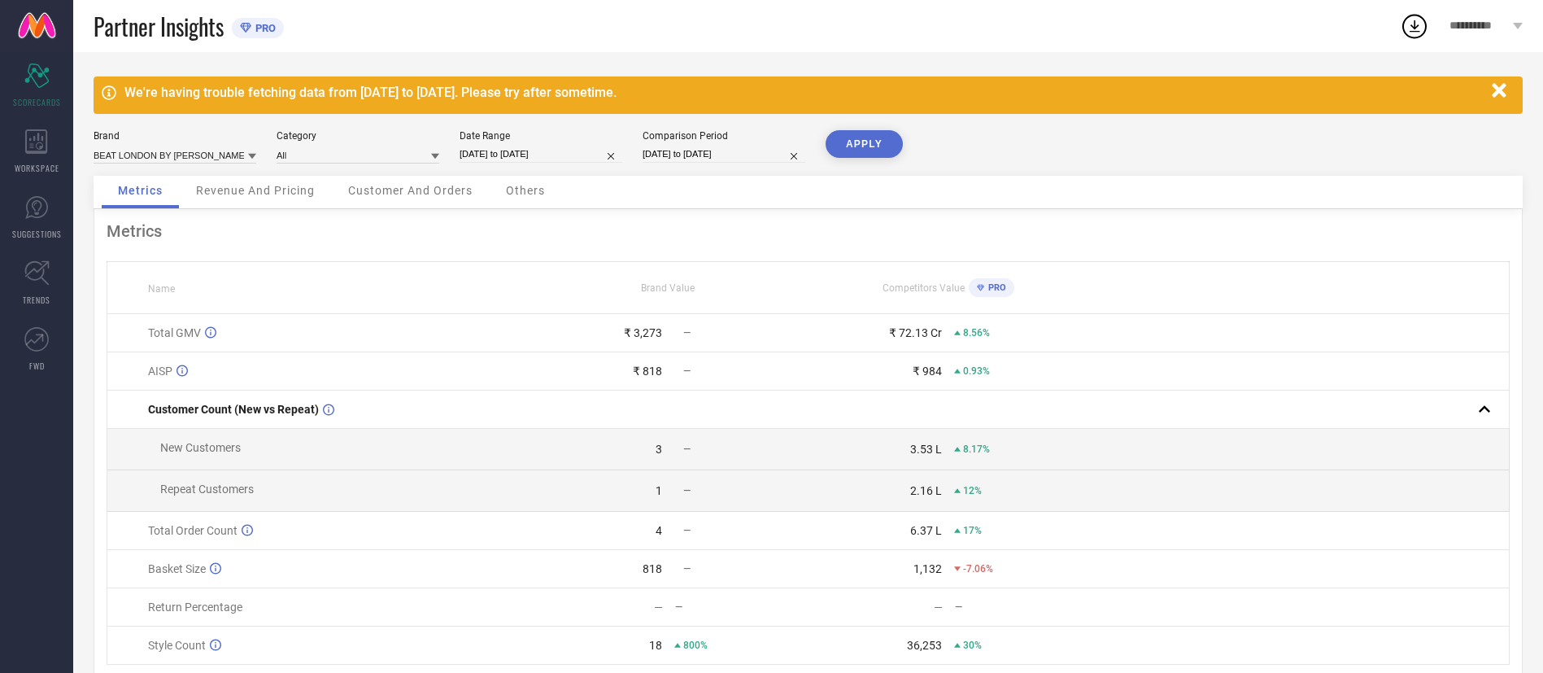
click at [278, 197] on span "Revenue And Pricing" at bounding box center [255, 190] width 119 height 13
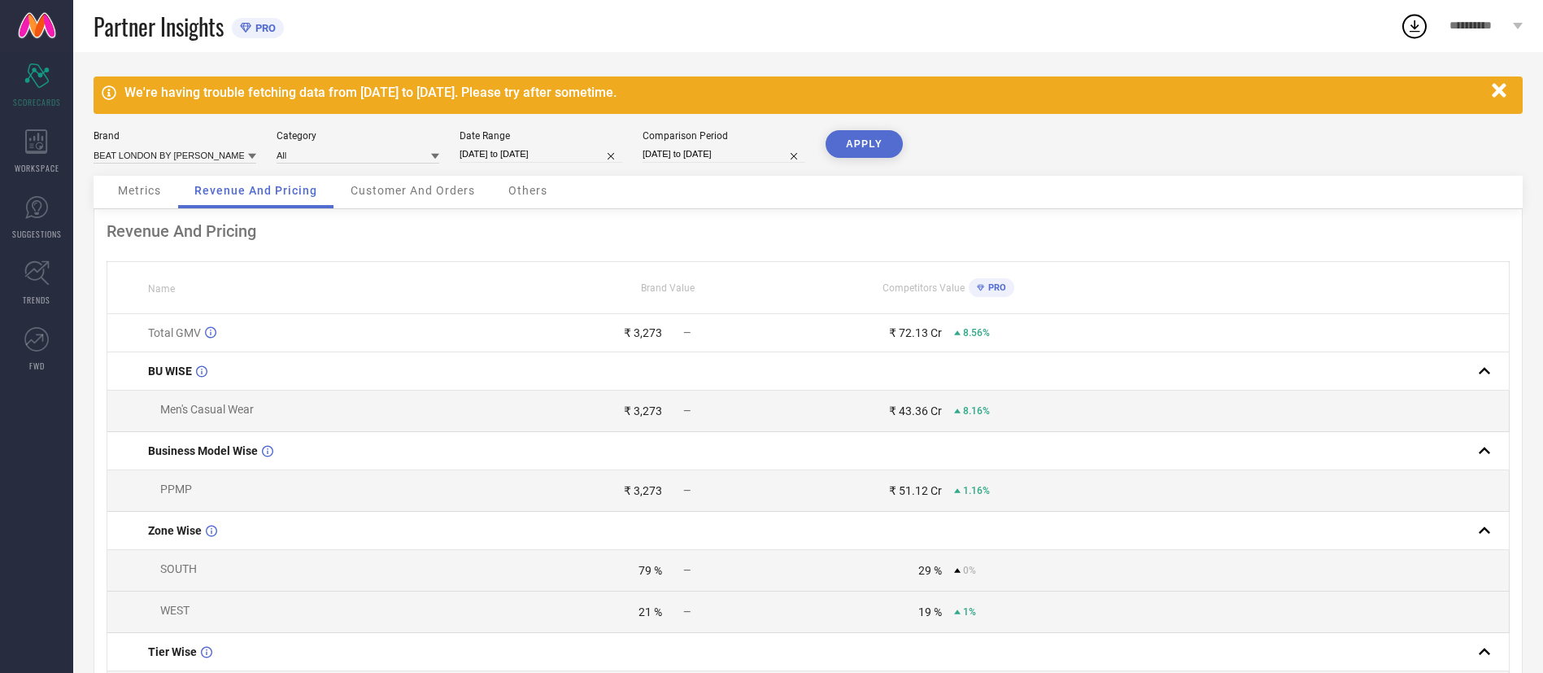
click at [403, 188] on span "Customer And Orders" at bounding box center [413, 190] width 124 height 13
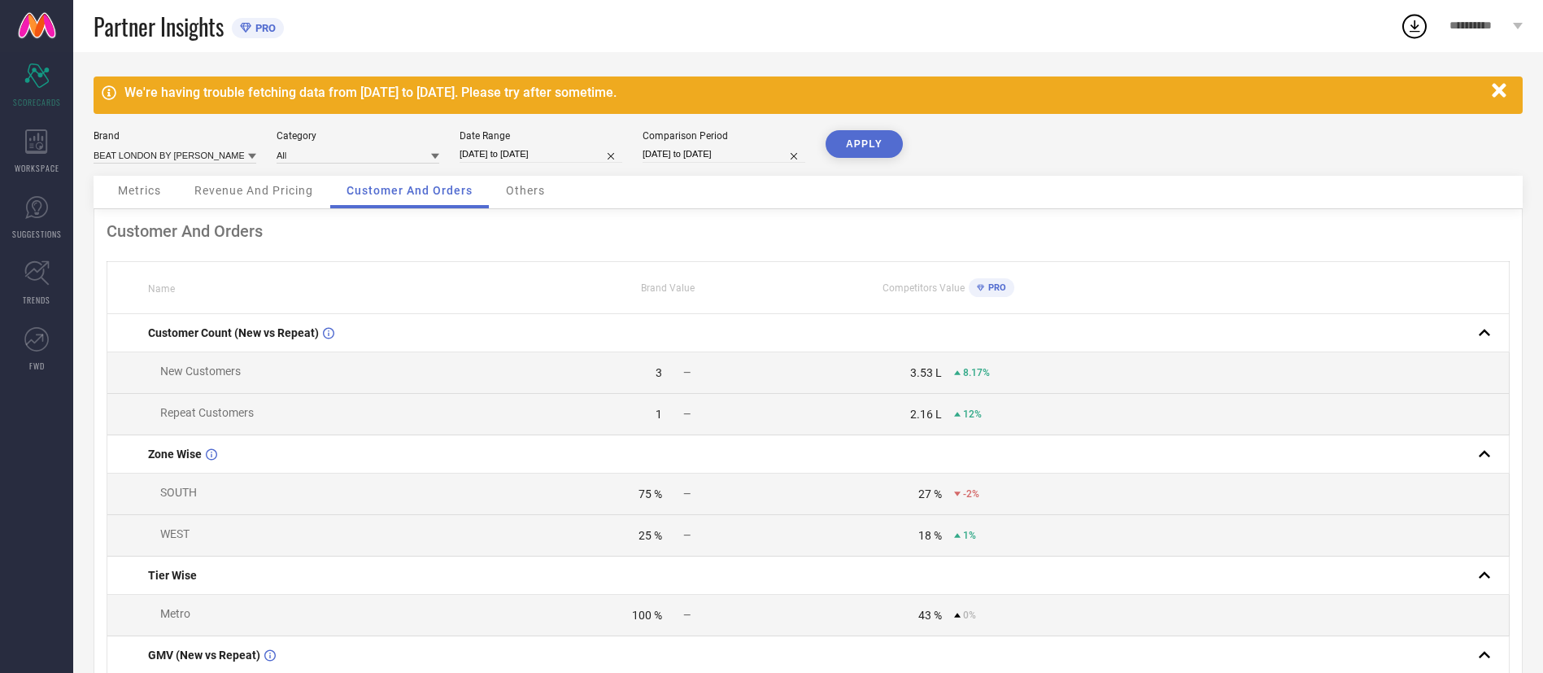
click at [543, 195] on span "Others" at bounding box center [525, 190] width 39 height 13
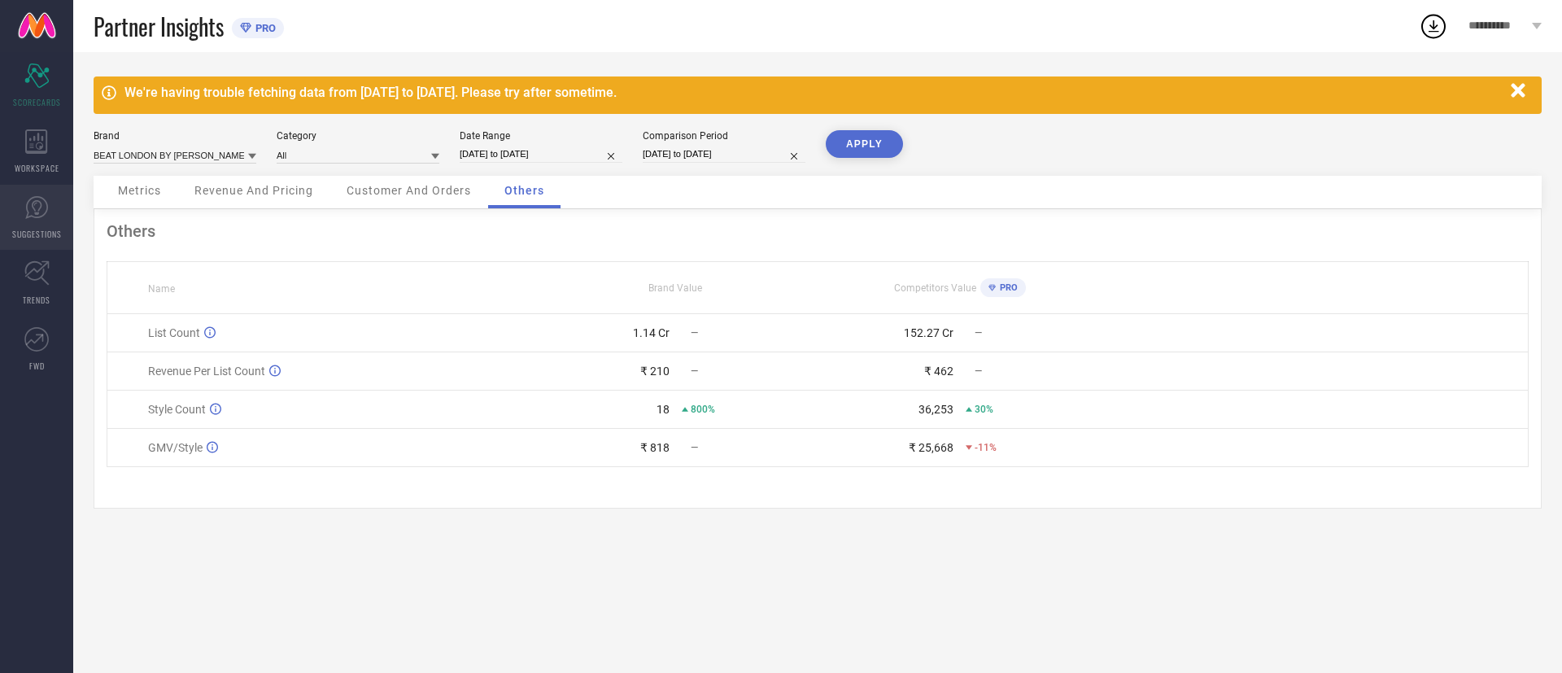
click at [34, 217] on icon at bounding box center [36, 207] width 24 height 24
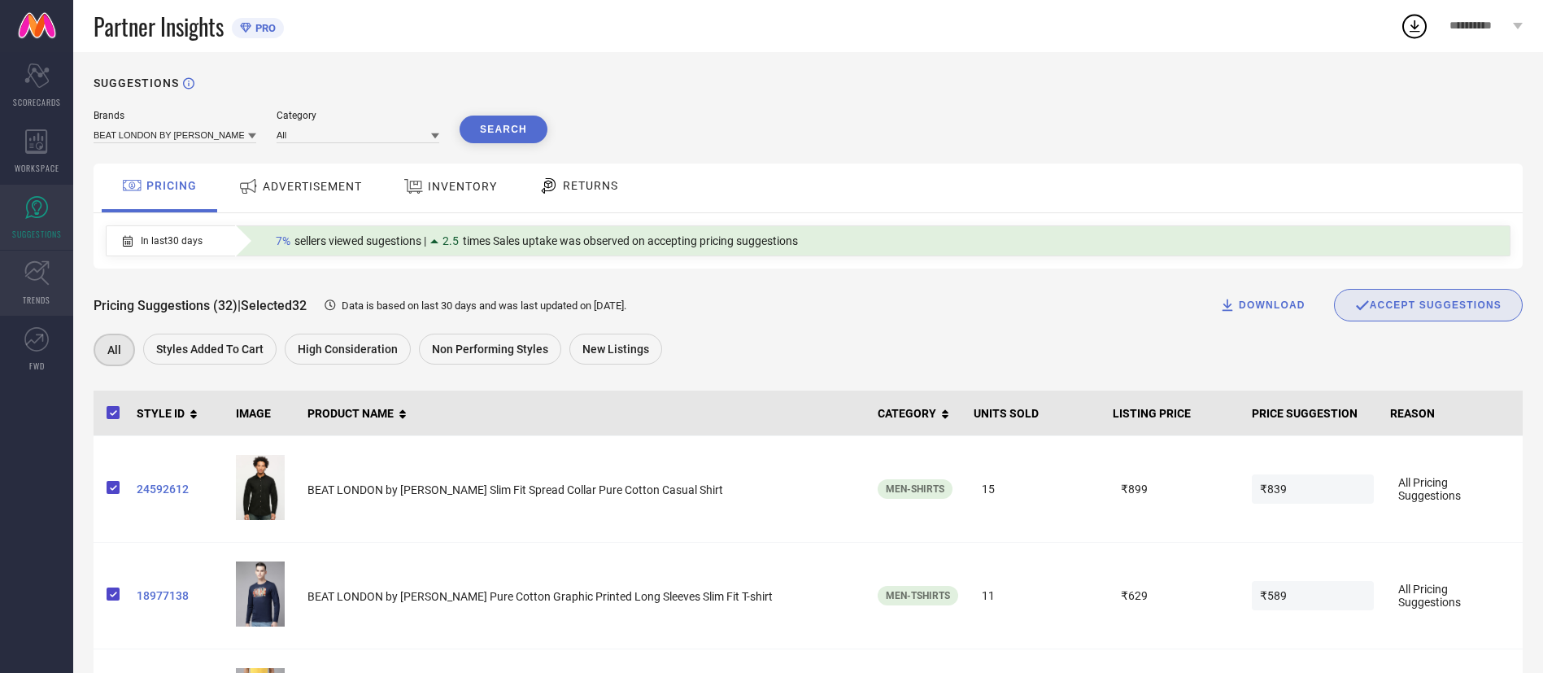
click at [32, 283] on icon at bounding box center [36, 272] width 25 height 25
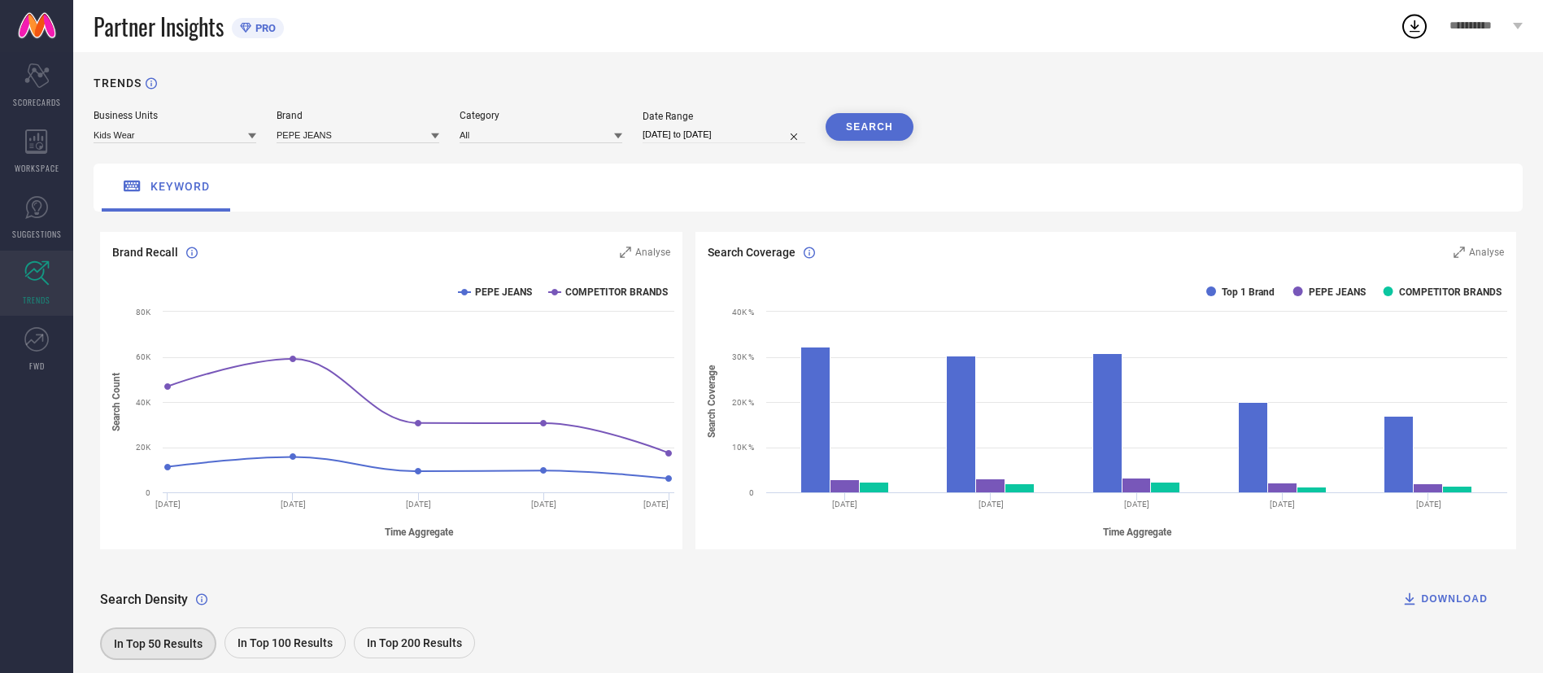
click at [251, 136] on icon at bounding box center [252, 136] width 8 height 6
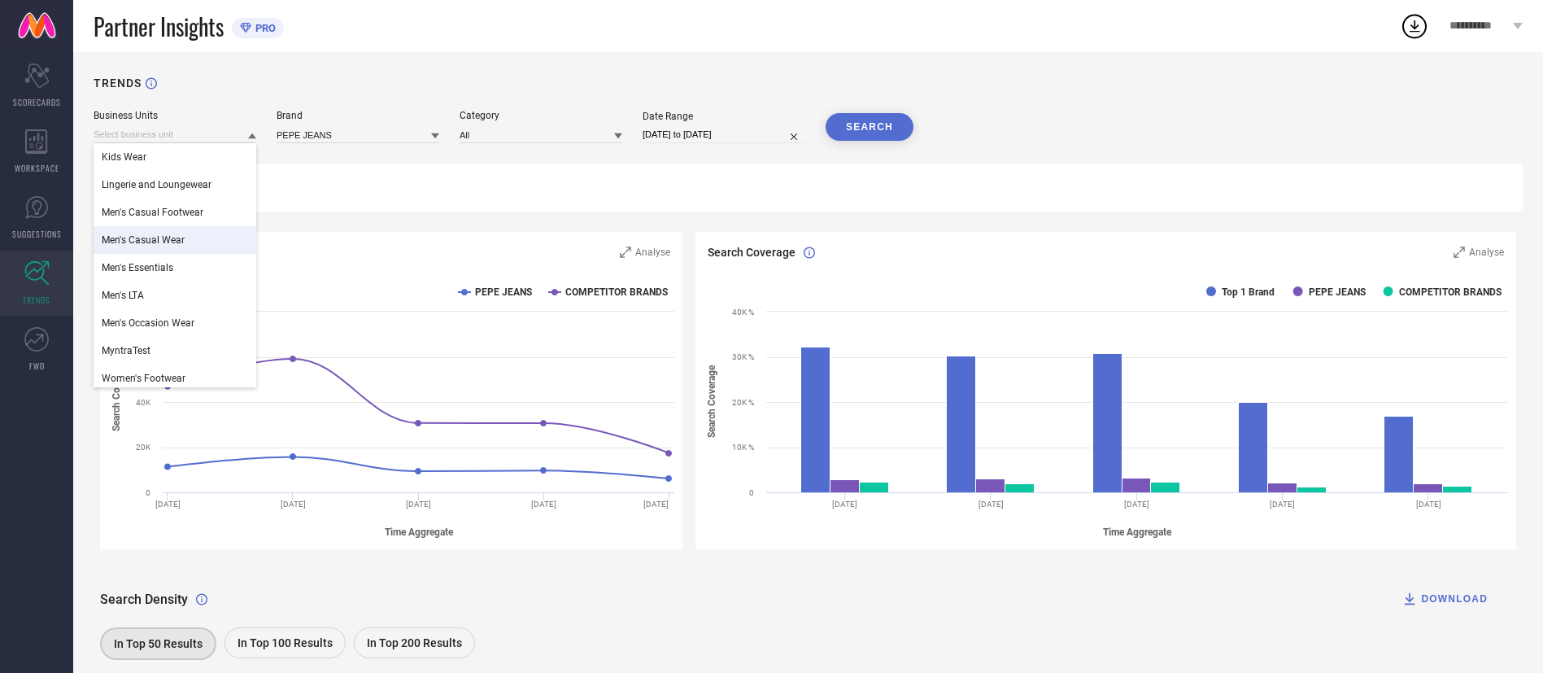
click at [190, 233] on div "Men's Casual Wear" at bounding box center [175, 240] width 163 height 28
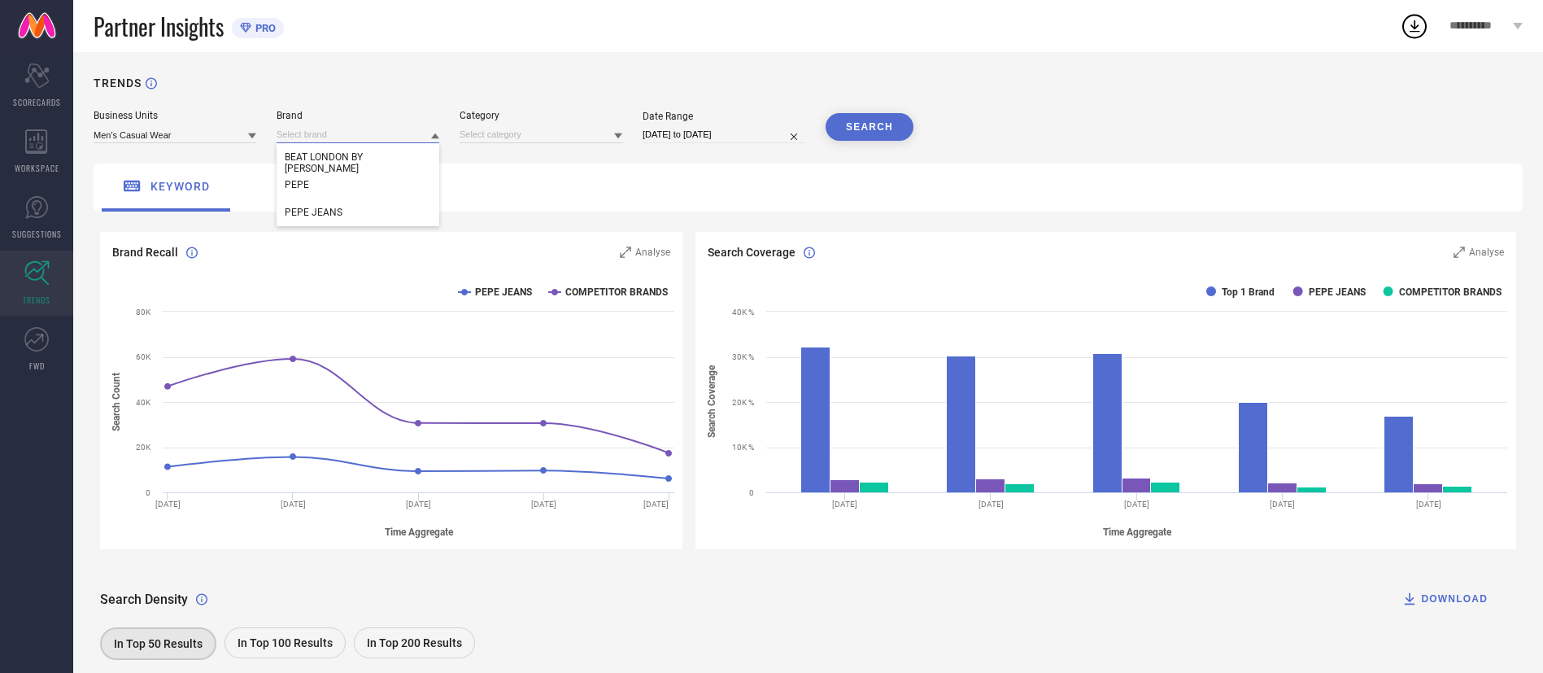
click at [375, 141] on input at bounding box center [358, 134] width 163 height 17
click at [343, 207] on div "PEPE JEANS" at bounding box center [358, 213] width 163 height 28
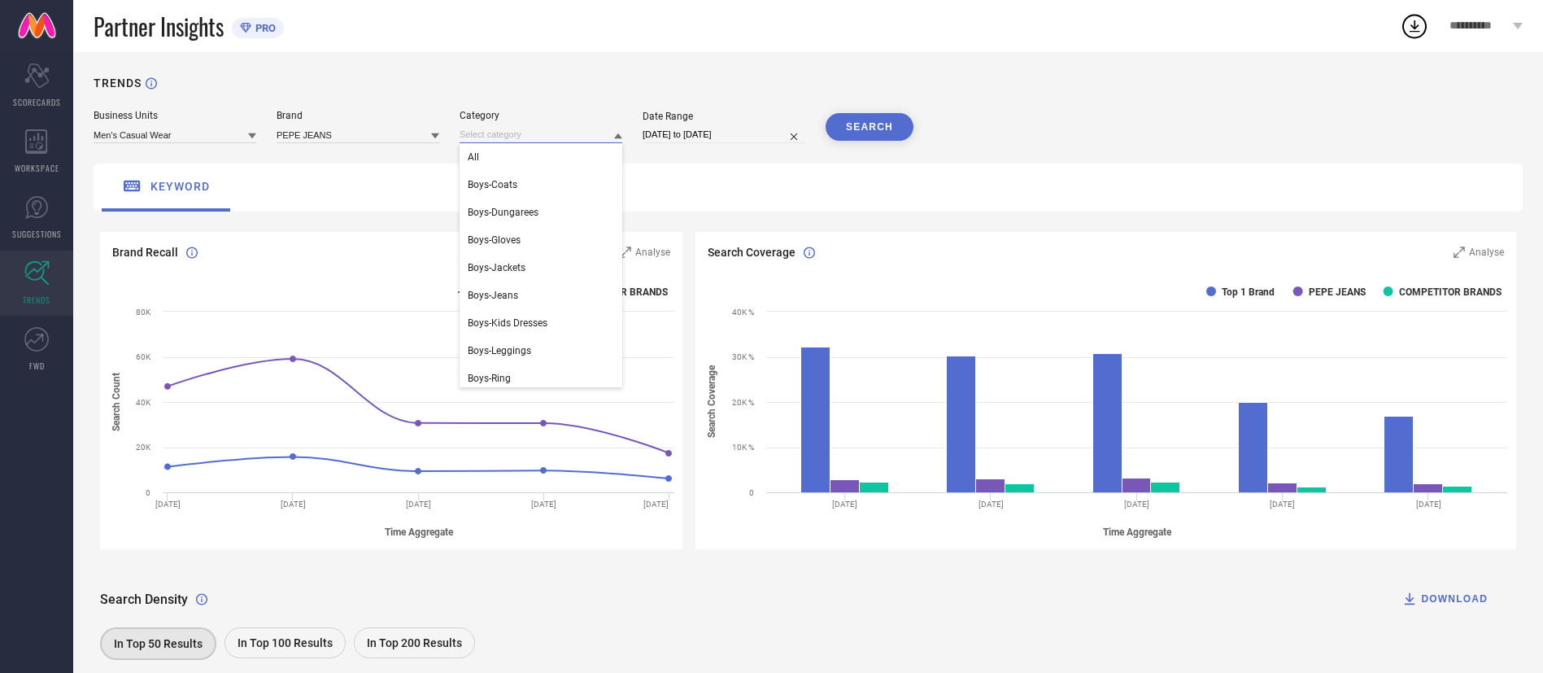
click at [565, 130] on input at bounding box center [541, 134] width 163 height 17
click at [532, 162] on div "All" at bounding box center [541, 157] width 163 height 28
select select "6"
select select "2025"
select select "7"
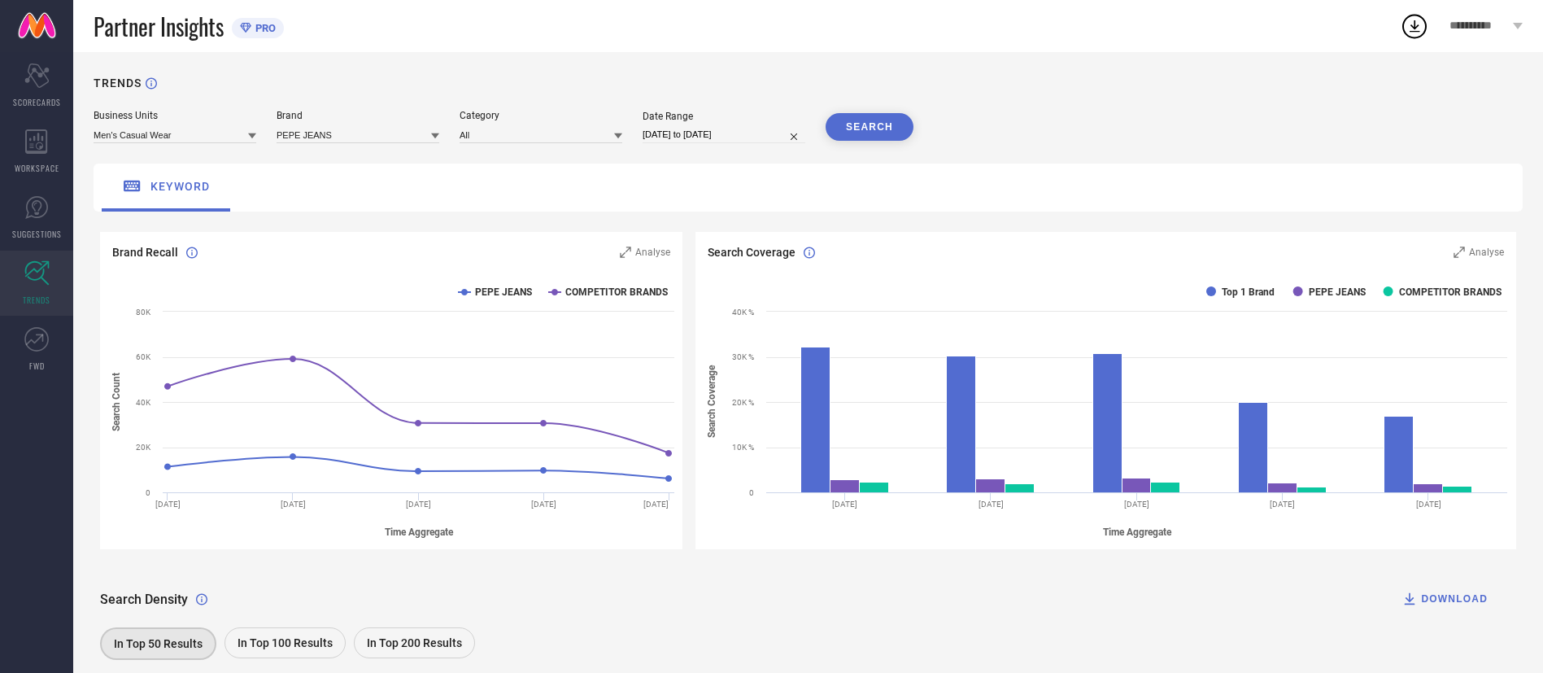
select select "2025"
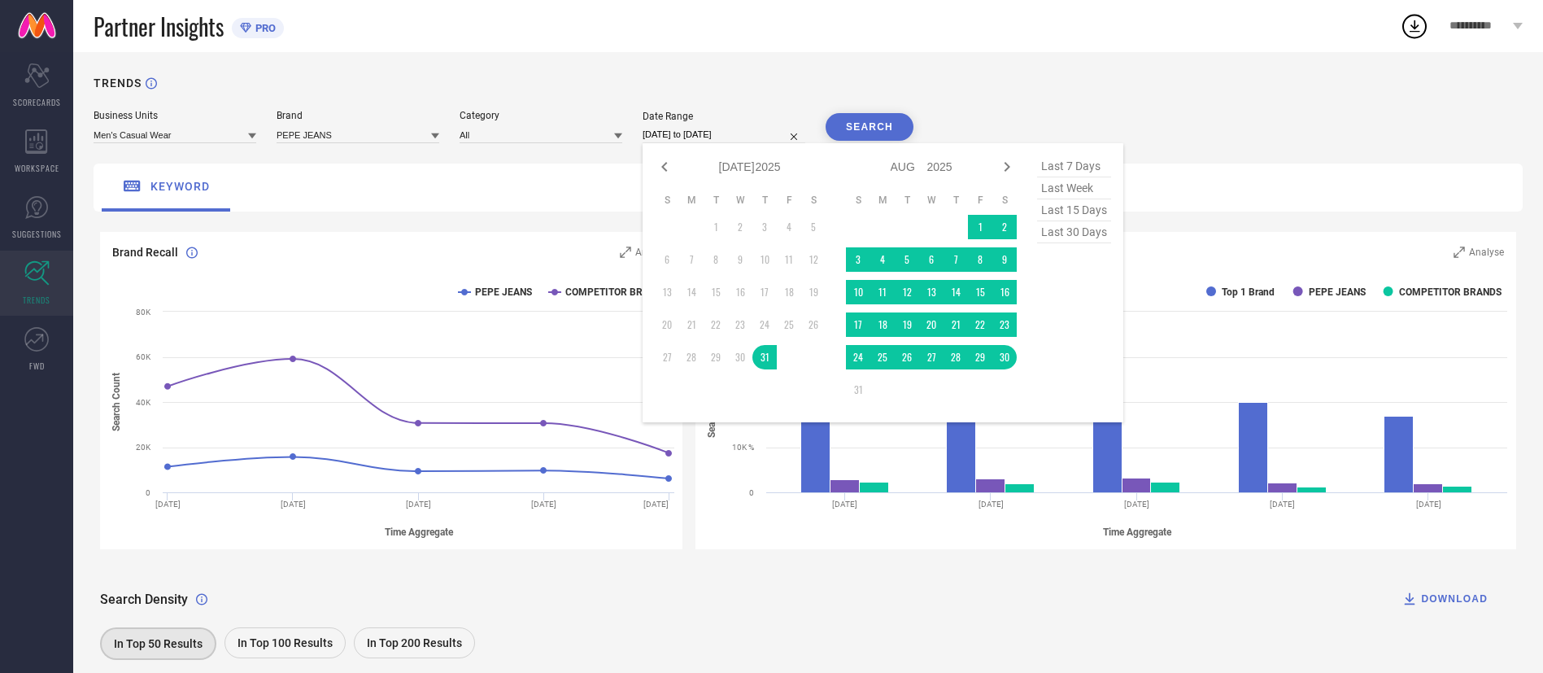
click at [735, 133] on input "[DATE] to [DATE]" at bounding box center [724, 134] width 163 height 17
click at [1032, 105] on div "TRENDS" at bounding box center [808, 92] width 1429 height 33
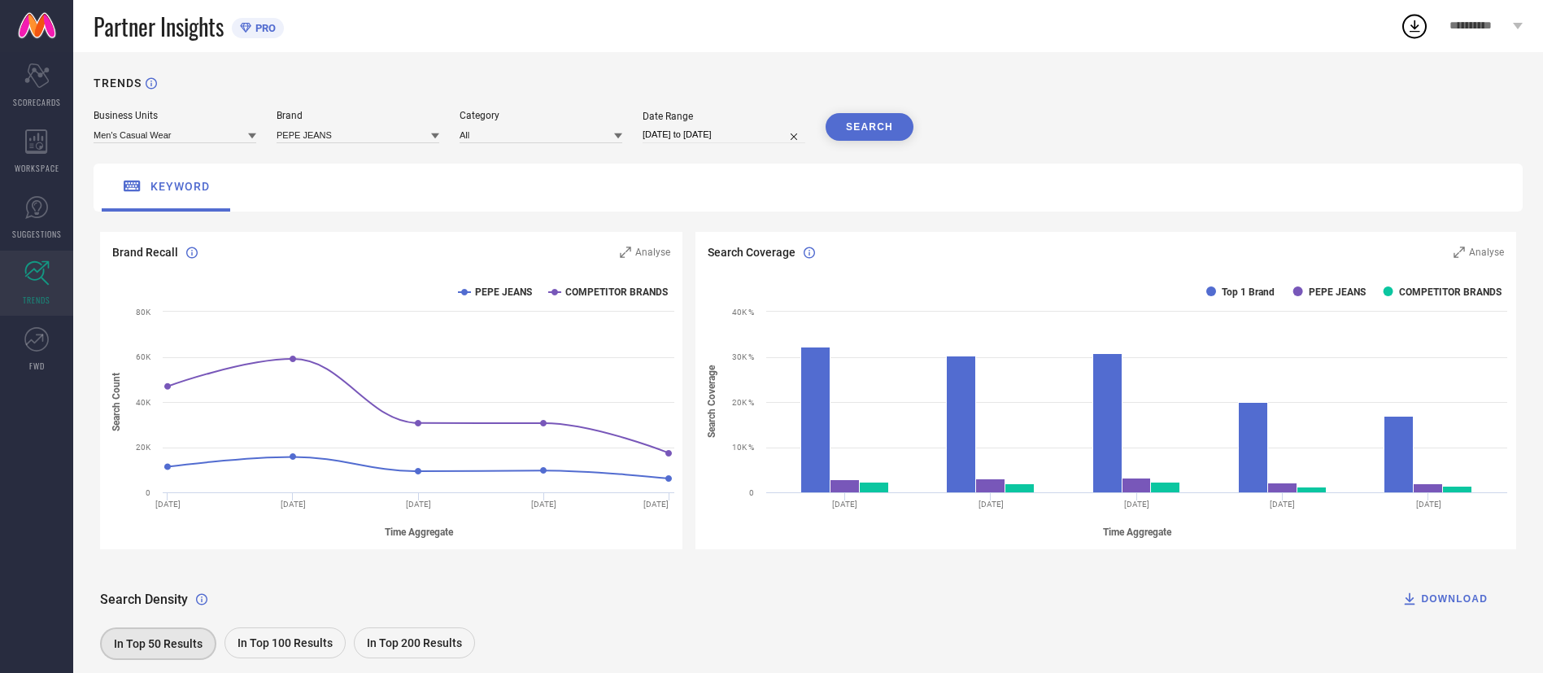
click at [890, 120] on button "SEARCH" at bounding box center [870, 127] width 88 height 28
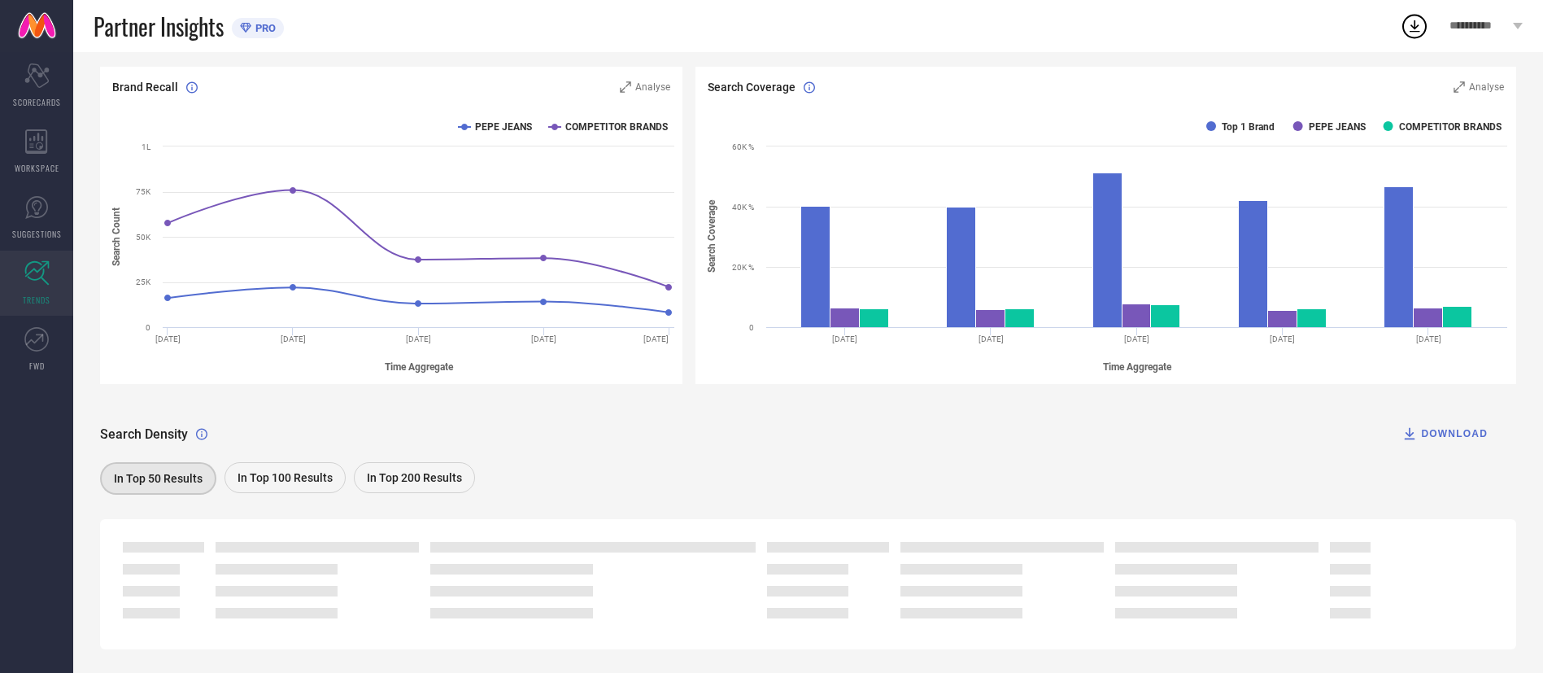
scroll to position [201, 0]
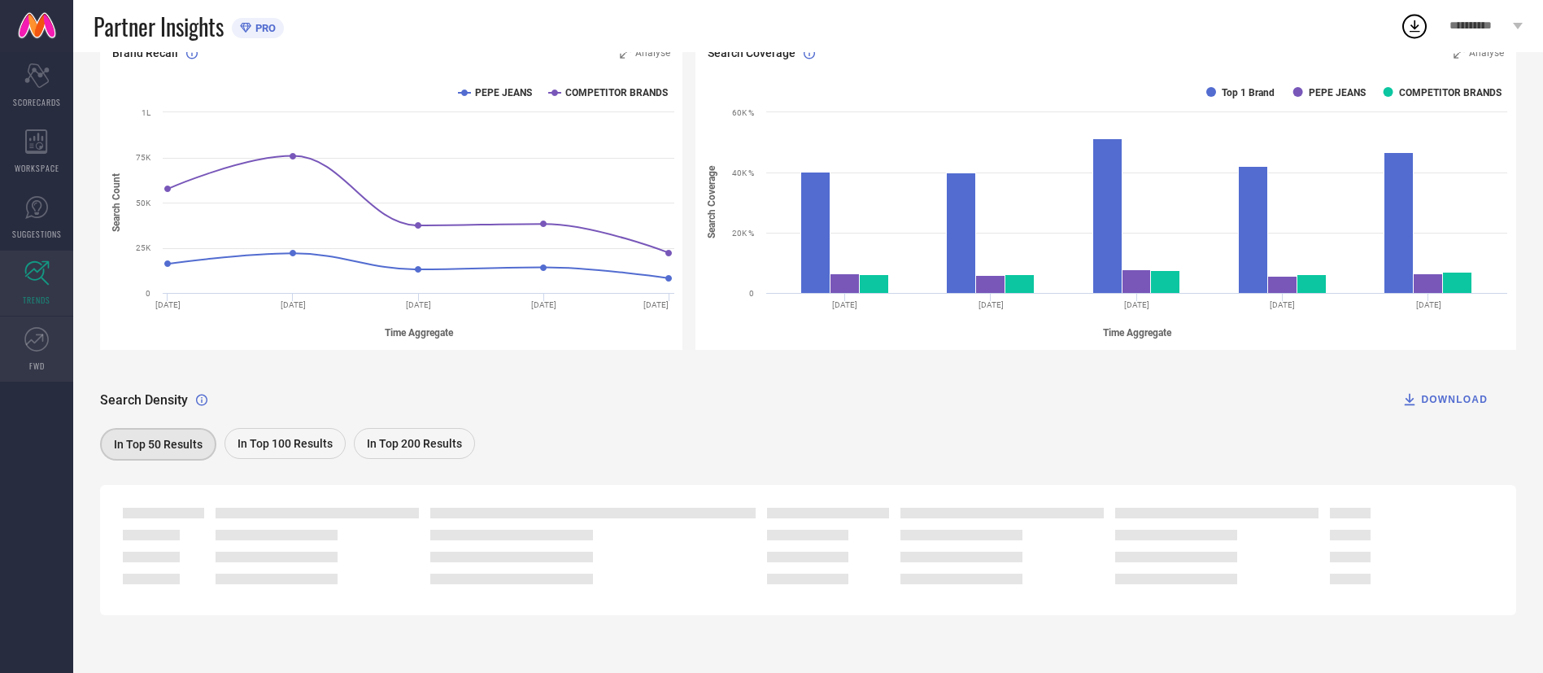
click at [20, 356] on link "FWD" at bounding box center [36, 348] width 73 height 65
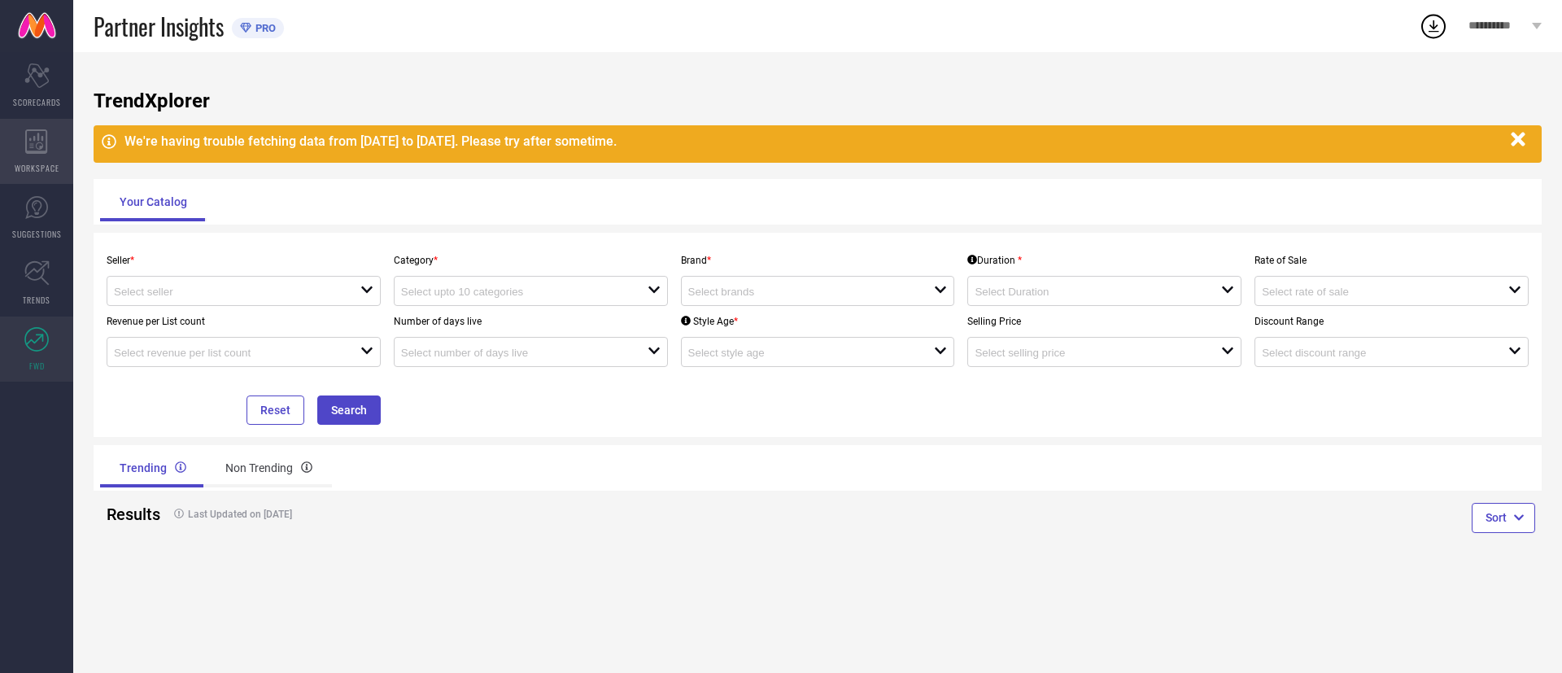
click at [43, 162] on span "WORKSPACE" at bounding box center [37, 168] width 45 height 12
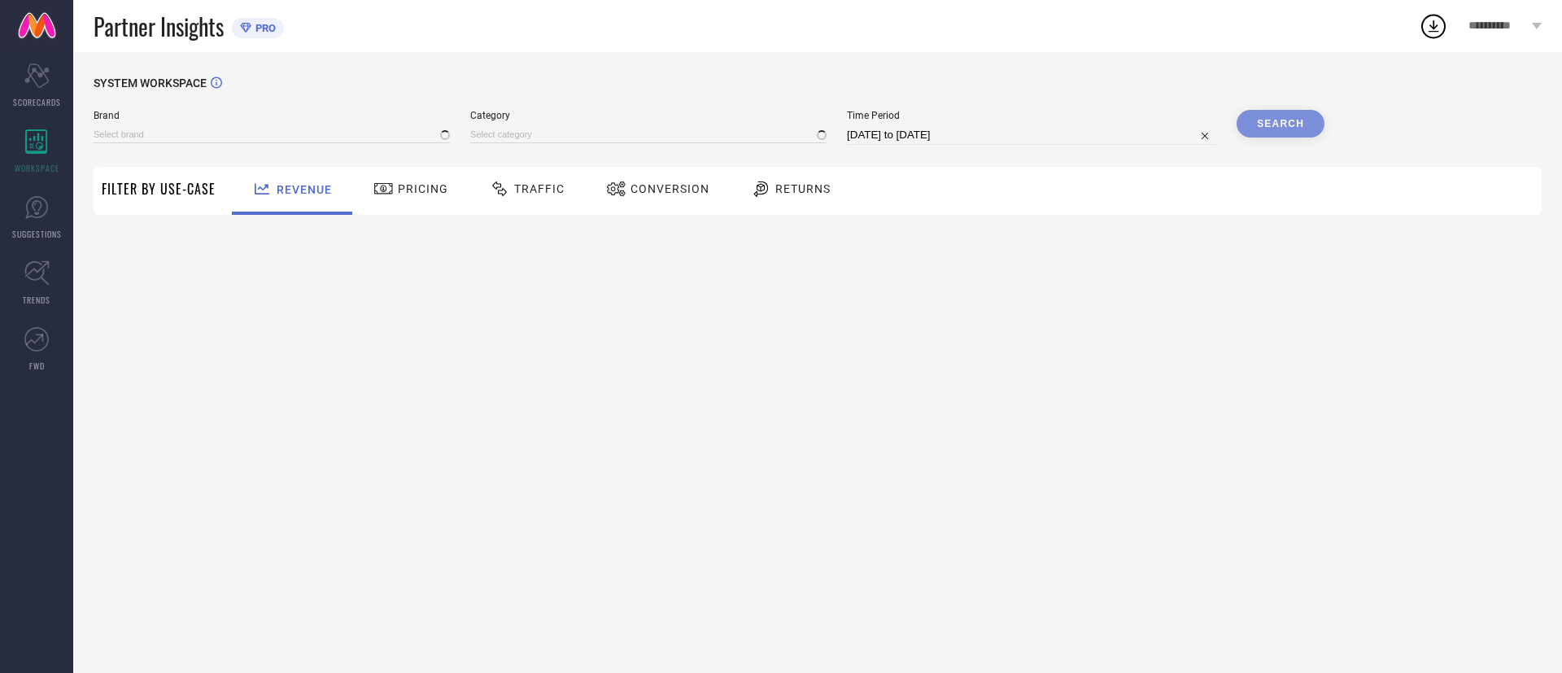
type input "BEAT LONDON BY [PERSON_NAME]"
type input "All"
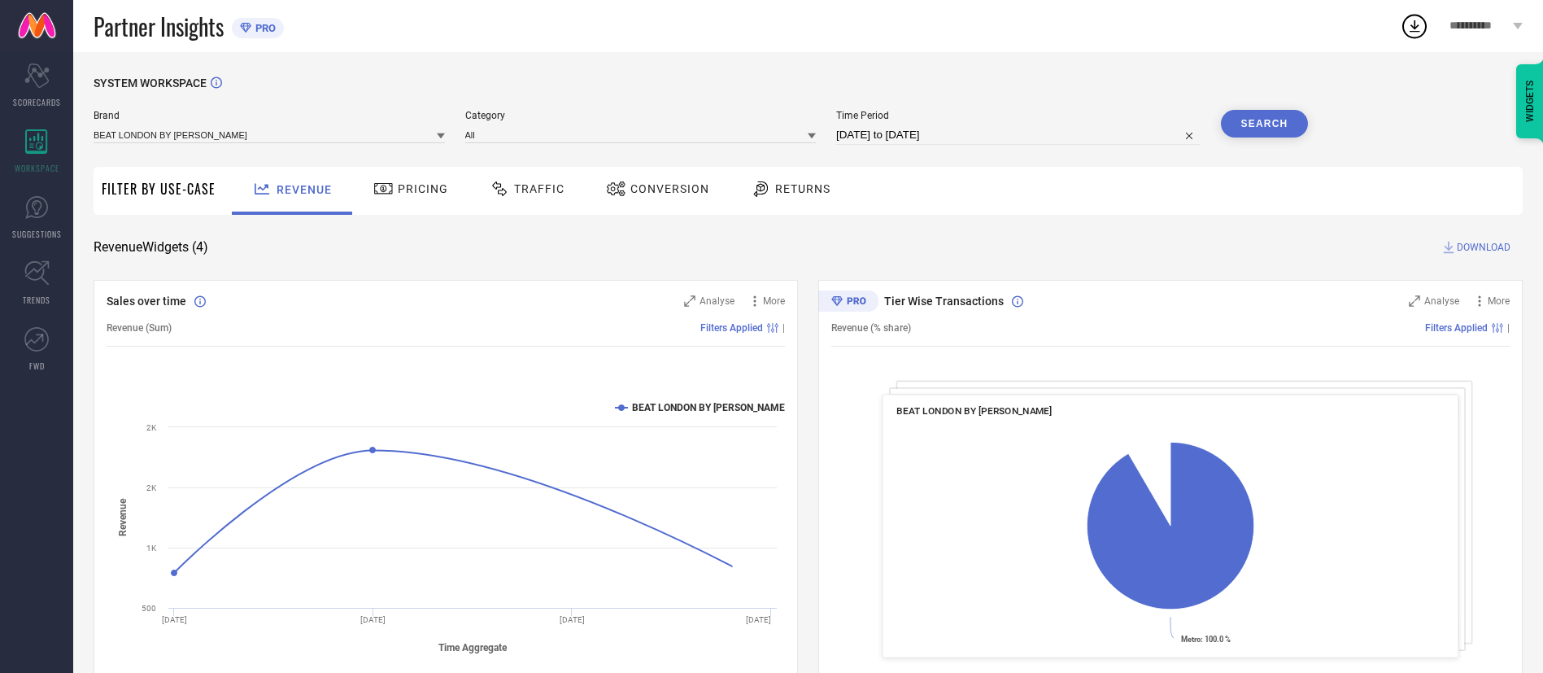
click at [440, 135] on icon at bounding box center [441, 136] width 8 height 6
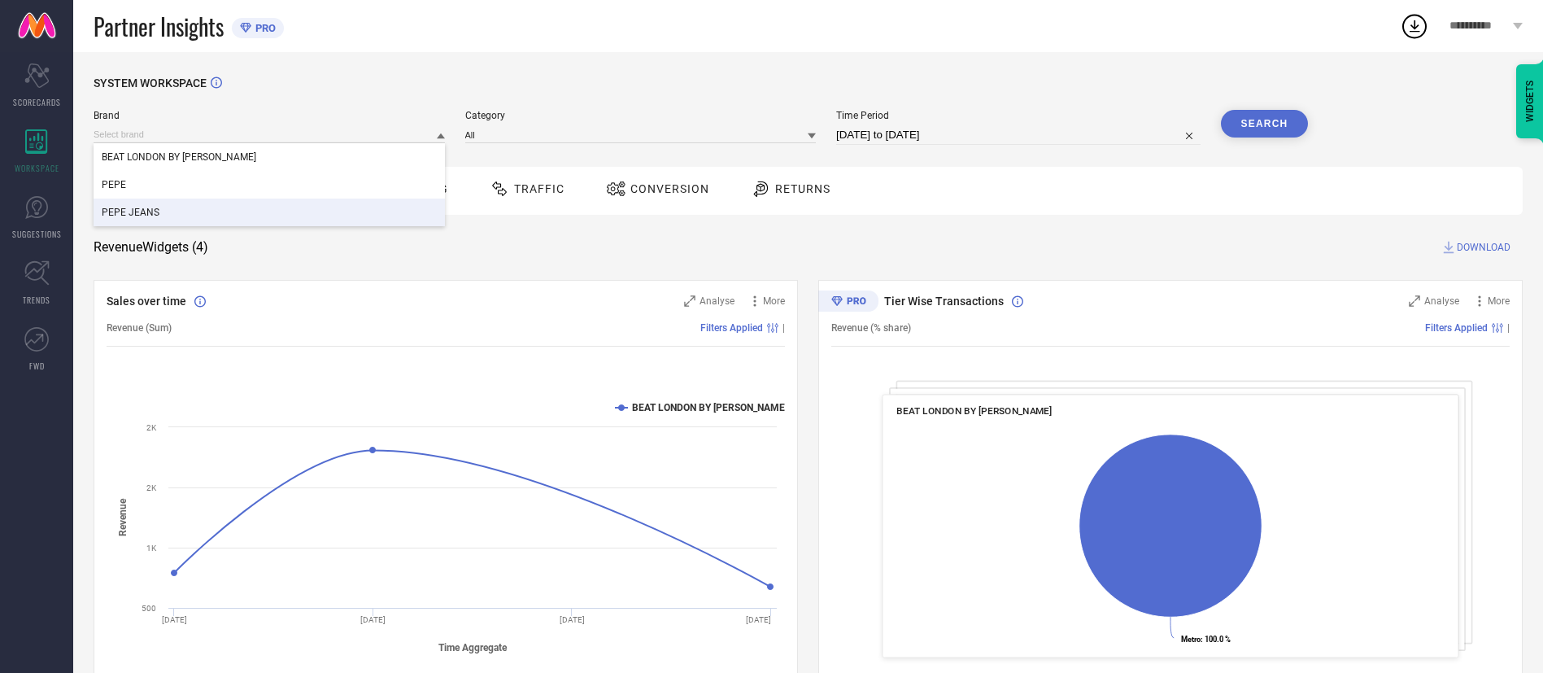
click at [361, 209] on div "PEPE JEANS" at bounding box center [269, 213] width 351 height 28
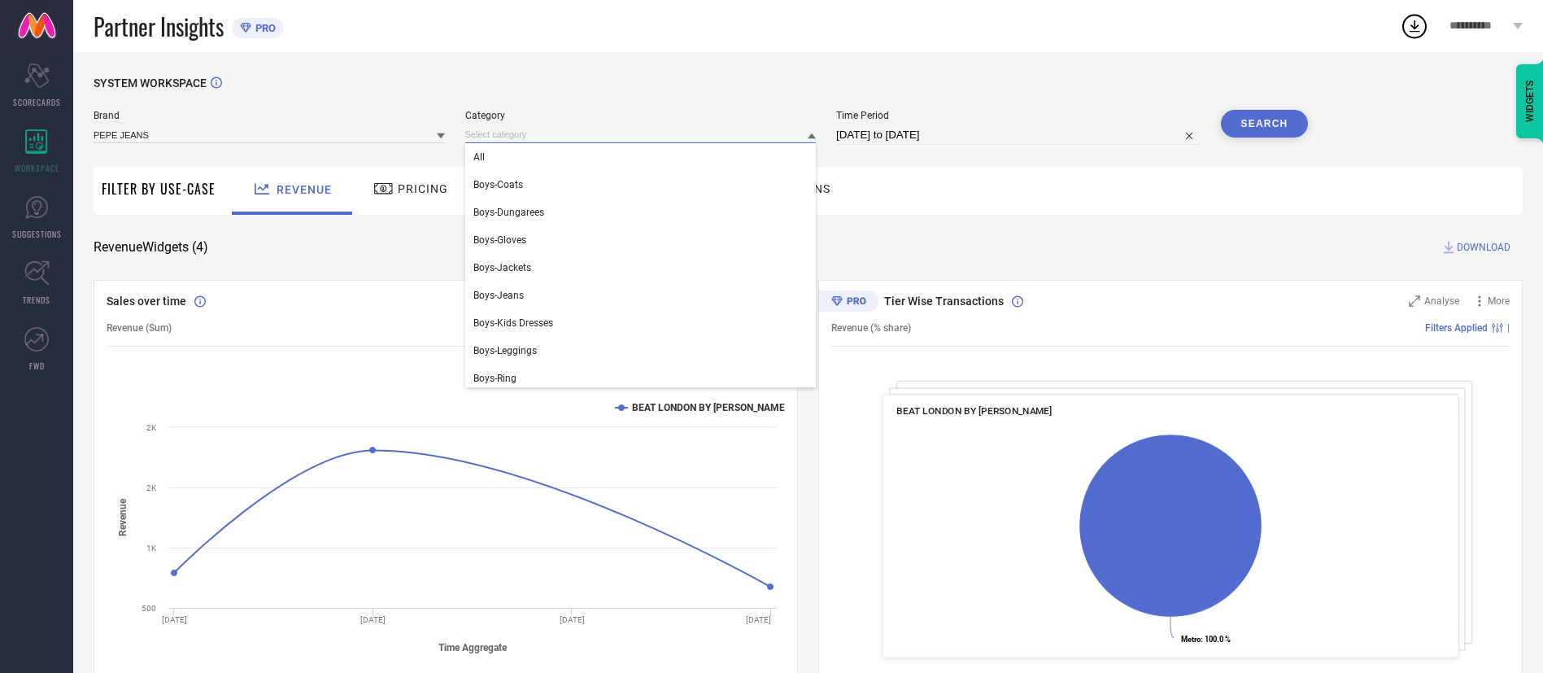
click at [674, 140] on input at bounding box center [640, 134] width 351 height 17
click at [653, 161] on div "All" at bounding box center [640, 157] width 351 height 28
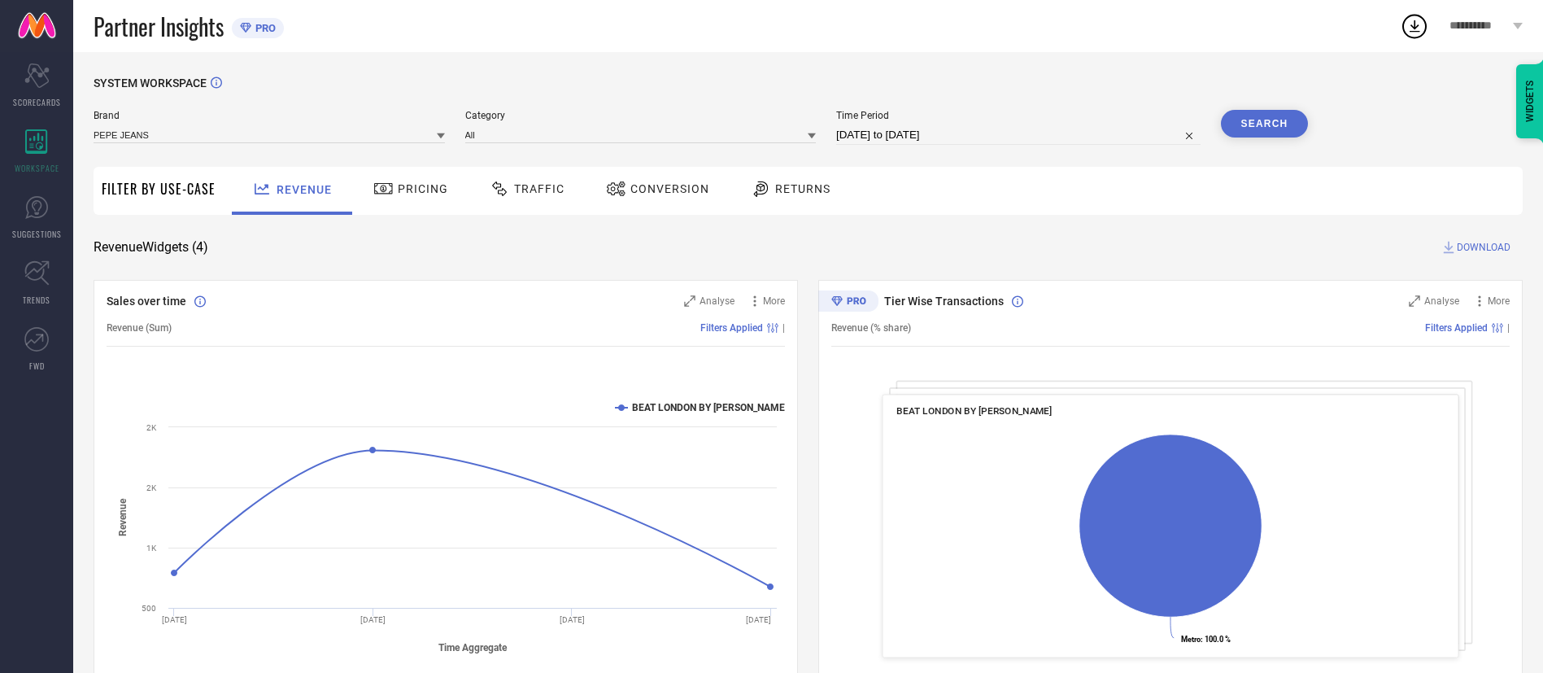
click at [939, 137] on input "[DATE] to [DATE]" at bounding box center [1018, 135] width 364 height 20
select select "6"
select select "2025"
select select "7"
select select "2025"
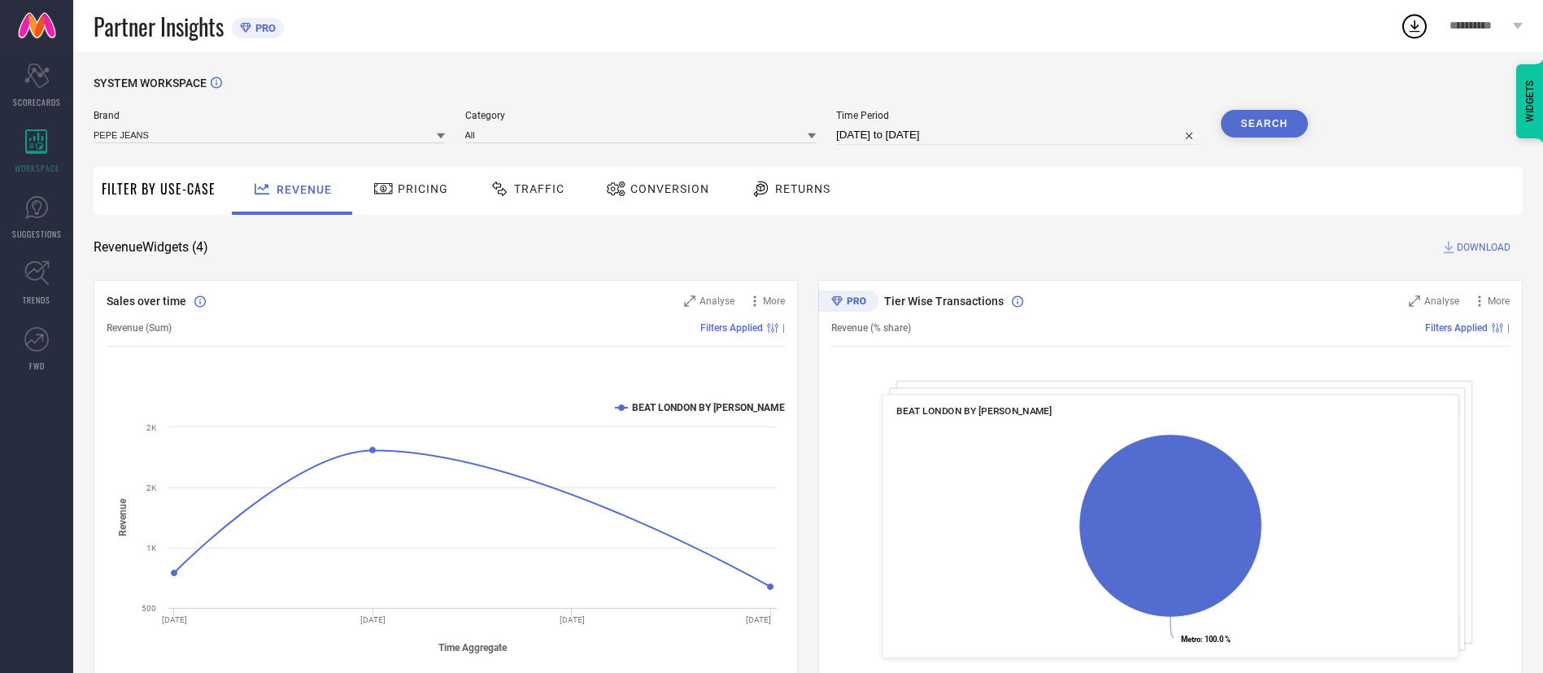
click at [1282, 114] on button "Search" at bounding box center [1265, 124] width 88 height 28
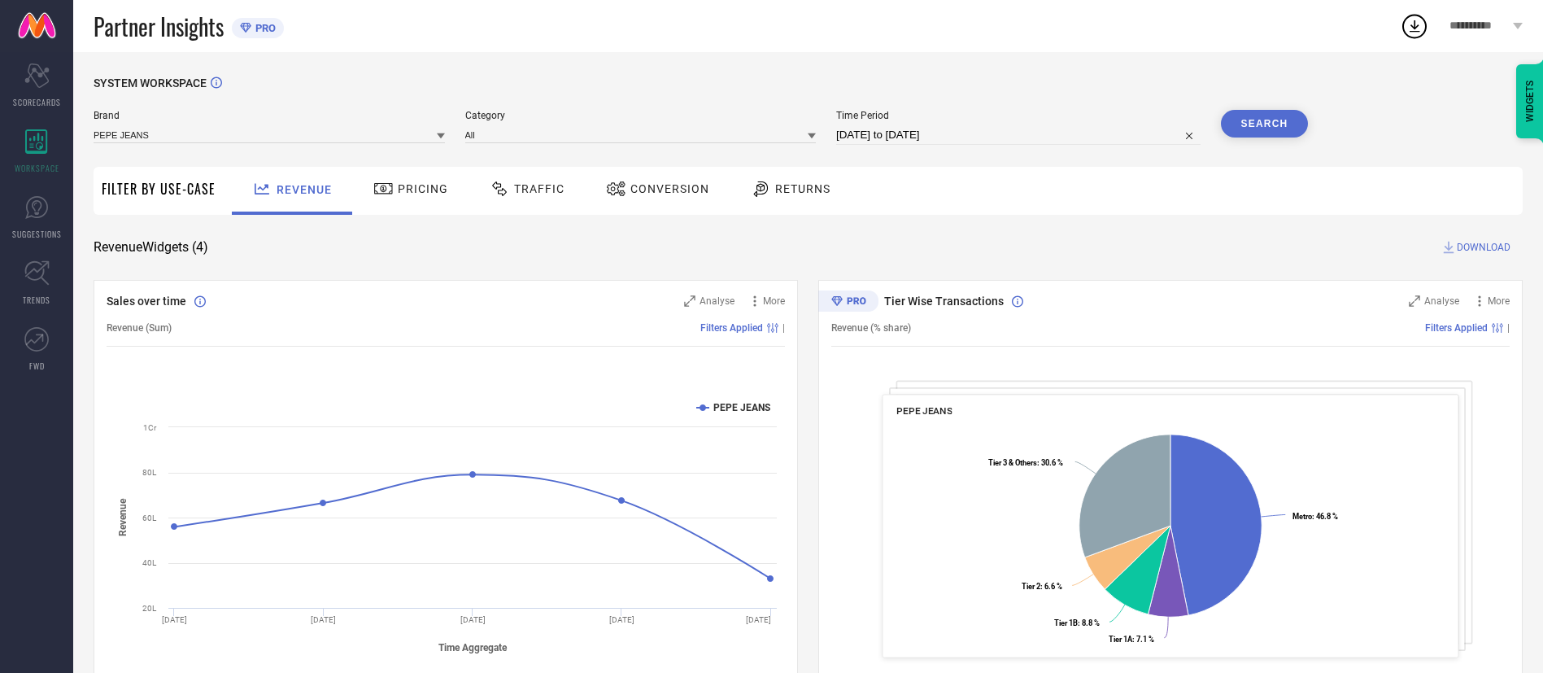
click at [556, 186] on span "Traffic" at bounding box center [539, 188] width 50 height 13
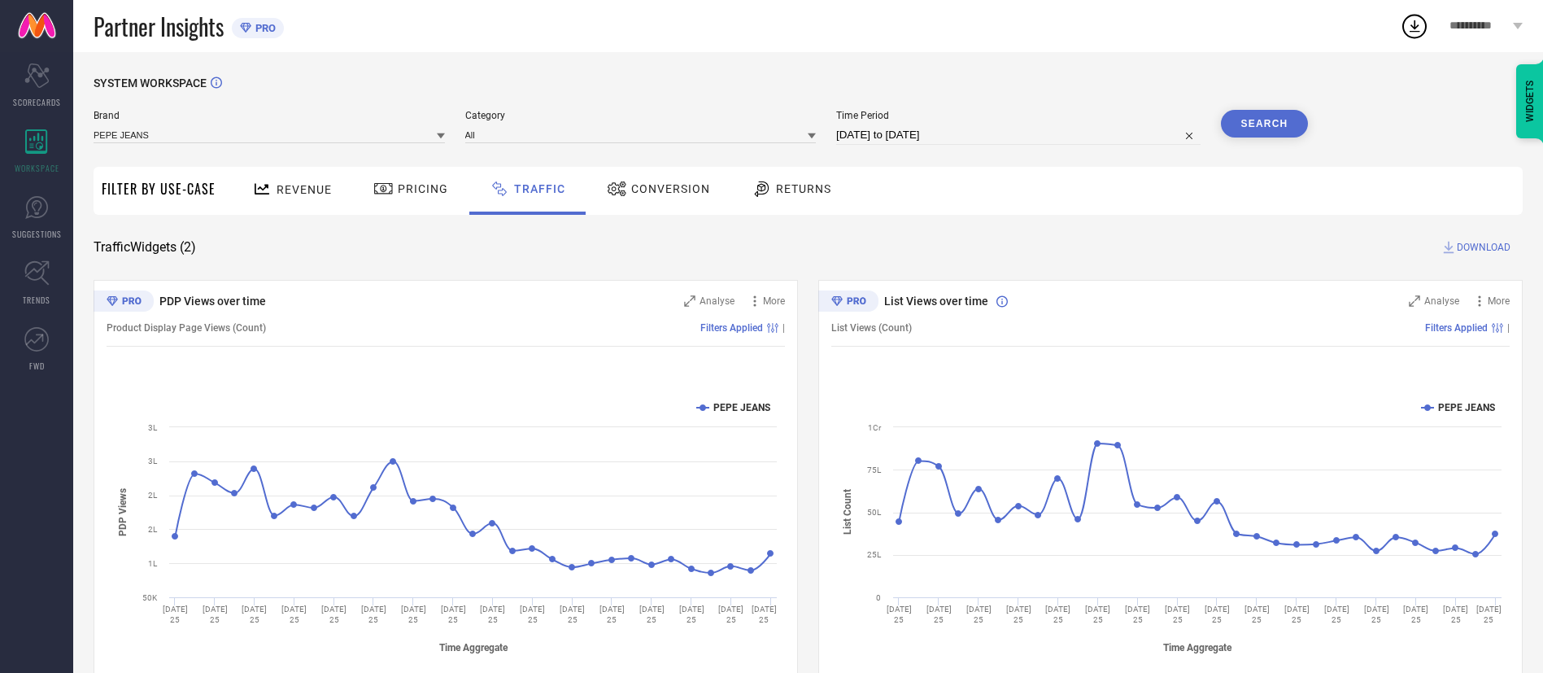
click at [634, 189] on span "Conversion" at bounding box center [670, 188] width 79 height 13
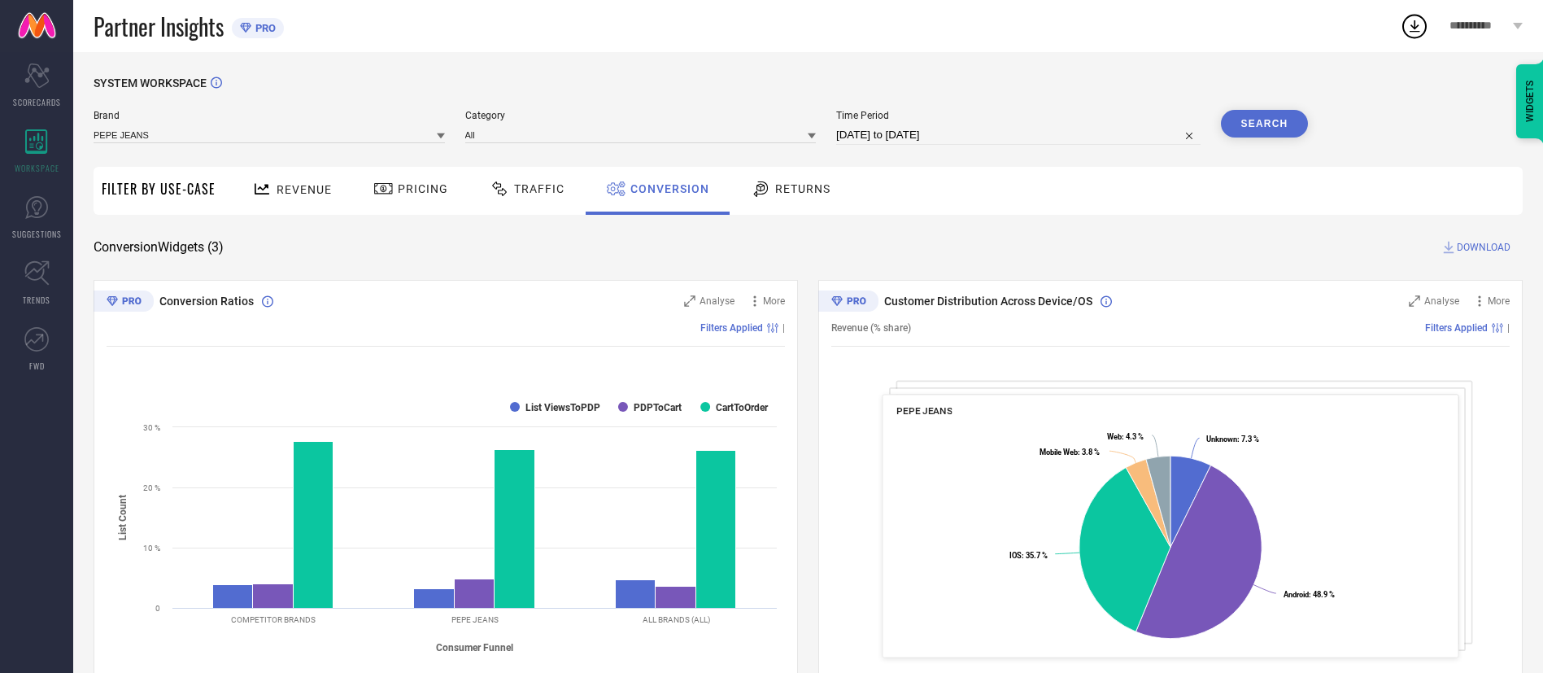
click at [1480, 252] on span "DOWNLOAD" at bounding box center [1484, 247] width 54 height 16
click at [1415, 35] on icon at bounding box center [1414, 25] width 29 height 29
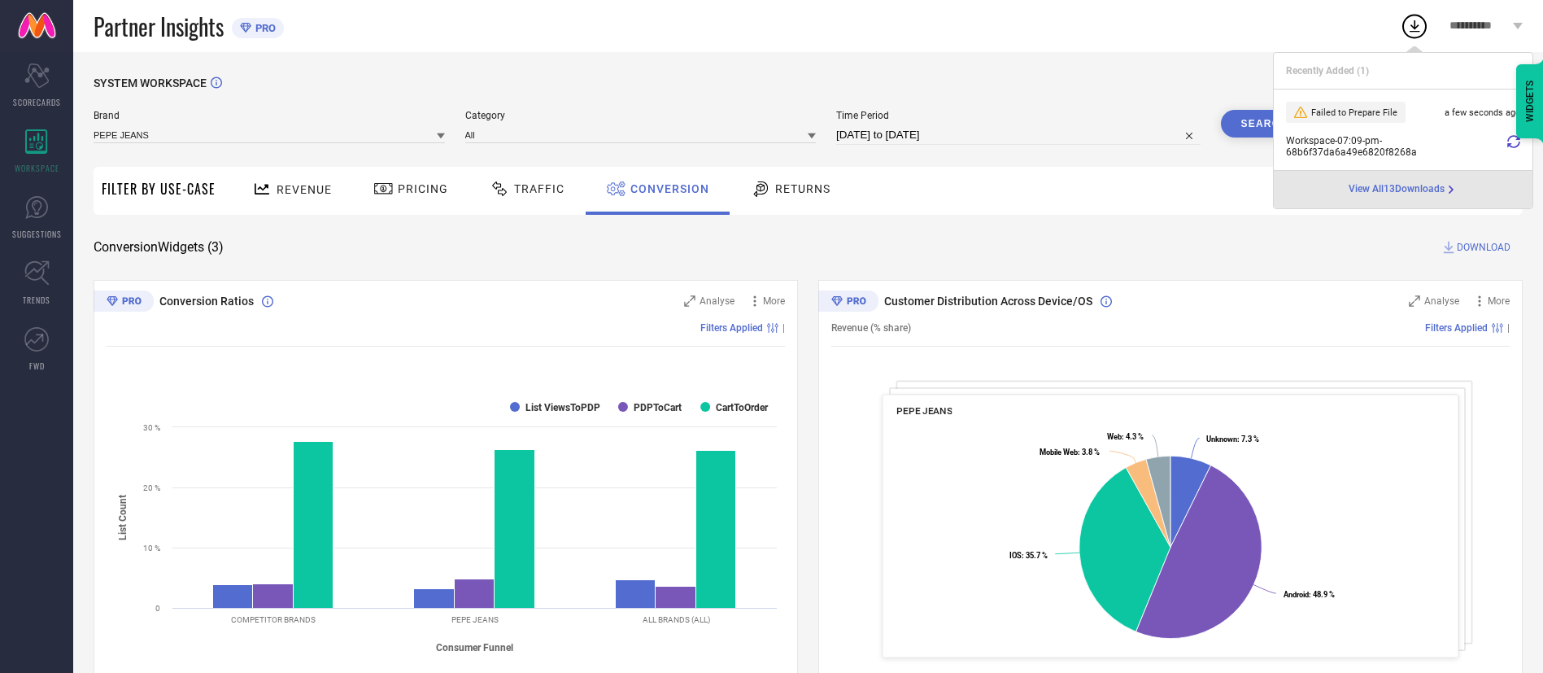
click at [1514, 147] on icon at bounding box center [1513, 141] width 13 height 13
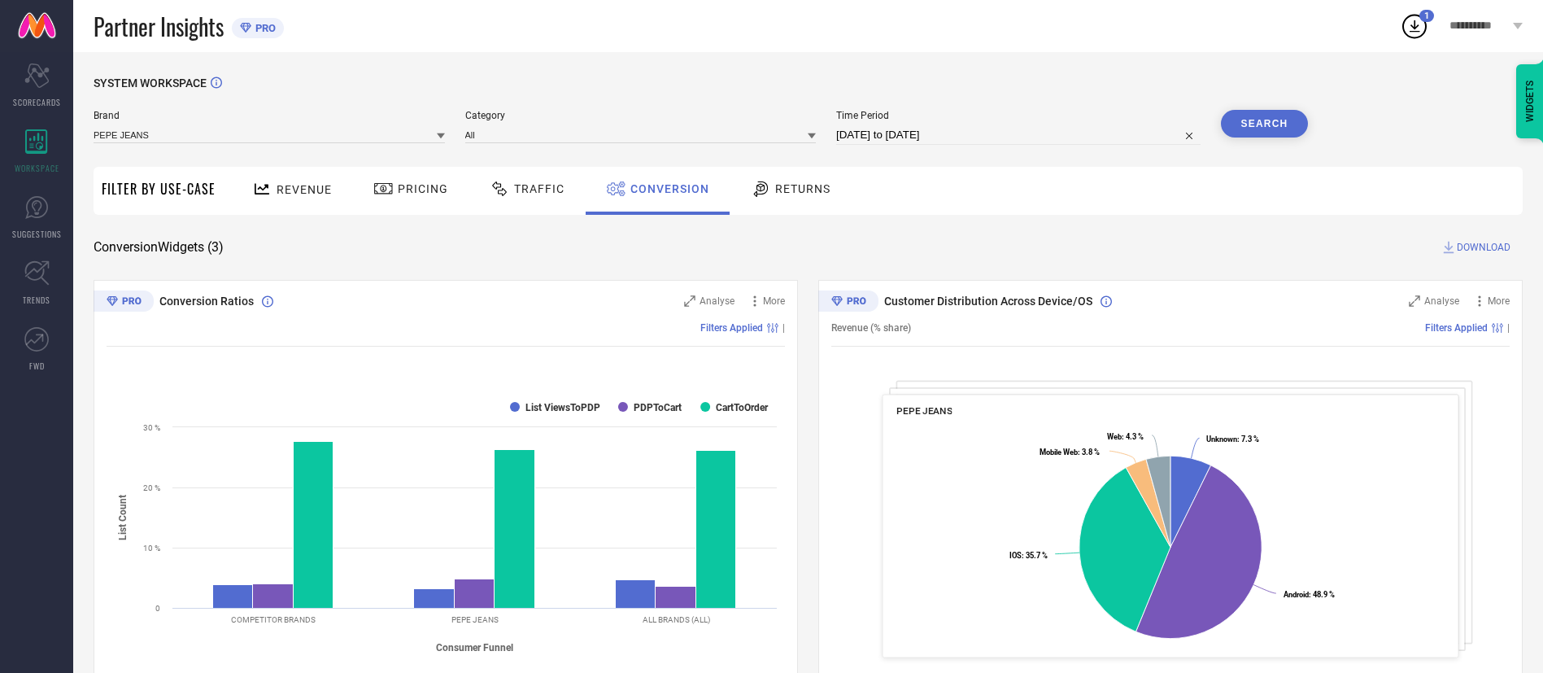
click at [1416, 24] on icon at bounding box center [1414, 25] width 29 height 29
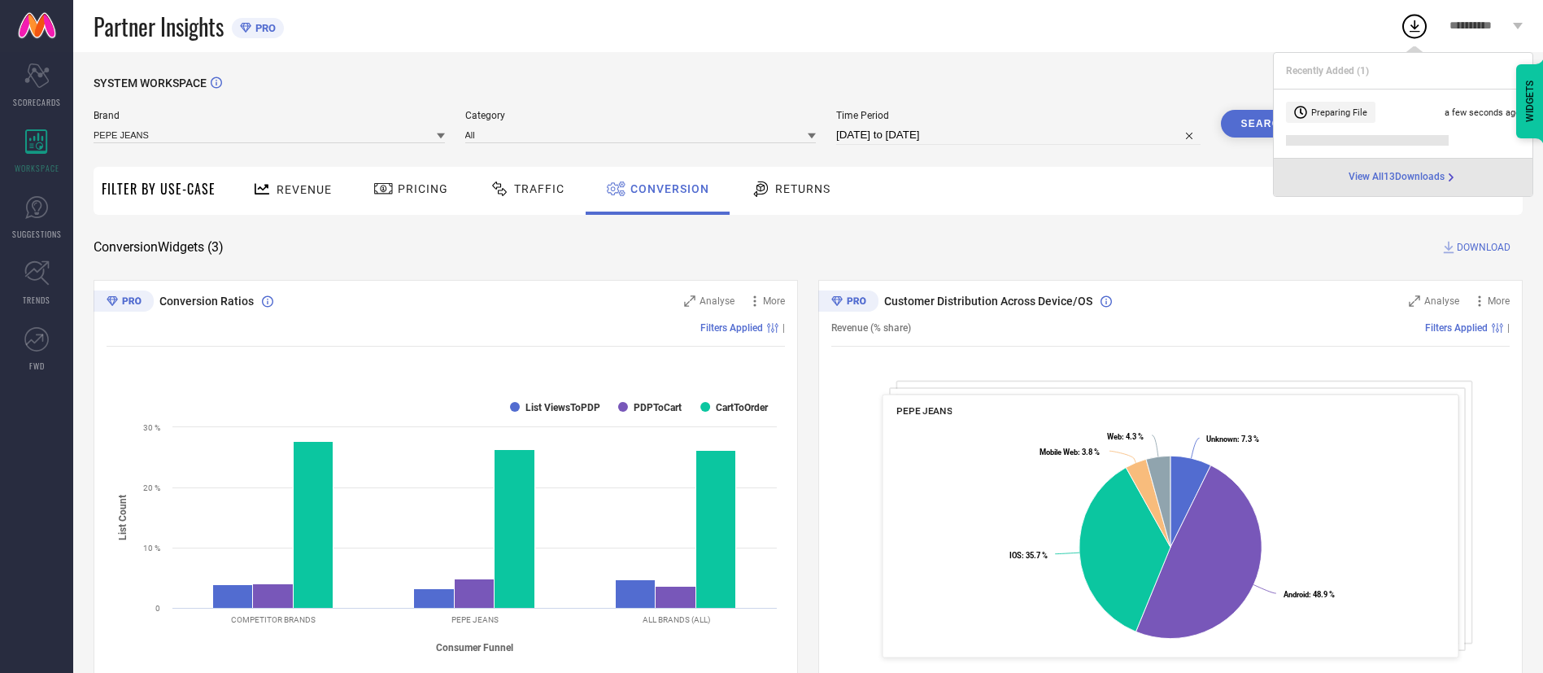
click at [1344, 111] on span "Preparing File" at bounding box center [1339, 112] width 56 height 11
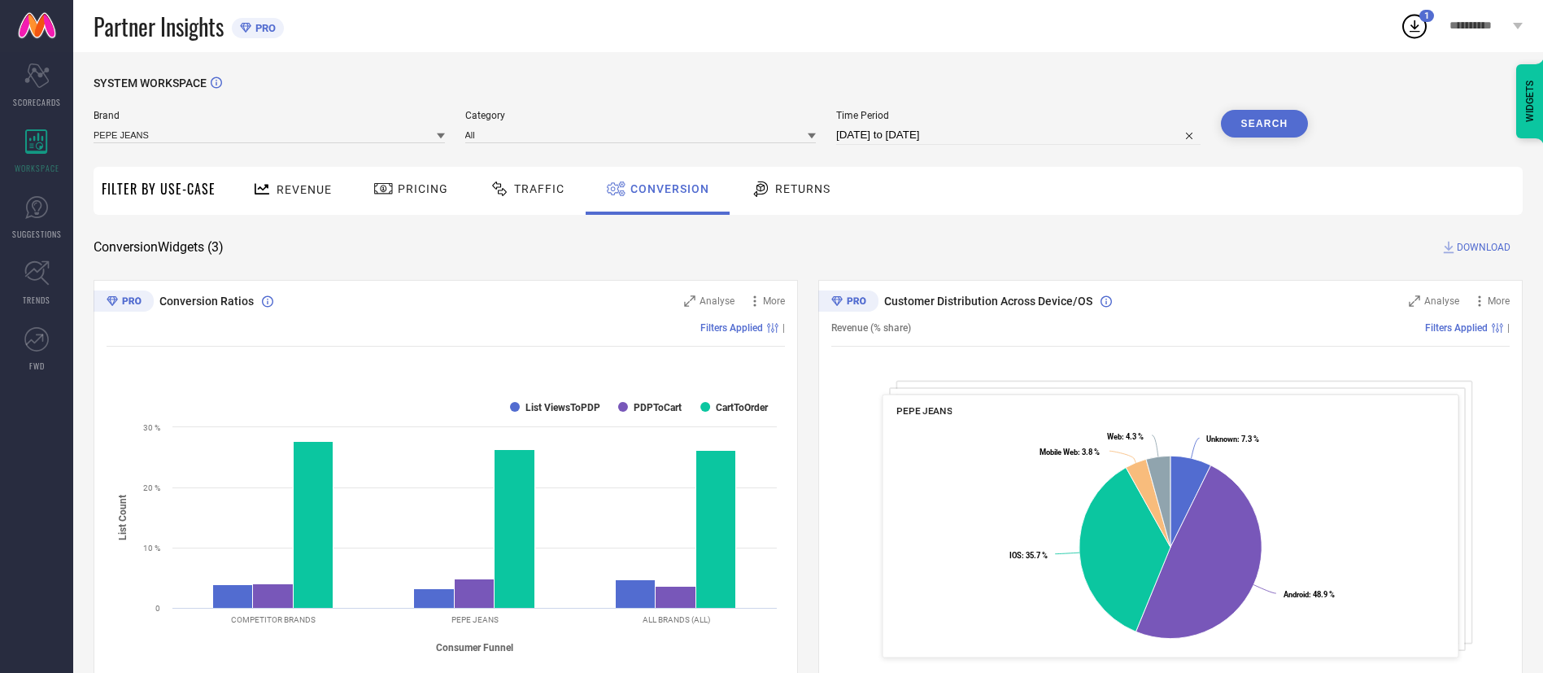
click at [1257, 237] on div "SYSTEM WORKSPACE Brand PEPE JEANS Category All Time Period 31-07-2025 to 30-08-…" at bounding box center [808, 594] width 1429 height 1037
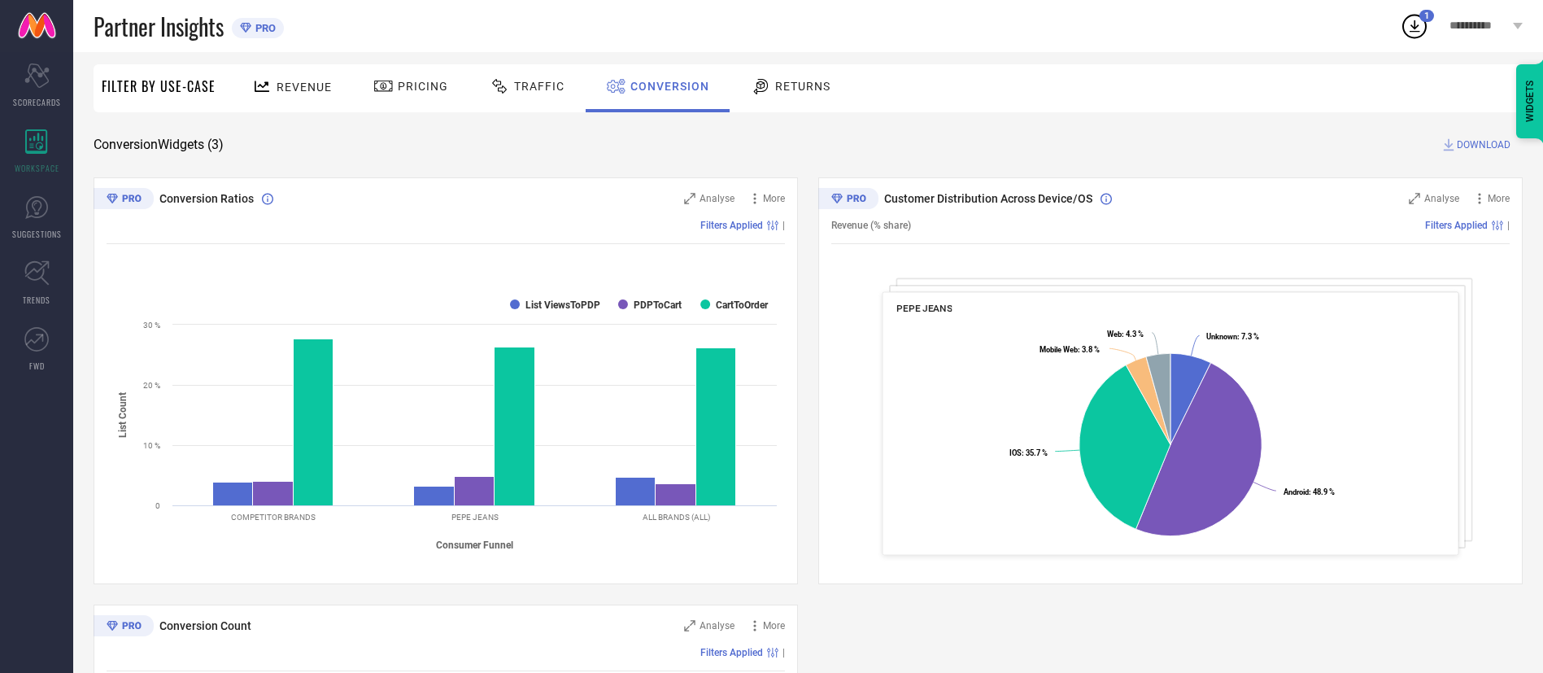
scroll to position [100, 0]
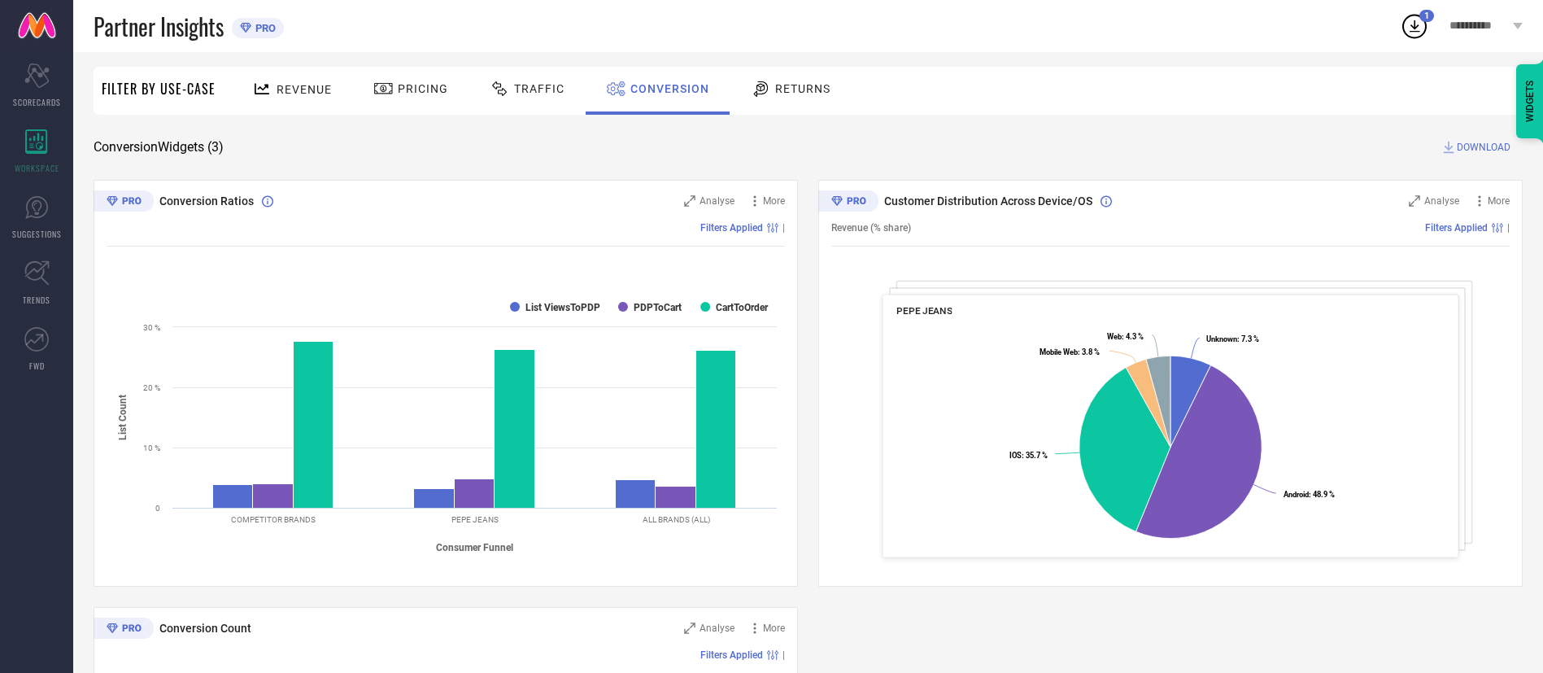
click at [1414, 26] on icon at bounding box center [1414, 25] width 29 height 29
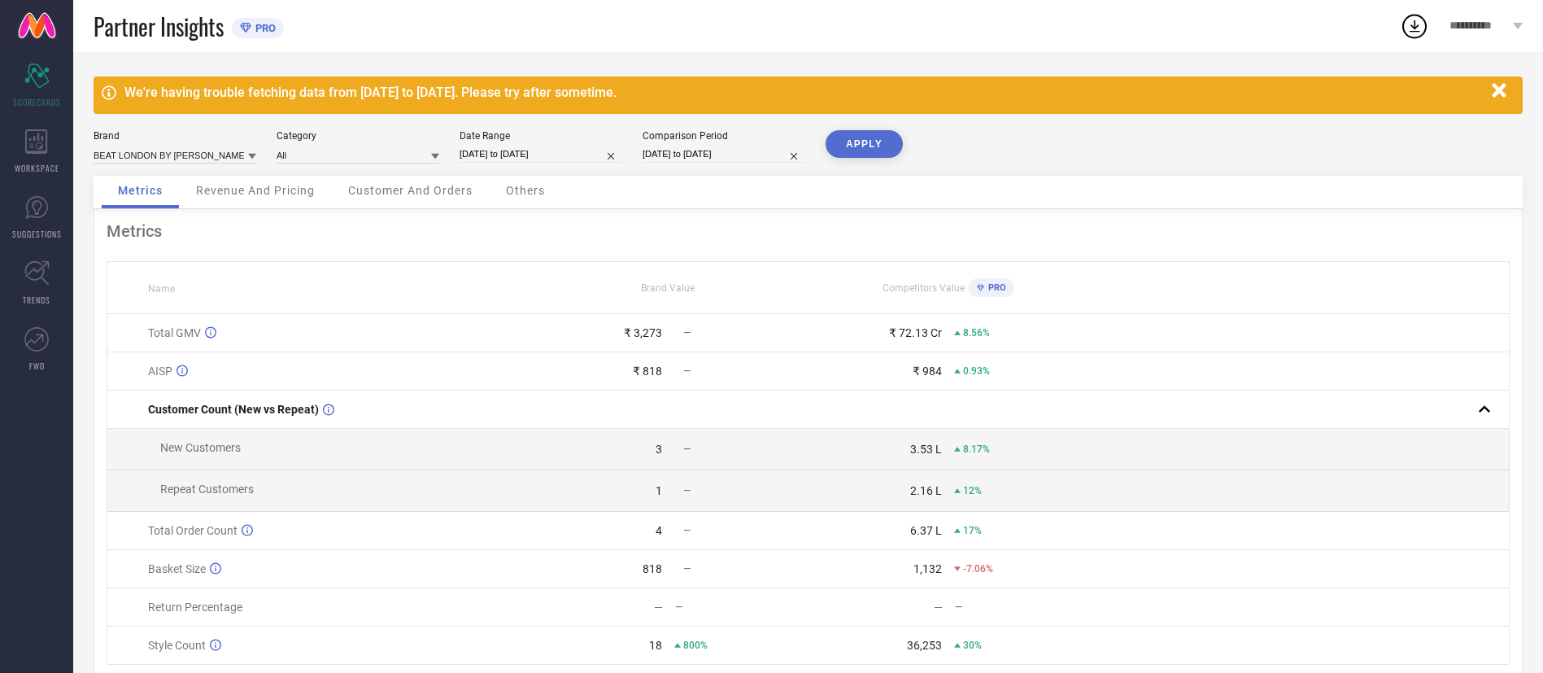
click at [427, 198] on div "Customer And Orders" at bounding box center [410, 192] width 157 height 33
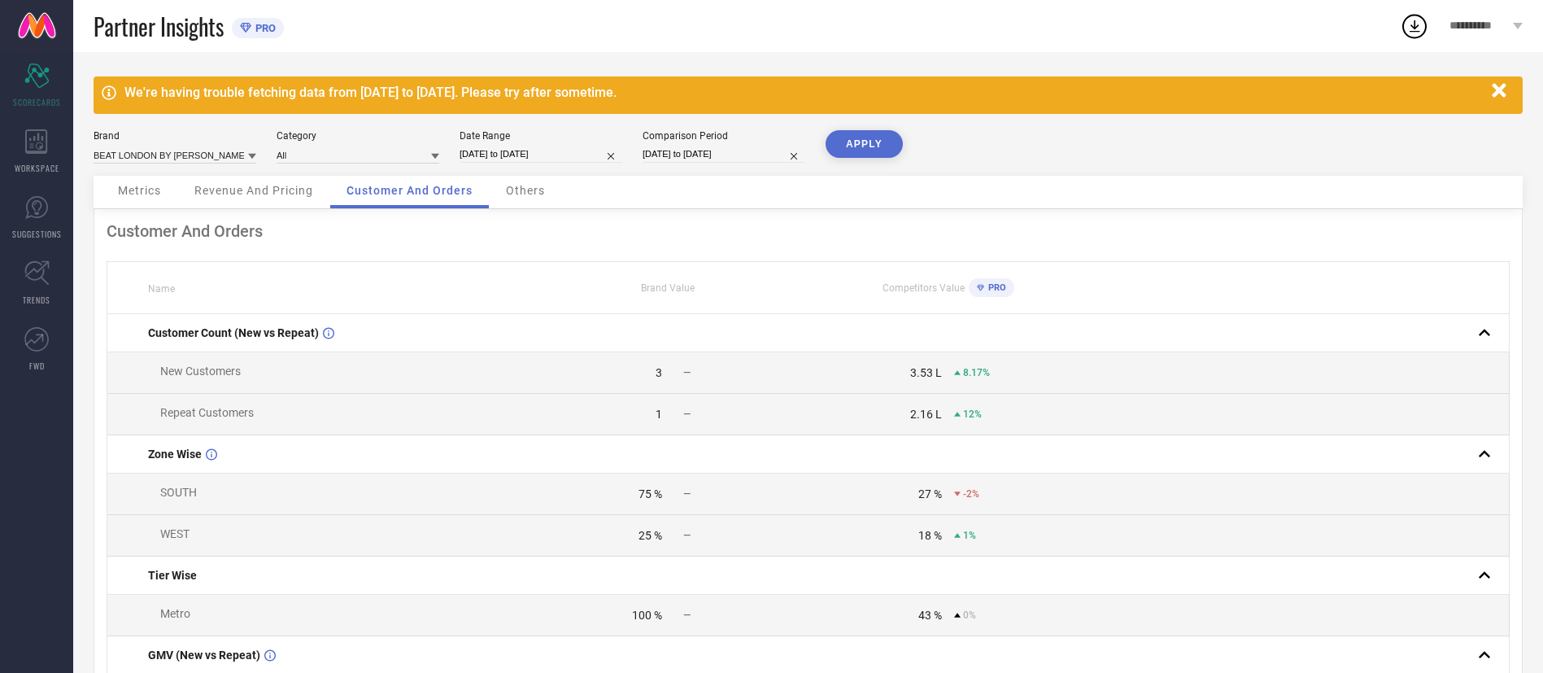
click at [297, 176] on div "Revenue And Pricing" at bounding box center [253, 192] width 151 height 33
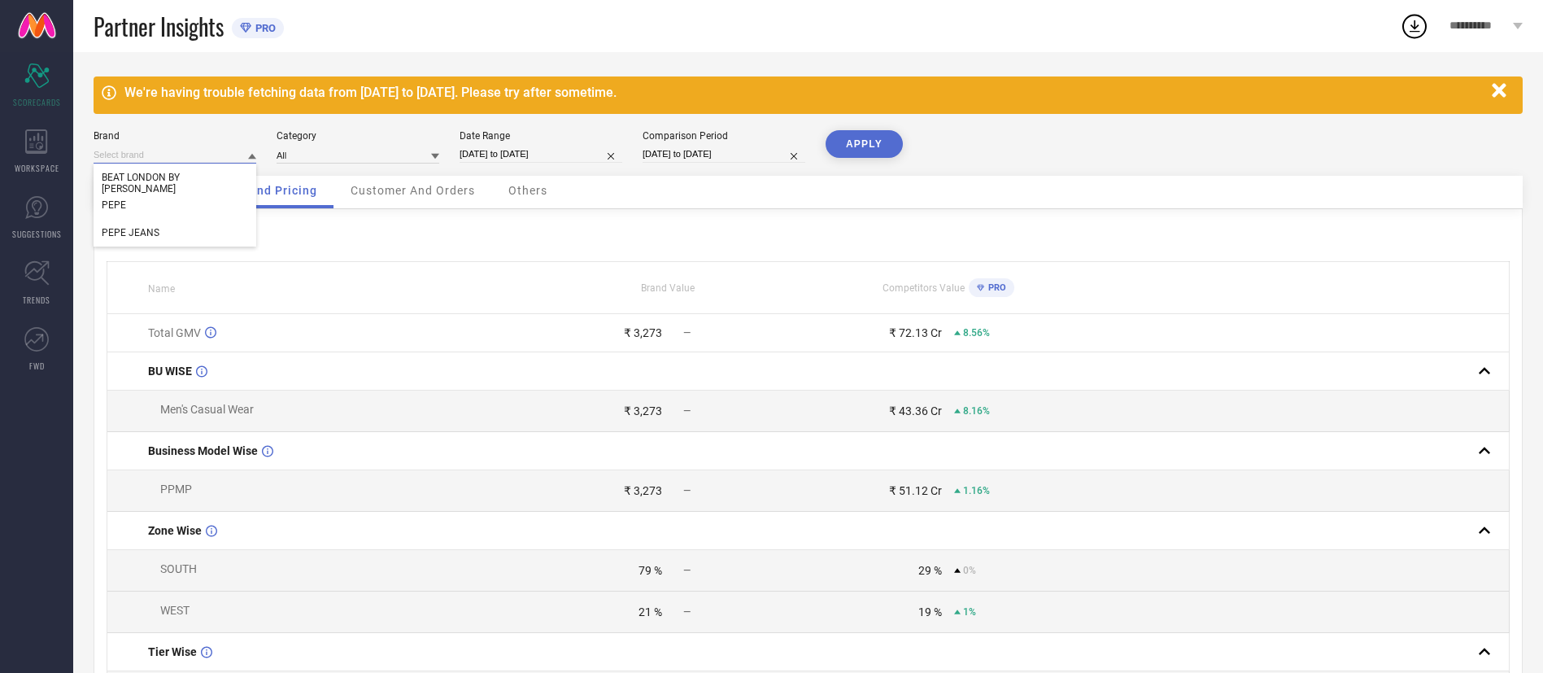
click at [194, 156] on input at bounding box center [175, 154] width 163 height 17
click at [203, 223] on div "PEPE JEANS" at bounding box center [175, 233] width 163 height 28
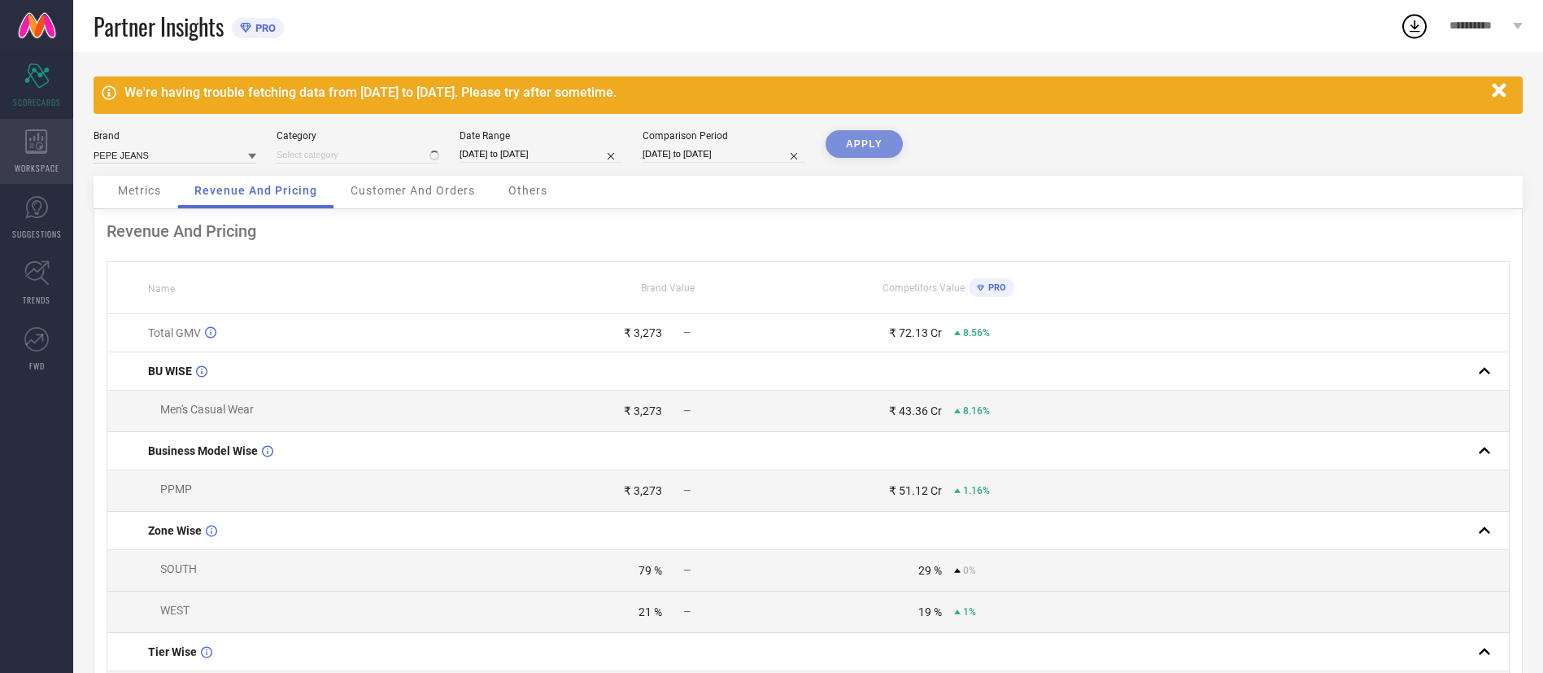
type input "All"
drag, startPoint x: 33, startPoint y: 155, endPoint x: 48, endPoint y: 154, distance: 14.7
click at [34, 155] on div "WORKSPACE" at bounding box center [36, 151] width 73 height 65
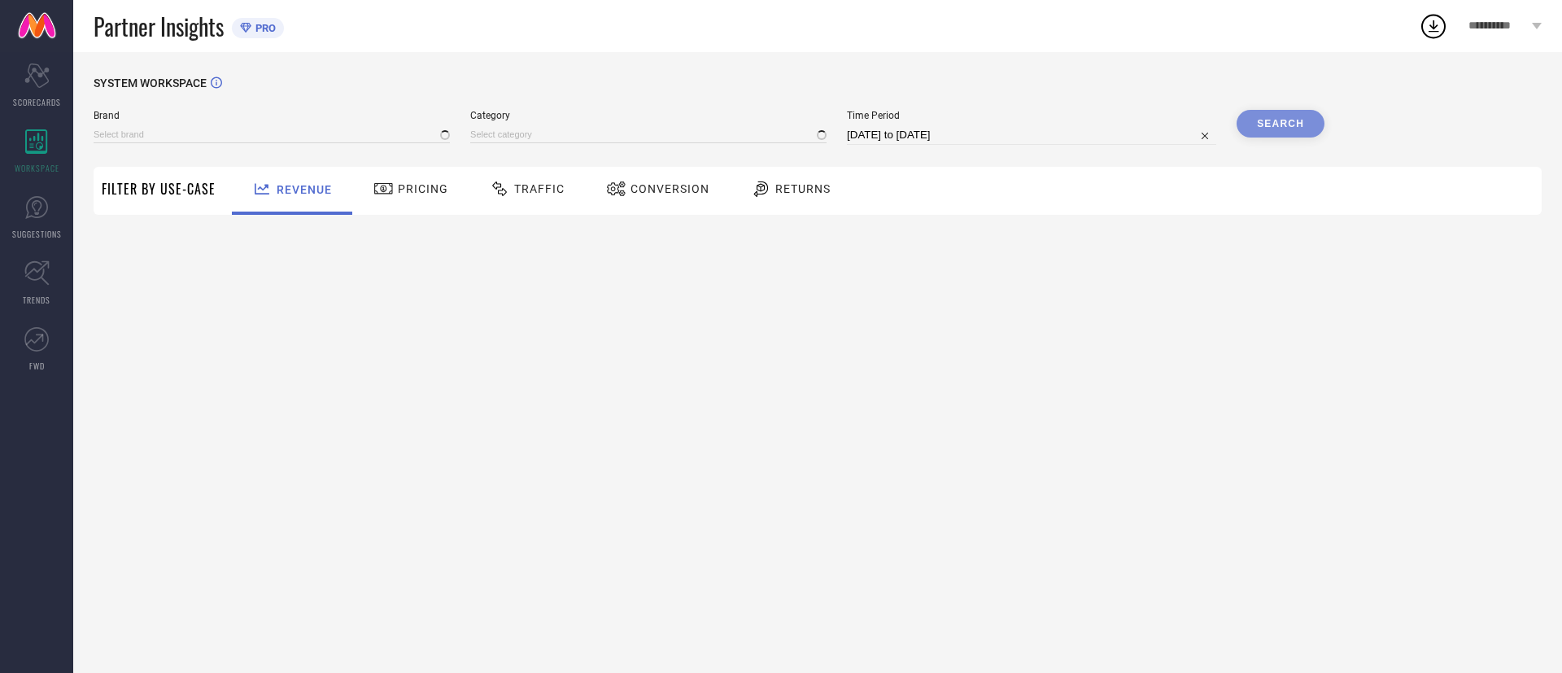
type input "BEAT LONDON BY [PERSON_NAME]"
type input "All"
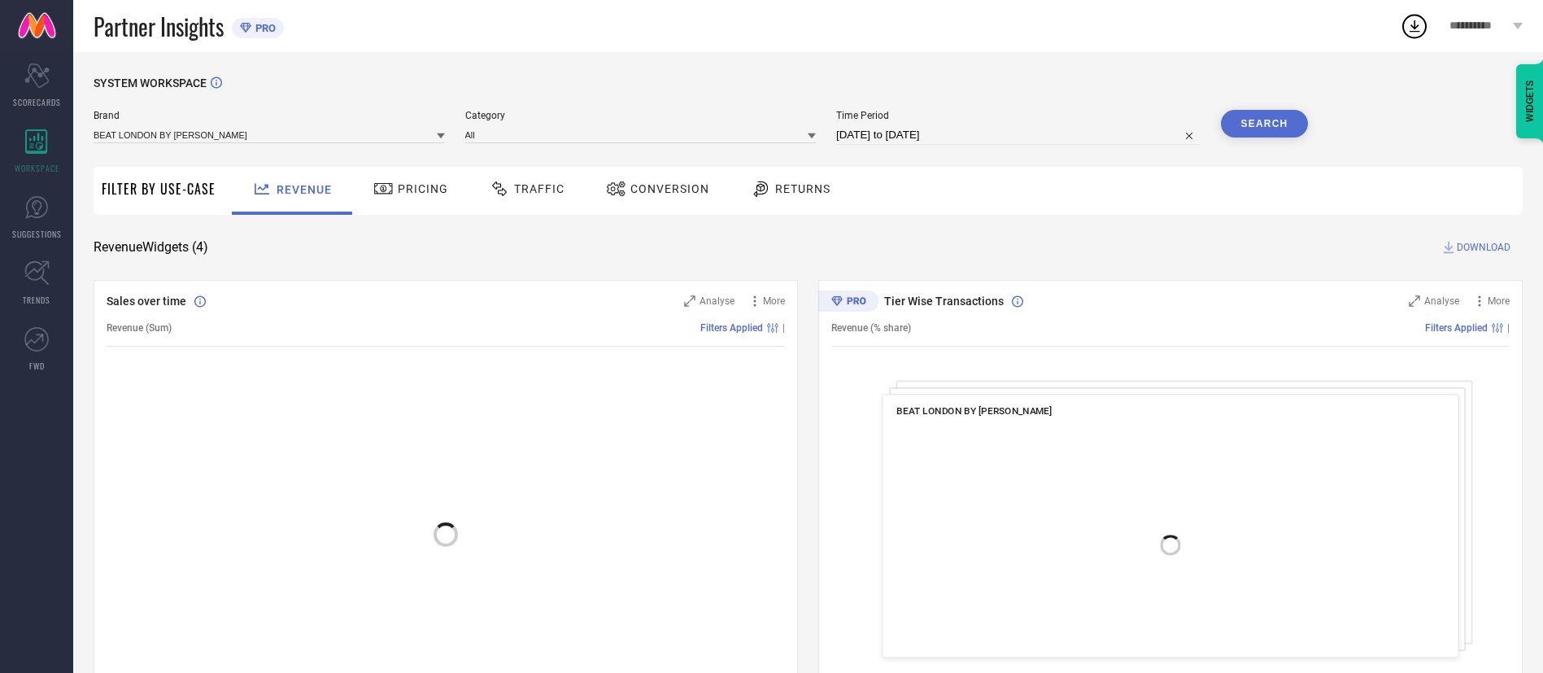
click at [440, 139] on icon at bounding box center [441, 136] width 8 height 8
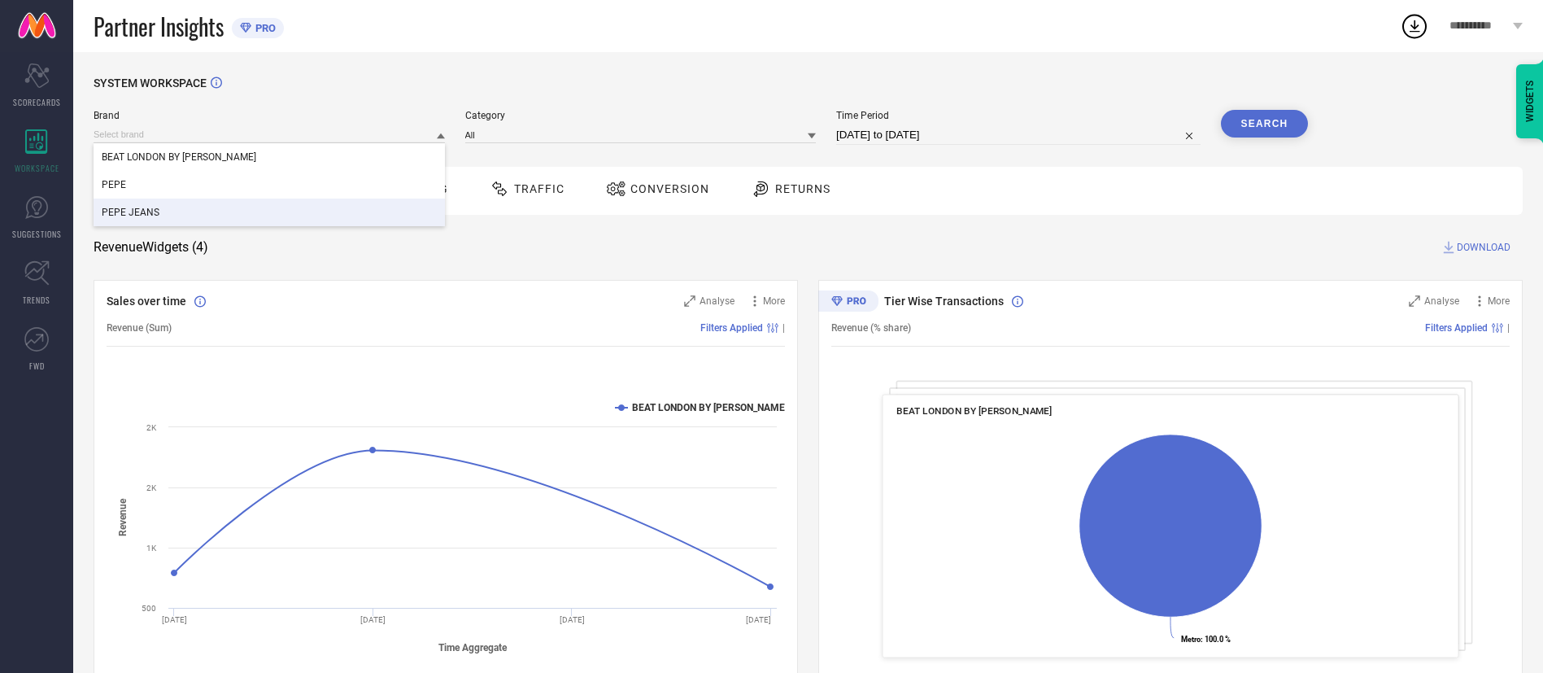
click at [254, 215] on div "PEPE JEANS" at bounding box center [269, 213] width 351 height 28
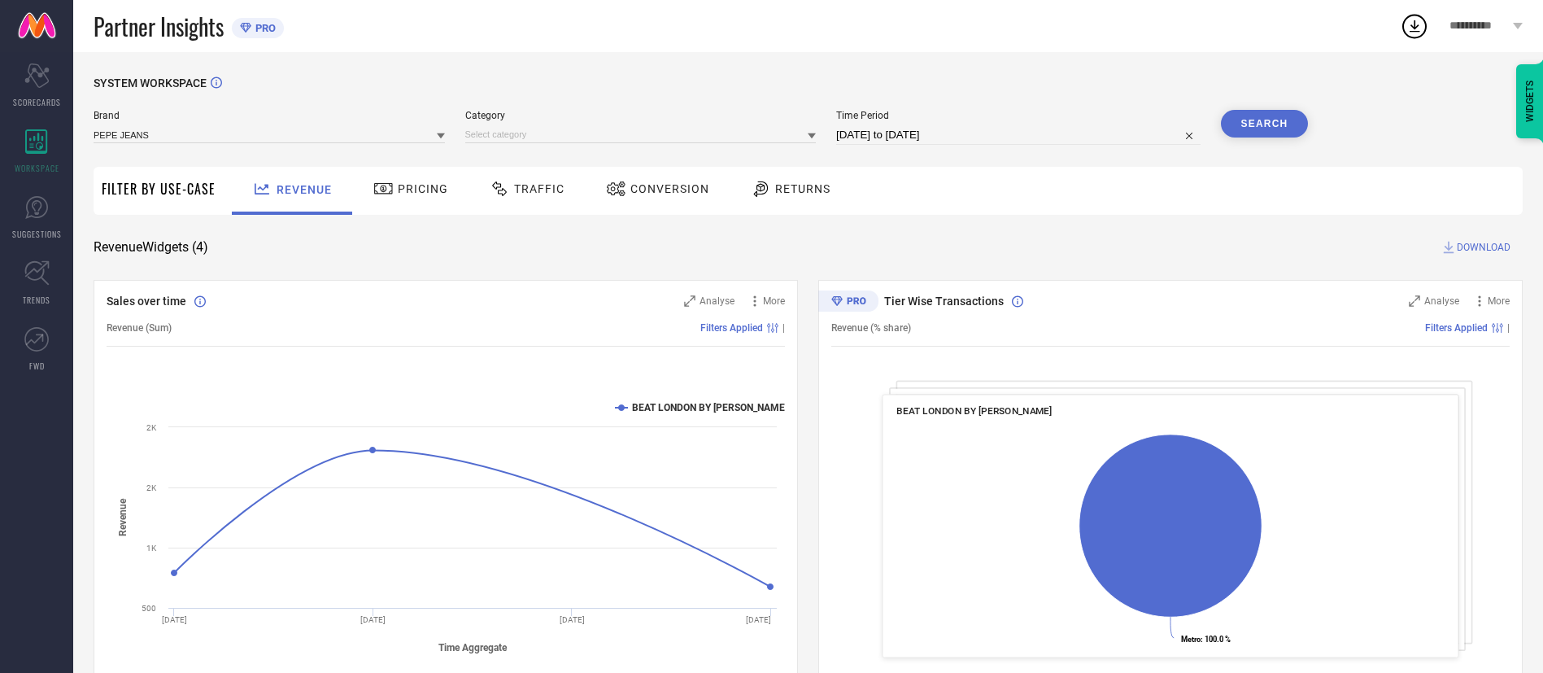
click at [560, 151] on div "Brand PEPE JEANS Category Time Period [DATE] to [DATE] Search" at bounding box center [701, 134] width 1215 height 49
click at [655, 194] on span "Conversion" at bounding box center [669, 188] width 79 height 13
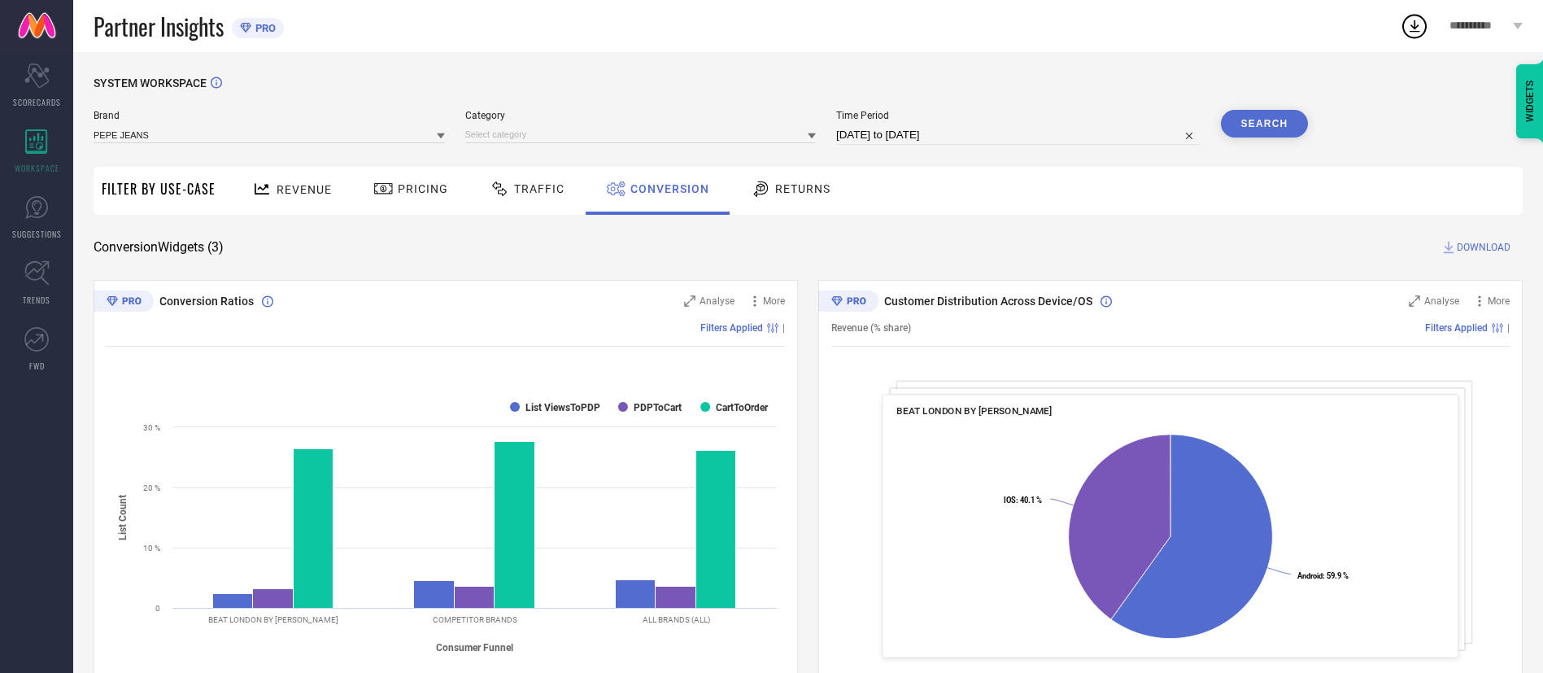
click at [1409, 32] on icon at bounding box center [1414, 25] width 29 height 29
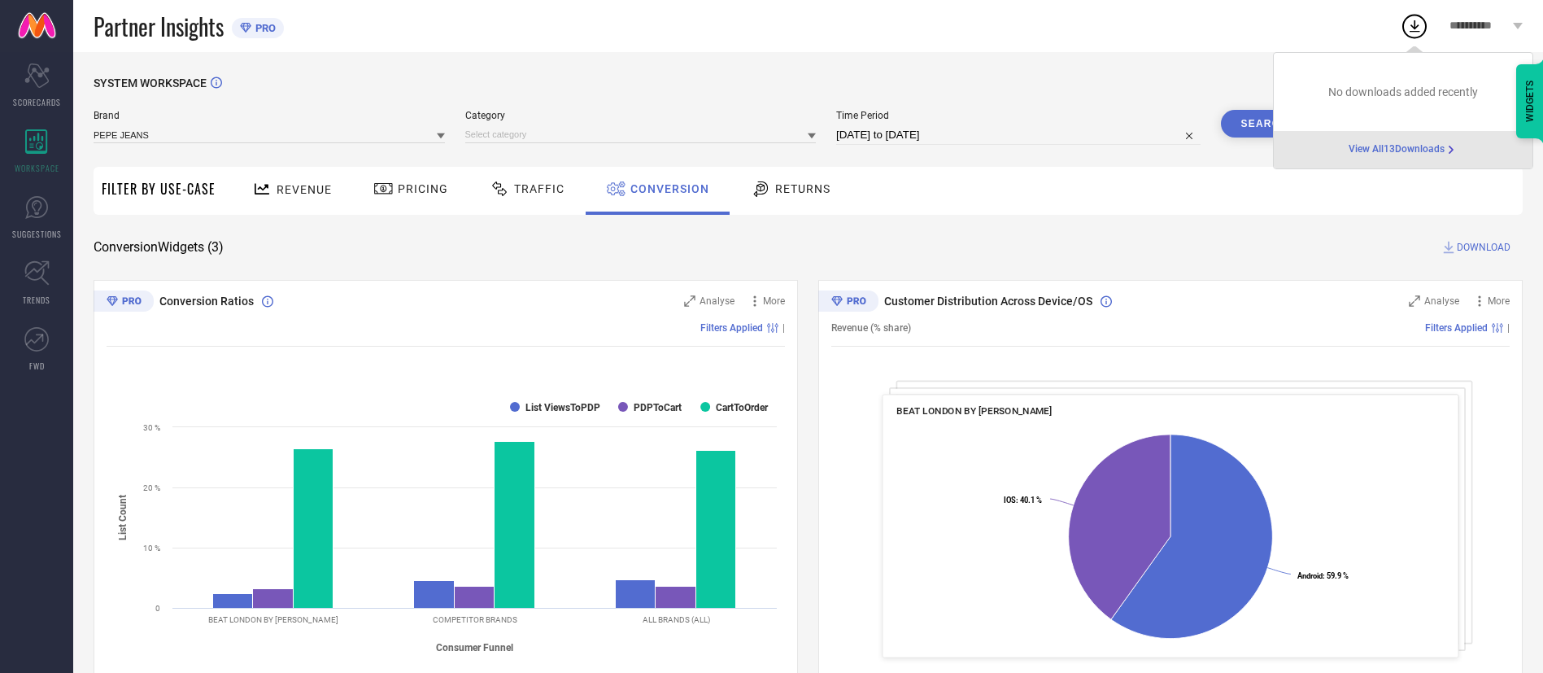
click at [1379, 147] on span "View All 13 Downloads" at bounding box center [1397, 149] width 96 height 13
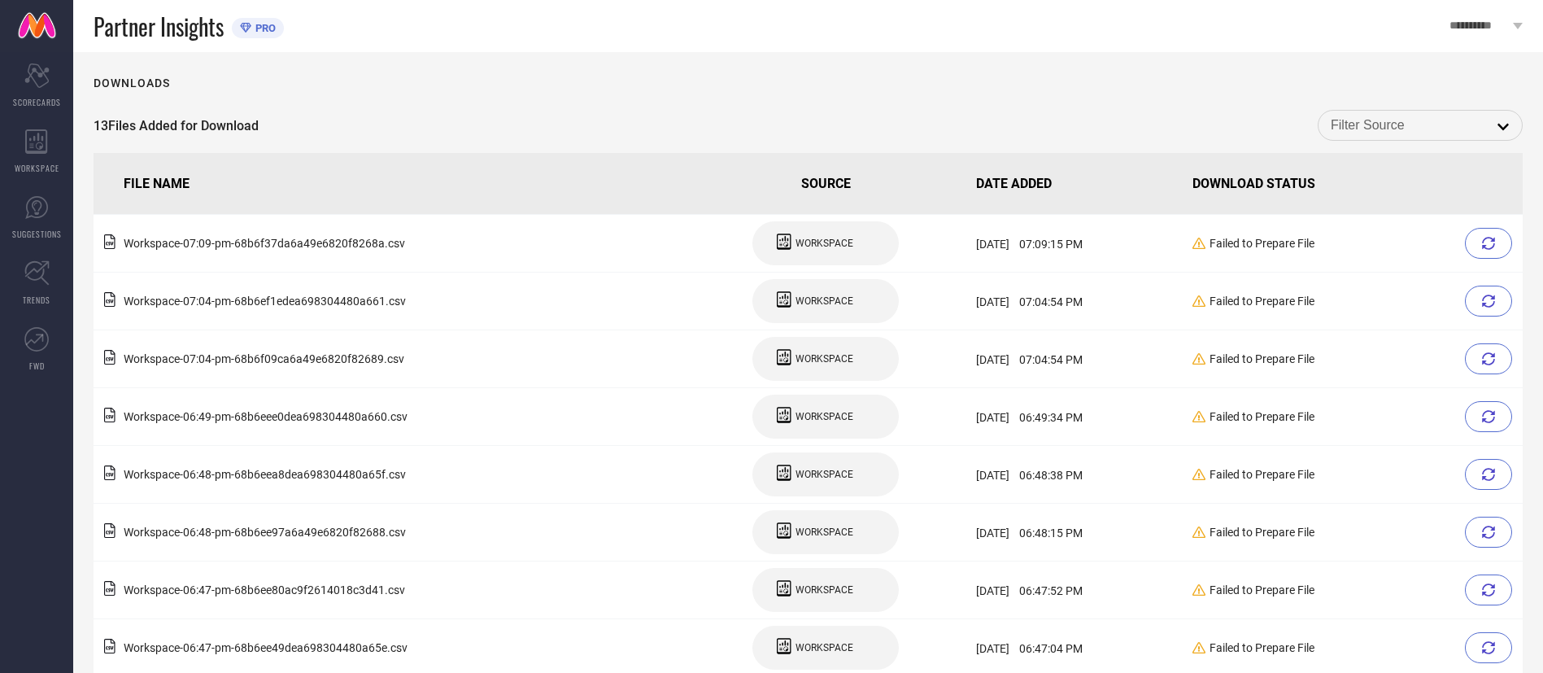
click at [35, 31] on link at bounding box center [36, 26] width 73 height 52
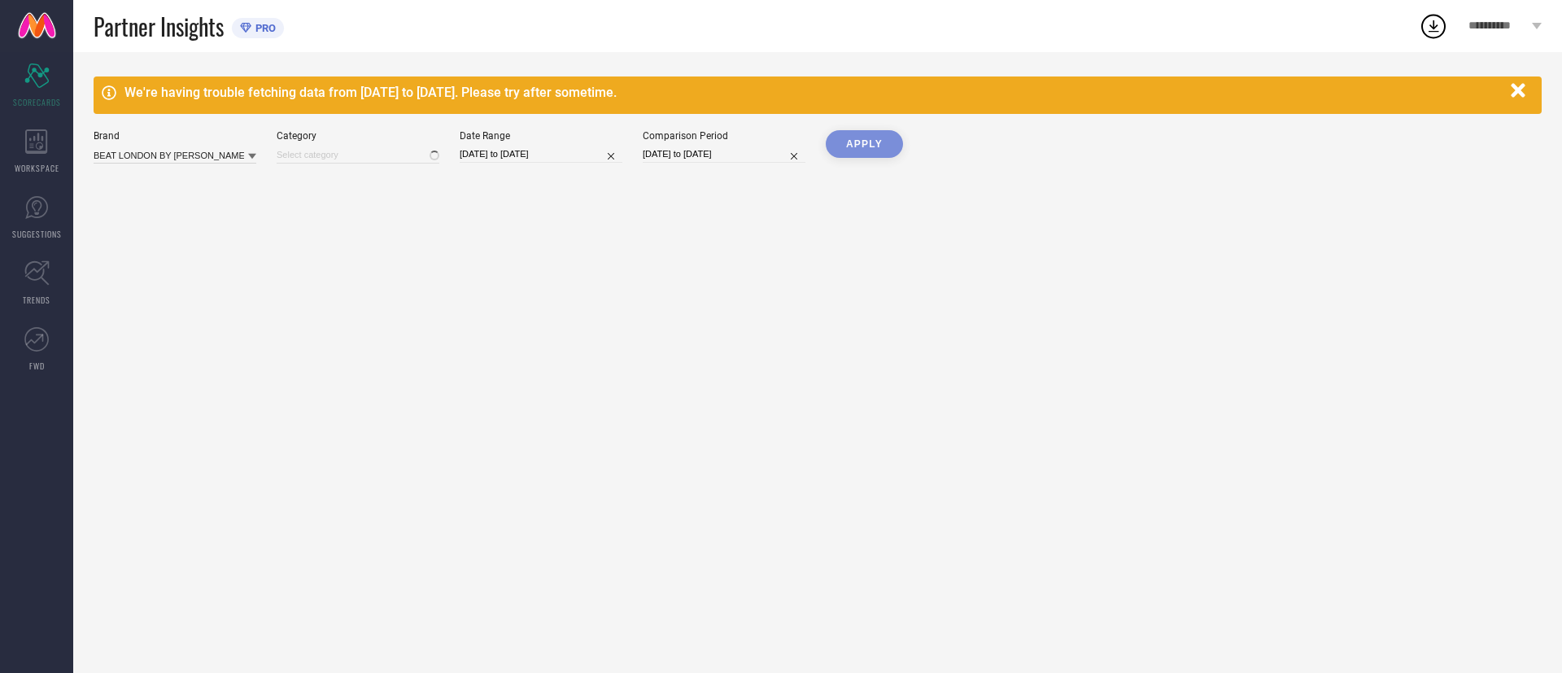
type input "All"
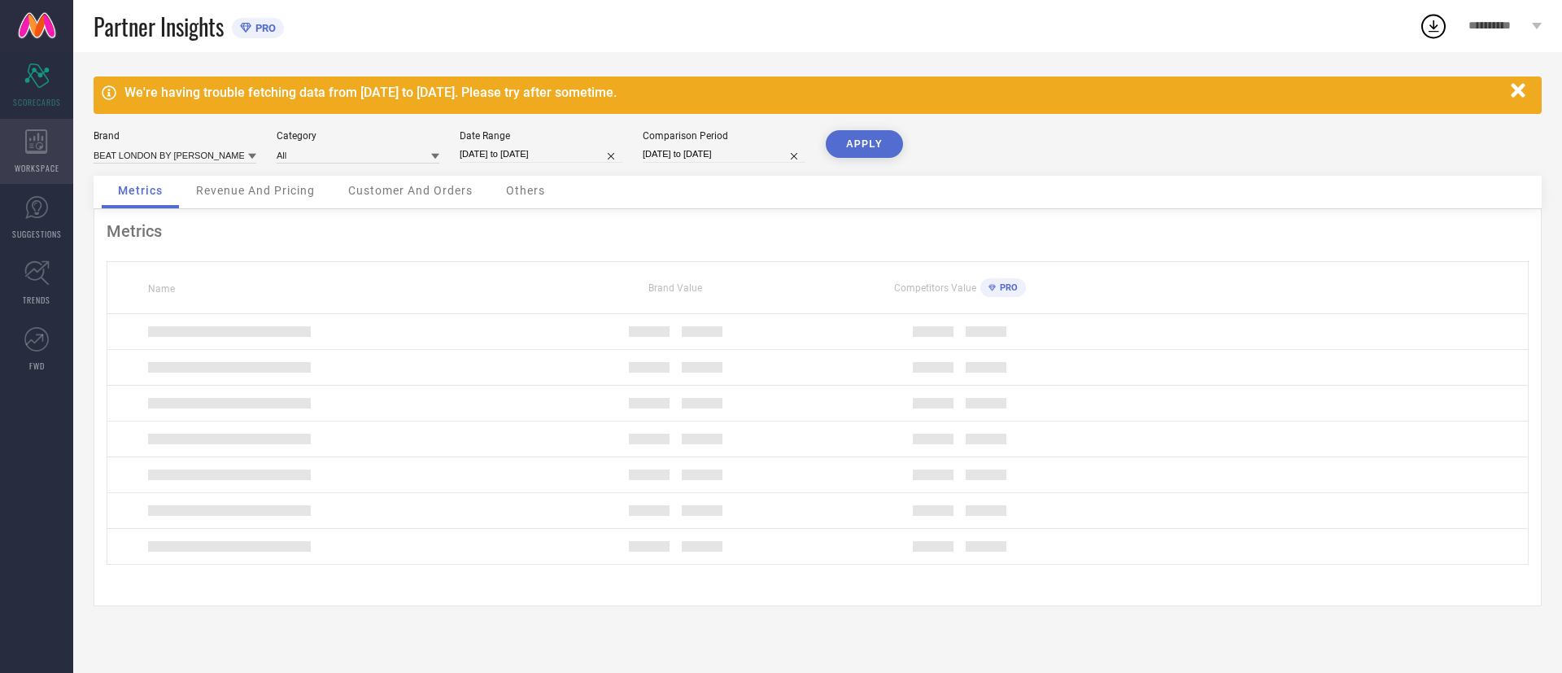
click at [40, 145] on icon at bounding box center [36, 141] width 23 height 24
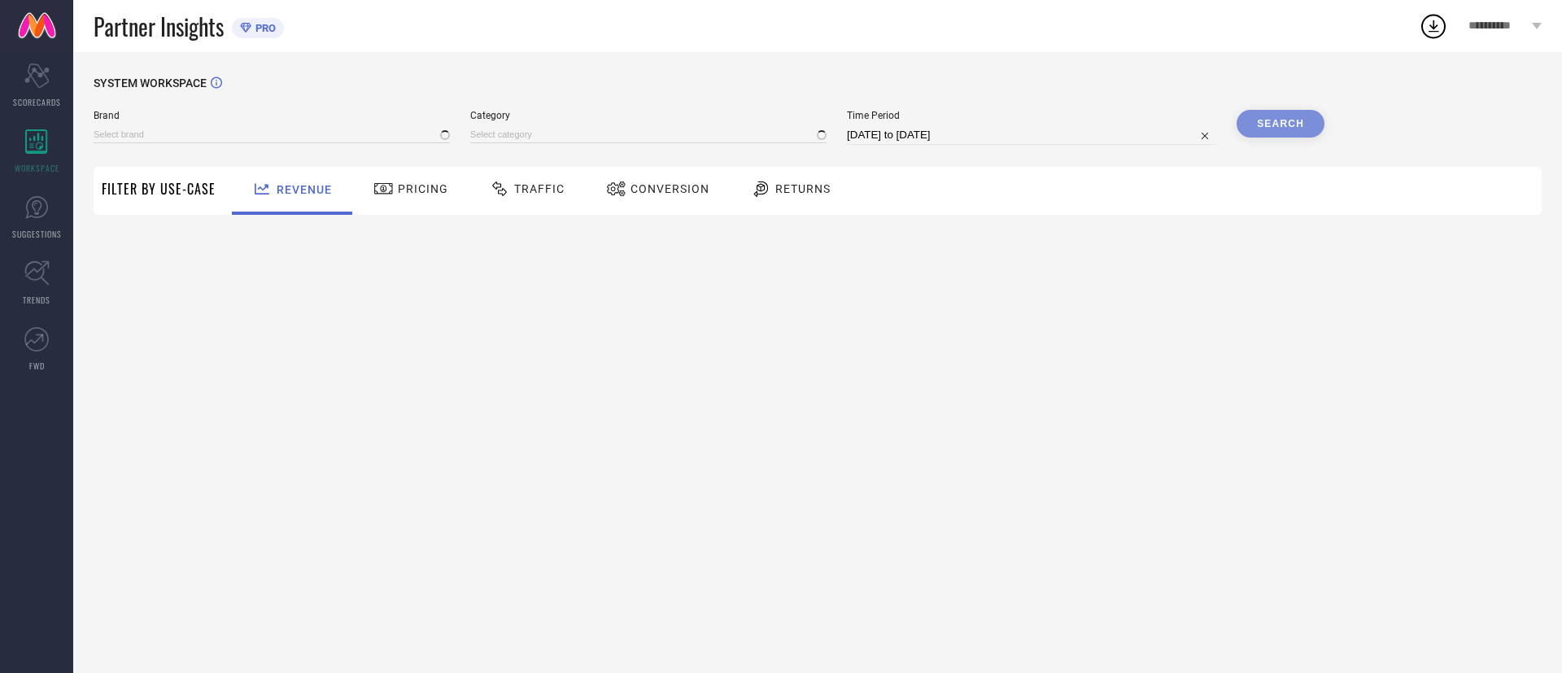
type input "BEAT LONDON BY [PERSON_NAME]"
type input "All"
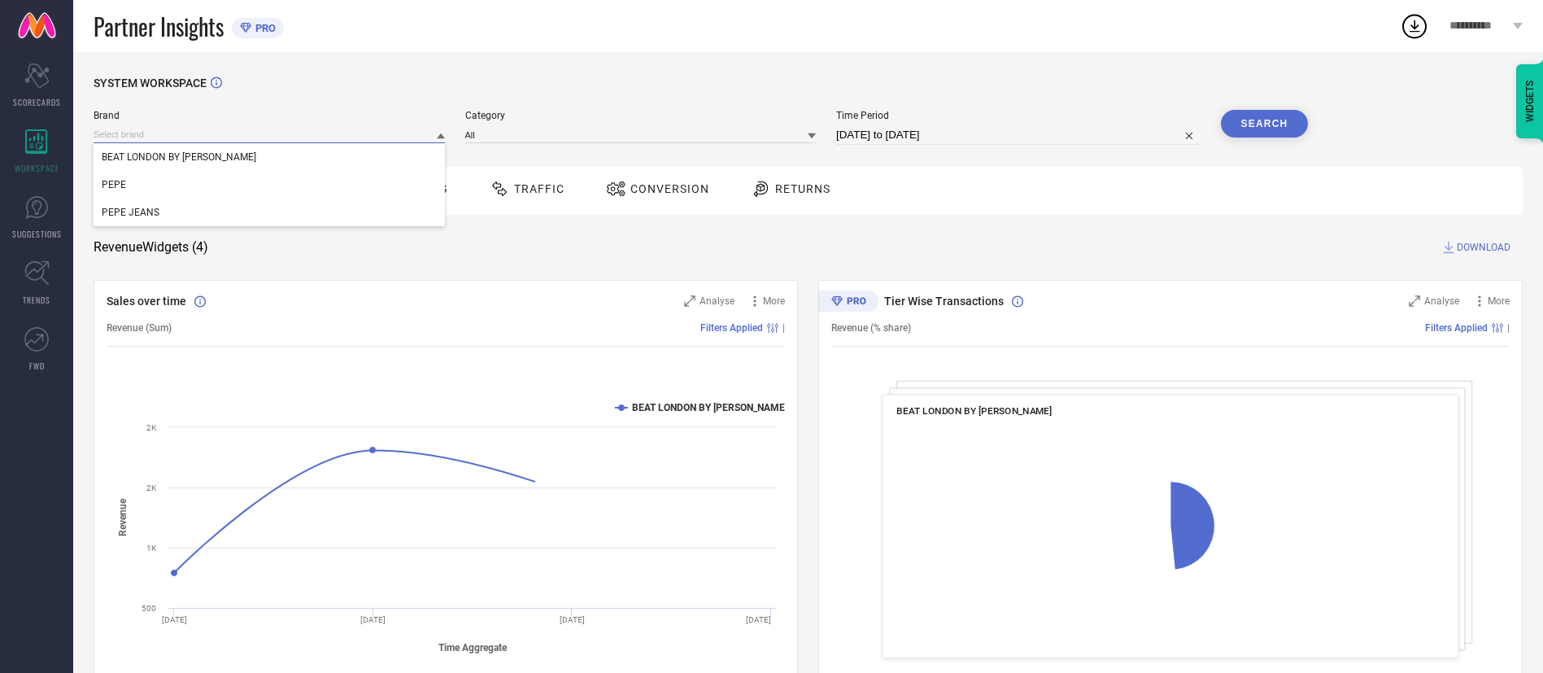
click at [403, 133] on input at bounding box center [269, 134] width 351 height 17
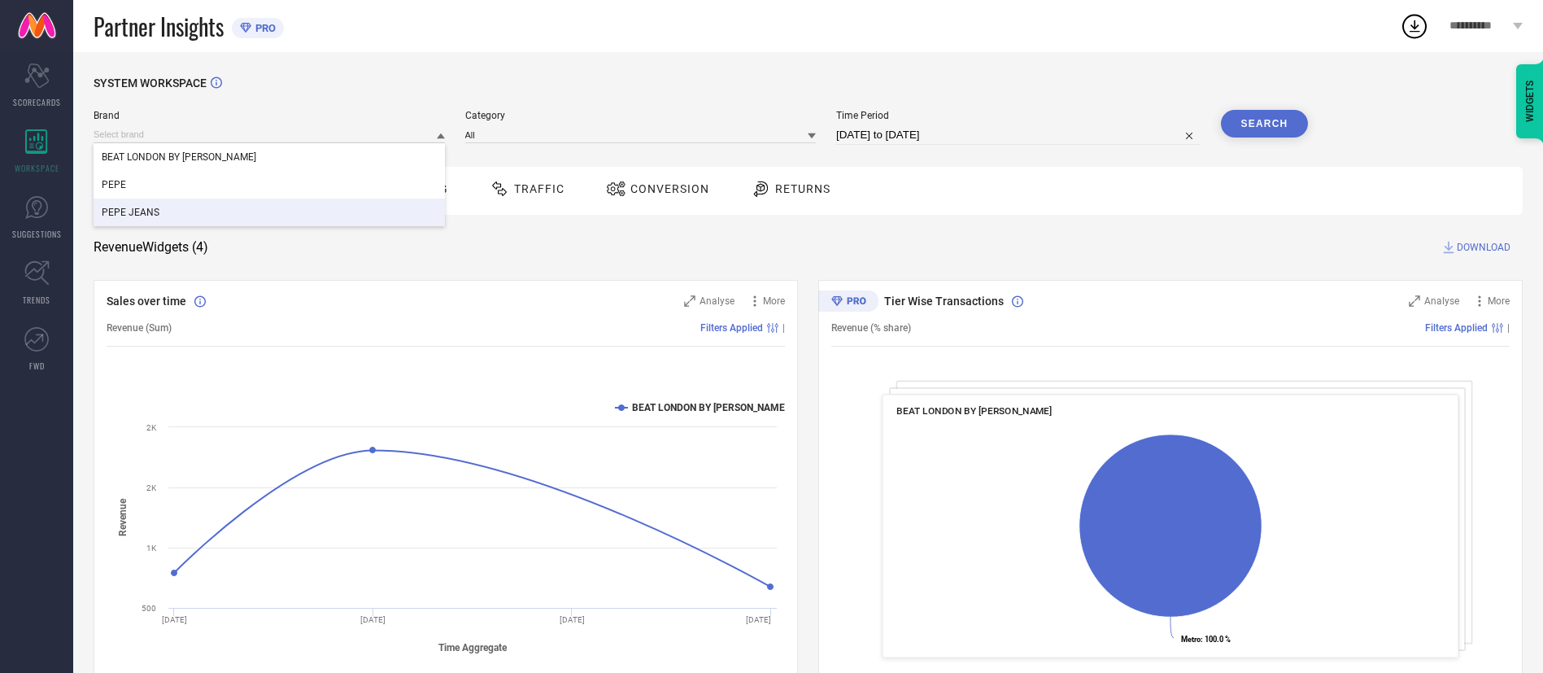
click at [386, 207] on div "PEPE JEANS" at bounding box center [269, 213] width 351 height 28
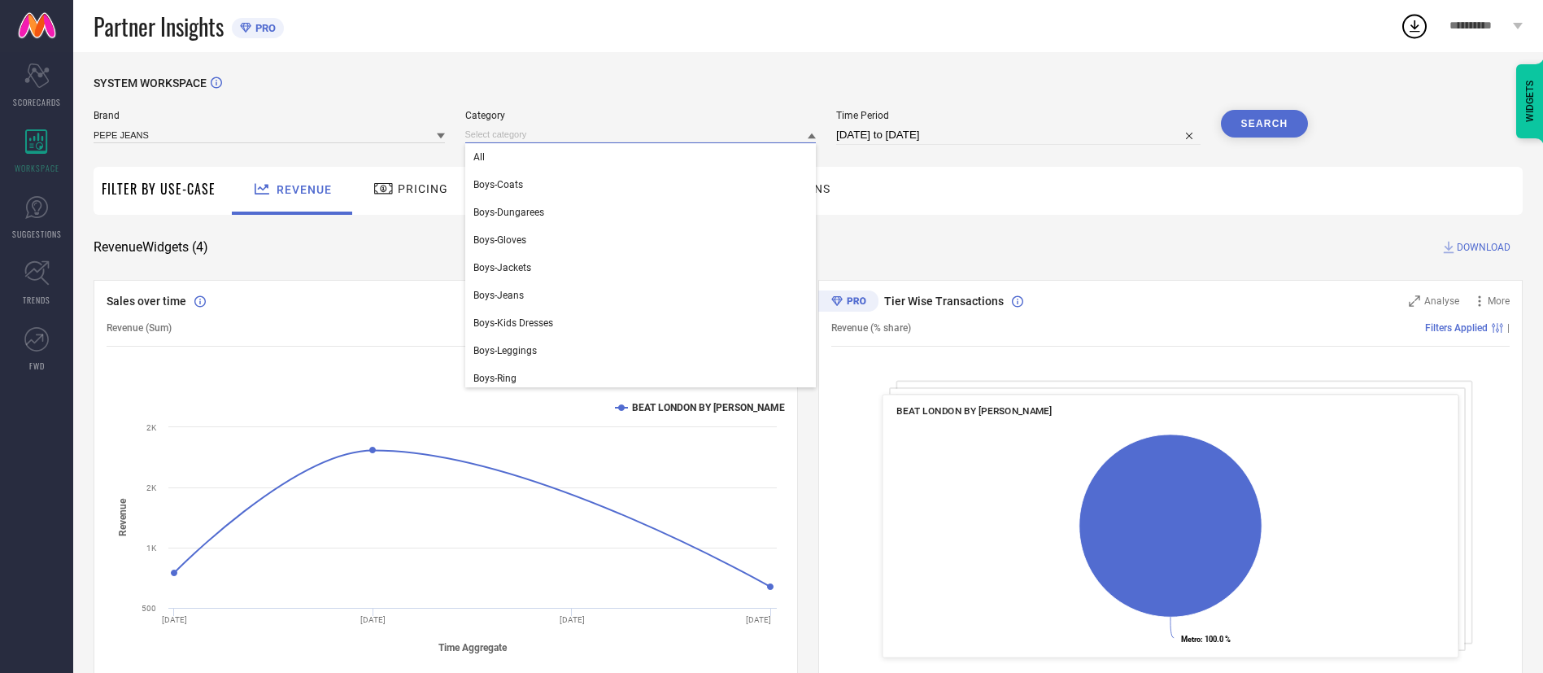
click at [786, 140] on input at bounding box center [640, 134] width 351 height 17
click at [762, 163] on div "All" at bounding box center [640, 157] width 351 height 28
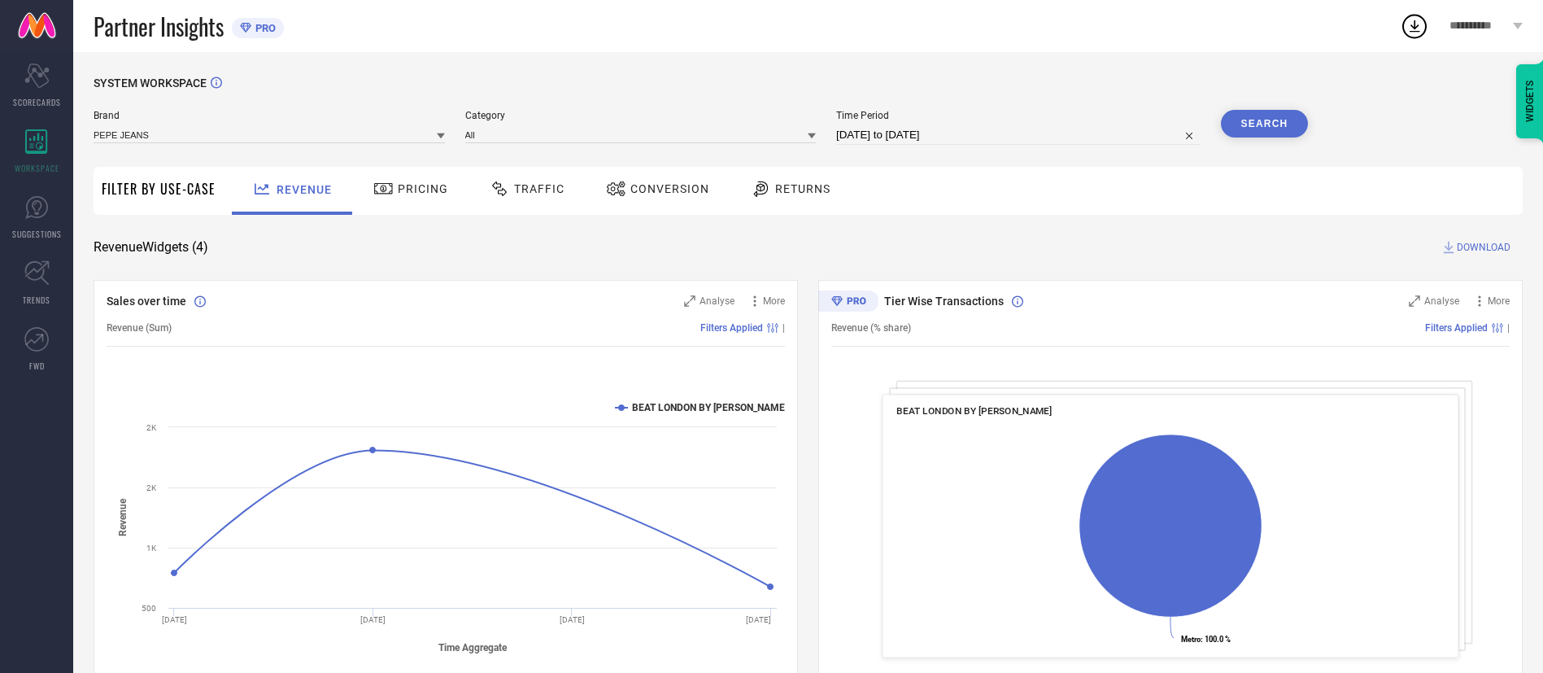
click at [674, 185] on span "Conversion" at bounding box center [669, 188] width 79 height 13
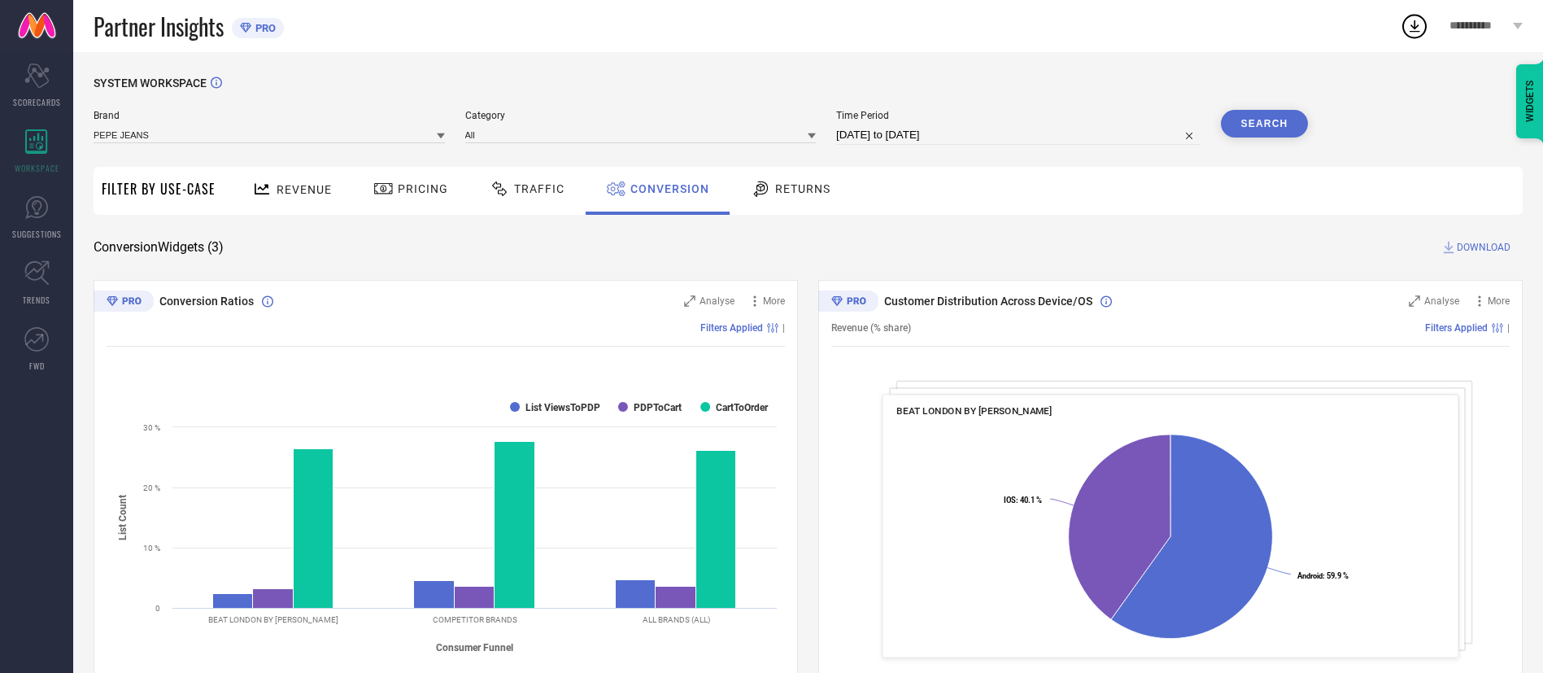
click at [1299, 132] on button "Search" at bounding box center [1265, 124] width 88 height 28
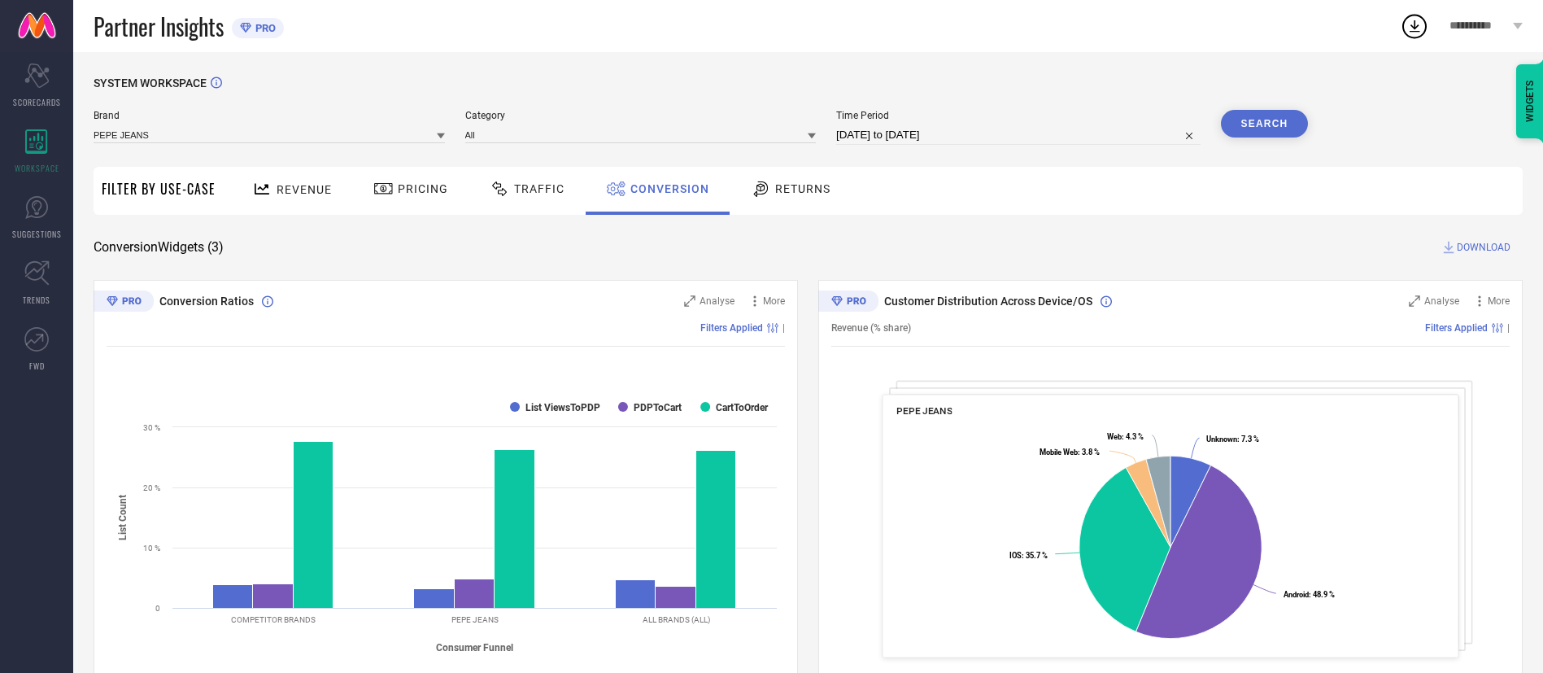
click at [1466, 241] on span "DOWNLOAD" at bounding box center [1484, 247] width 54 height 16
